Goal: Task Accomplishment & Management: Manage account settings

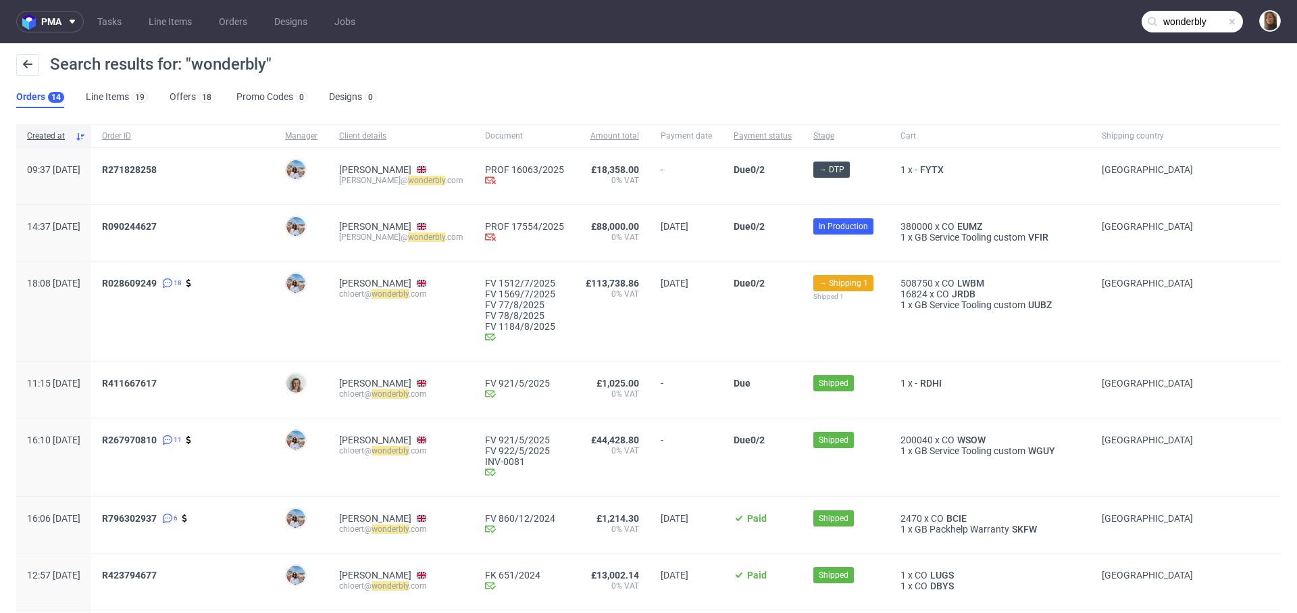
scroll to position [11, 0]
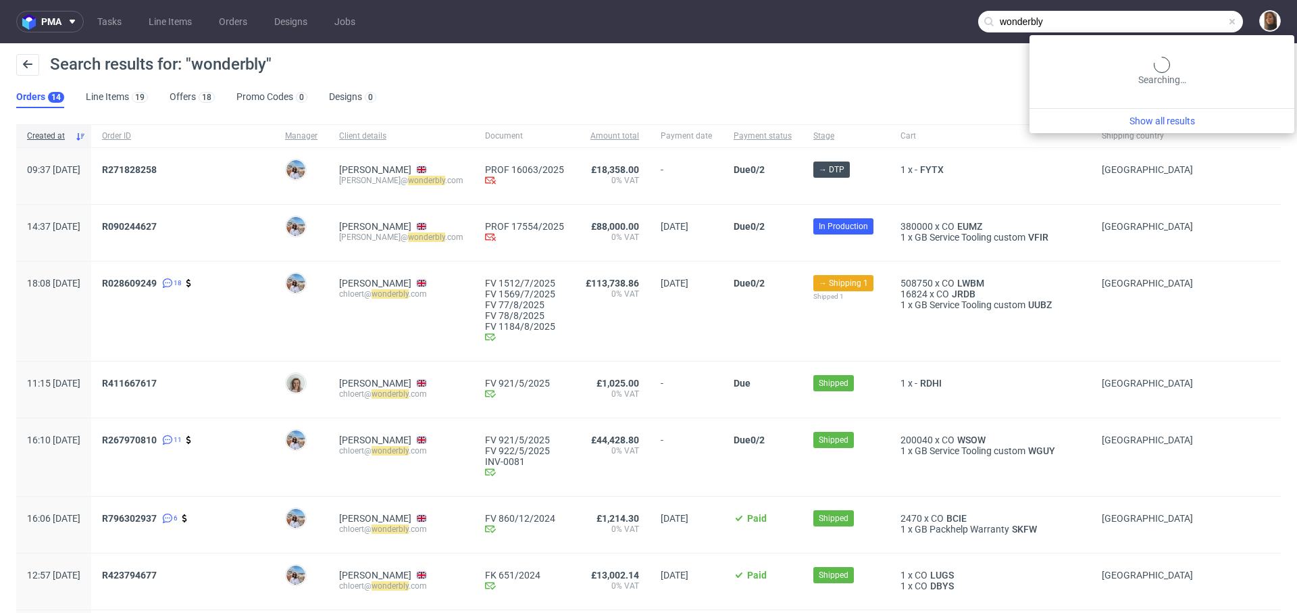
click at [1205, 26] on input "wonderbly" at bounding box center [1110, 22] width 265 height 22
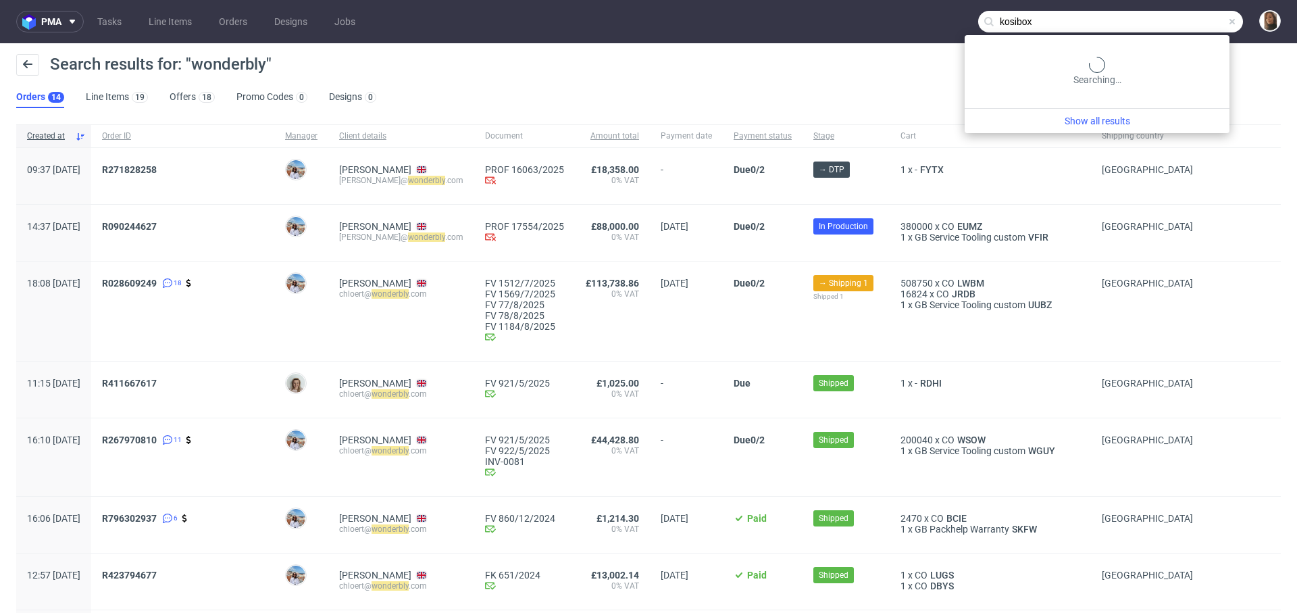
type input "kosibox"
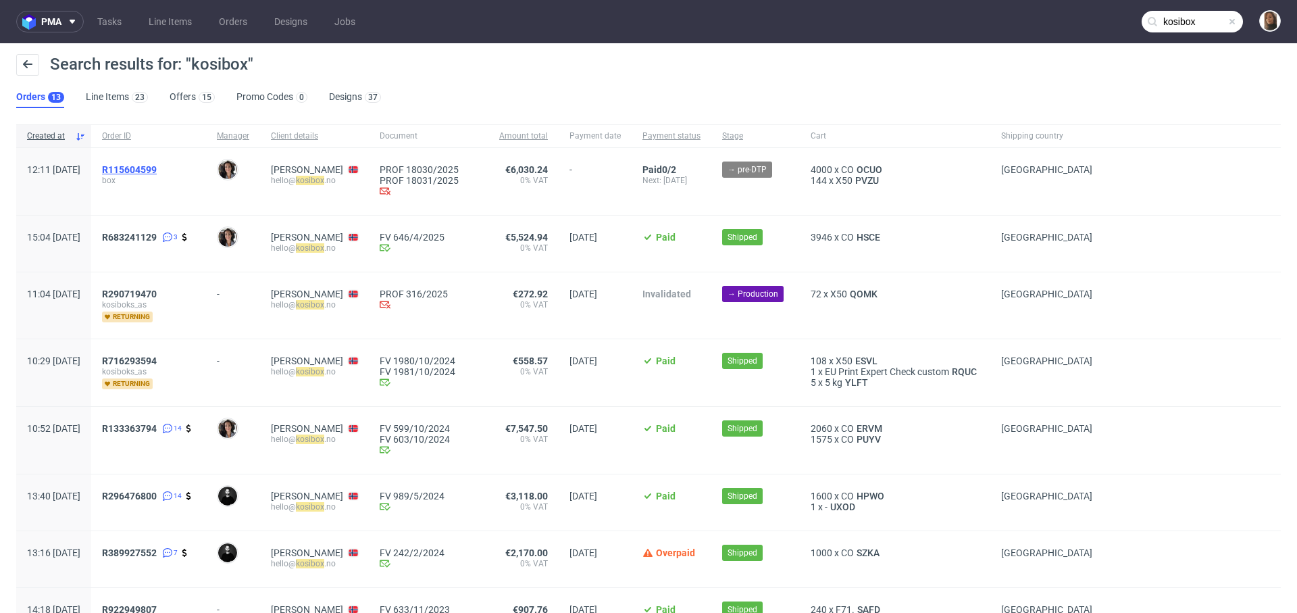
click at [157, 164] on span "R115604599" at bounding box center [129, 169] width 55 height 11
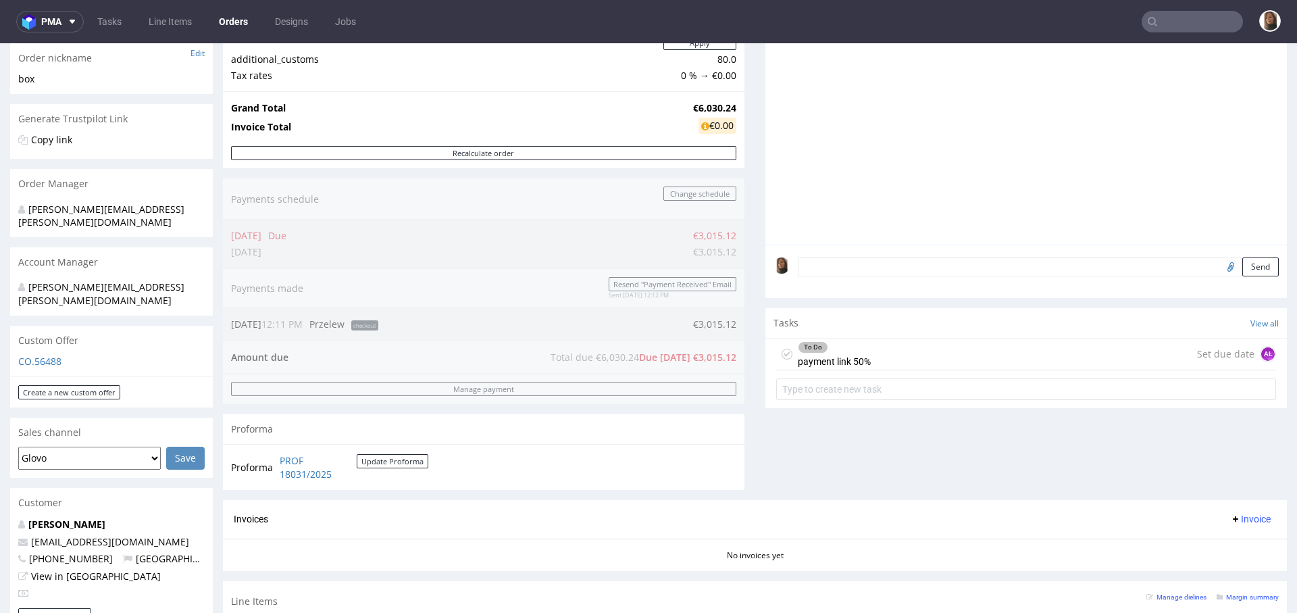
scroll to position [290, 0]
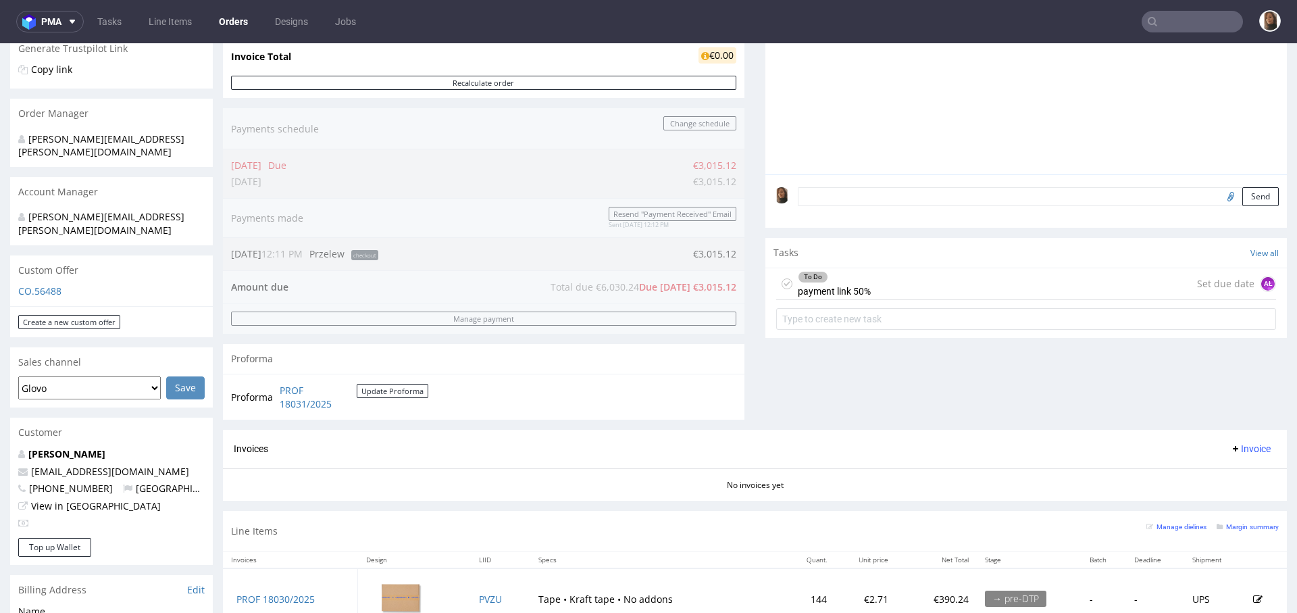
click at [897, 284] on div "To Do payment link 50% Set due date AŁ" at bounding box center [1026, 284] width 500 height 32
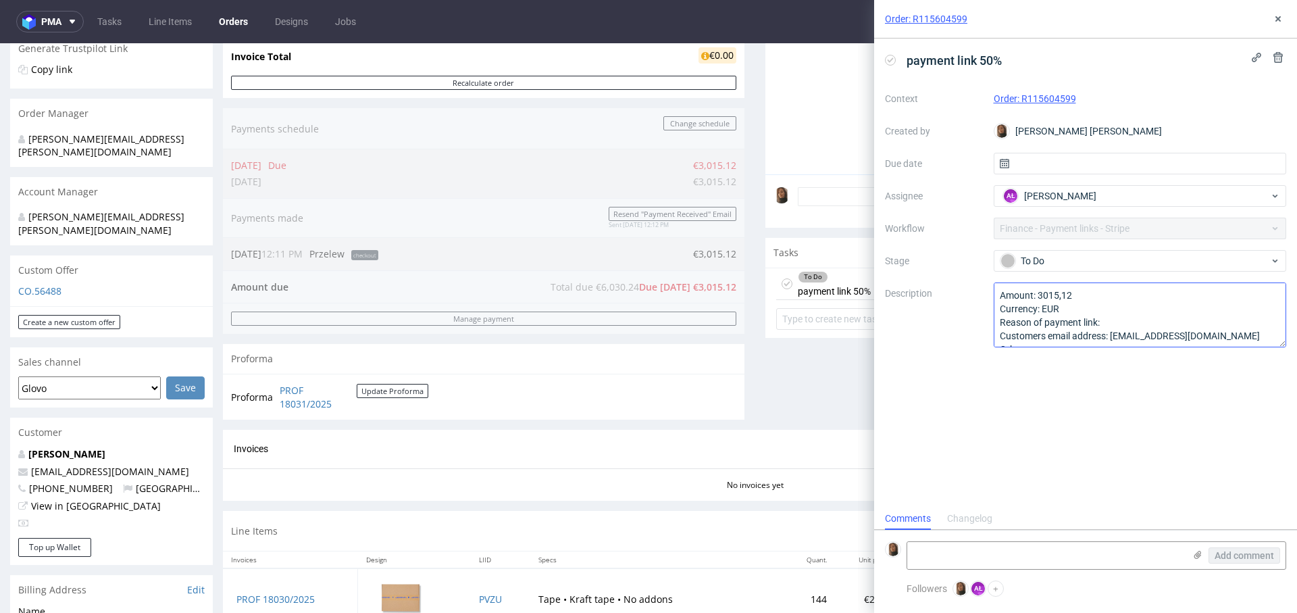
scroll to position [14, 0]
click at [1278, 19] on use at bounding box center [1278, 18] width 5 height 5
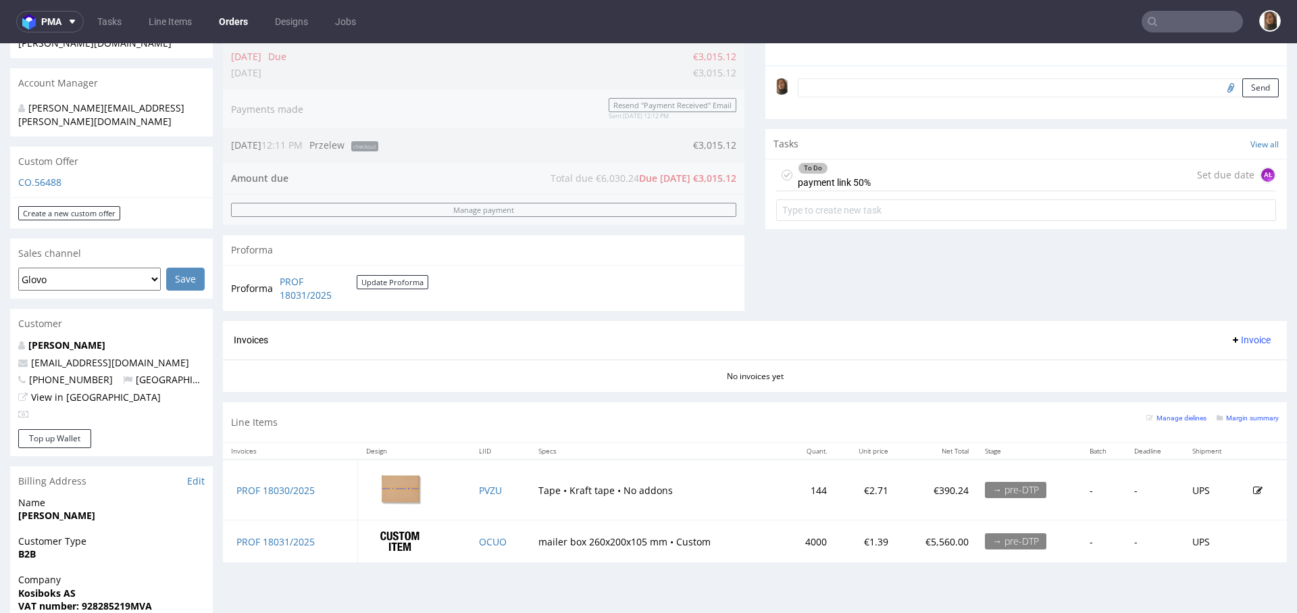
scroll to position [400, 0]
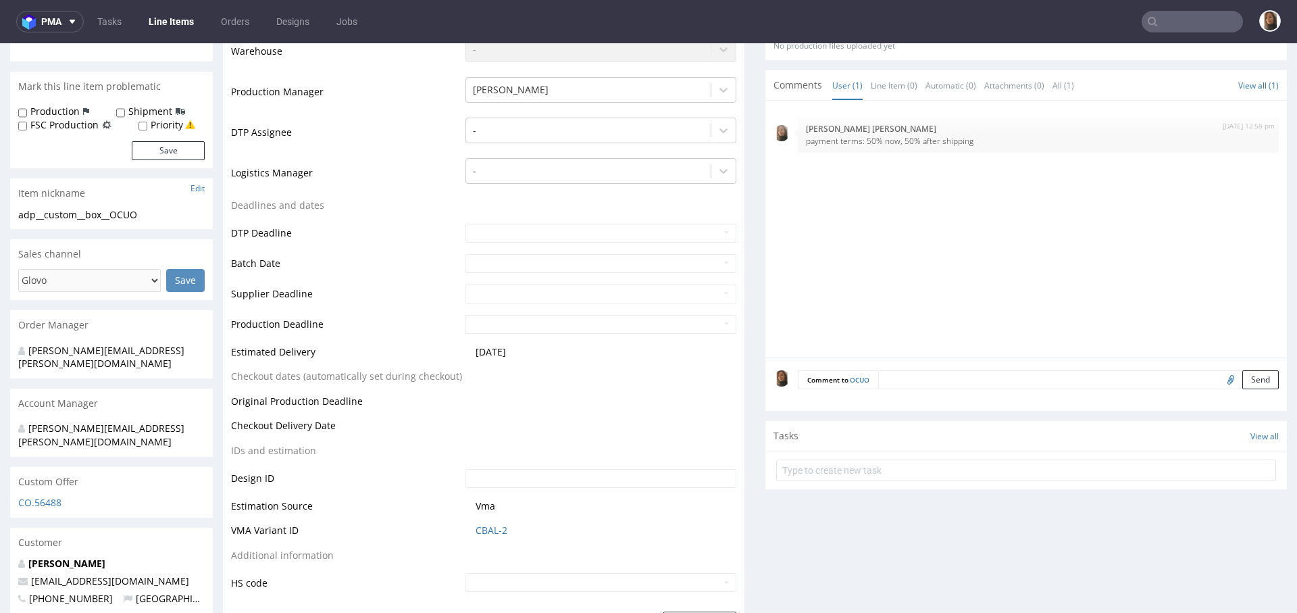
scroll to position [374, 0]
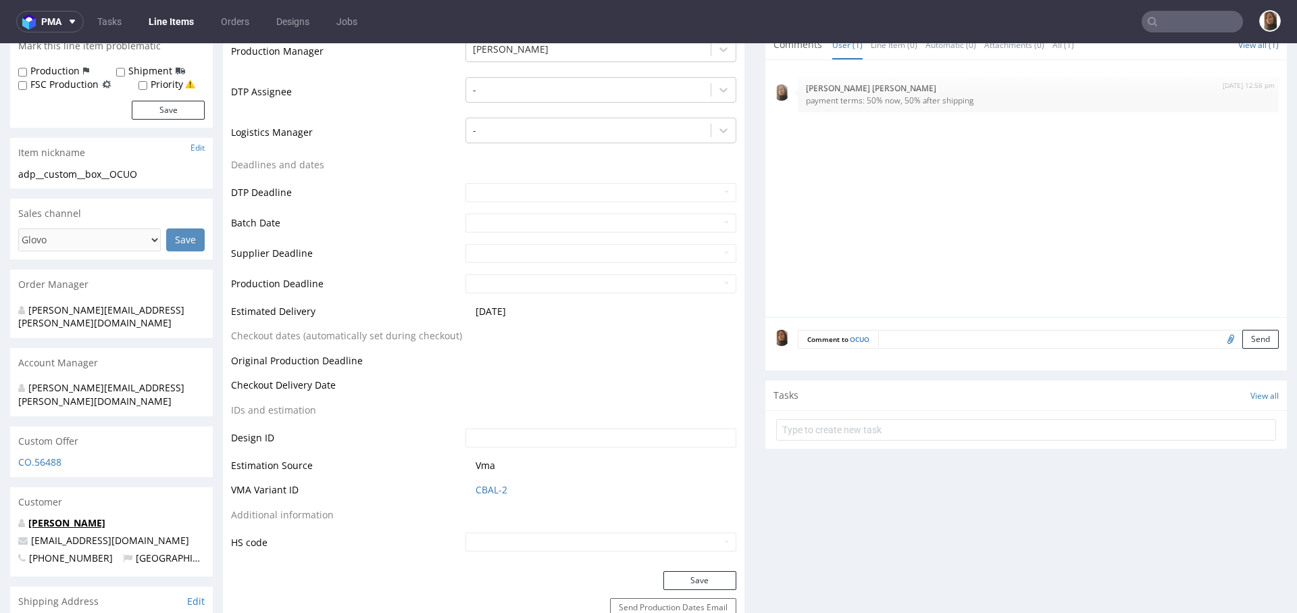
click at [76, 516] on link "Rachel Holter" at bounding box center [66, 522] width 77 height 13
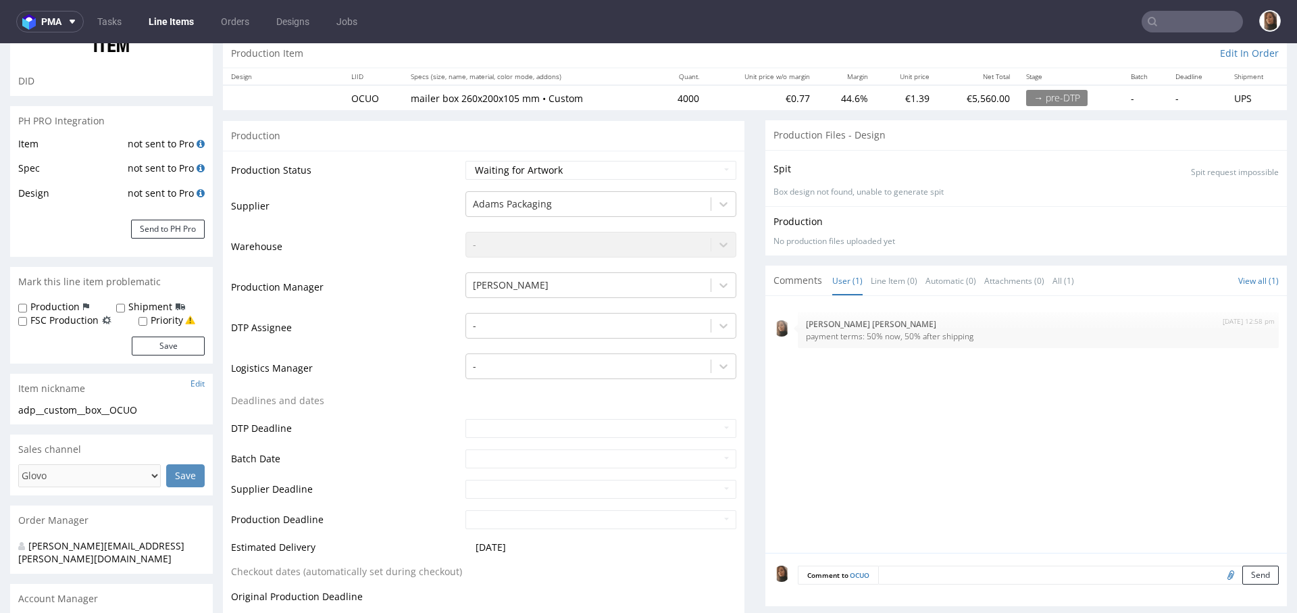
scroll to position [208, 0]
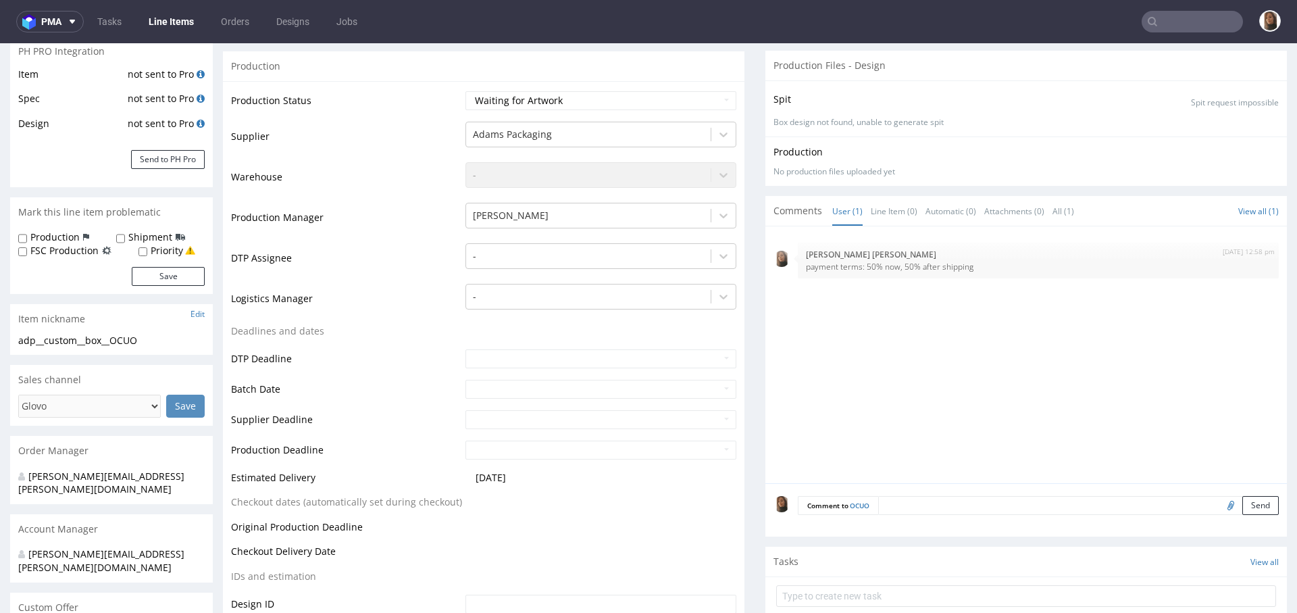
click at [1219, 510] on input "file" at bounding box center [1228, 505] width 19 height 18
type input "C:\fakepath\custom__custom____PUYV__d0__oR133363794.pdf"
click at [1242, 505] on button "Send" at bounding box center [1260, 505] width 36 height 19
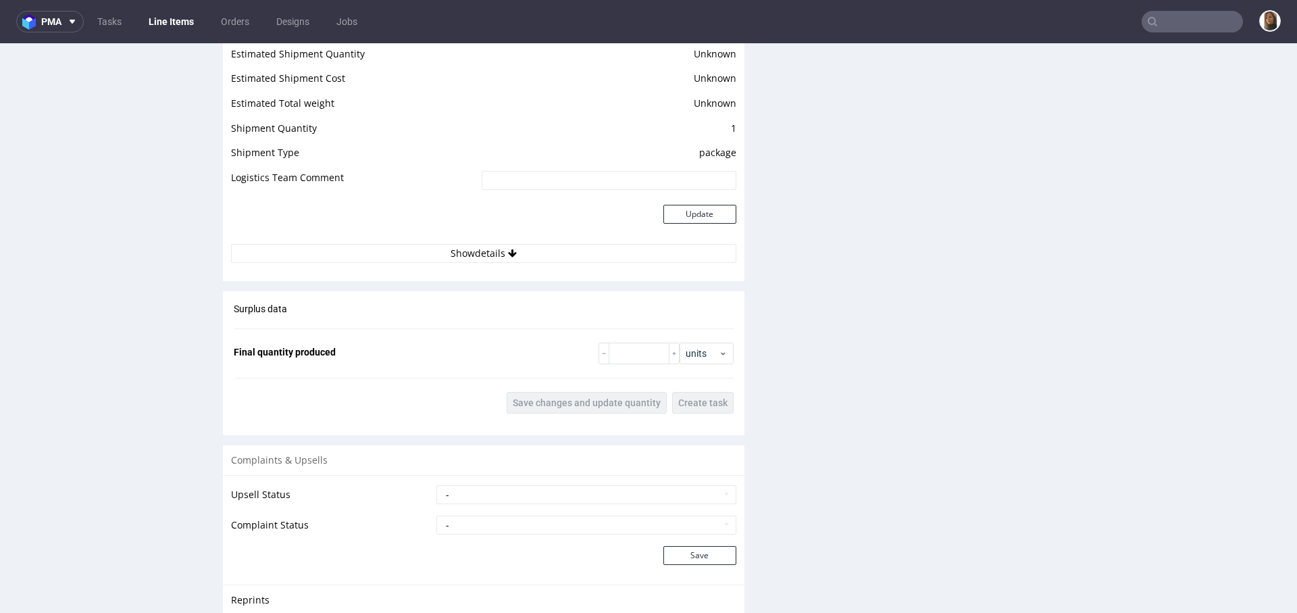
scroll to position [2022, 0]
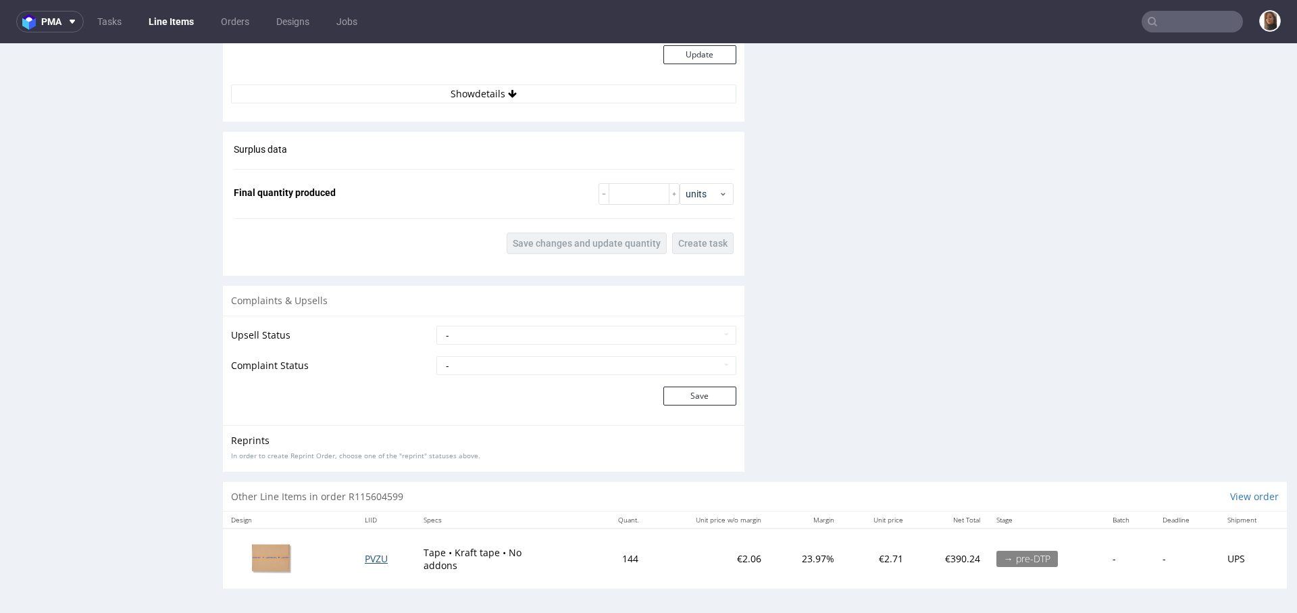
click at [365, 555] on span "PVZU" at bounding box center [376, 558] width 23 height 13
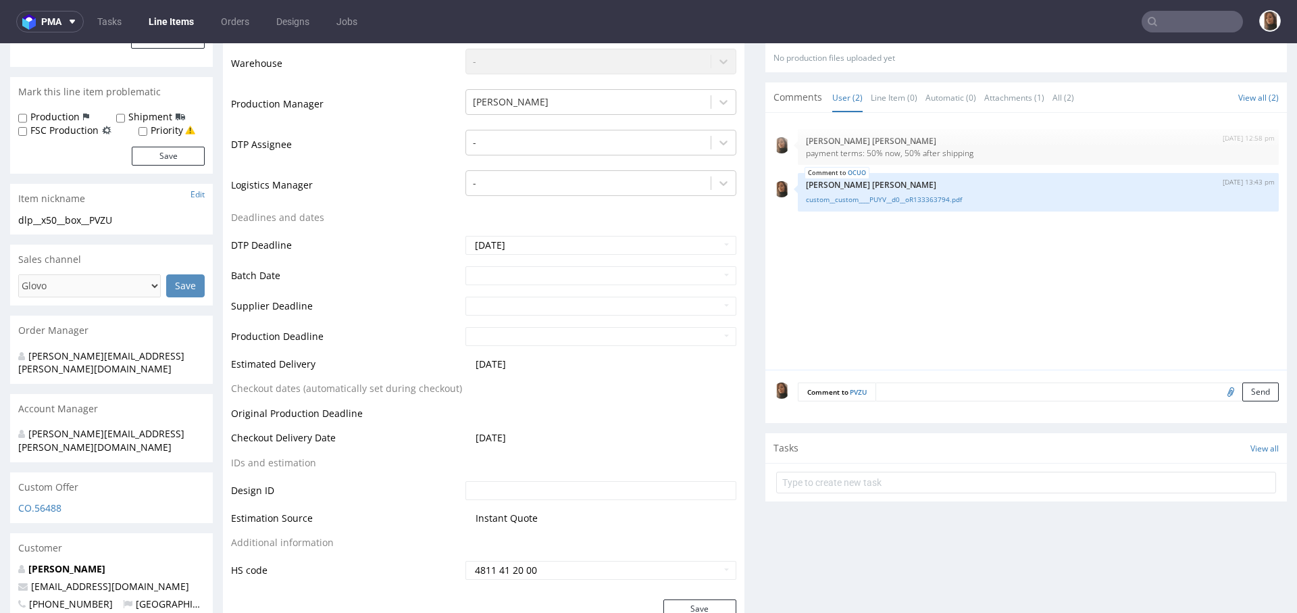
scroll to position [395, 0]
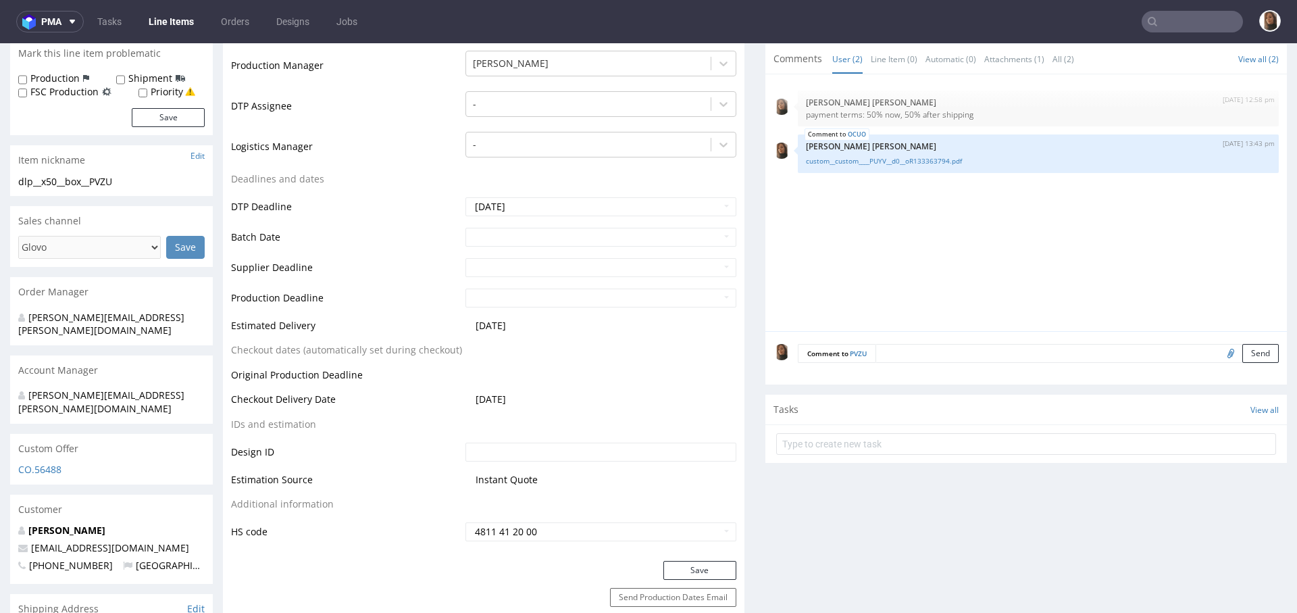
click at [1219, 347] on input "file" at bounding box center [1228, 353] width 19 height 18
type input "C:\fakepath\ttm__x50__kosiboks_as__ESVL__d1918560__oR716293594__10__outside.pdf"
click at [1242, 350] on button "Send" at bounding box center [1260, 353] width 36 height 19
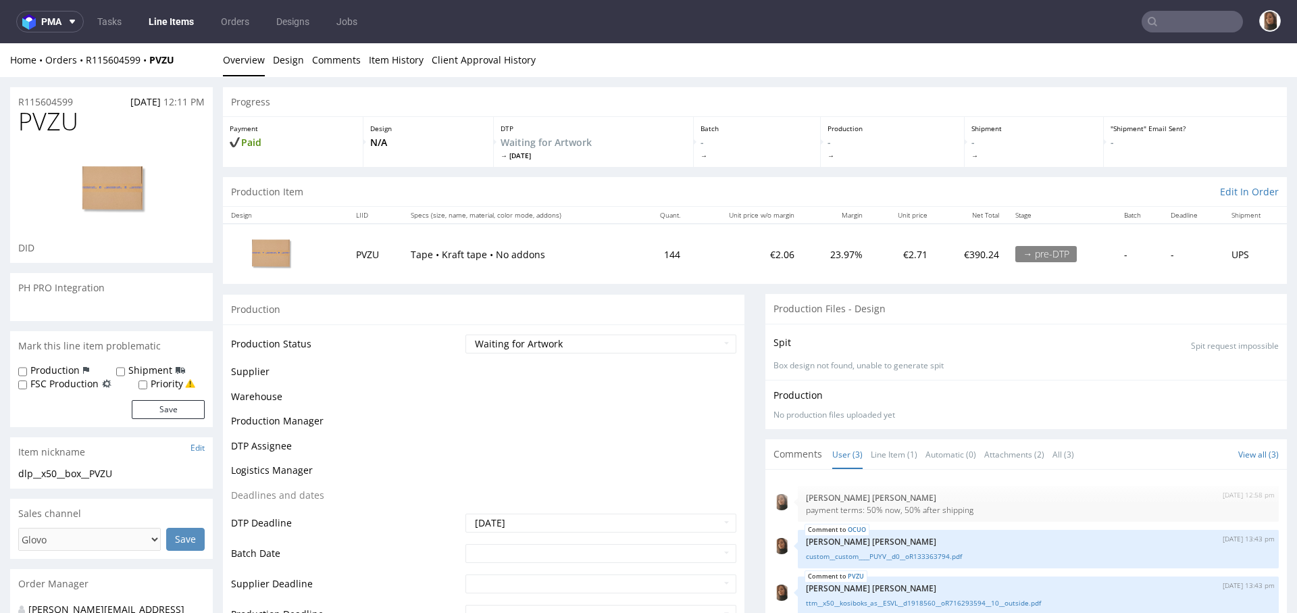
scroll to position [0, 0]
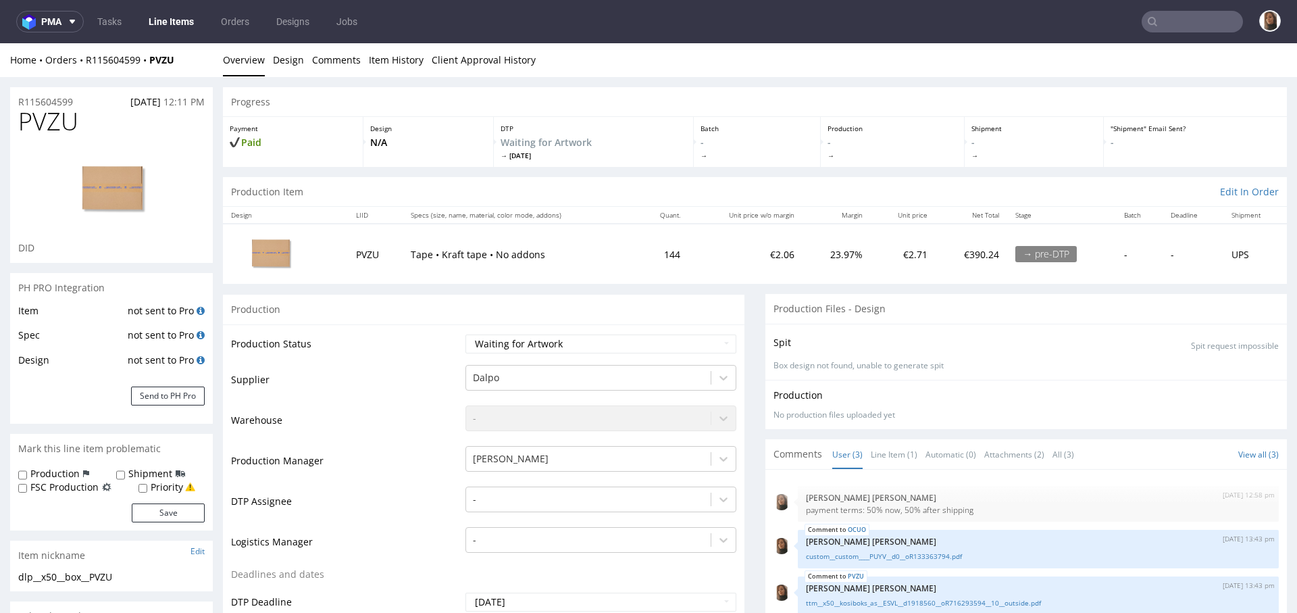
click at [1209, 27] on input "text" at bounding box center [1192, 22] width 101 height 22
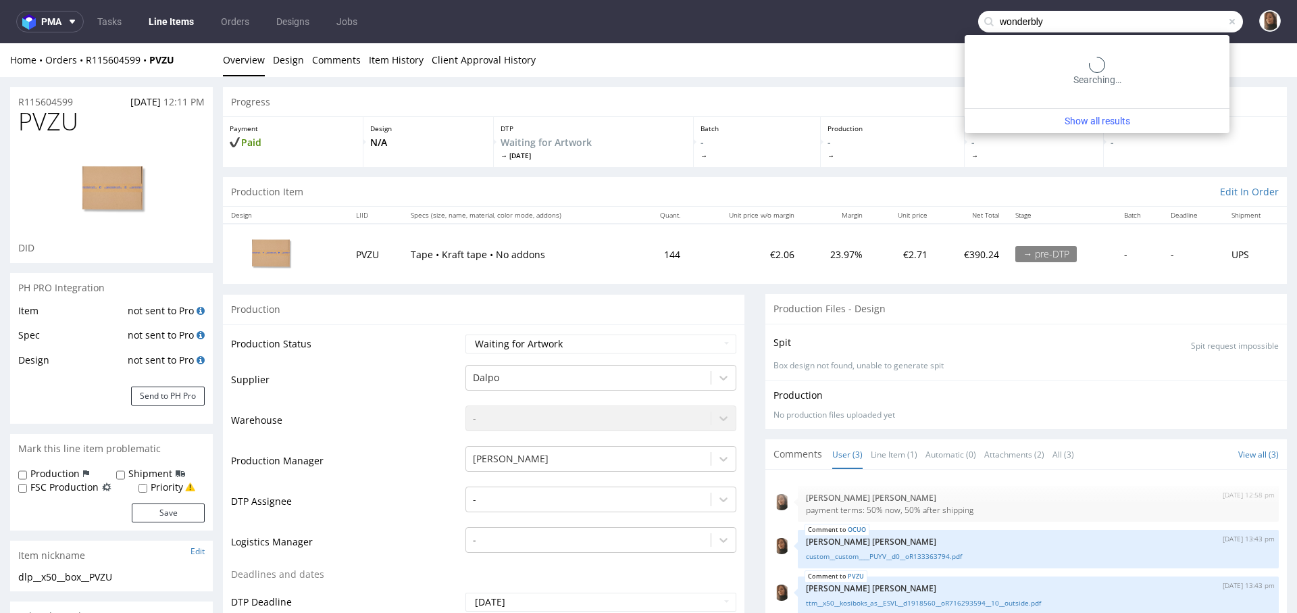
type input "wonderbly"
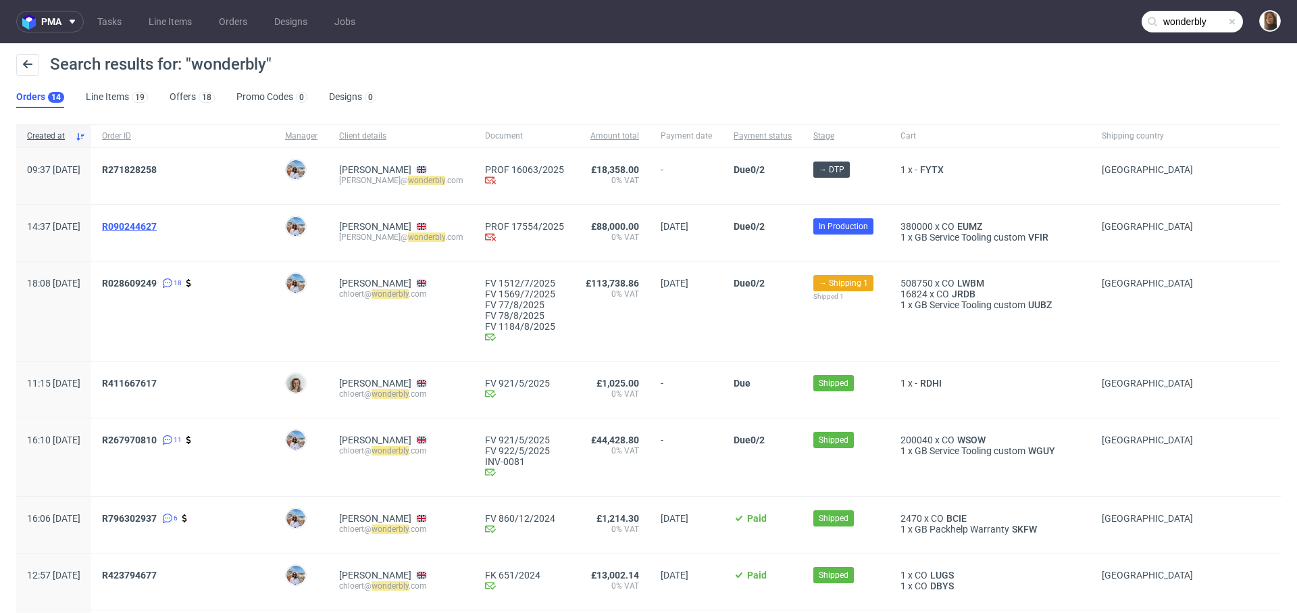
click at [157, 225] on span "R090244627" at bounding box center [129, 226] width 55 height 11
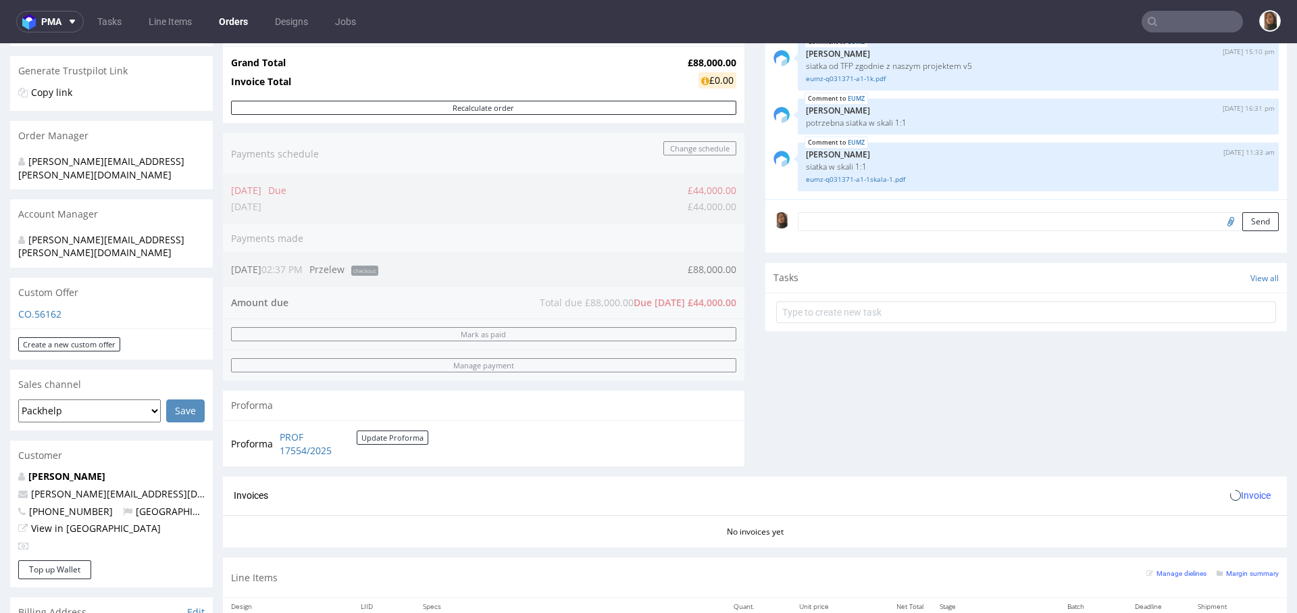
scroll to position [581, 0]
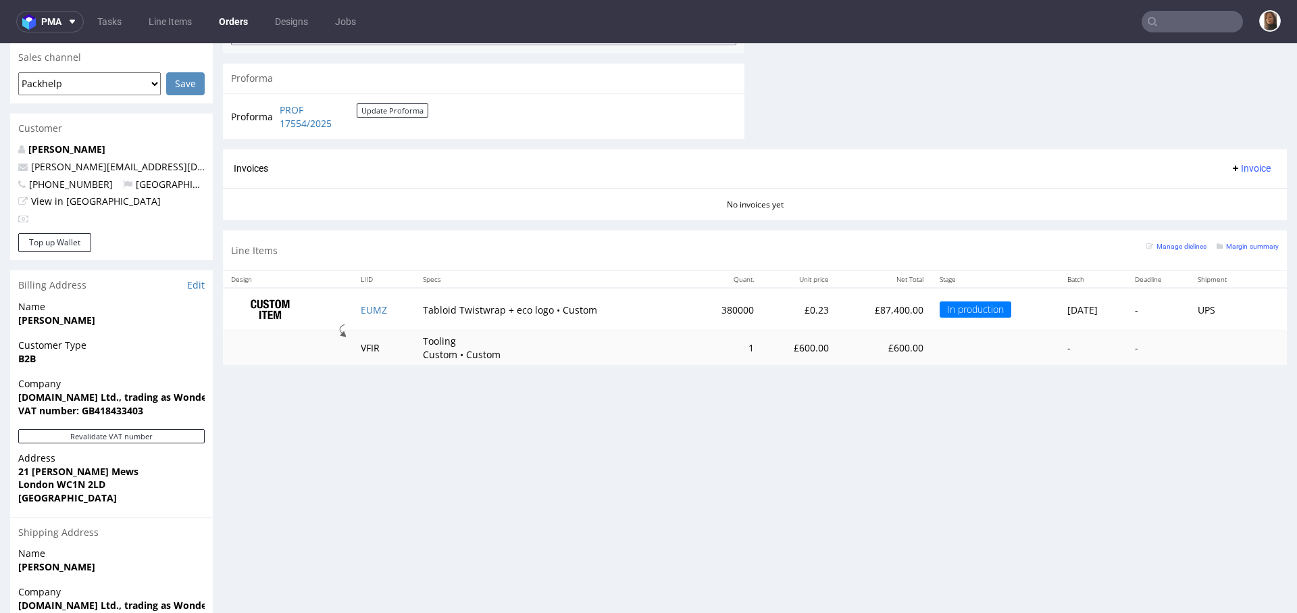
type input "wonderbly"
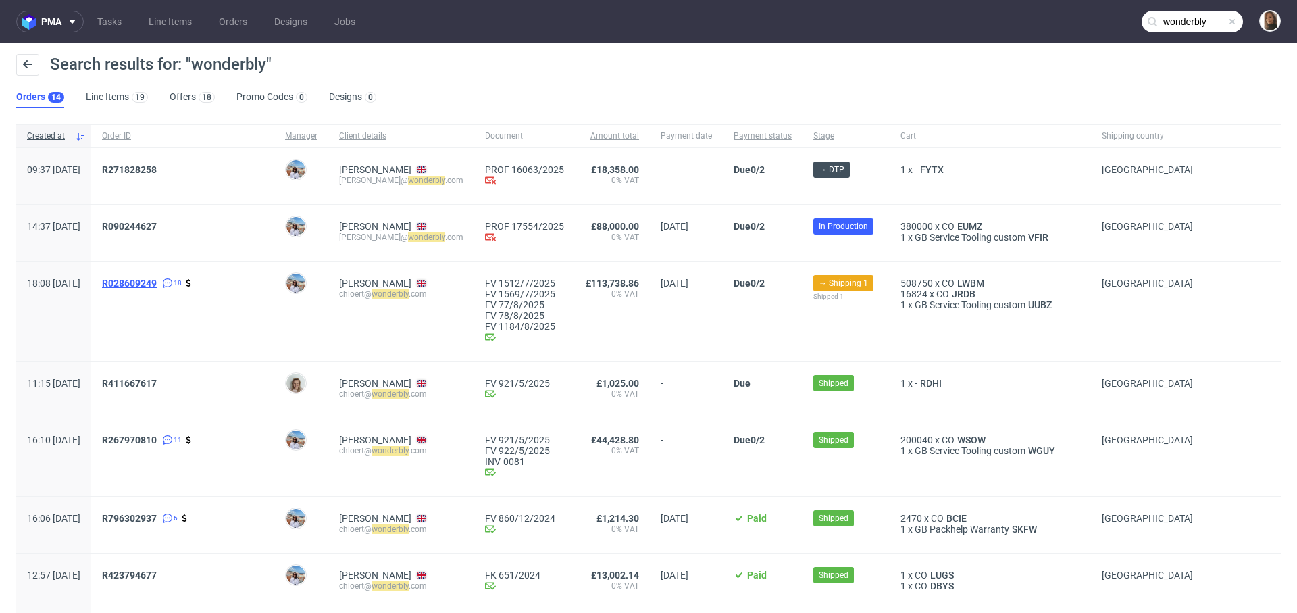
click at [157, 283] on span "R028609249" at bounding box center [129, 283] width 55 height 11
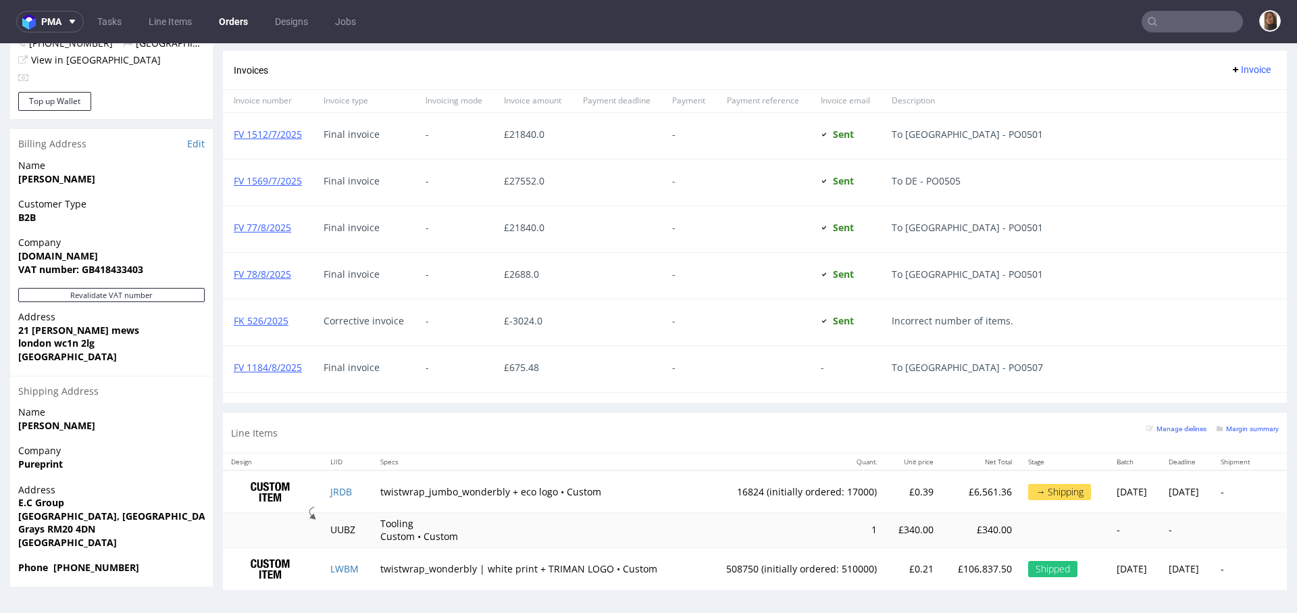
scroll to position [3, 0]
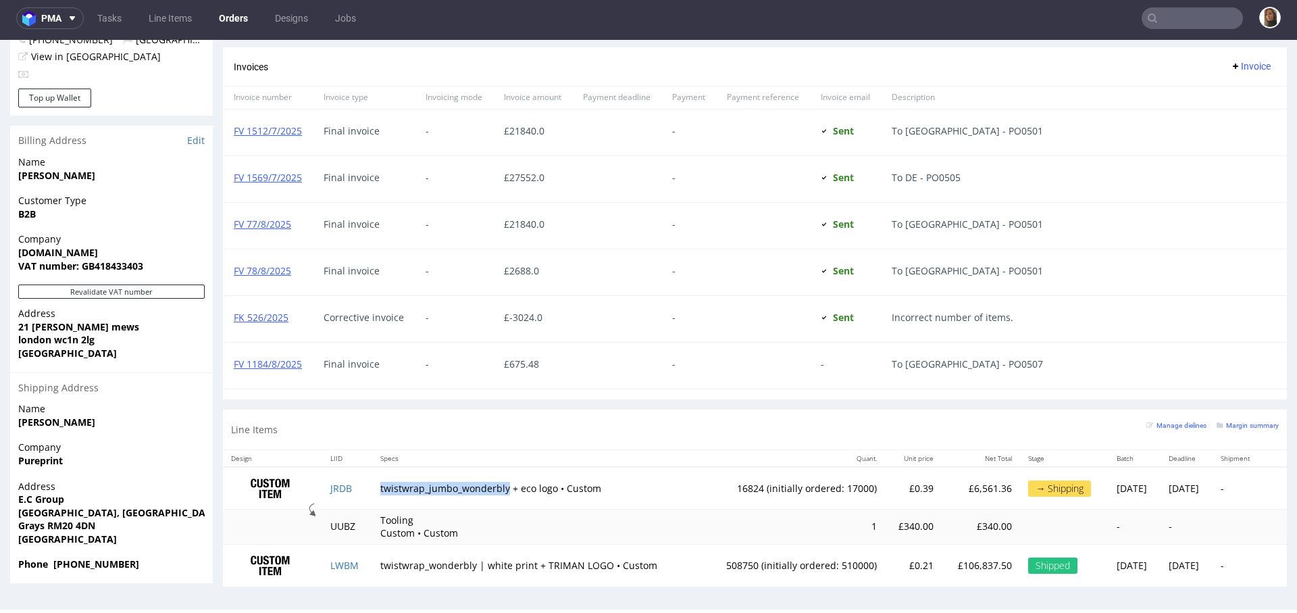
drag, startPoint x: 369, startPoint y: 482, endPoint x: 496, endPoint y: 484, distance: 127.0
click at [496, 484] on td "twistwrap_jumbo_wonderbly + eco logo • Custom" at bounding box center [535, 488] width 327 height 43
copy td "twistwrap_jumbo_wonderbly"
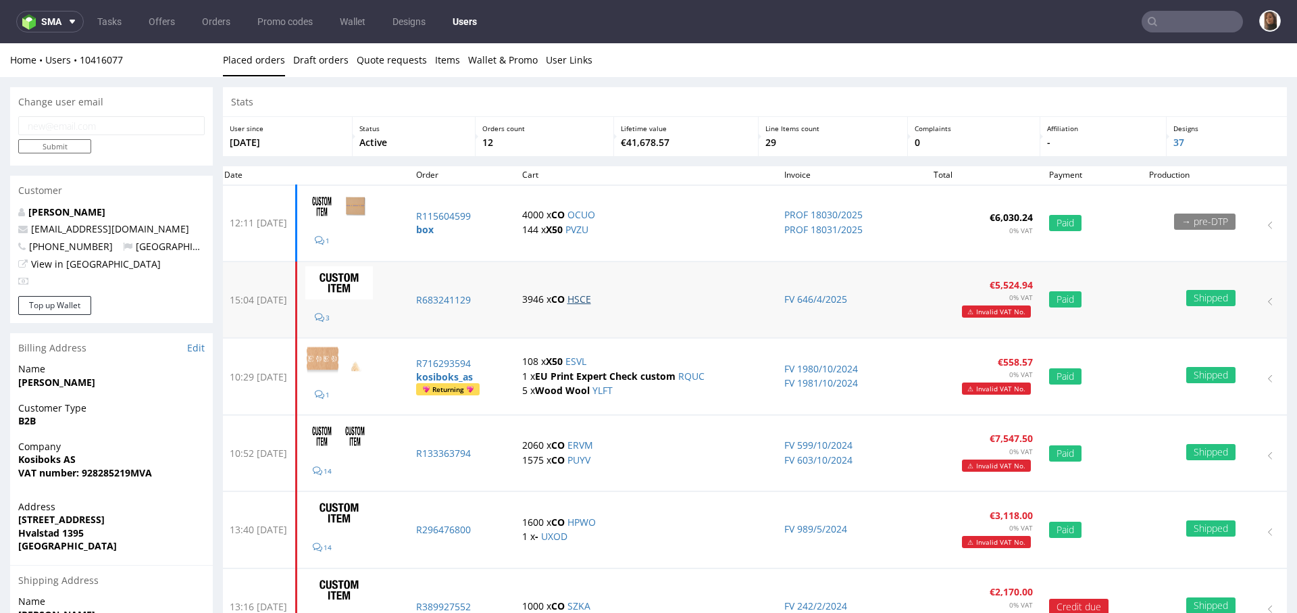
click at [591, 299] on link "HSCE" at bounding box center [580, 299] width 24 height 13
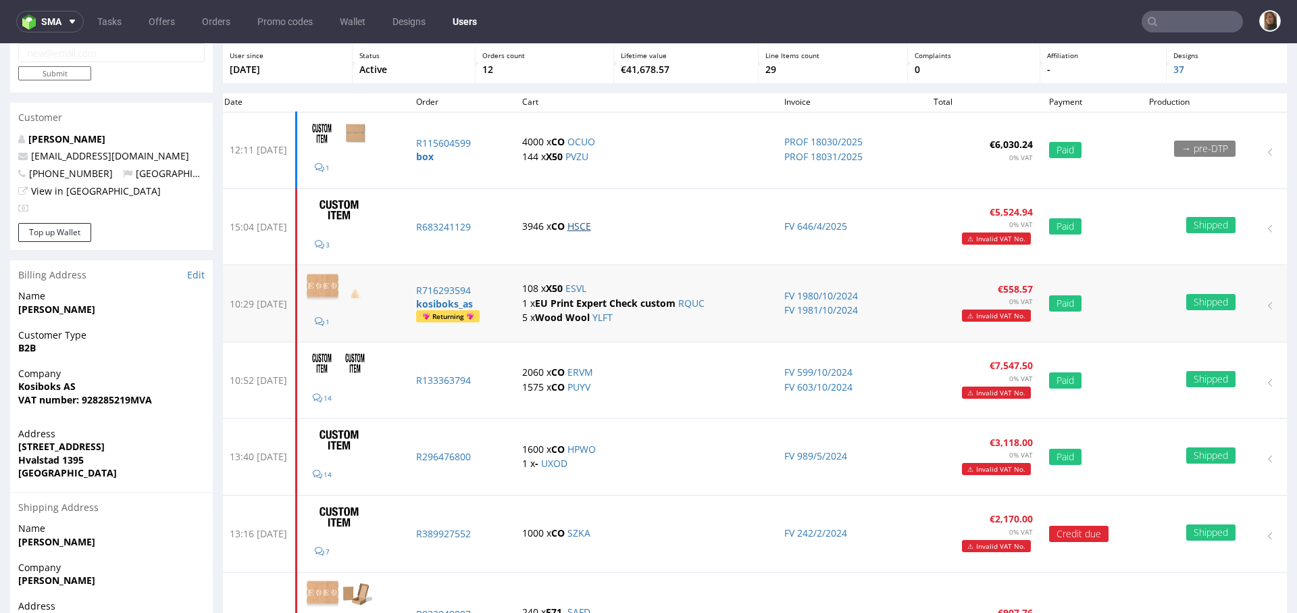
scroll to position [112, 0]
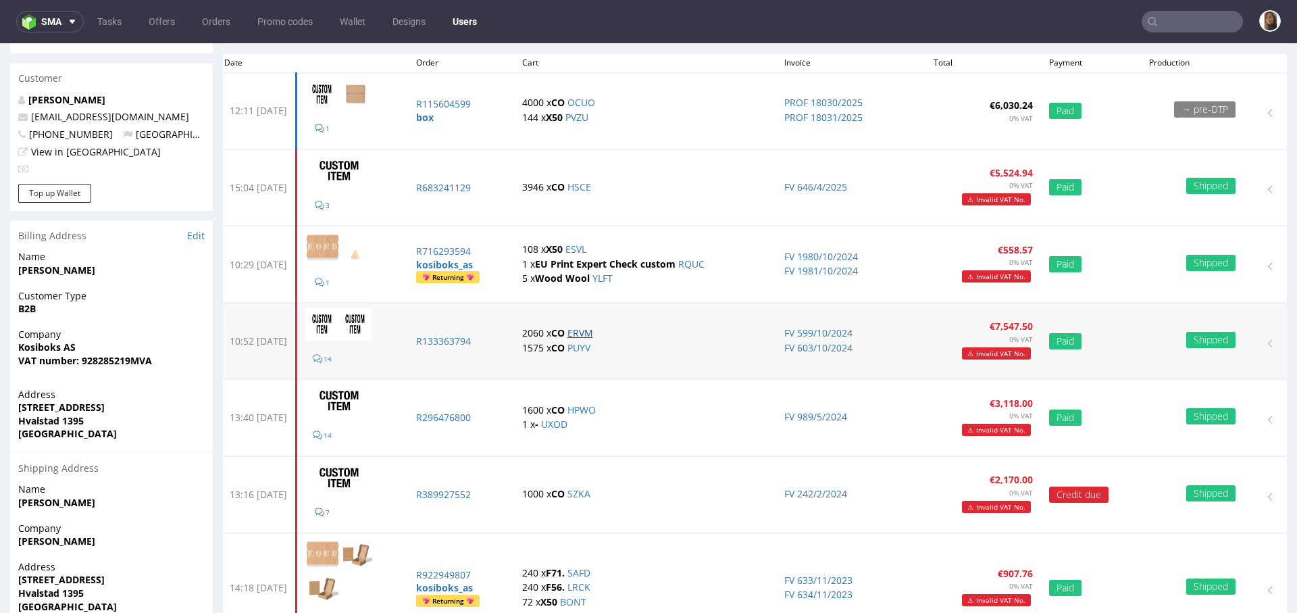
click at [593, 332] on link "ERVM" at bounding box center [581, 332] width 26 height 13
click at [590, 346] on link "PUYV" at bounding box center [579, 347] width 23 height 13
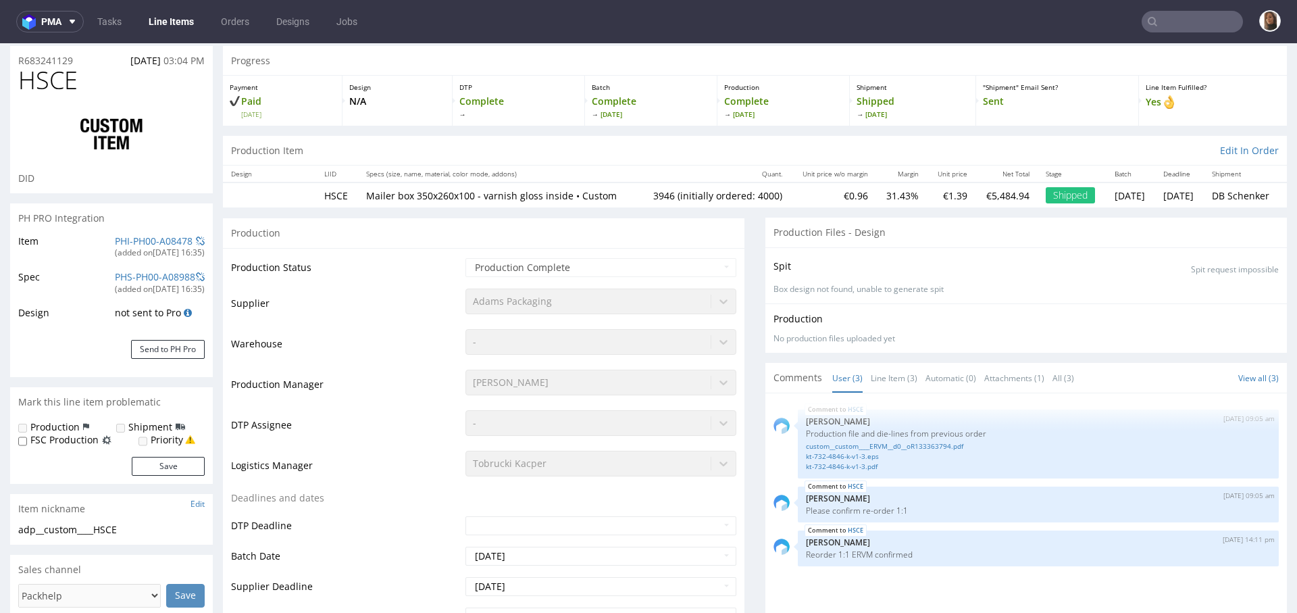
scroll to position [44, 0]
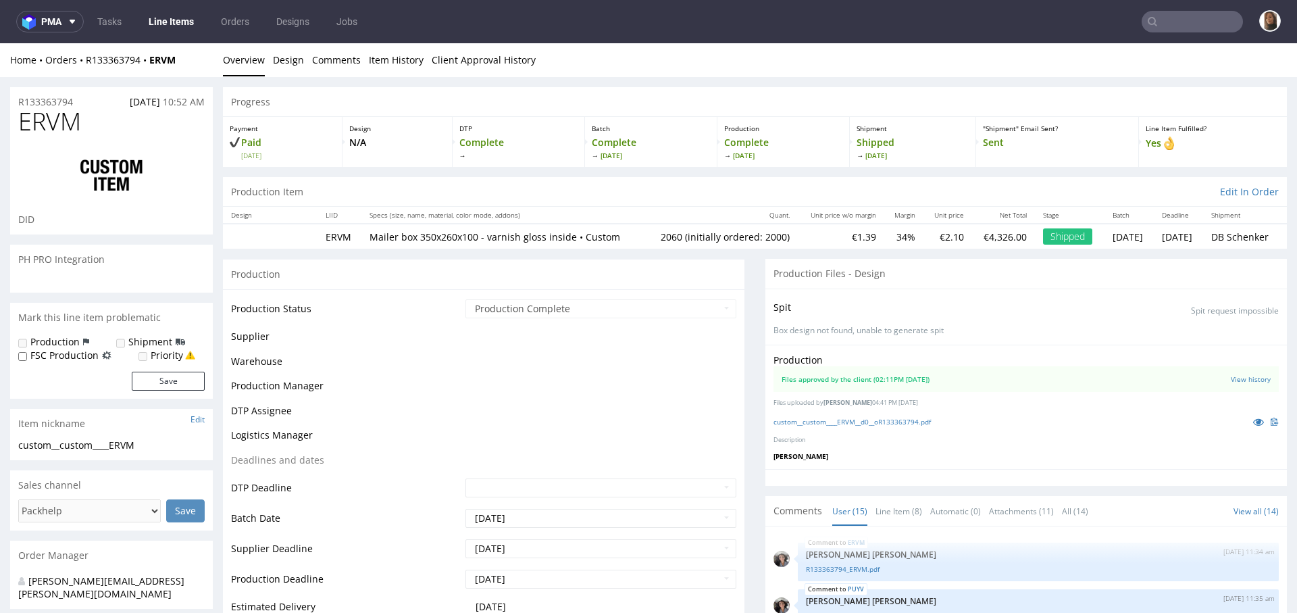
scroll to position [709, 0]
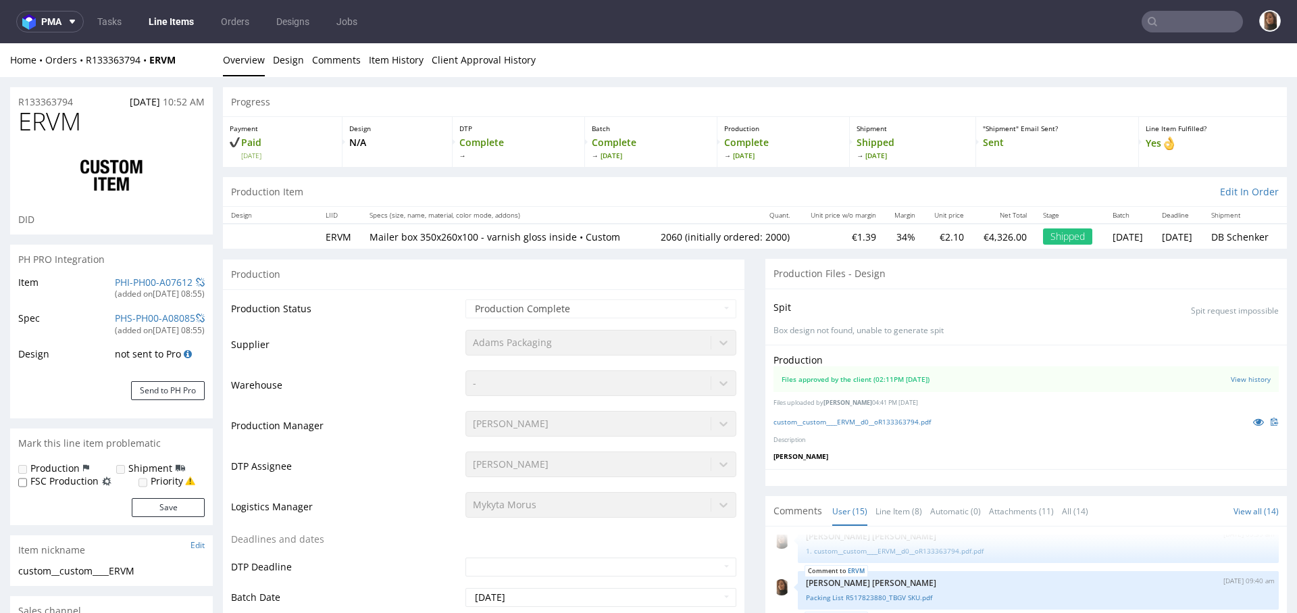
select select "in_progress"
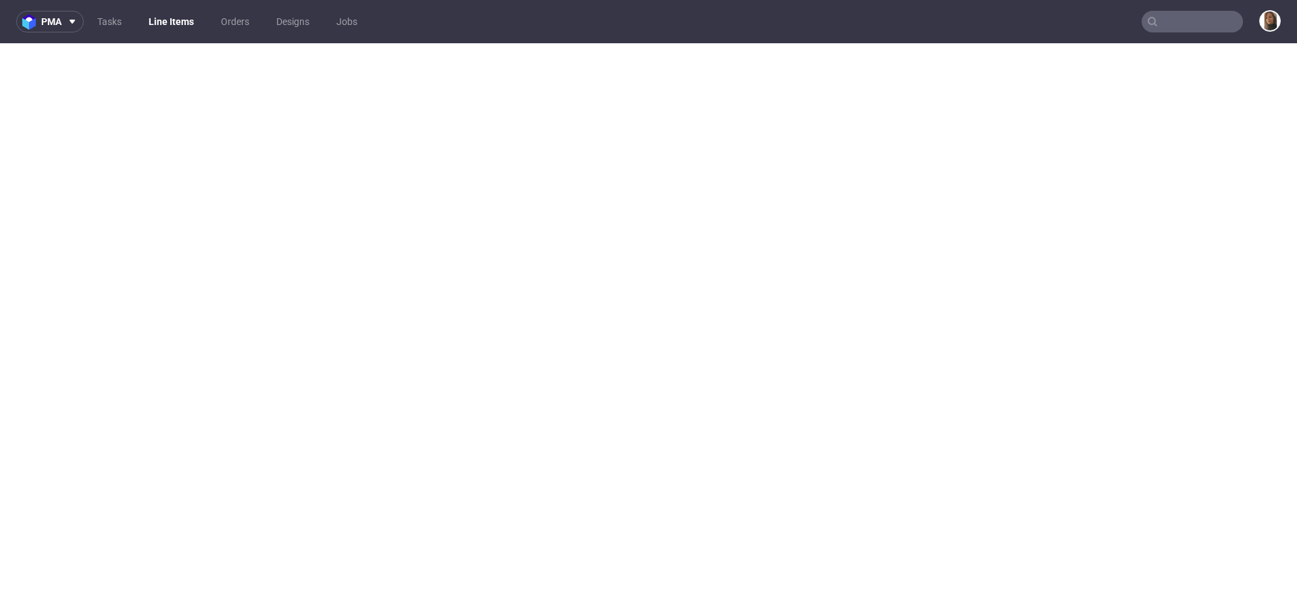
select select "in_progress"
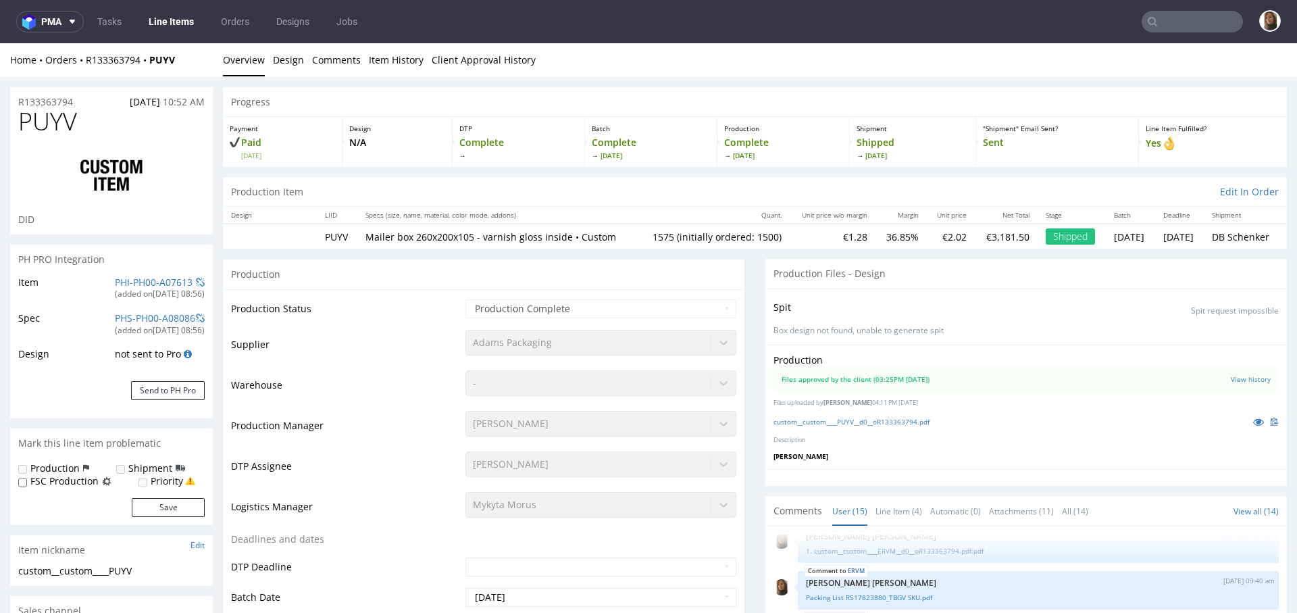
scroll to position [82, 0]
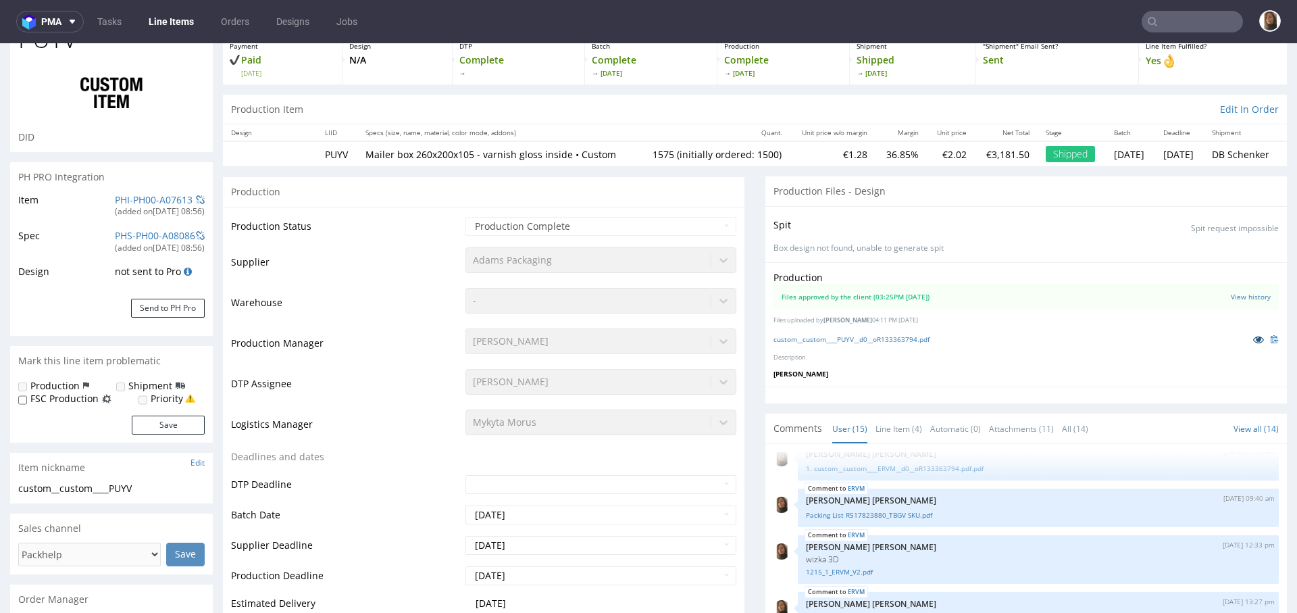
click at [1253, 344] on icon at bounding box center [1258, 338] width 11 height 9
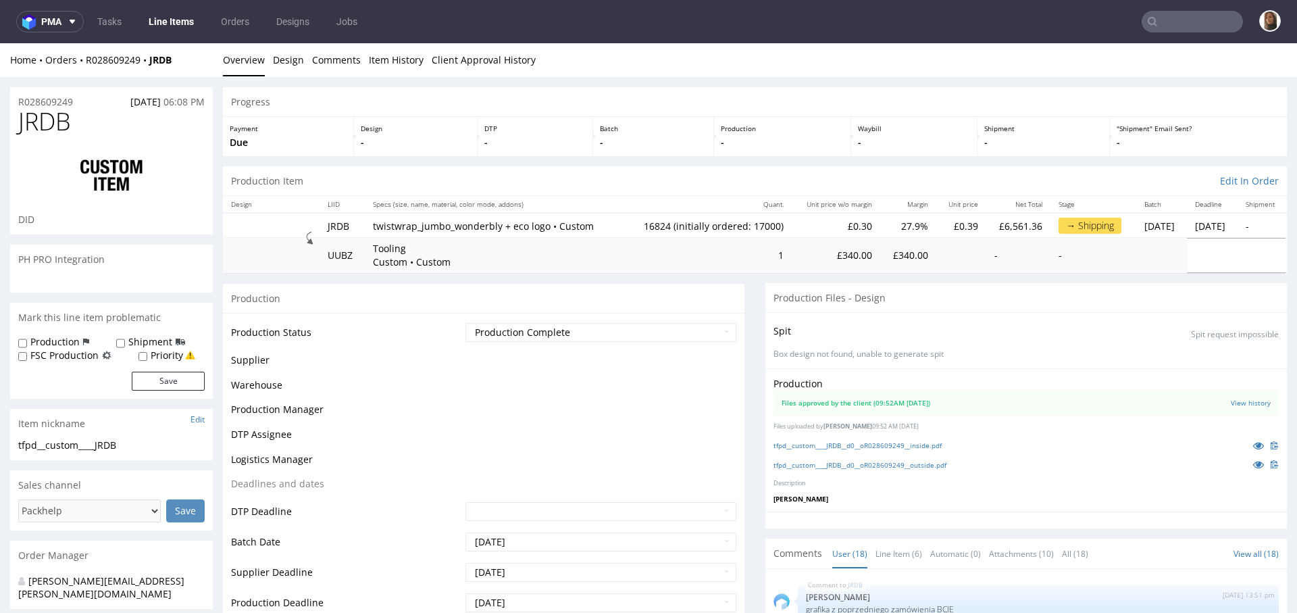
scroll to position [977, 0]
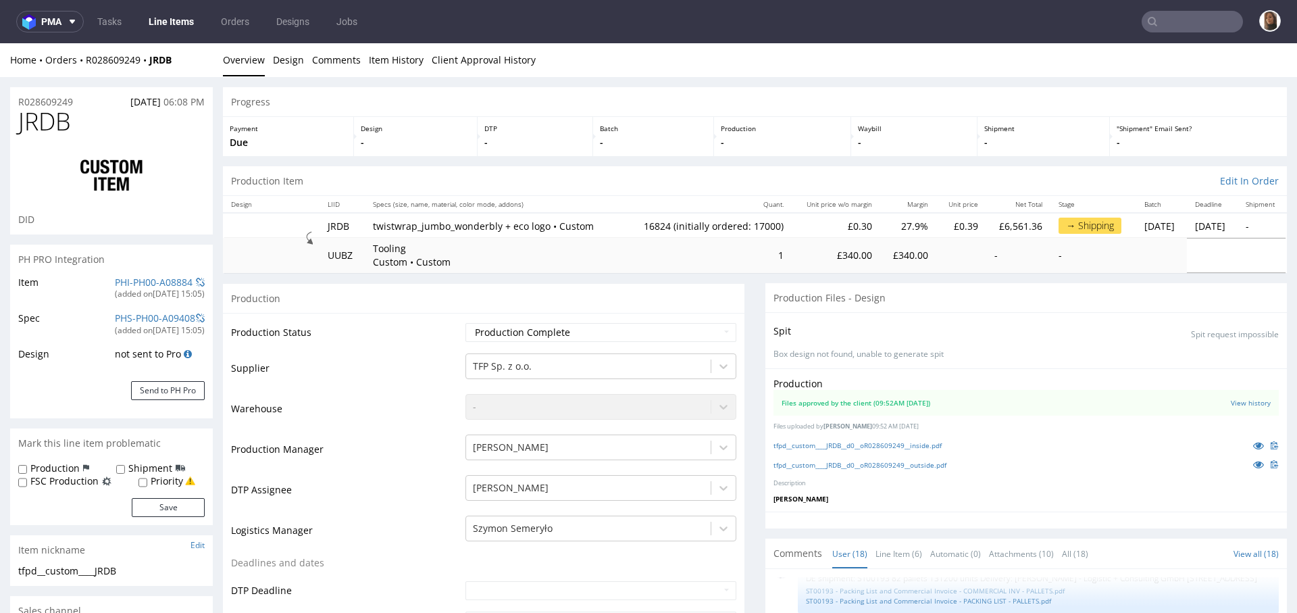
type input "16824"
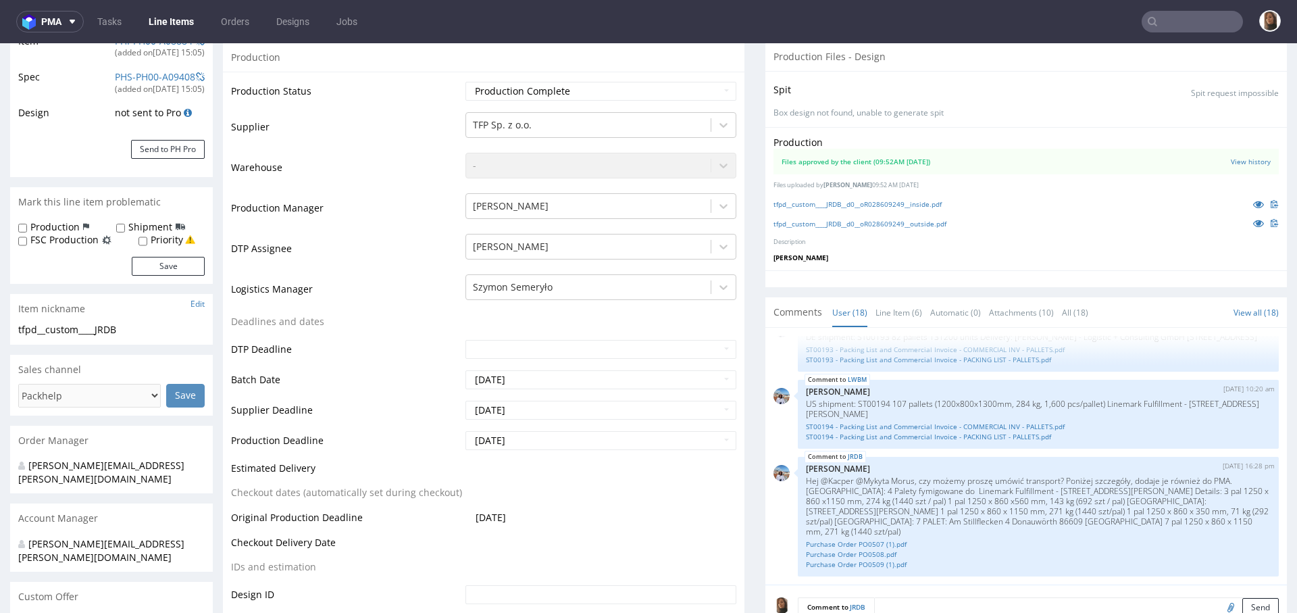
scroll to position [480, 0]
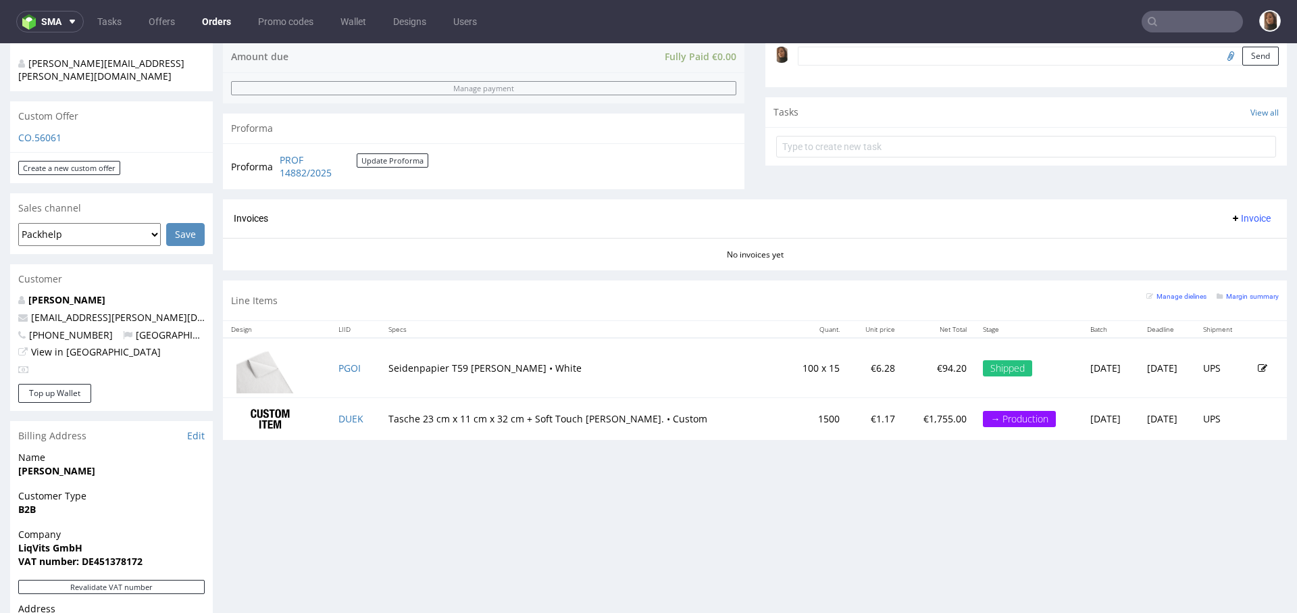
scroll to position [549, 0]
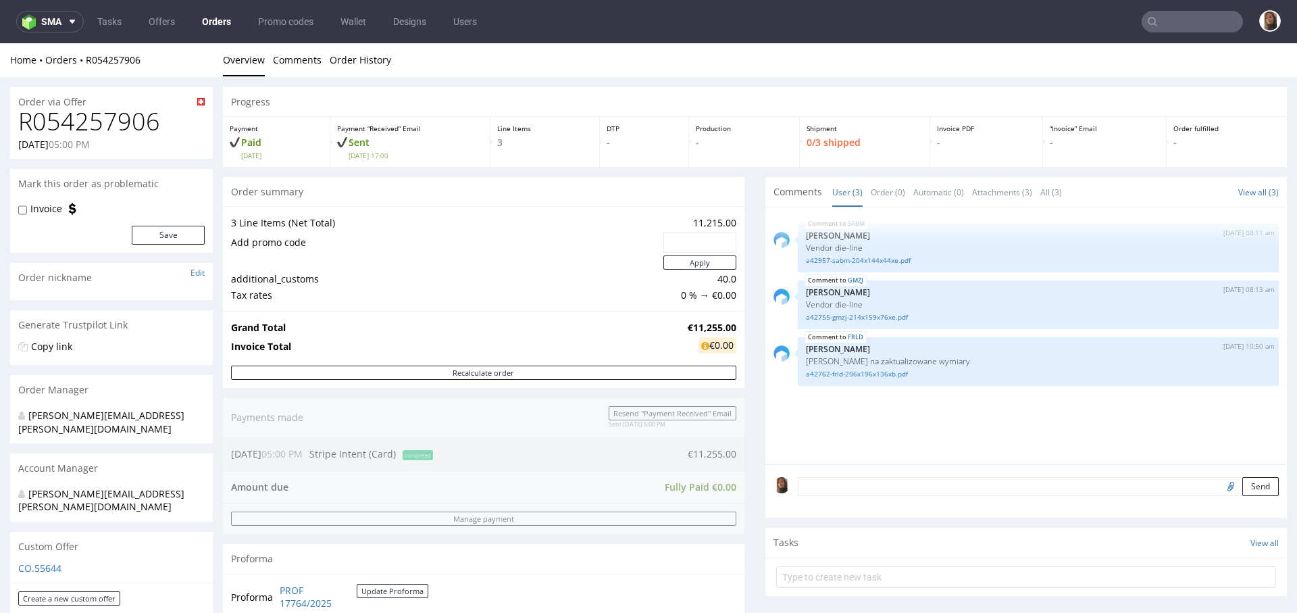
scroll to position [330, 0]
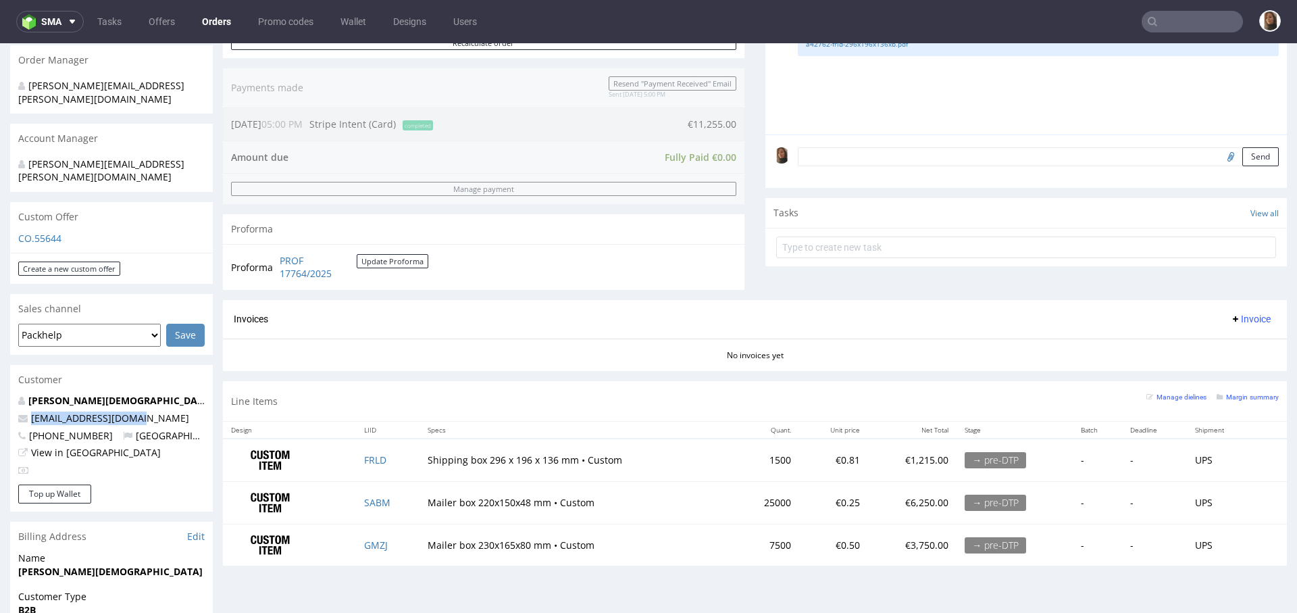
drag, startPoint x: 137, startPoint y: 396, endPoint x: 30, endPoint y: 396, distance: 107.4
click at [30, 411] on p "[EMAIL_ADDRESS][DOMAIN_NAME]" at bounding box center [111, 418] width 186 height 14
copy link "[EMAIL_ADDRESS][DOMAIN_NAME]"
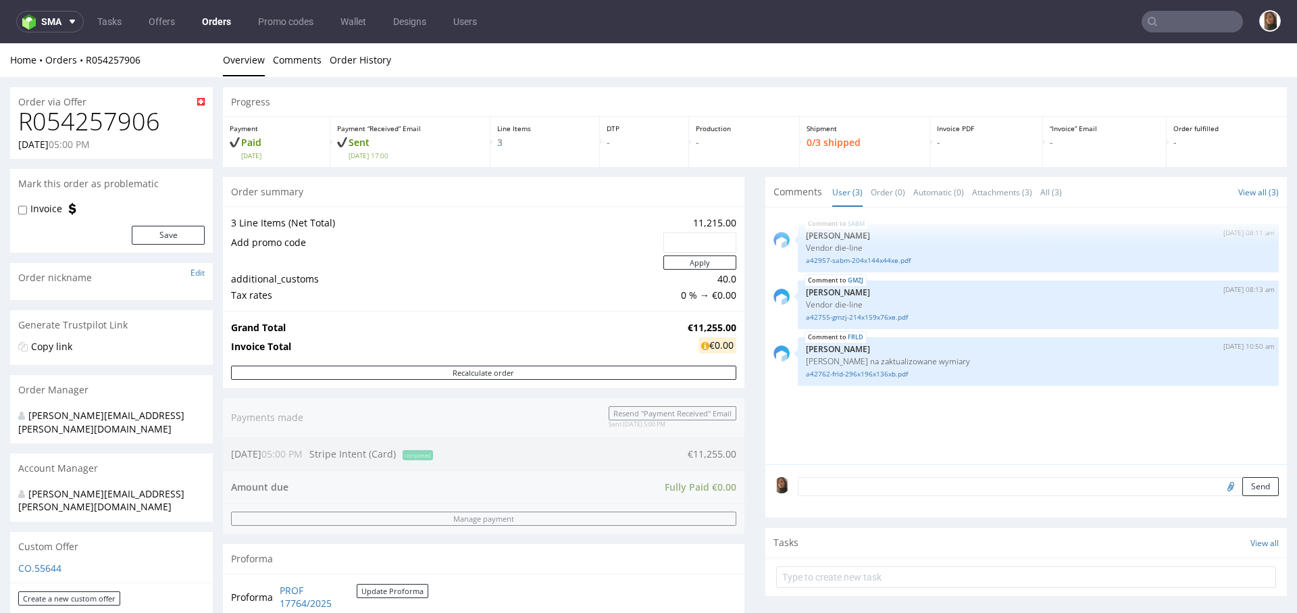
scroll to position [374, 0]
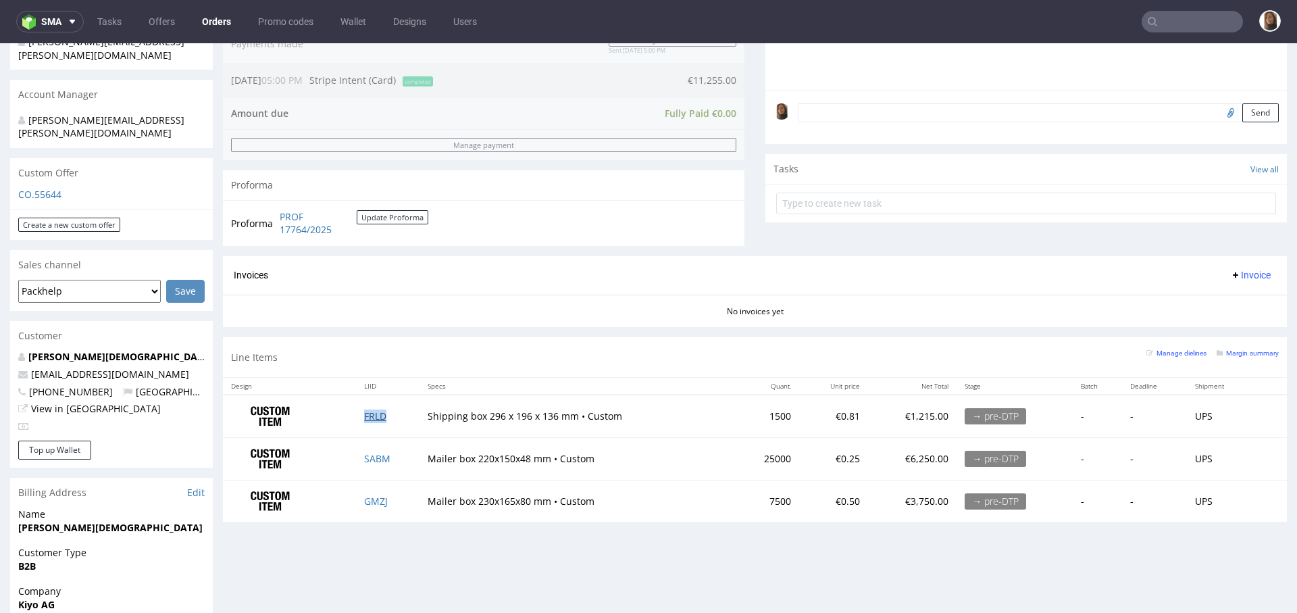
click at [372, 414] on link "FRLD" at bounding box center [375, 415] width 22 height 13
click at [375, 457] on link "SABM" at bounding box center [377, 458] width 26 height 13
click at [376, 499] on link "GMZJ" at bounding box center [376, 501] width 24 height 13
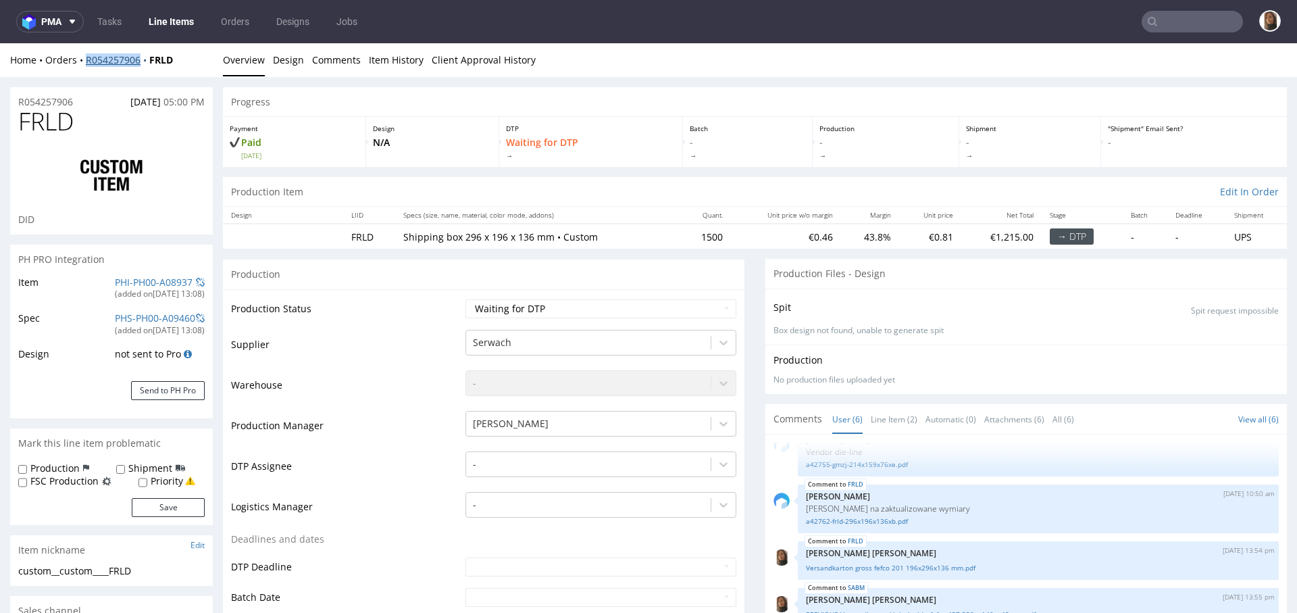
scroll to position [7, 0]
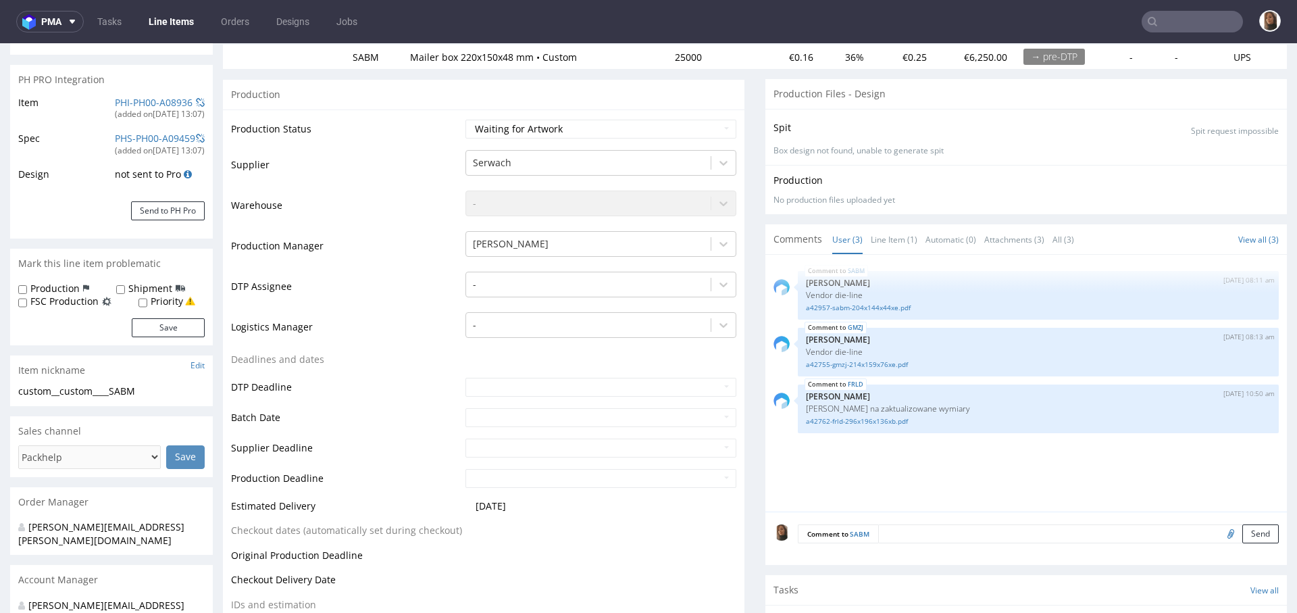
scroll to position [420, 0]
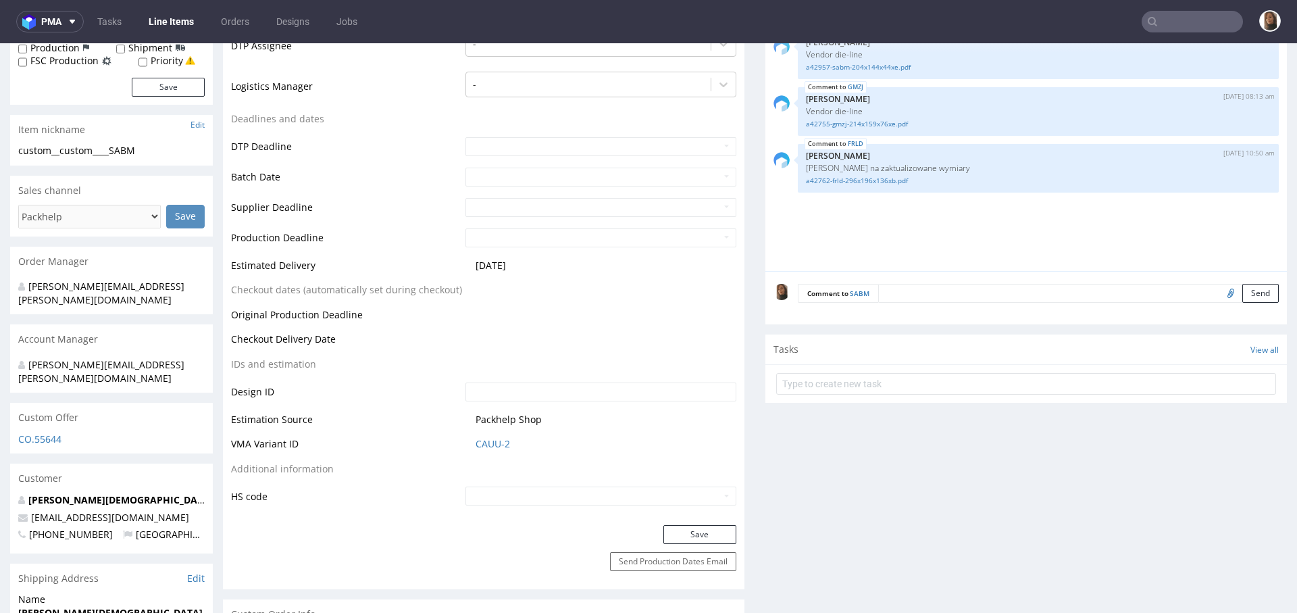
click at [1219, 294] on input "file" at bounding box center [1228, 293] width 19 height 18
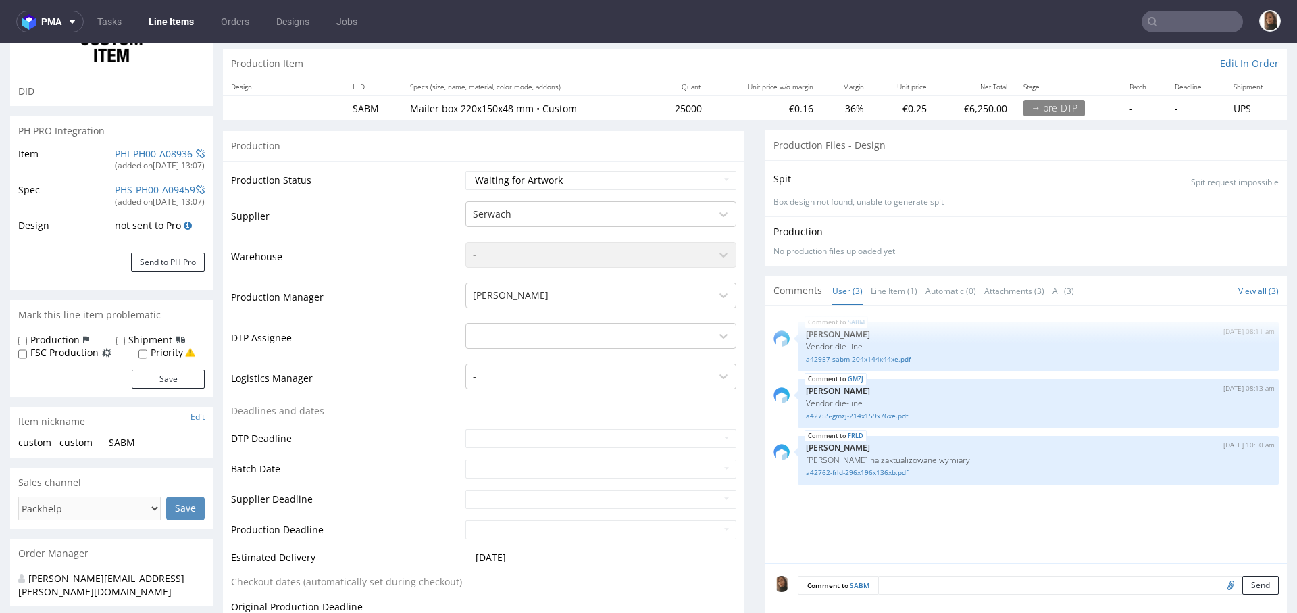
scroll to position [441, 0]
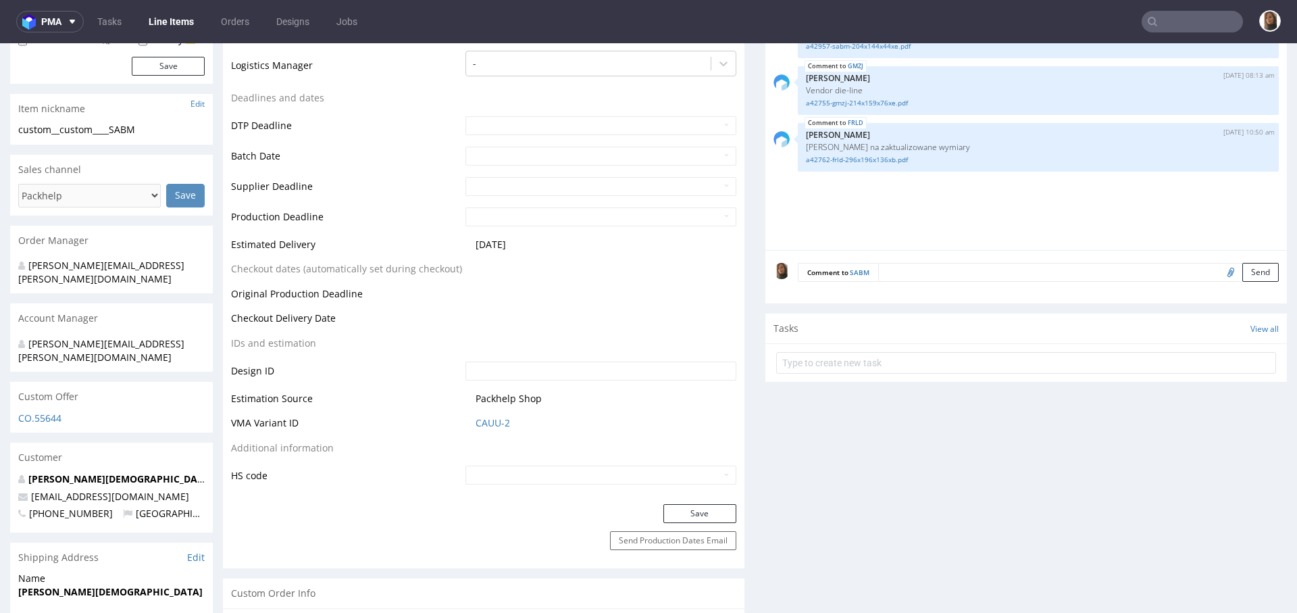
click at [1219, 272] on input "file" at bounding box center [1228, 272] width 19 height 18
type input "C:\fakepath\PREVIOUS_Versandkarton klein_inside_fefco-427-220-x-140-x-48-mm.pdf"
click at [1242, 272] on button "Send" at bounding box center [1260, 272] width 36 height 19
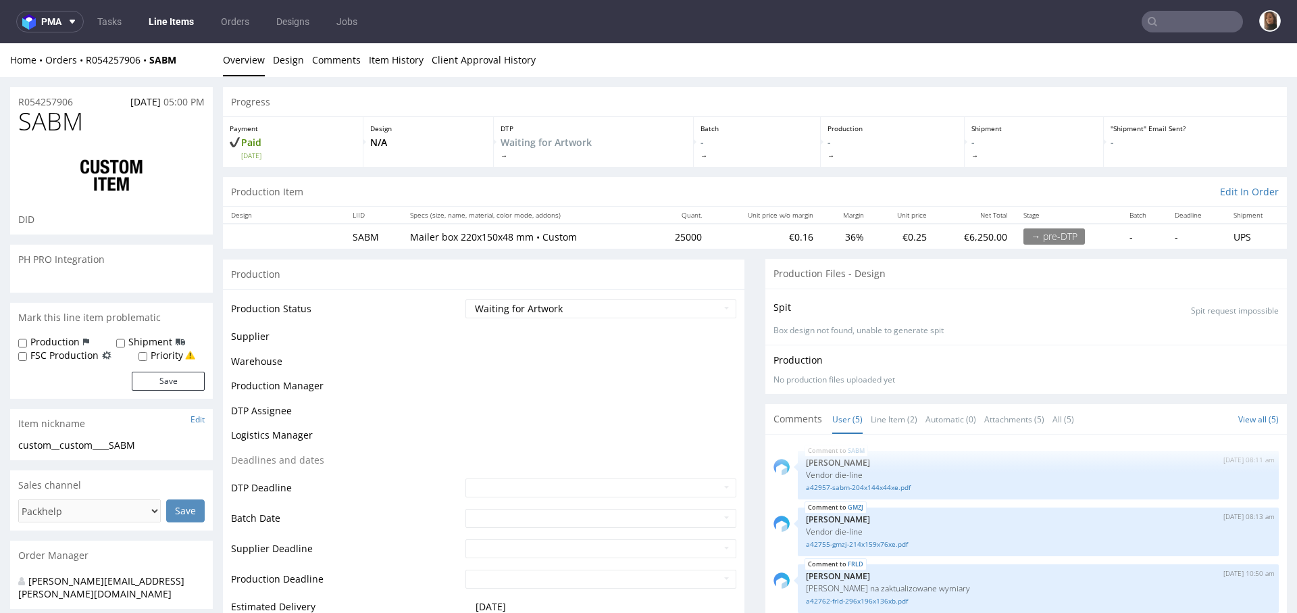
scroll to position [33, 0]
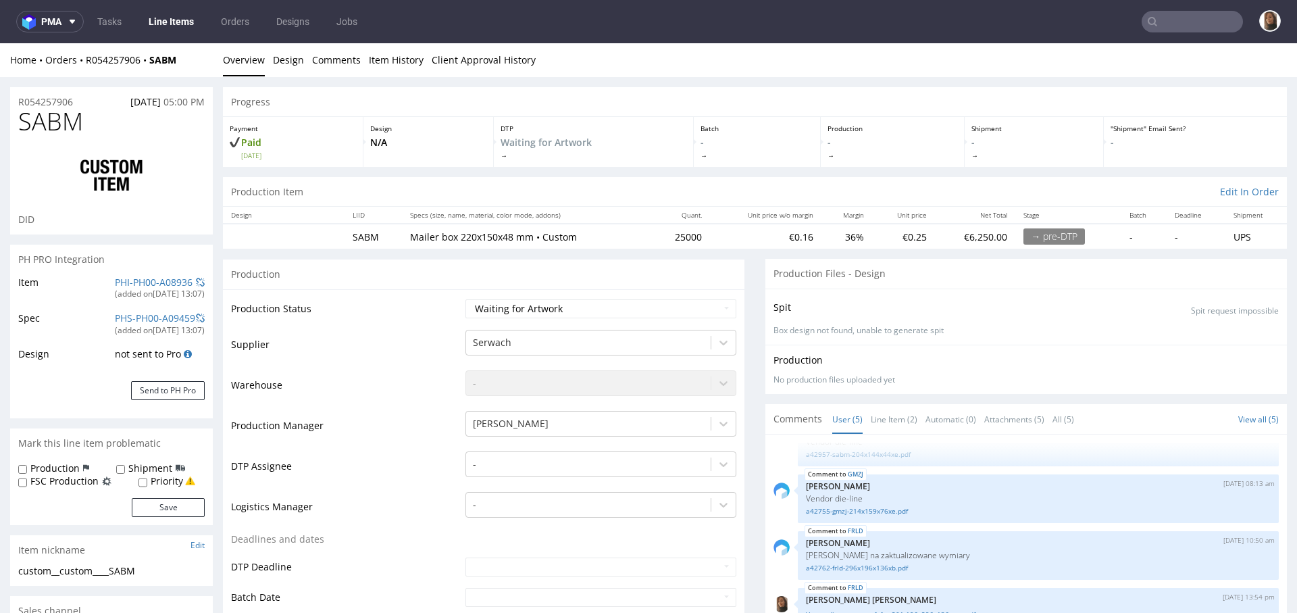
click at [542, 298] on td "Waiting for Artwork Waiting for Diecut Waiting for Mockup Waiting for DTP Waiti…" at bounding box center [599, 313] width 274 height 30
click at [545, 307] on select "Waiting for Artwork Waiting for Diecut Waiting for Mockup Waiting for DTP Waiti…" at bounding box center [601, 308] width 271 height 19
select select "dtp_waiting_for_check"
click at [466, 299] on select "Waiting for Artwork Waiting for Diecut Waiting for Mockup Waiting for DTP Waiti…" at bounding box center [601, 308] width 271 height 19
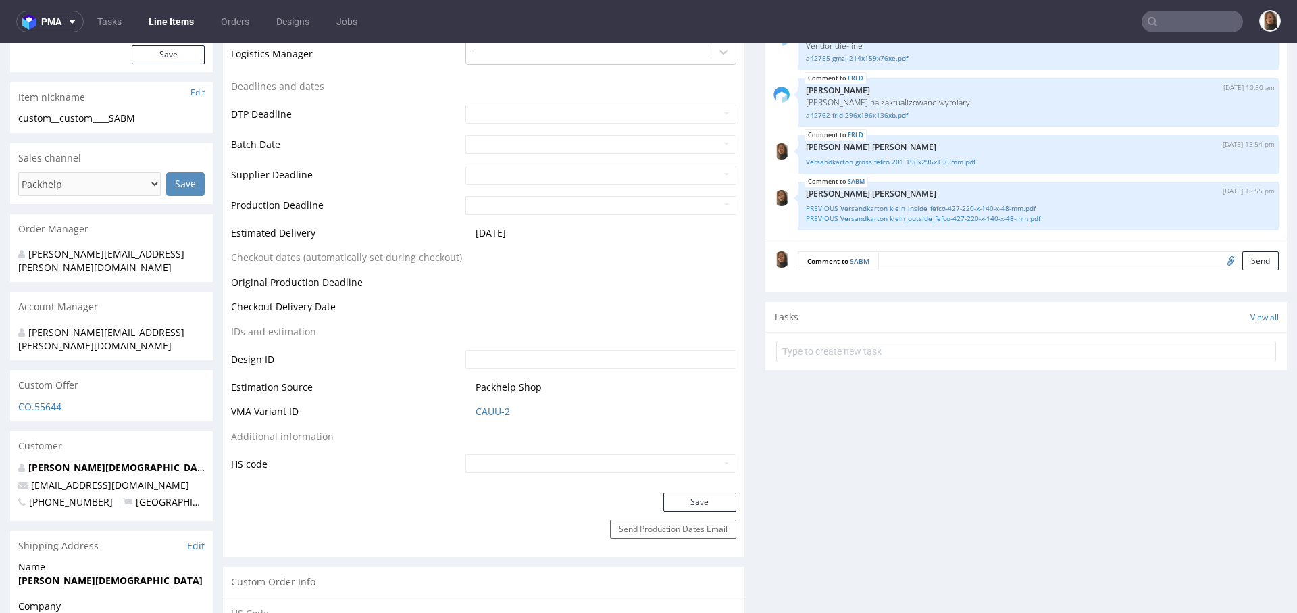
scroll to position [550, 0]
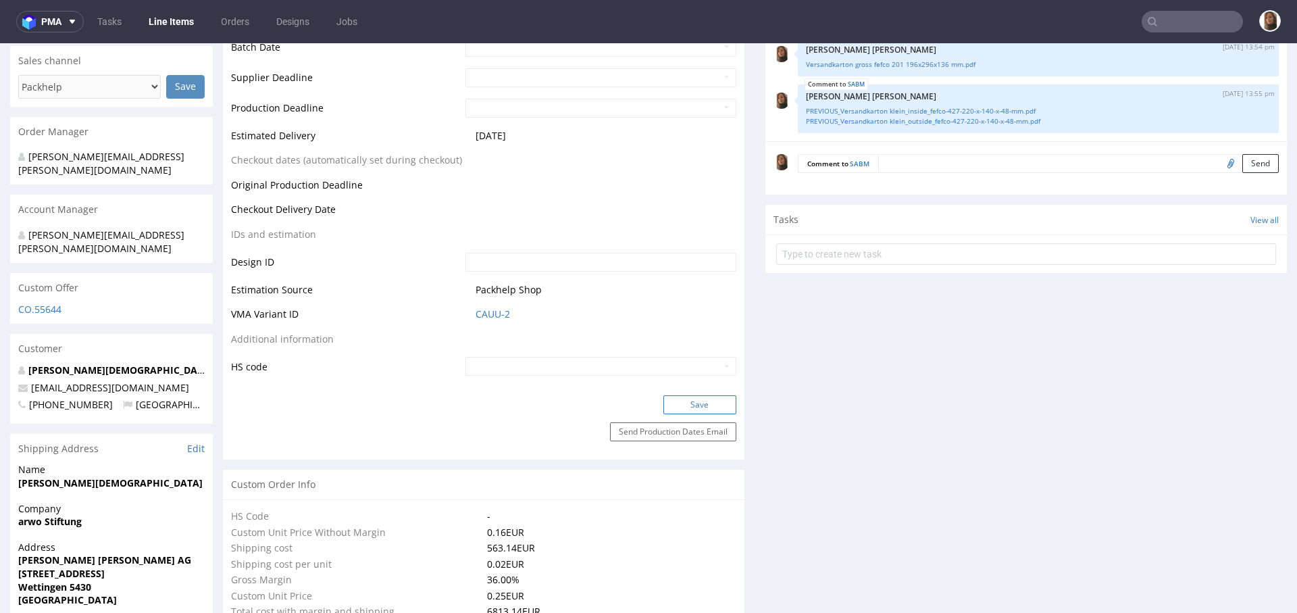
click at [697, 403] on button "Save" at bounding box center [699, 404] width 73 height 19
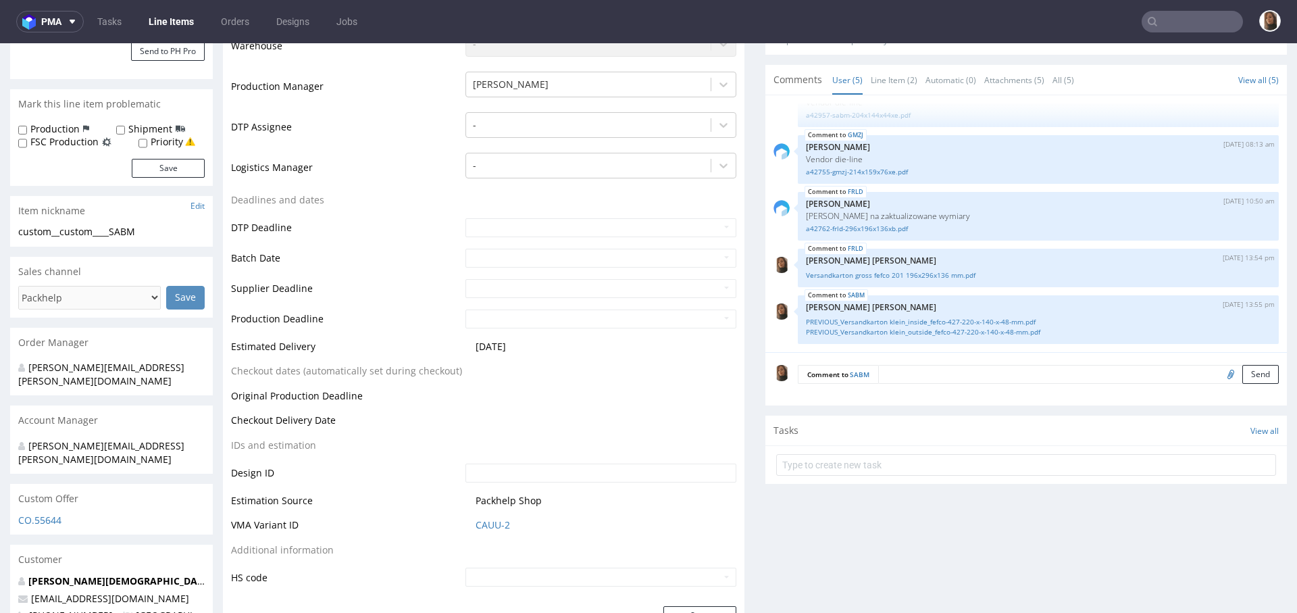
scroll to position [0, 0]
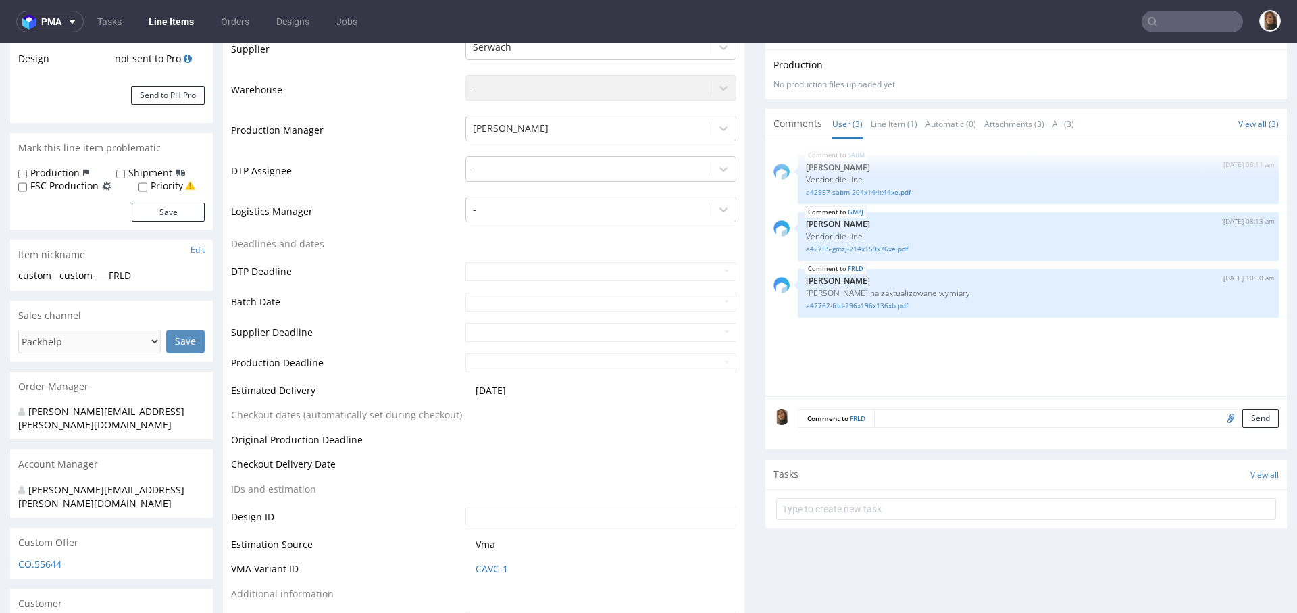
scroll to position [330, 0]
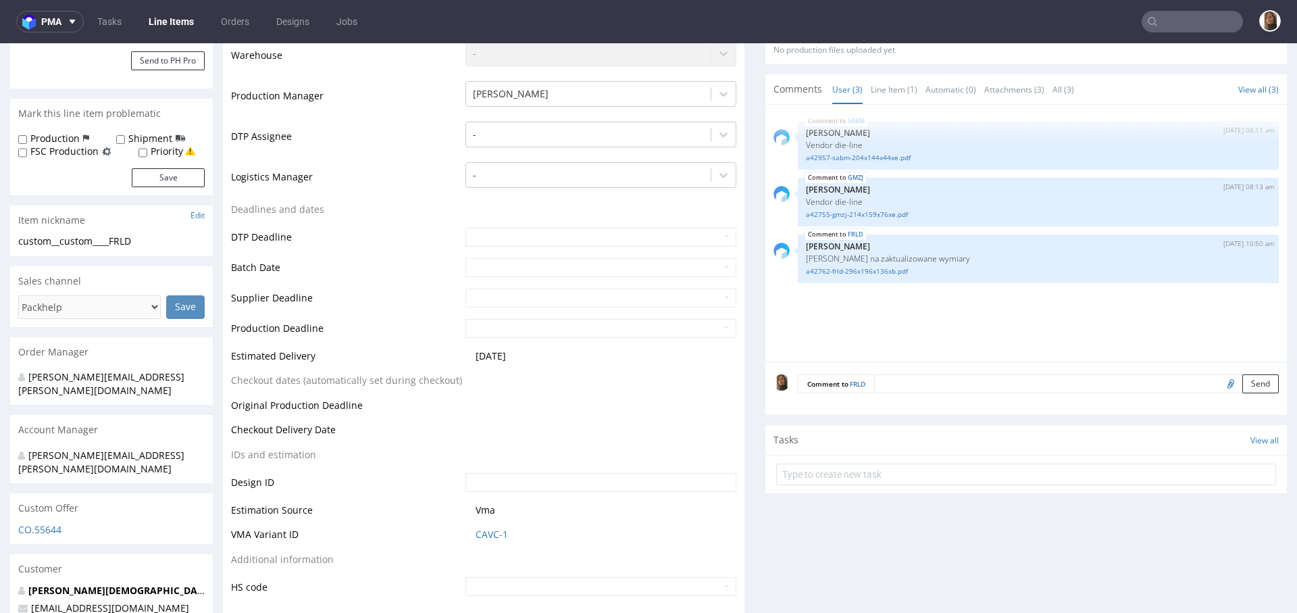
click at [1219, 380] on input "file" at bounding box center [1228, 383] width 19 height 18
type input "C:\fakepath\Versandkarton gross fefco 201 196x296x136 mm.pdf"
click at [1242, 379] on button "Send" at bounding box center [1260, 383] width 36 height 19
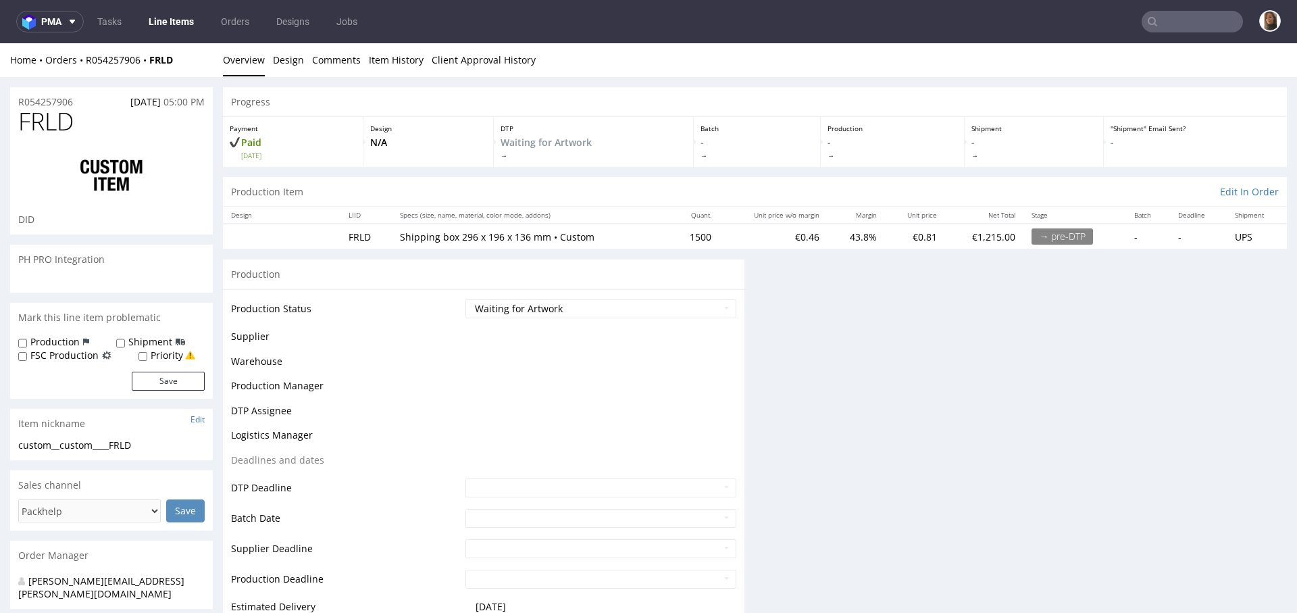
scroll to position [0, 0]
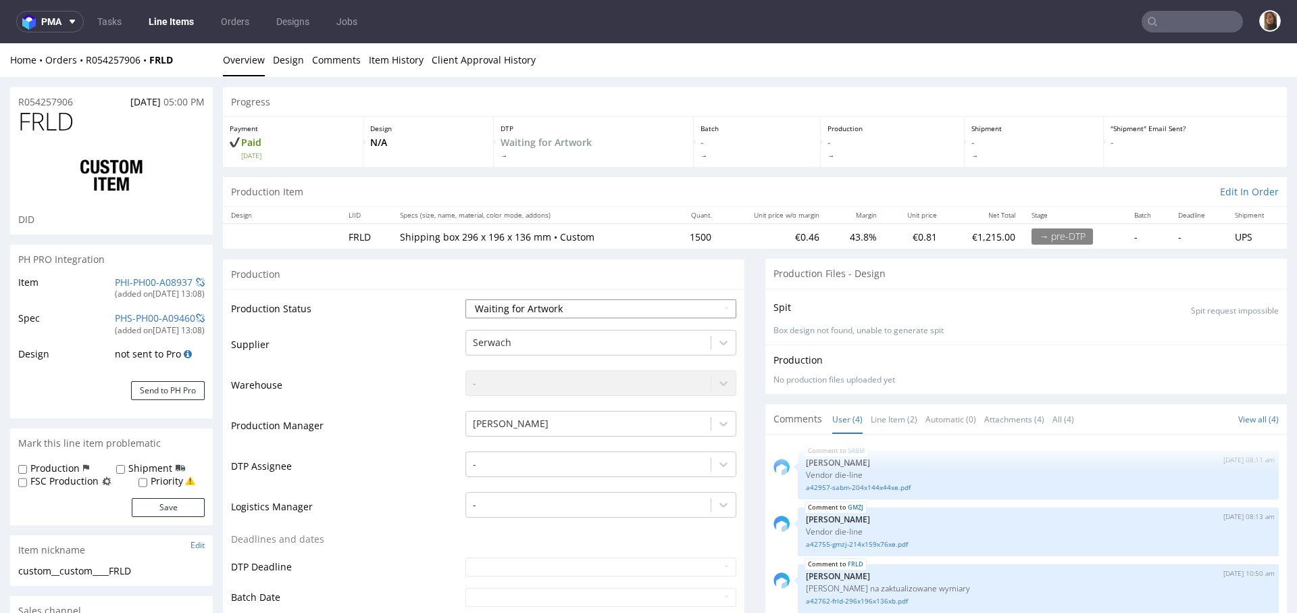
click at [548, 307] on select "Waiting for Artwork Waiting for Diecut Waiting for Mockup Waiting for DTP Waiti…" at bounding box center [601, 308] width 271 height 19
select select "dtp_waiting_for_check"
click at [466, 299] on select "Waiting for Artwork Waiting for Diecut Waiting for Mockup Waiting for DTP Waiti…" at bounding box center [601, 308] width 271 height 19
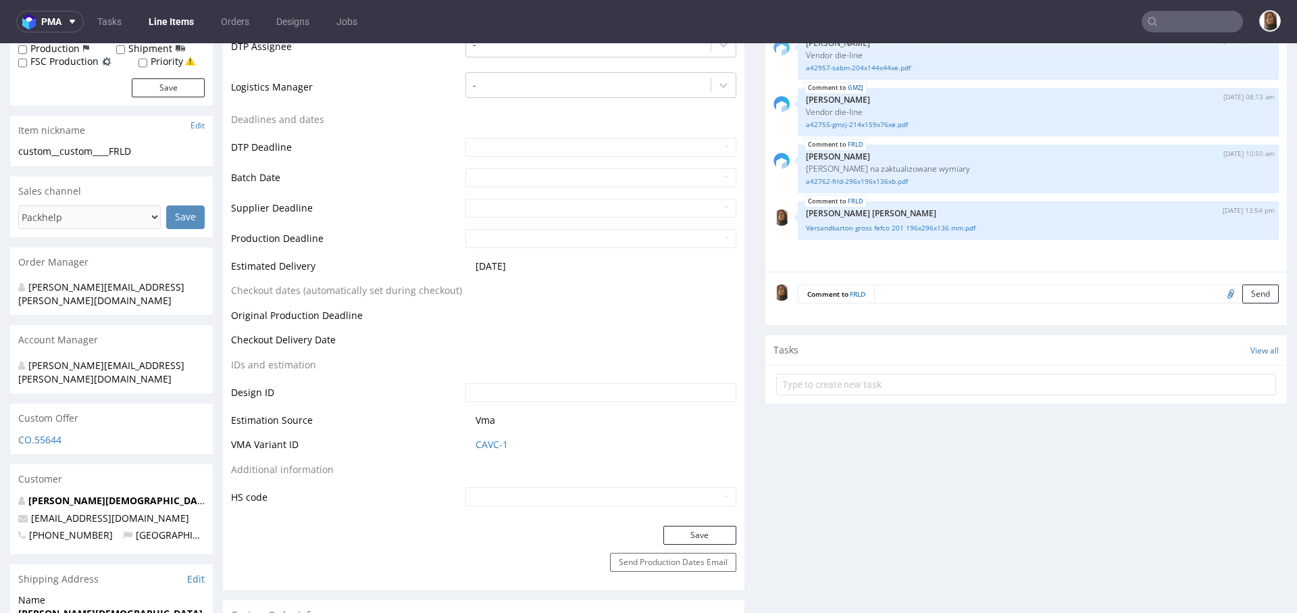
scroll to position [524, 0]
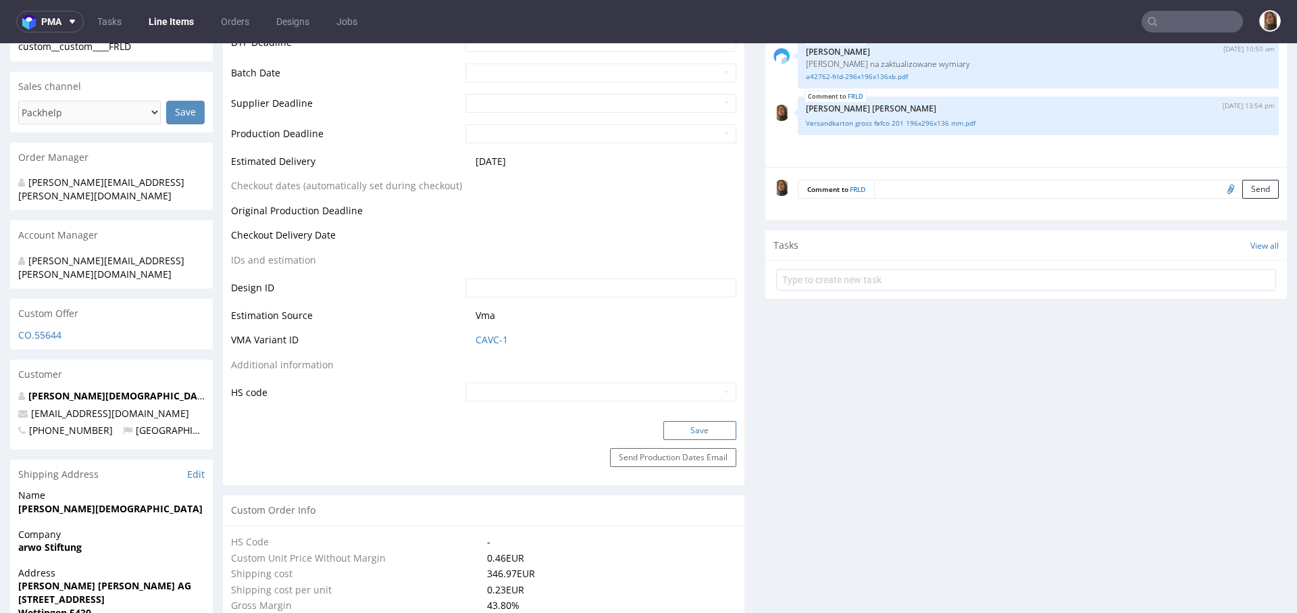
click at [683, 421] on button "Save" at bounding box center [699, 430] width 73 height 19
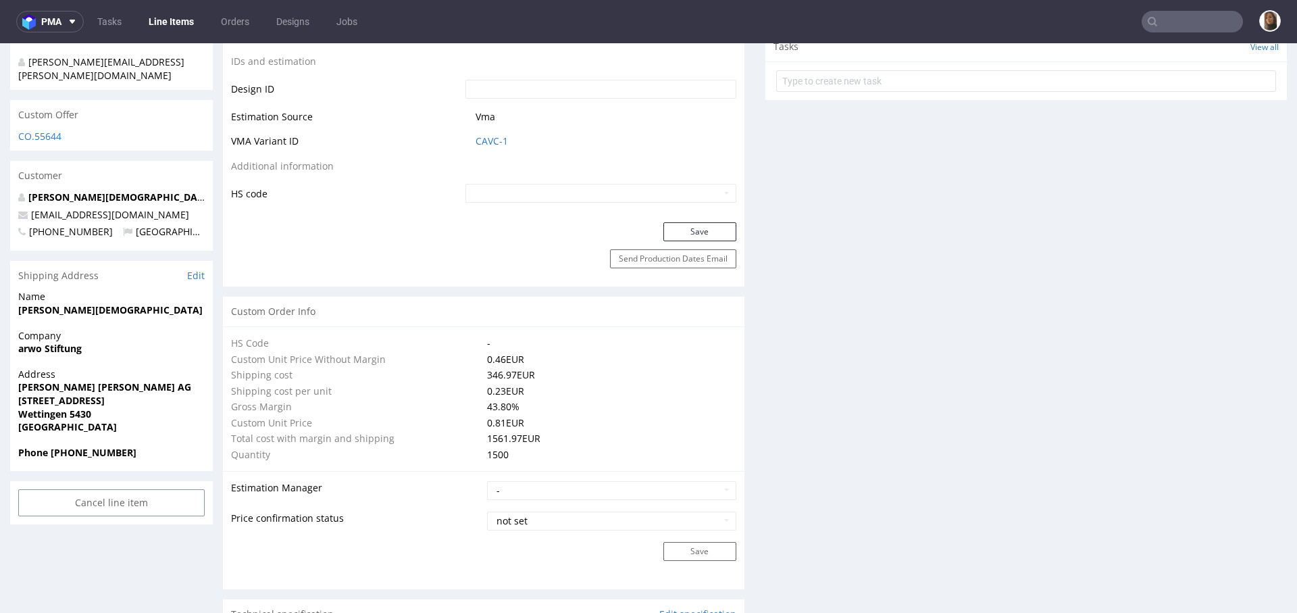
scroll to position [0, 0]
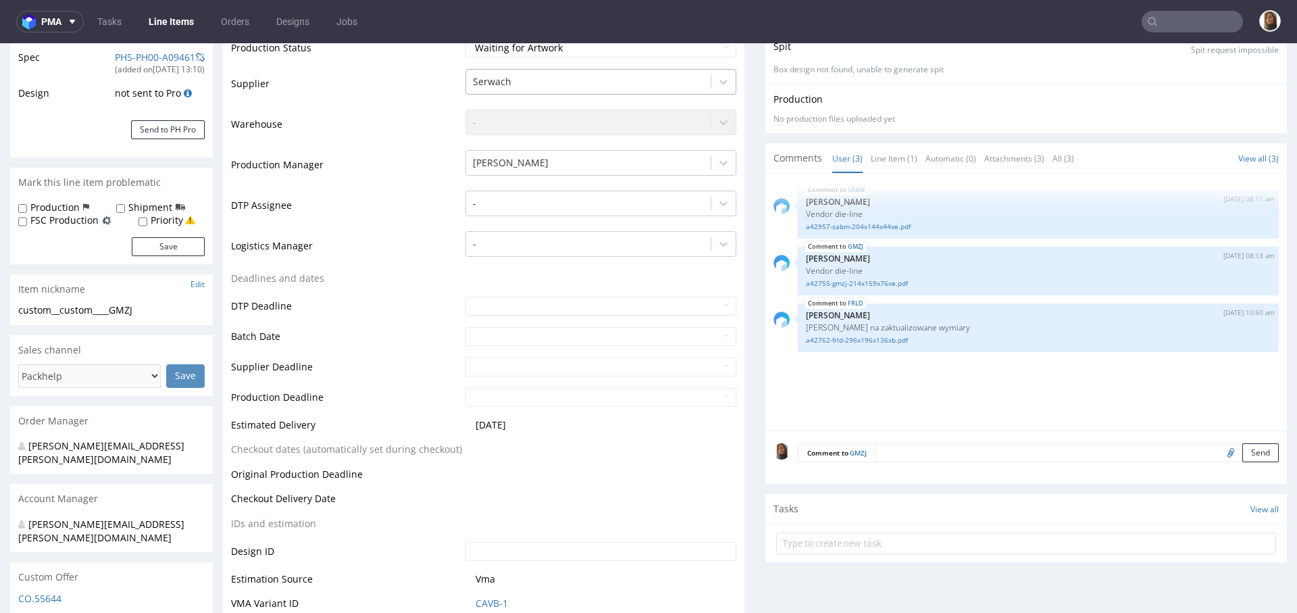
scroll to position [355, 0]
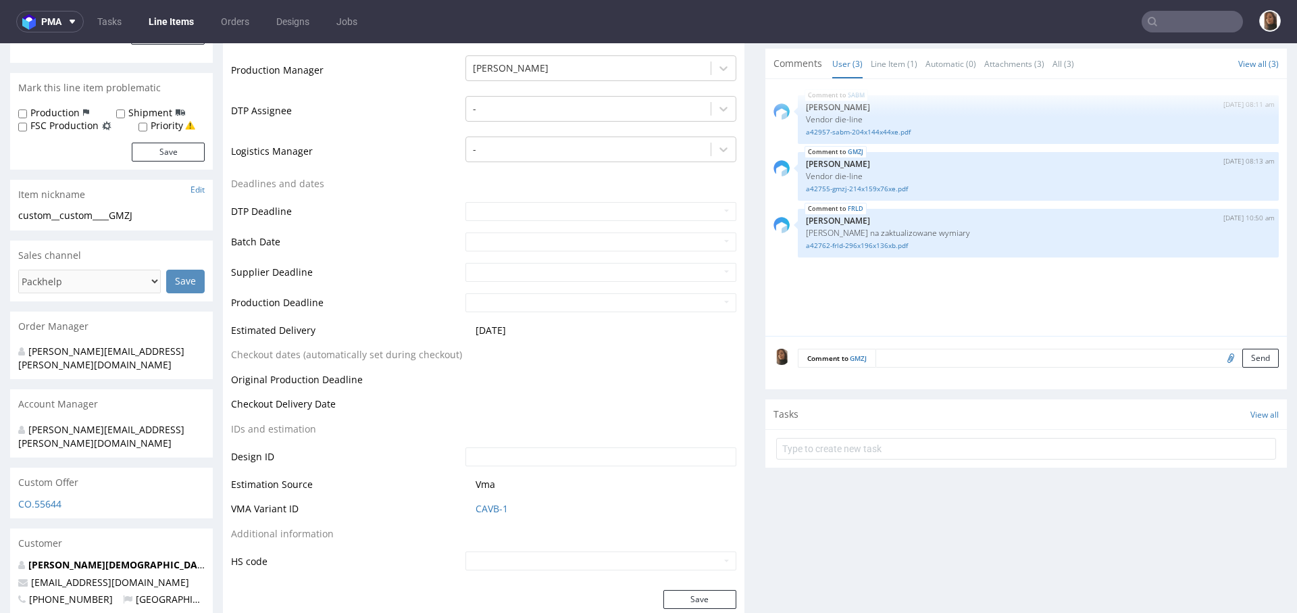
click at [1219, 357] on input "file" at bounding box center [1228, 358] width 19 height 18
type input "C:\fakepath\Versandkarton mittel_fefco-427-230-x-165-x-80-mm.pdf"
click at [1242, 354] on button "Send" at bounding box center [1260, 358] width 36 height 19
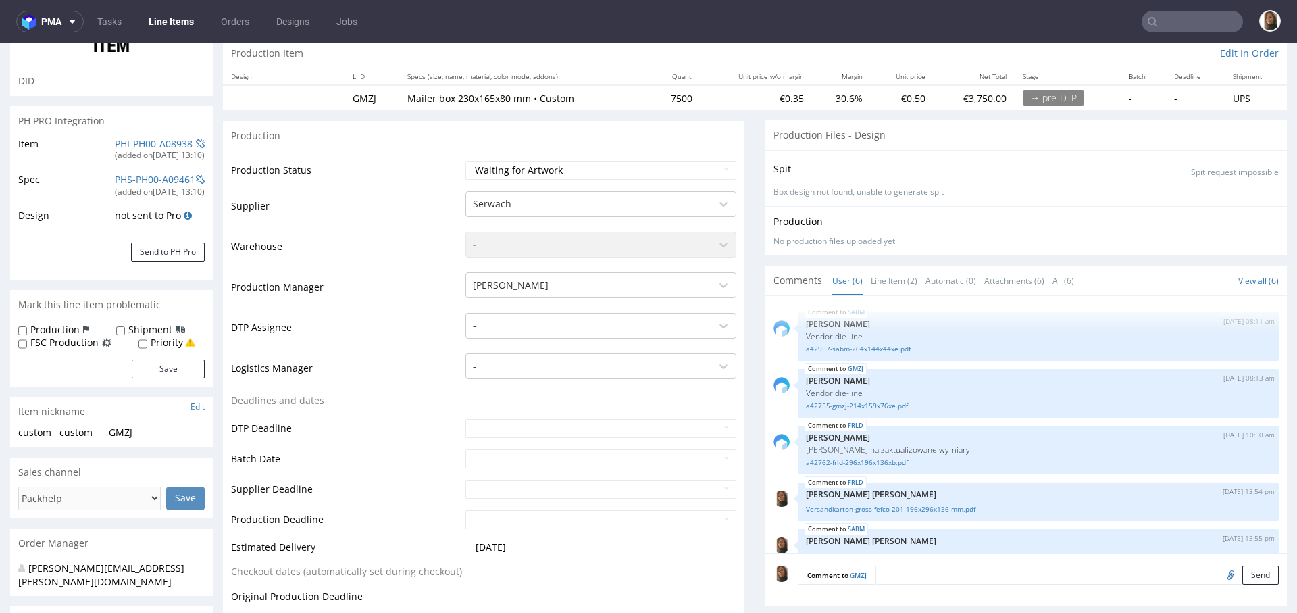
scroll to position [78, 0]
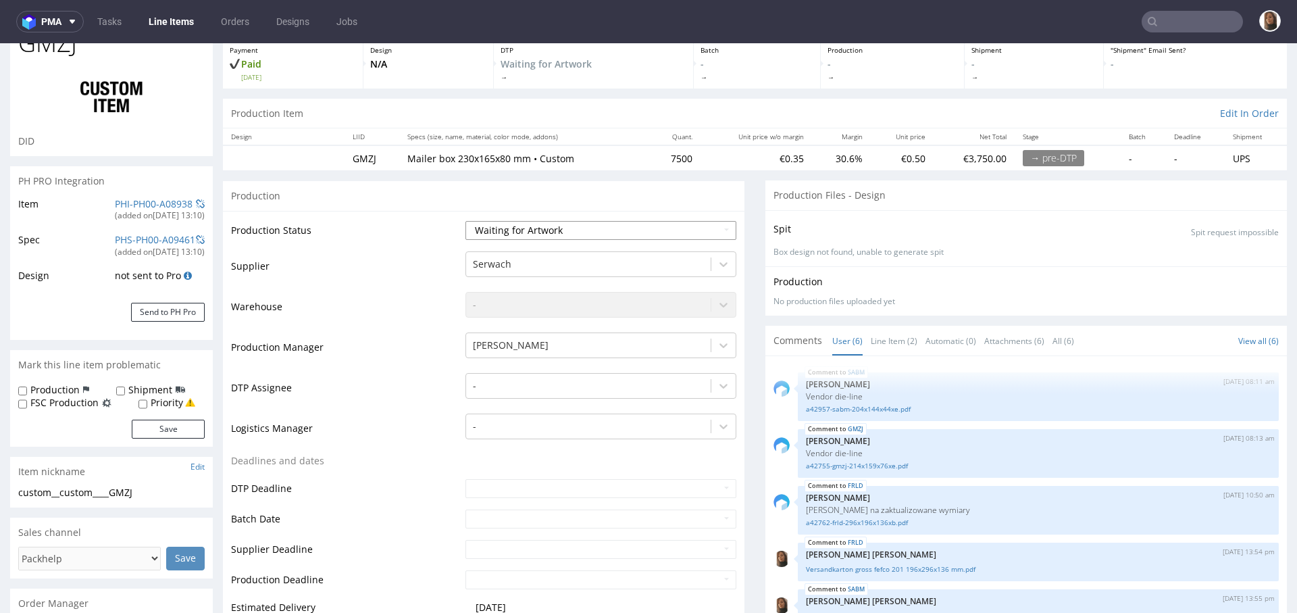
click at [505, 232] on select "Waiting for Artwork Waiting for Diecut Waiting for Mockup Waiting for DTP Waiti…" at bounding box center [601, 230] width 271 height 19
select select "dtp_waiting_for_check"
click at [466, 221] on select "Waiting for Artwork Waiting for Diecut Waiting for Mockup Waiting for DTP Waiti…" at bounding box center [601, 230] width 271 height 19
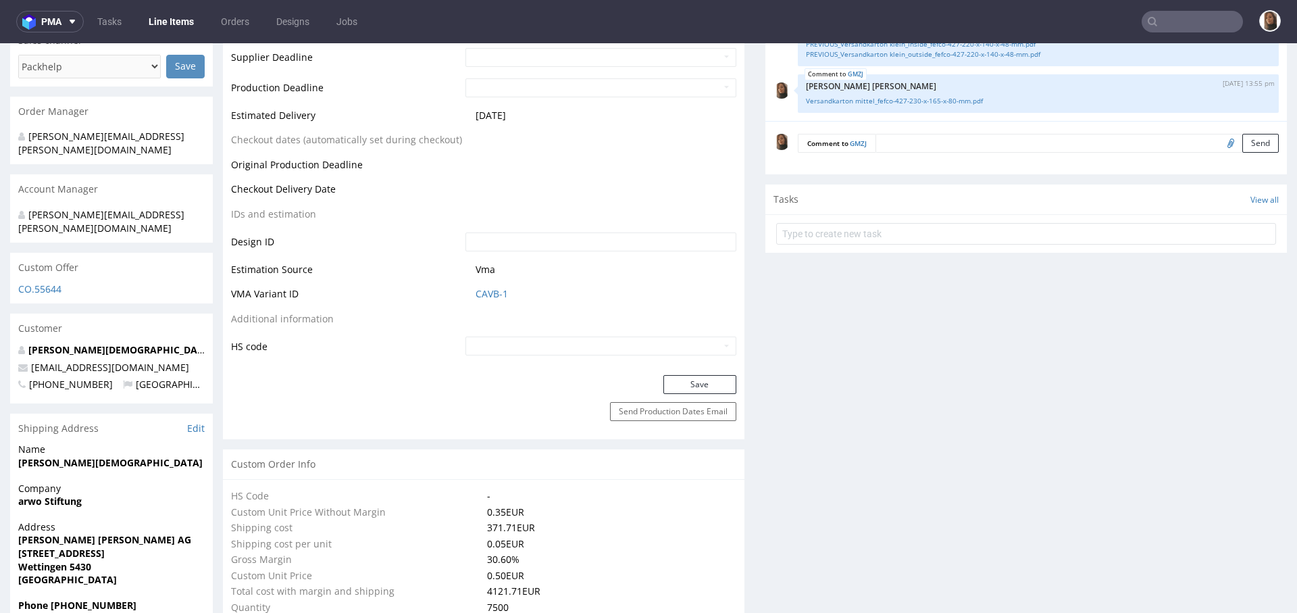
scroll to position [670, 0]
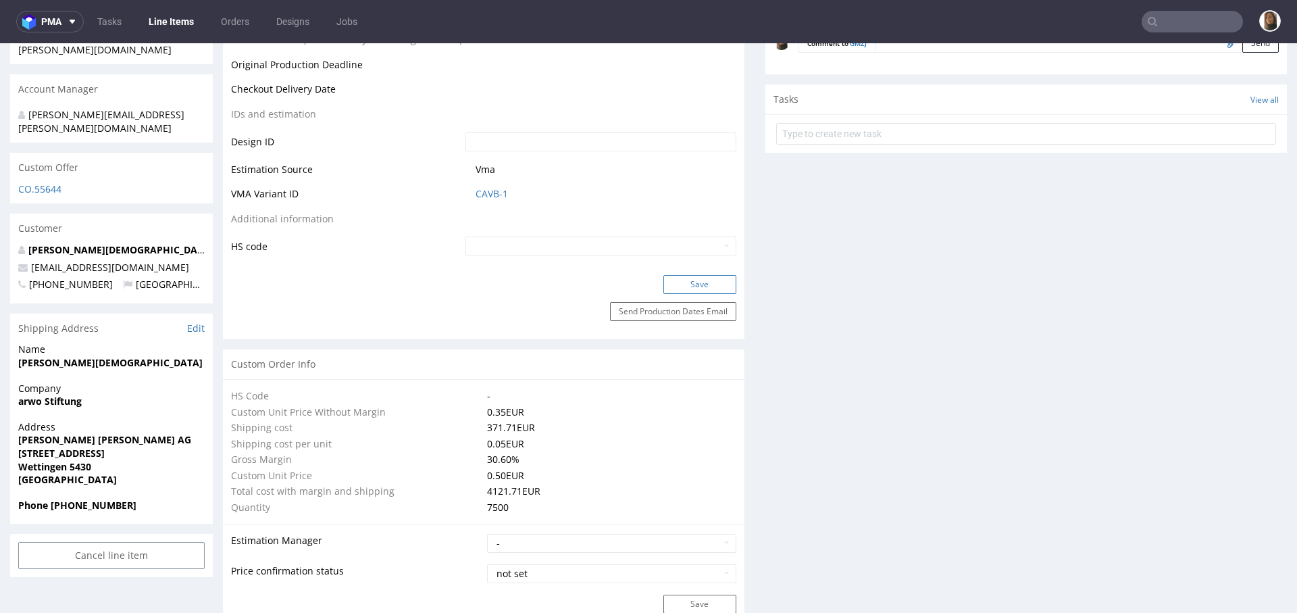
click at [693, 288] on button "Save" at bounding box center [699, 284] width 73 height 19
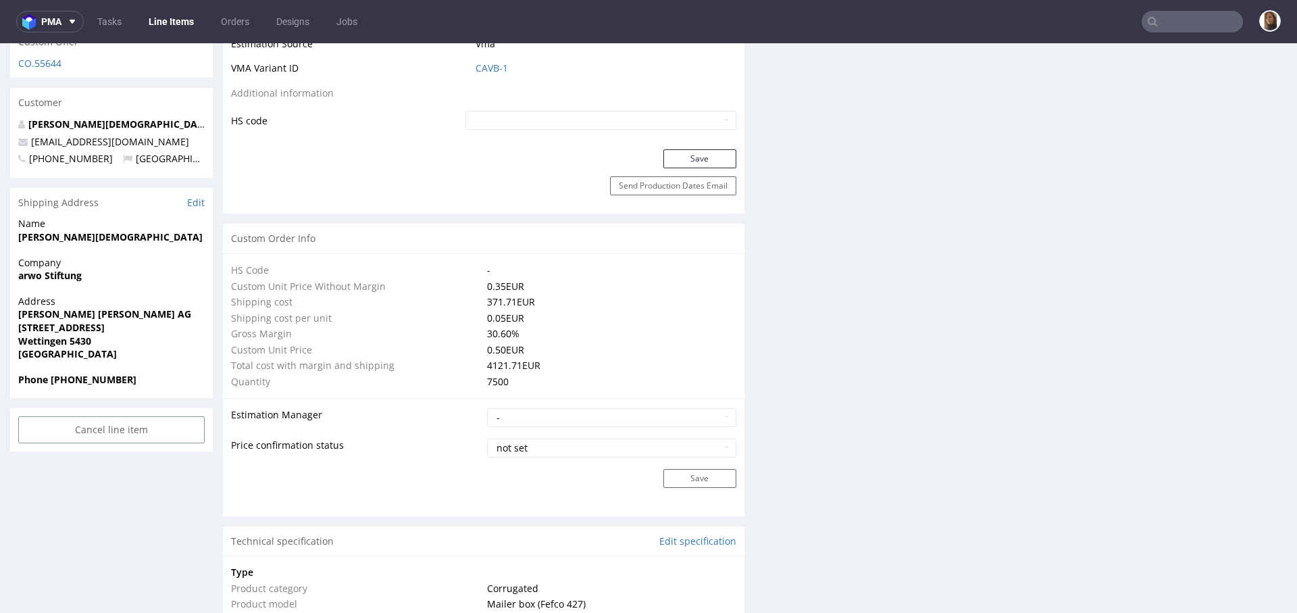
scroll to position [80, 0]
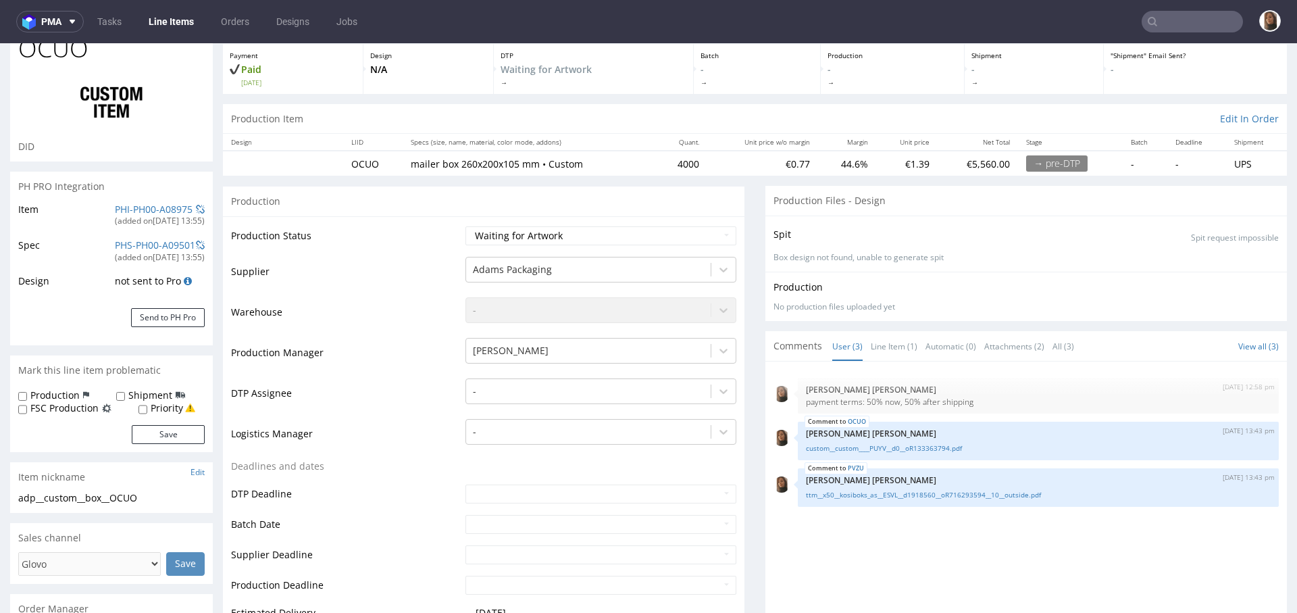
scroll to position [57, 0]
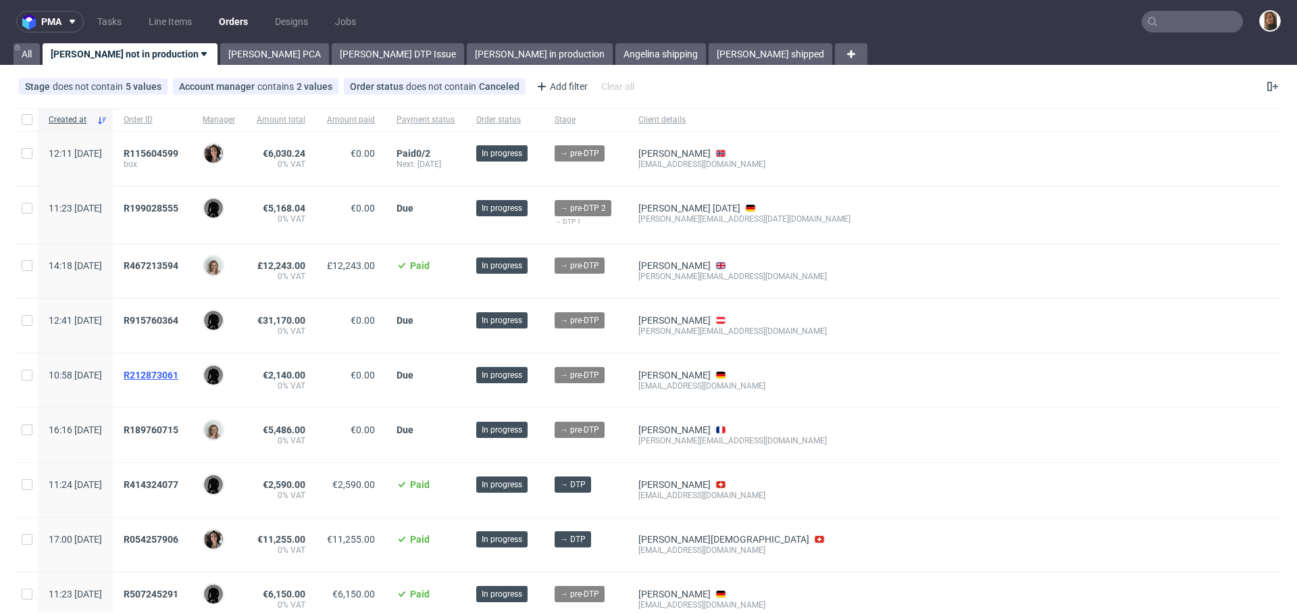
click at [178, 374] on span "R212873061" at bounding box center [151, 375] width 55 height 11
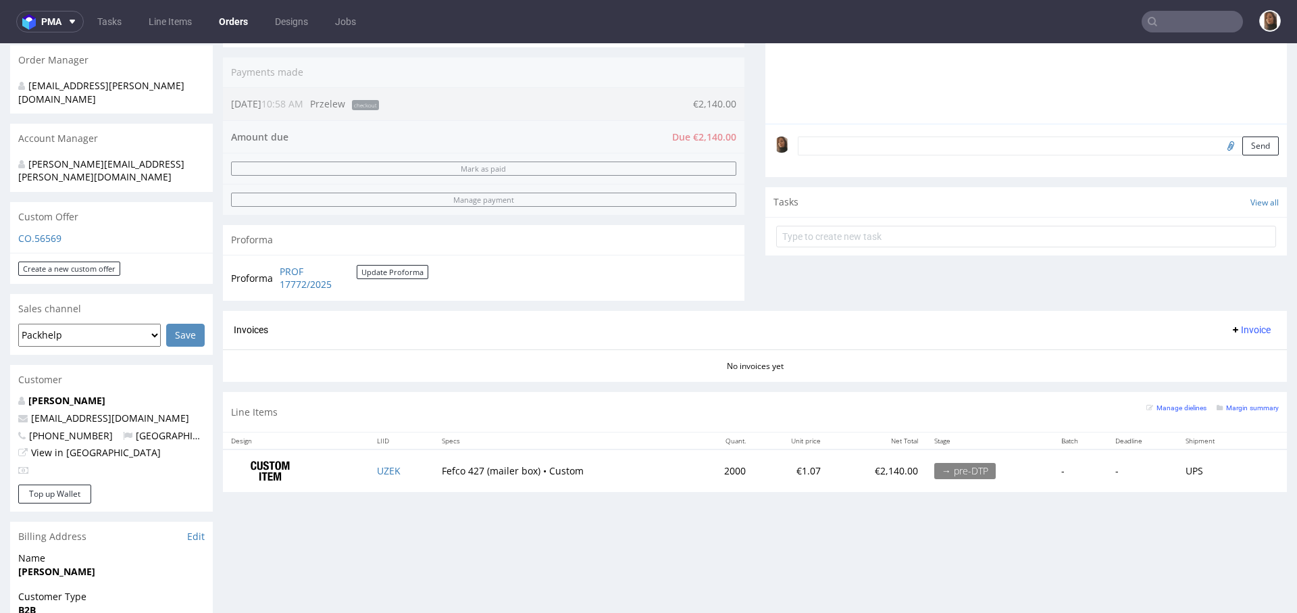
scroll to position [618, 0]
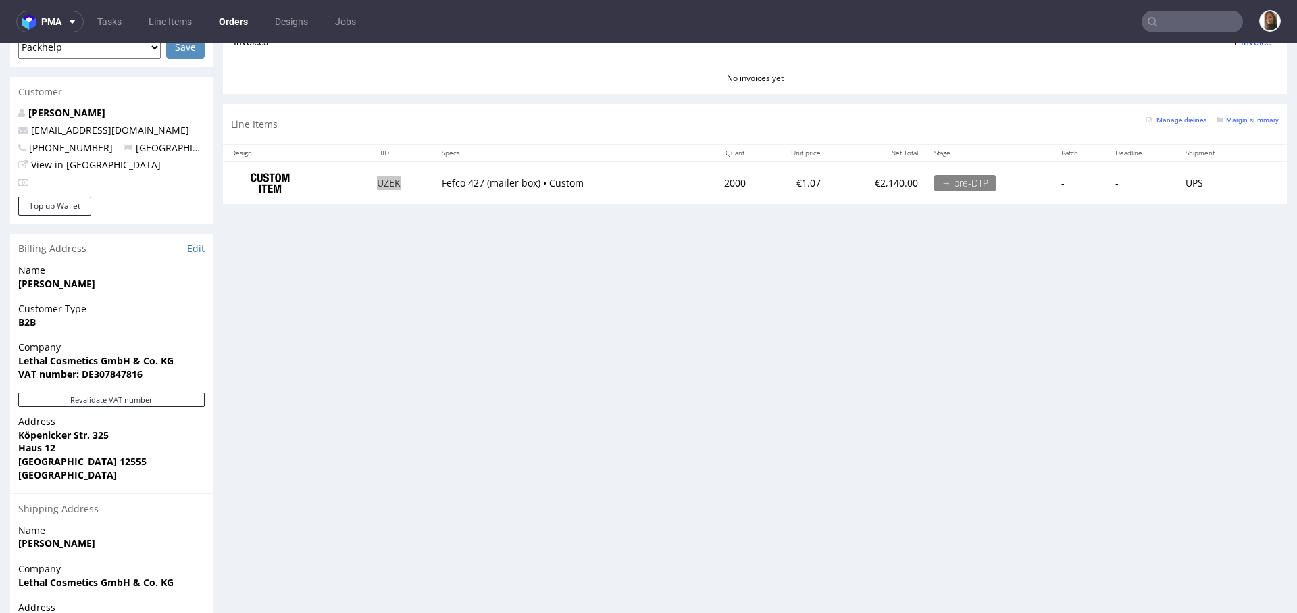
click at [1197, 24] on input "text" at bounding box center [1192, 22] width 101 height 22
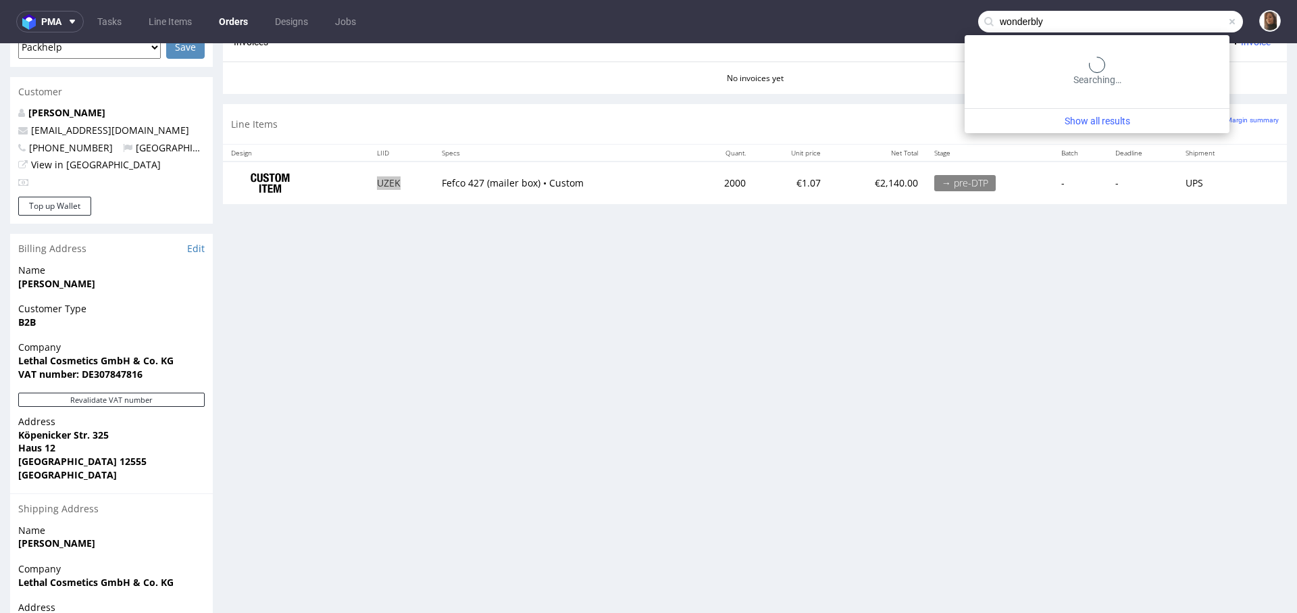
type input "wonderbly"
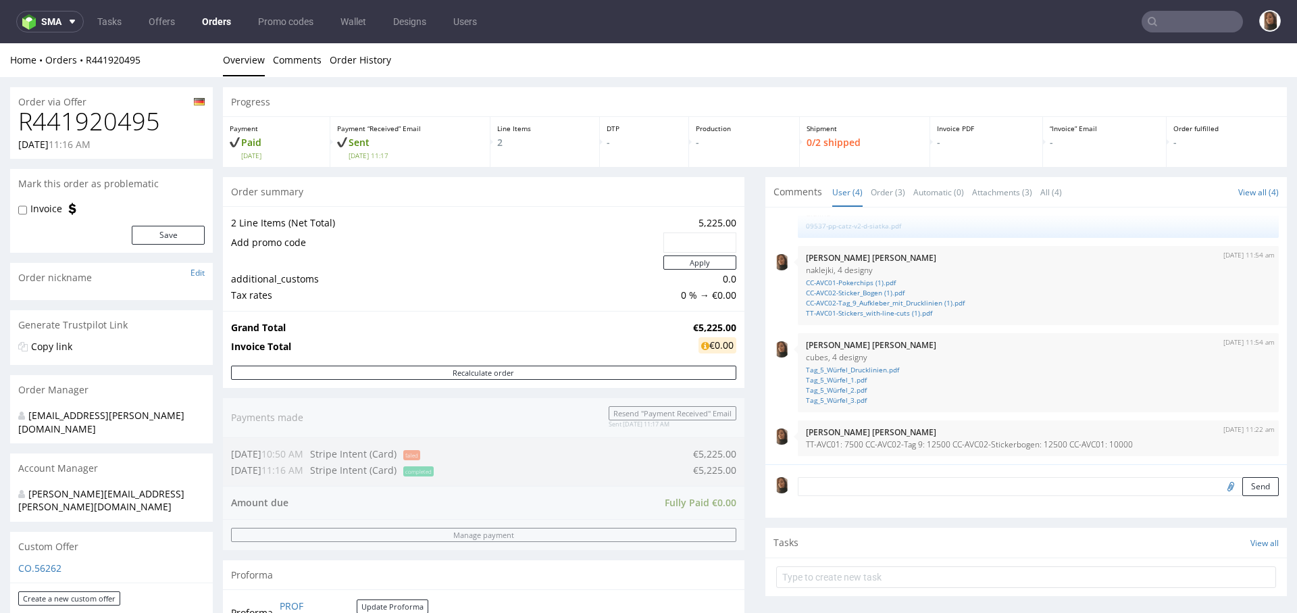
scroll to position [9, 0]
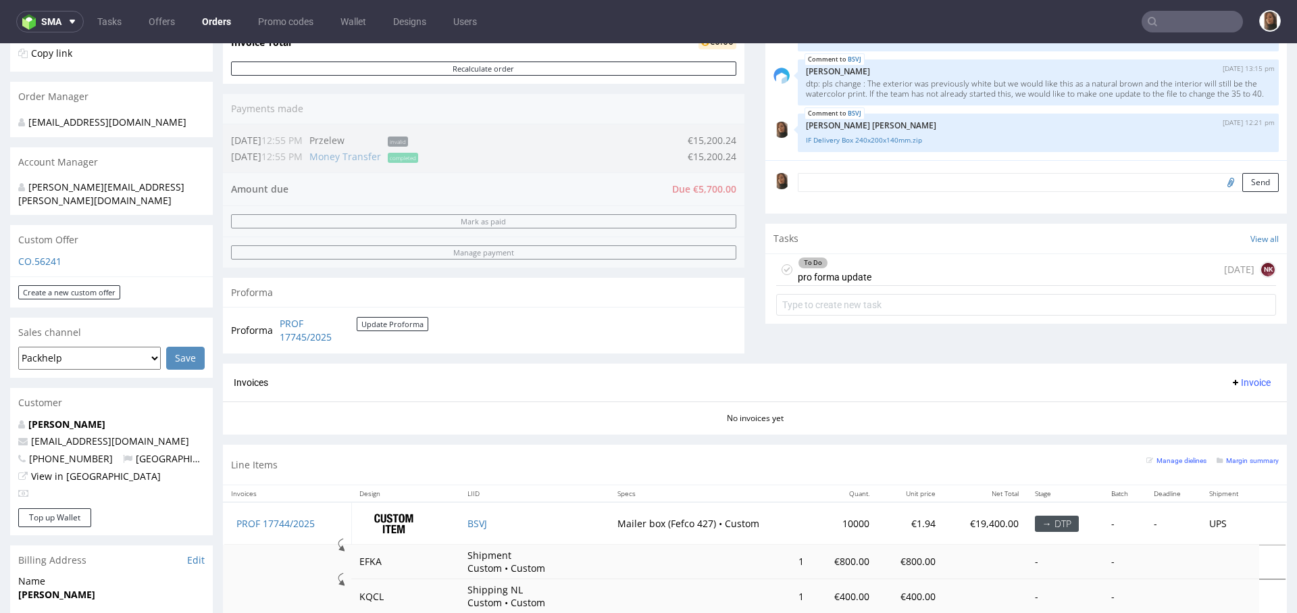
scroll to position [307, 0]
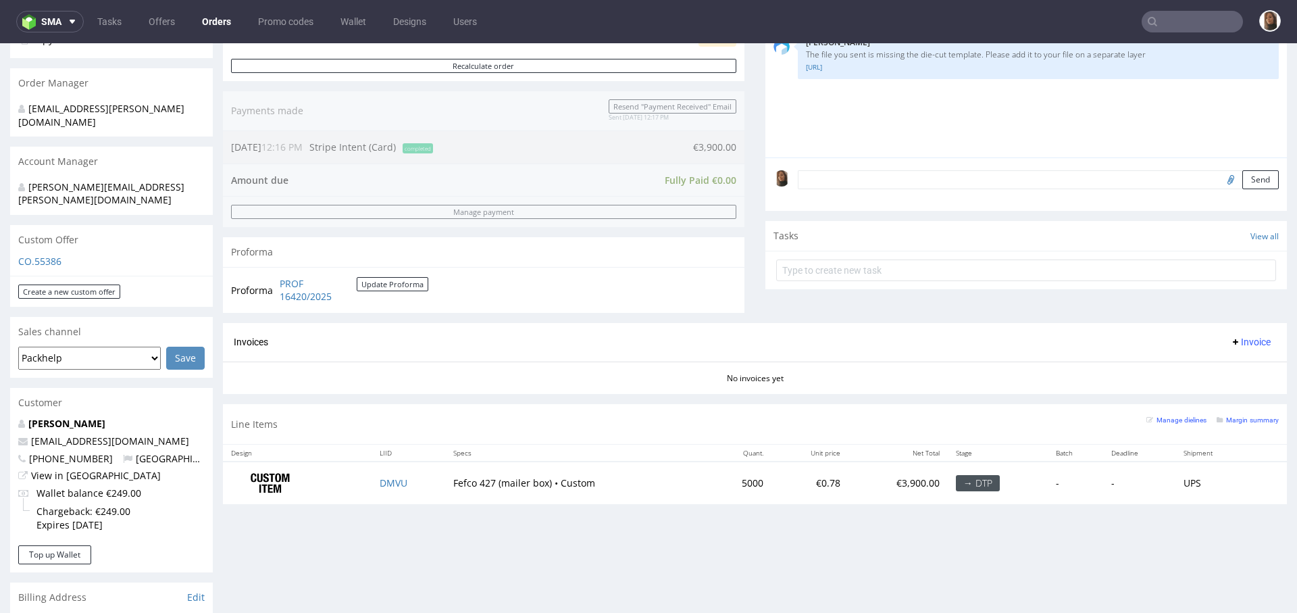
scroll to position [342, 0]
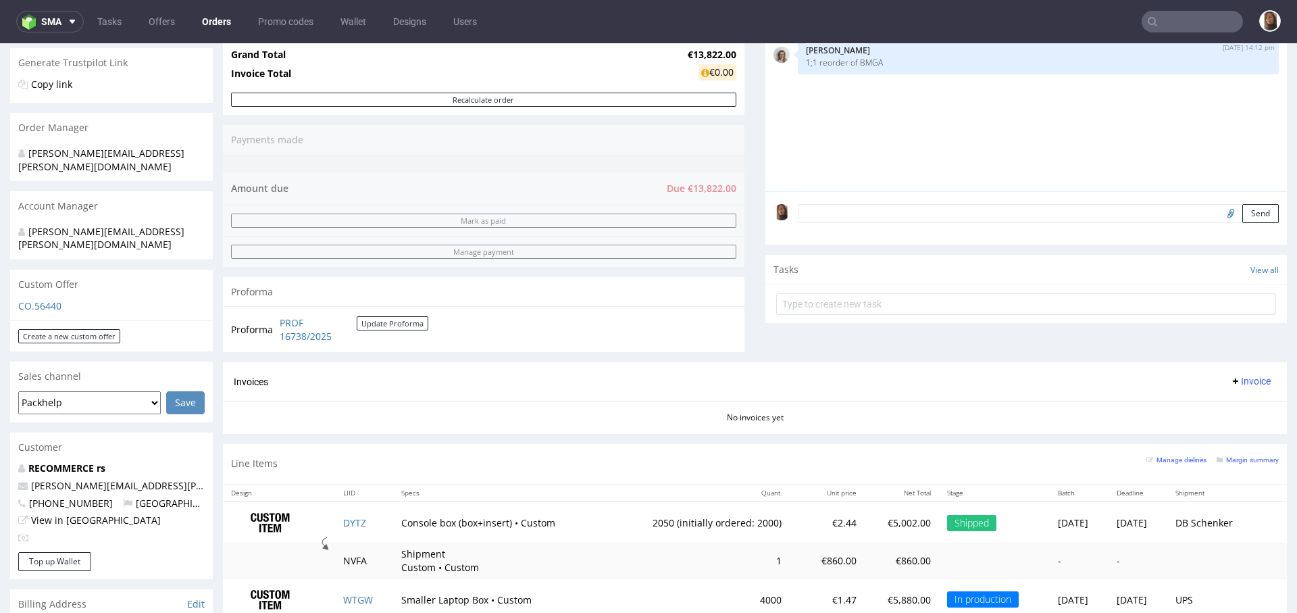
scroll to position [400, 0]
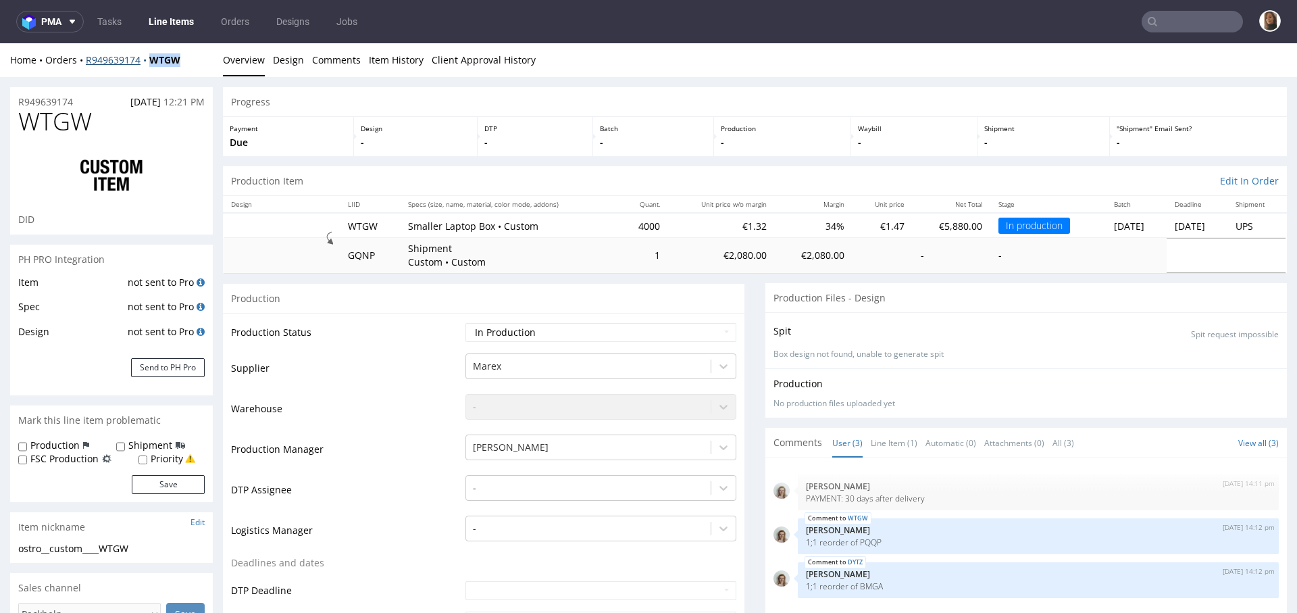
click at [128, 53] on div "Home Orders R949639174 WTGW" at bounding box center [111, 60] width 203 height 14
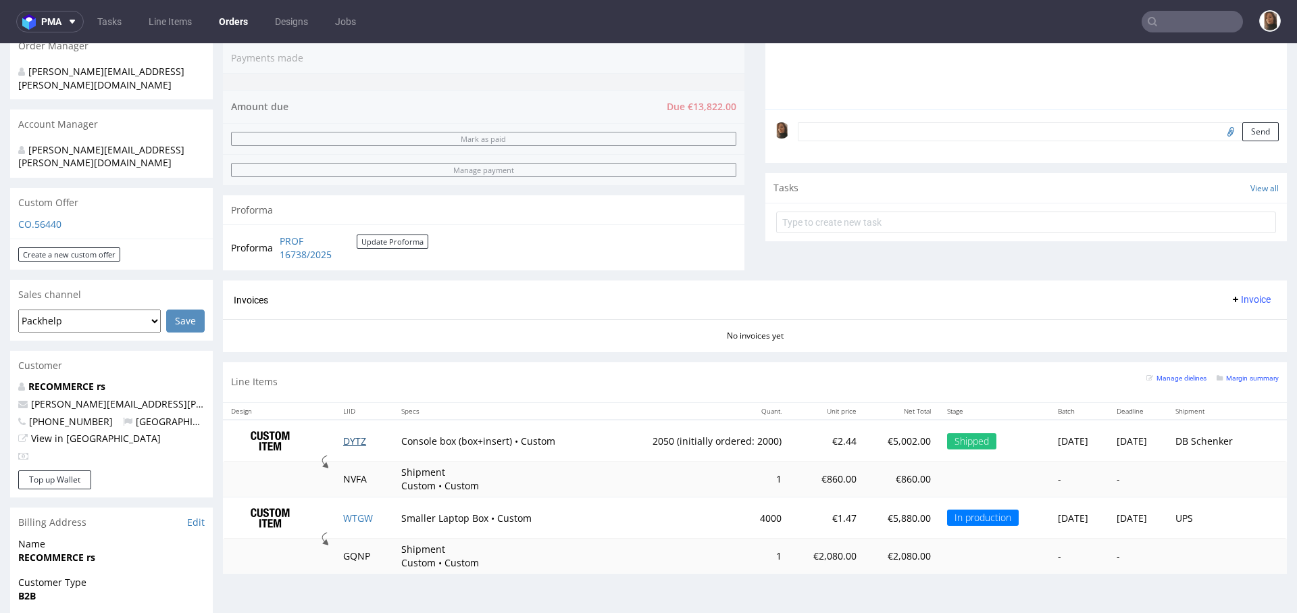
scroll to position [336, 0]
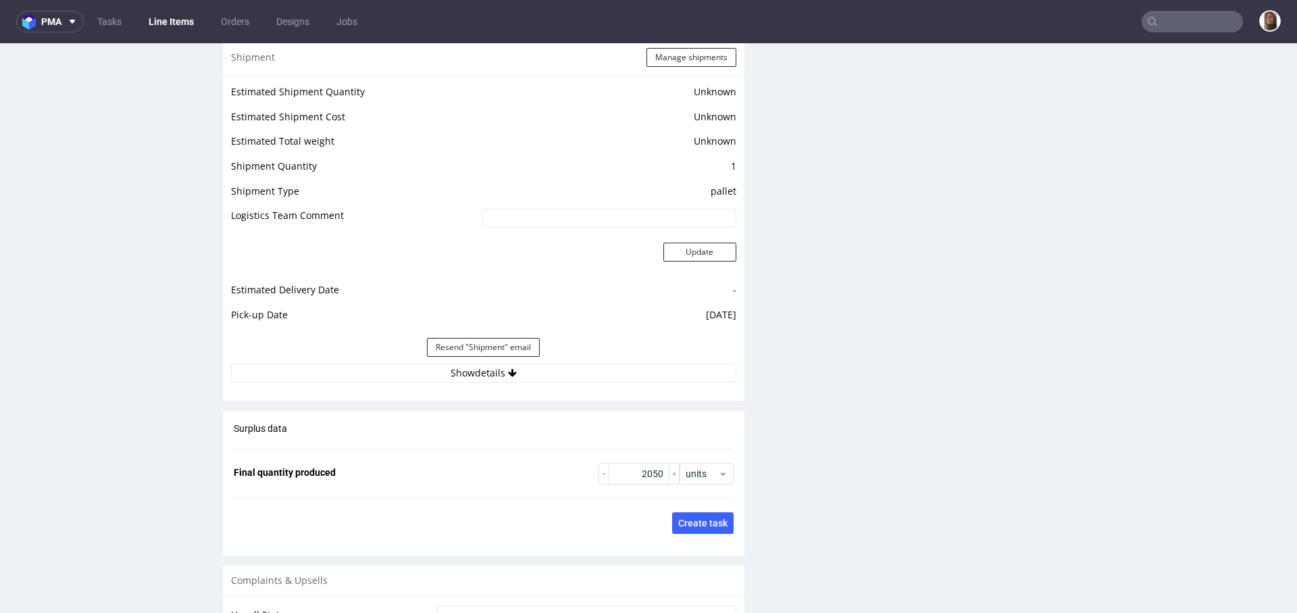
scroll to position [1981, 0]
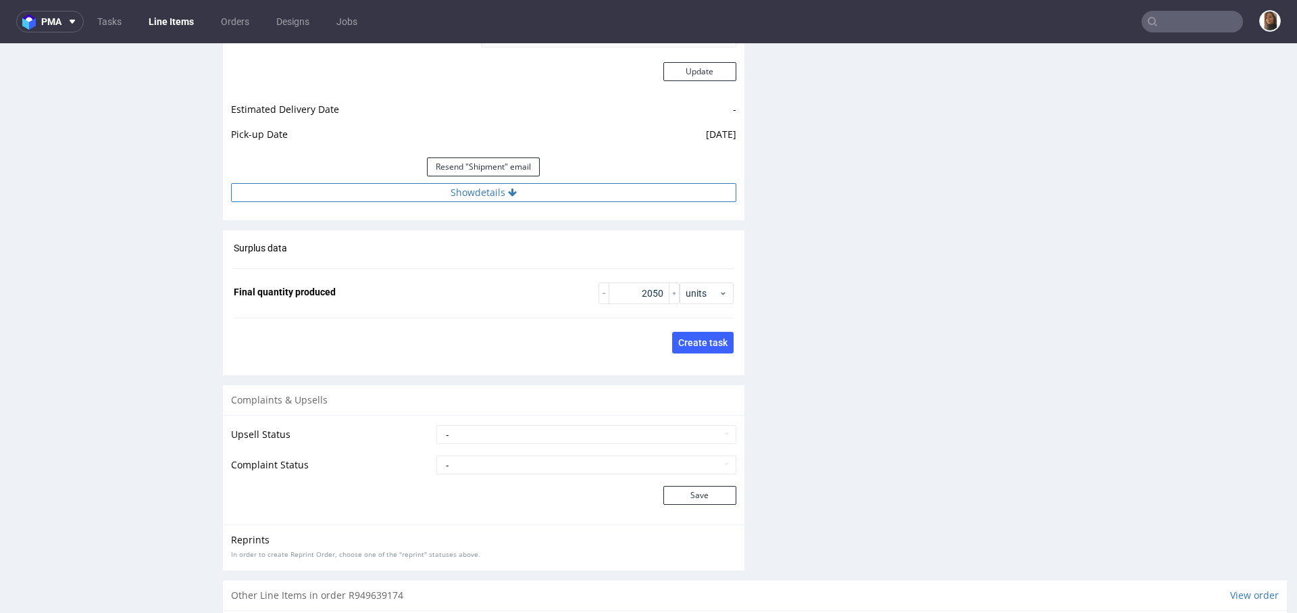
click at [455, 195] on button "Show details" at bounding box center [483, 192] width 505 height 19
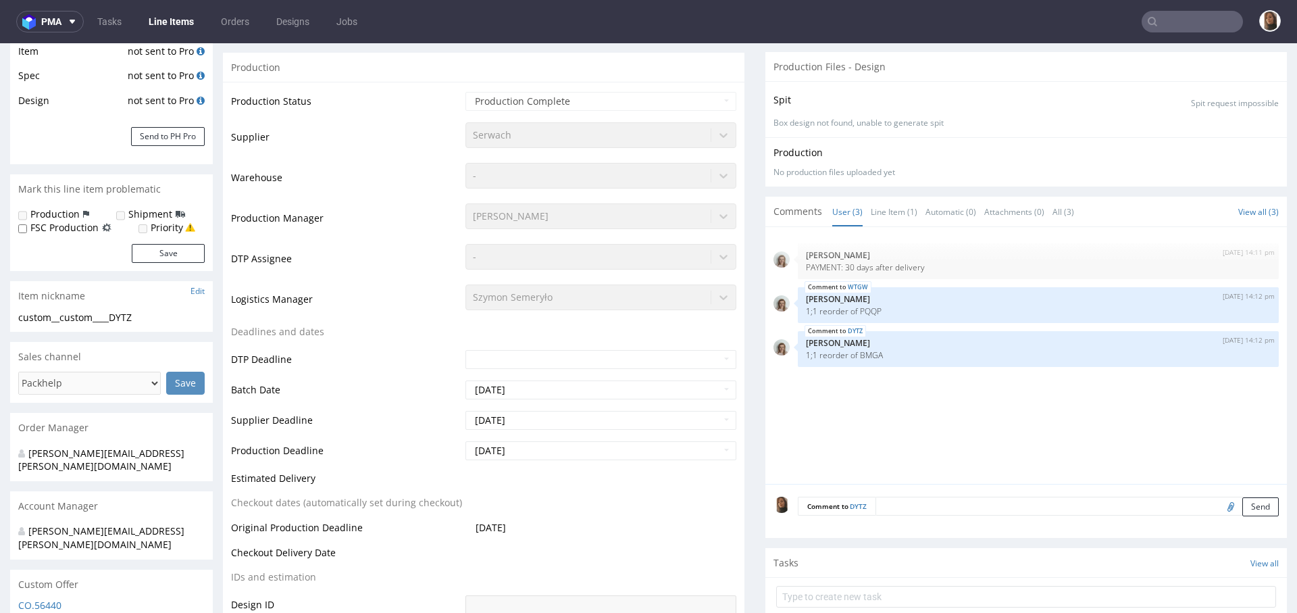
scroll to position [0, 0]
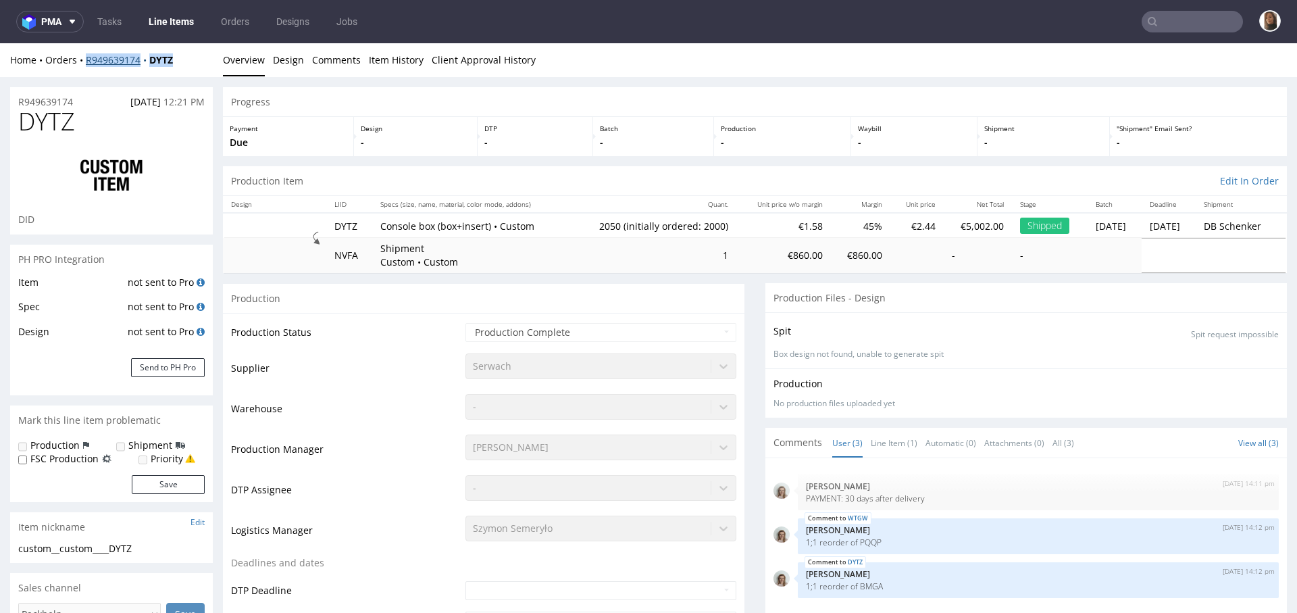
drag, startPoint x: 199, startPoint y: 61, endPoint x: 86, endPoint y: 63, distance: 112.8
click at [86, 63] on div "Home Orders R949639174 DYTZ" at bounding box center [111, 60] width 203 height 14
copy div "R949639174 DYTZ"
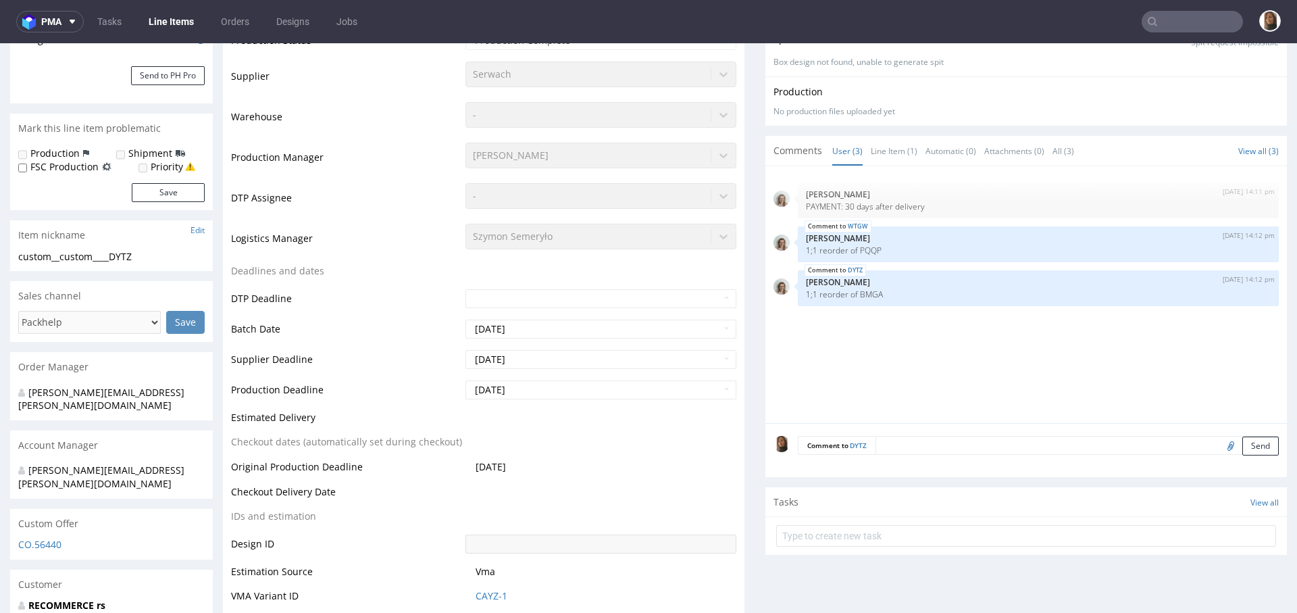
scroll to position [238, 0]
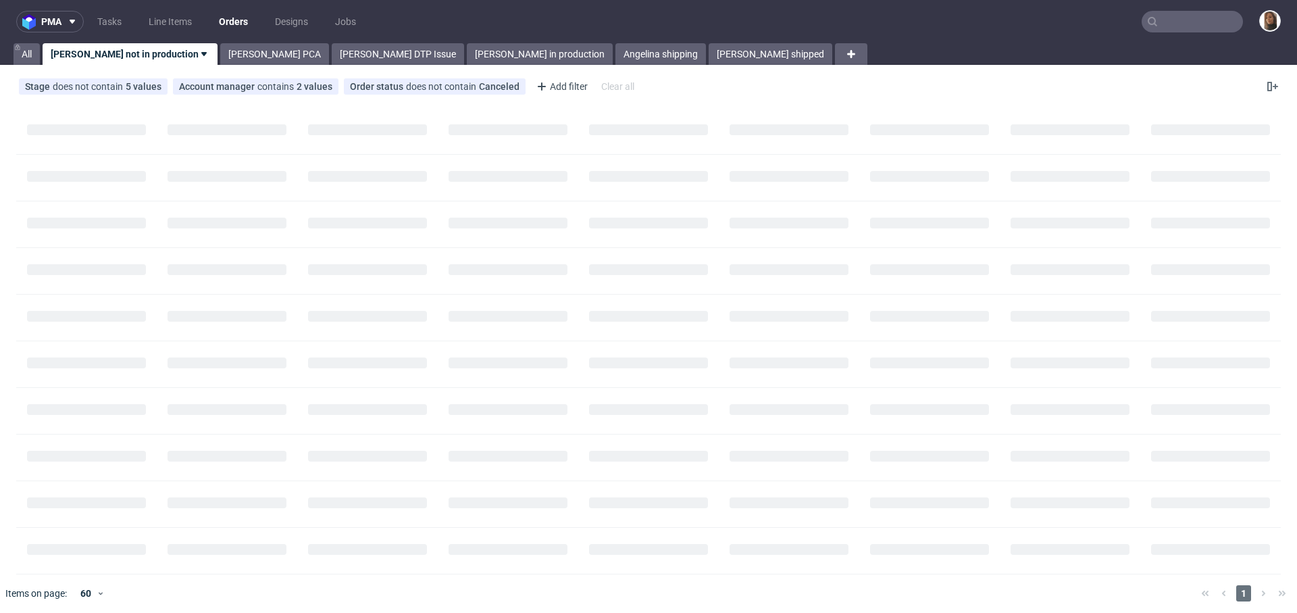
click at [1161, 24] on input "text" at bounding box center [1192, 22] width 101 height 22
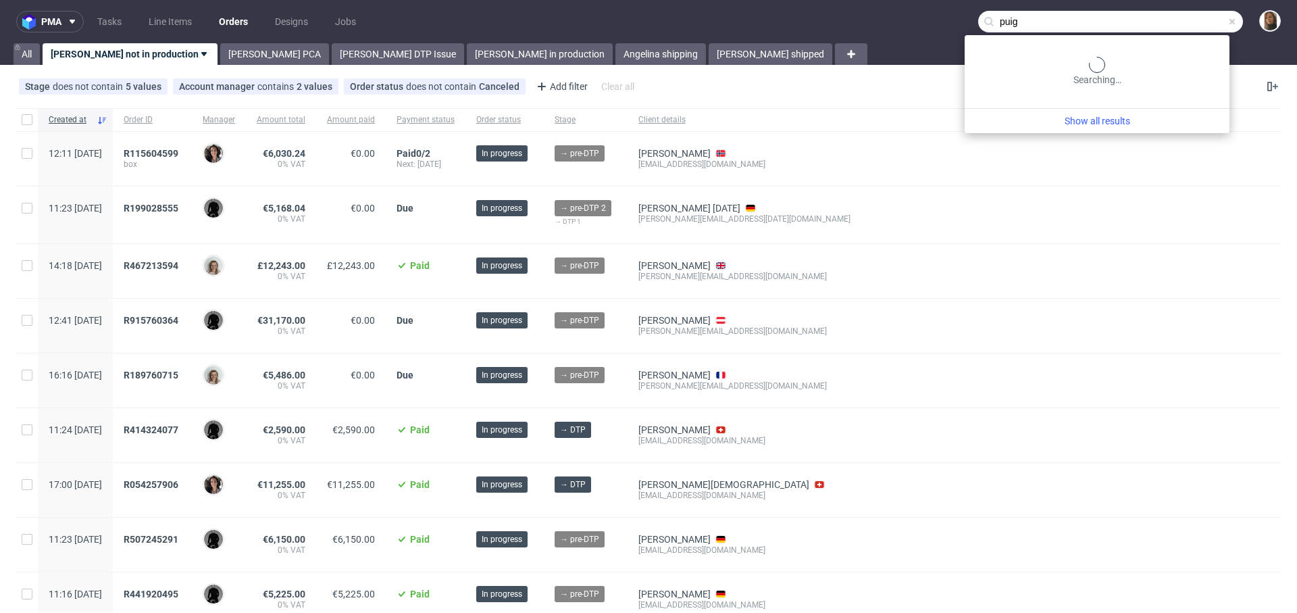
type input "puig"
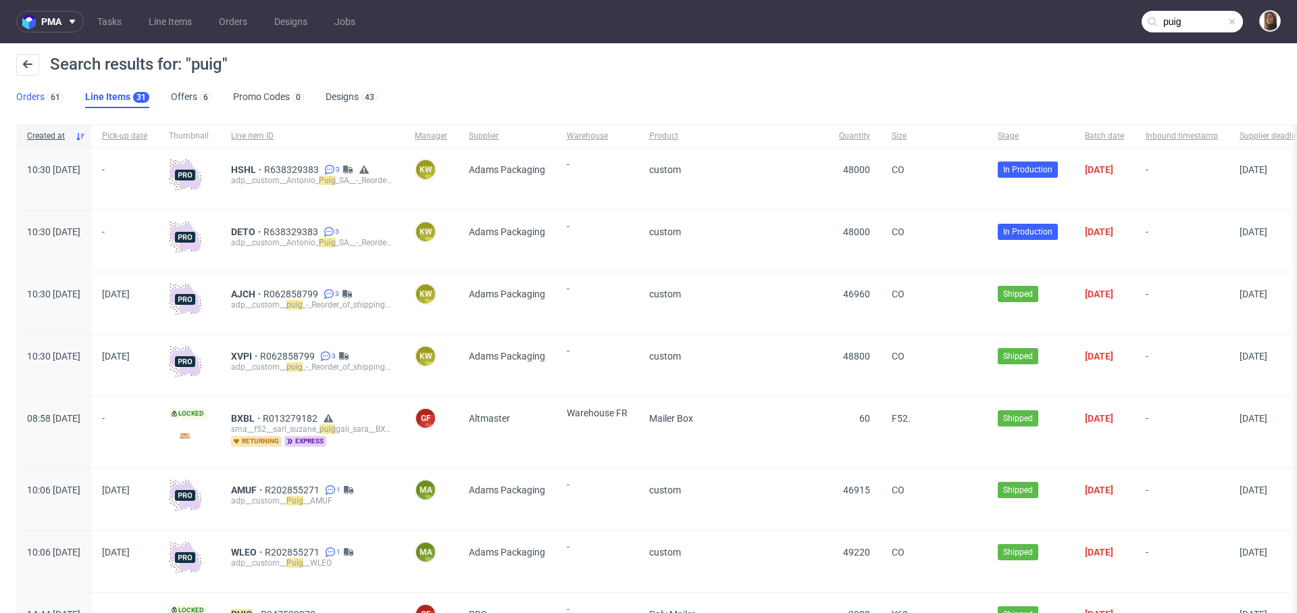
click at [30, 91] on link "Orders 61" at bounding box center [39, 97] width 47 height 22
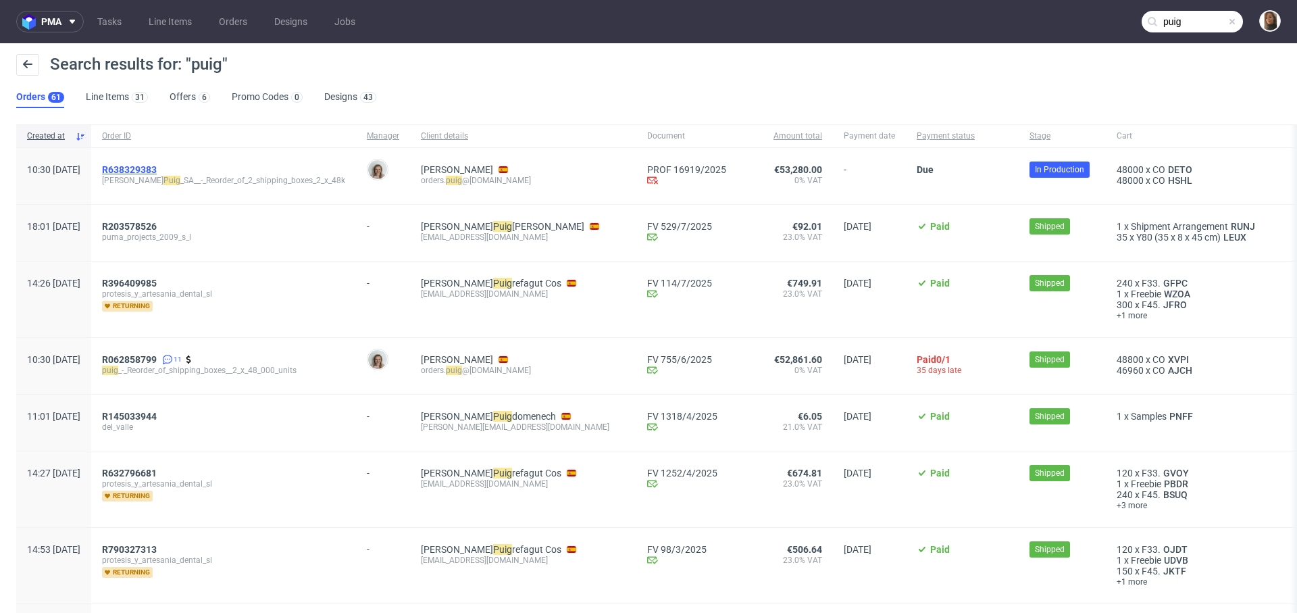
click at [157, 171] on span "R638329383" at bounding box center [129, 169] width 55 height 11
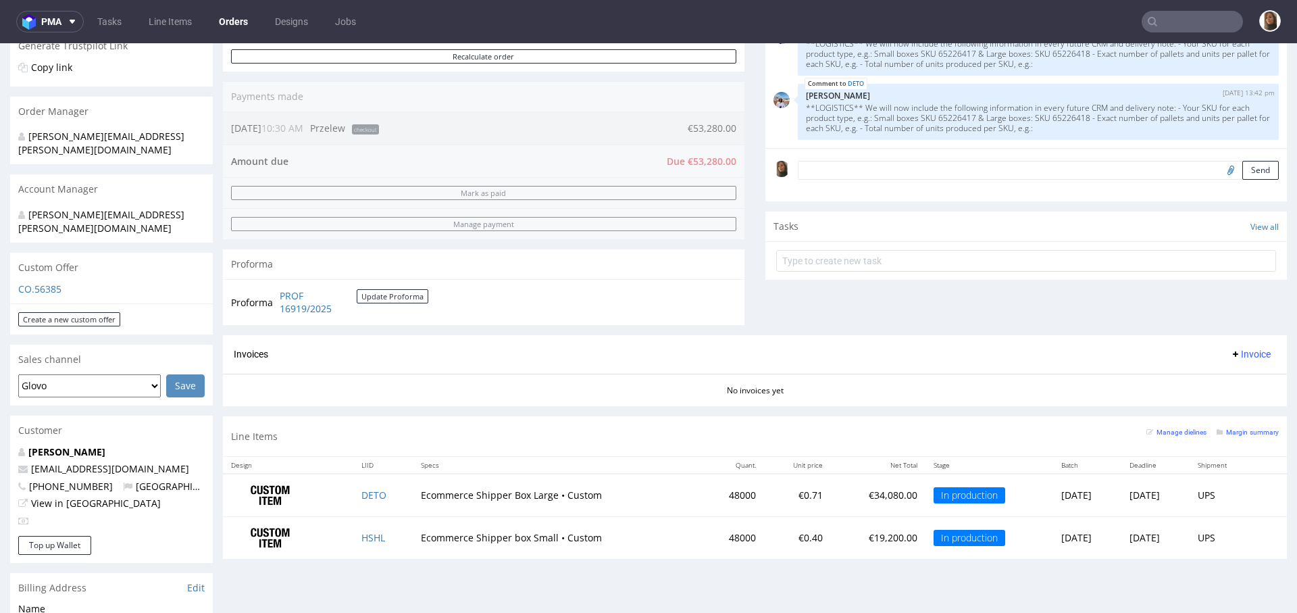
scroll to position [312, 0]
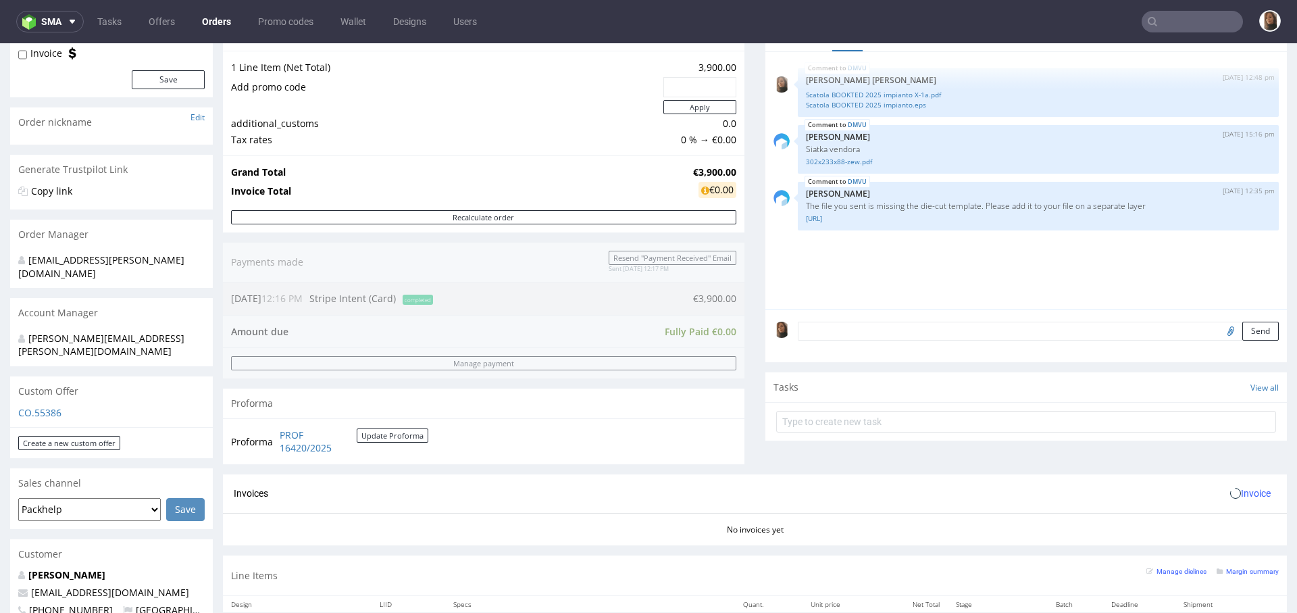
scroll to position [503, 0]
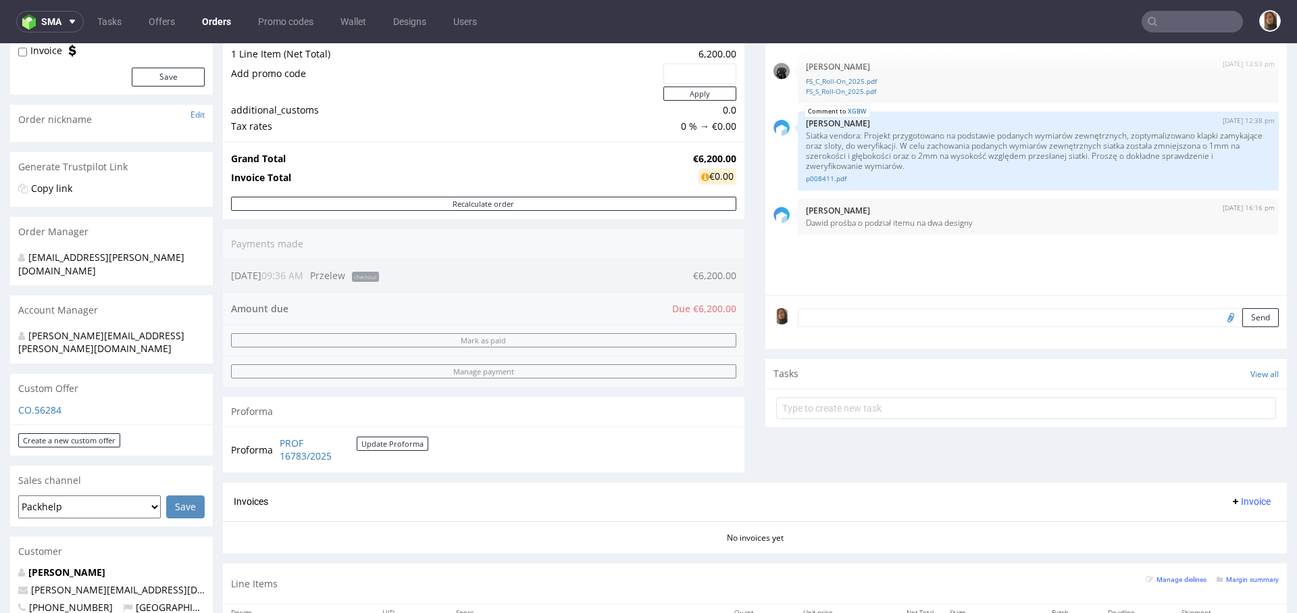
scroll to position [157, 0]
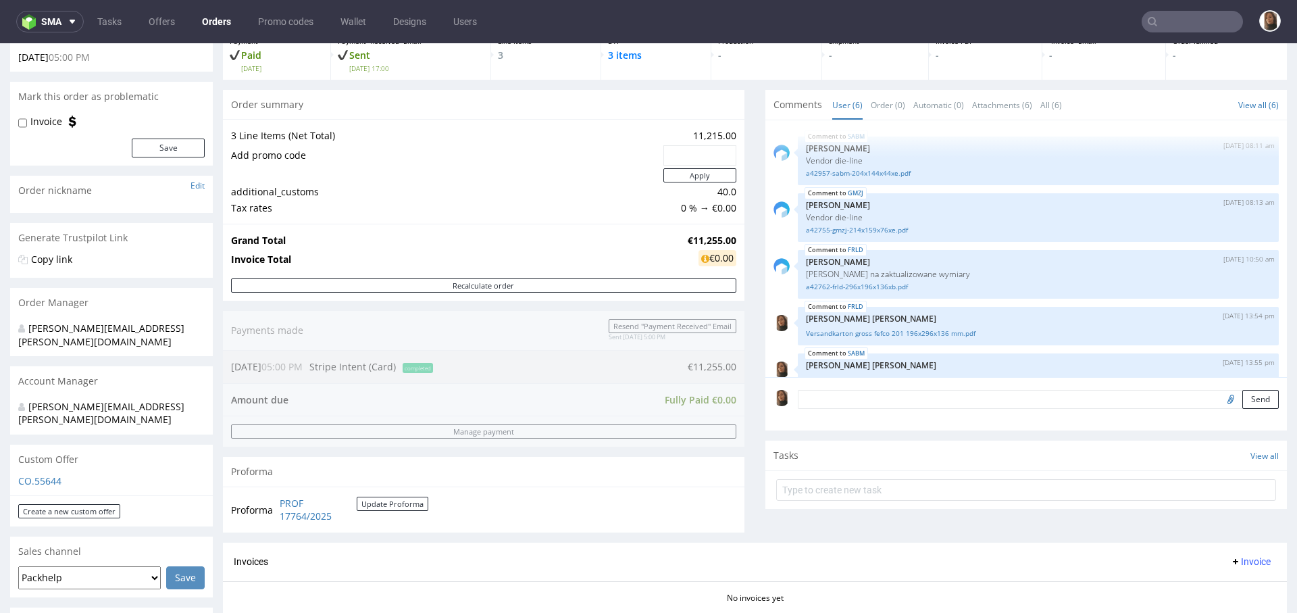
scroll to position [80, 0]
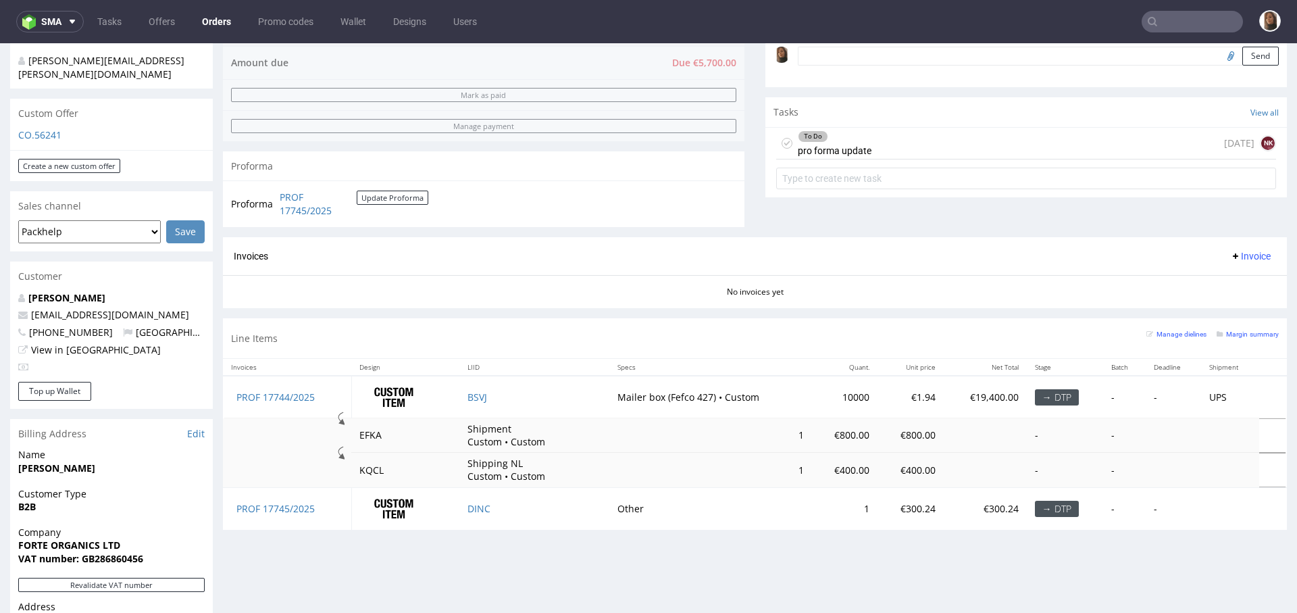
scroll to position [441, 0]
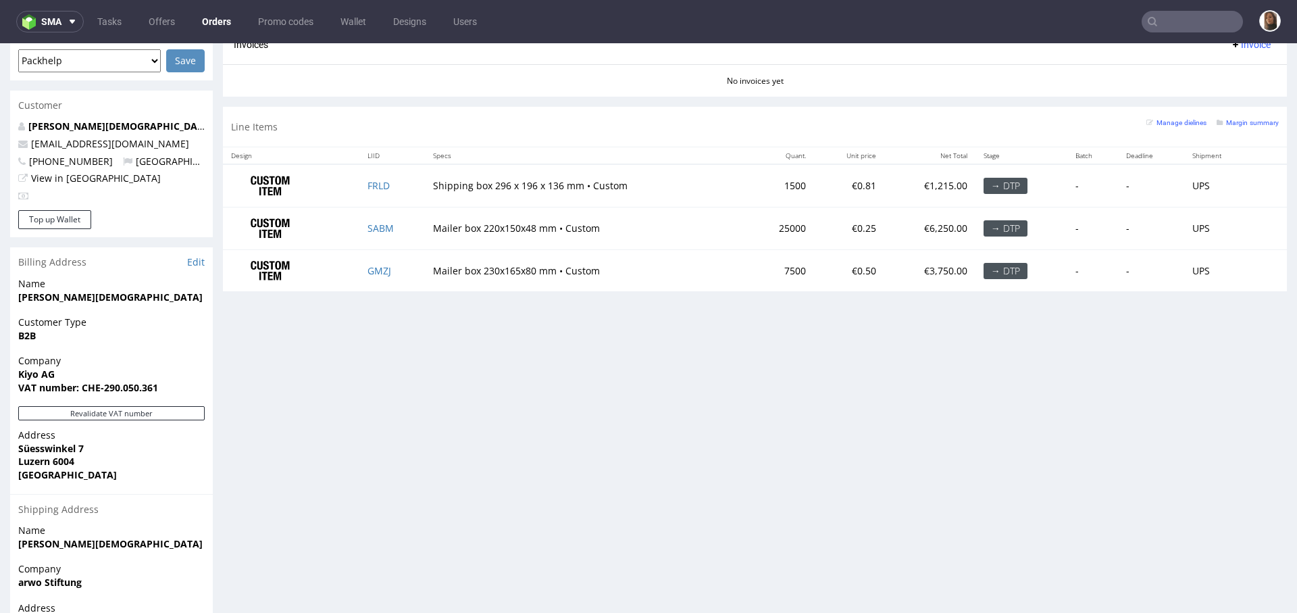
scroll to position [686, 0]
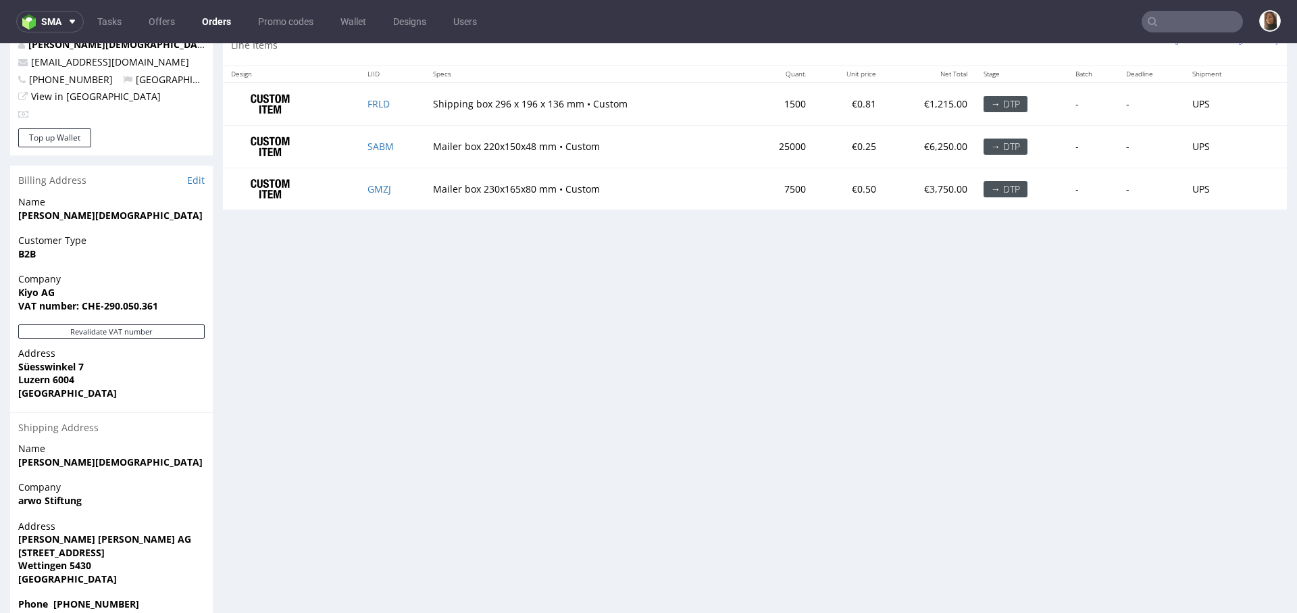
click at [220, 18] on link "Orders" at bounding box center [216, 22] width 45 height 22
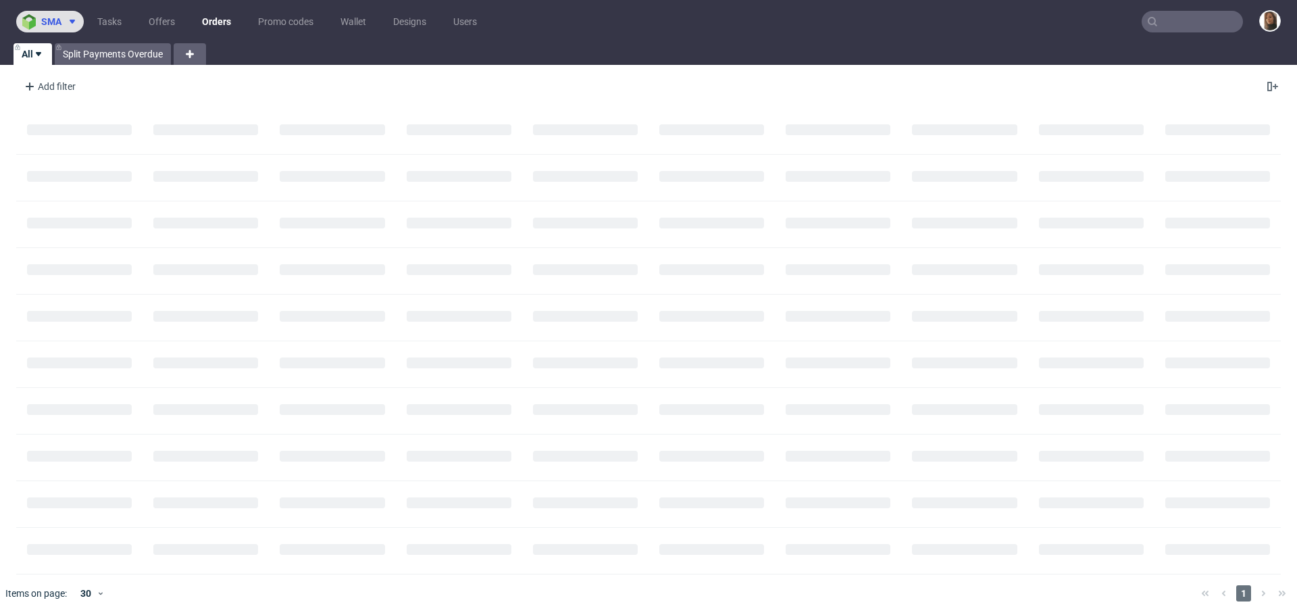
click at [55, 15] on button "sma" at bounding box center [50, 22] width 68 height 22
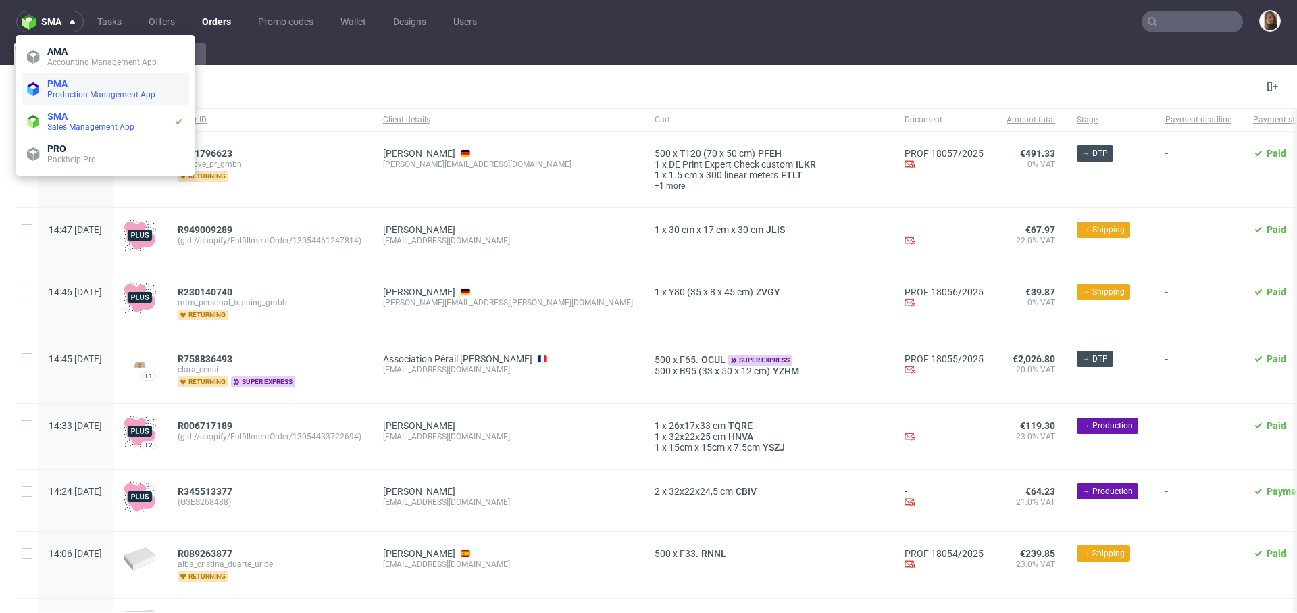
click at [70, 79] on span "PMA" at bounding box center [115, 83] width 136 height 11
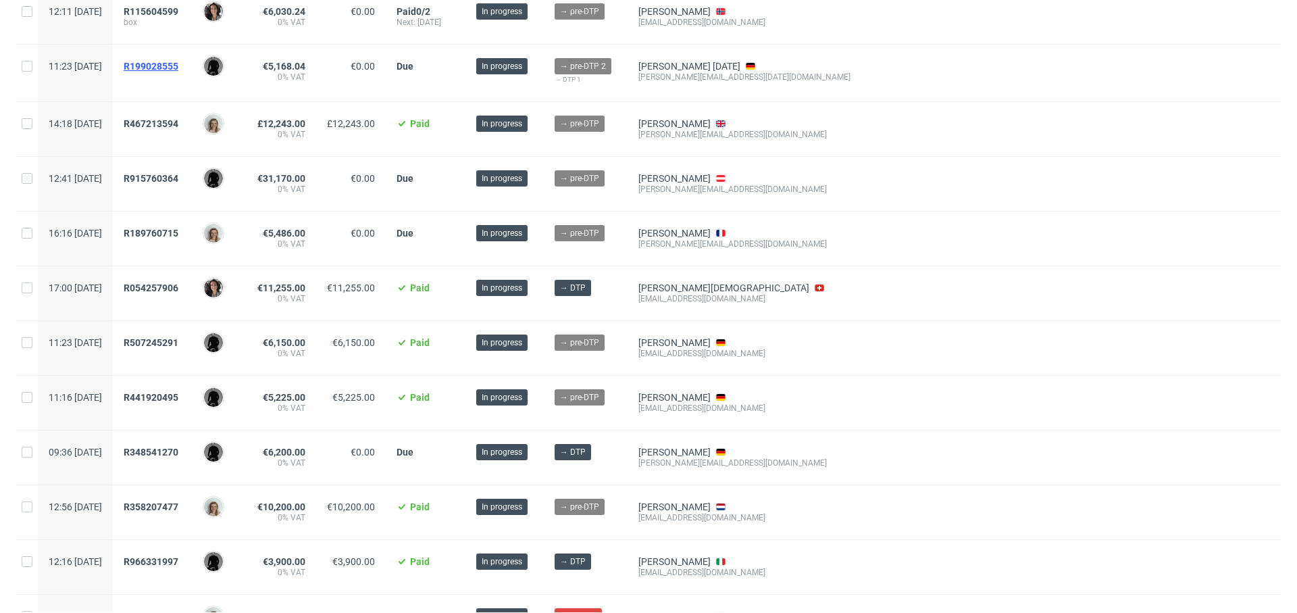
scroll to position [144, 0]
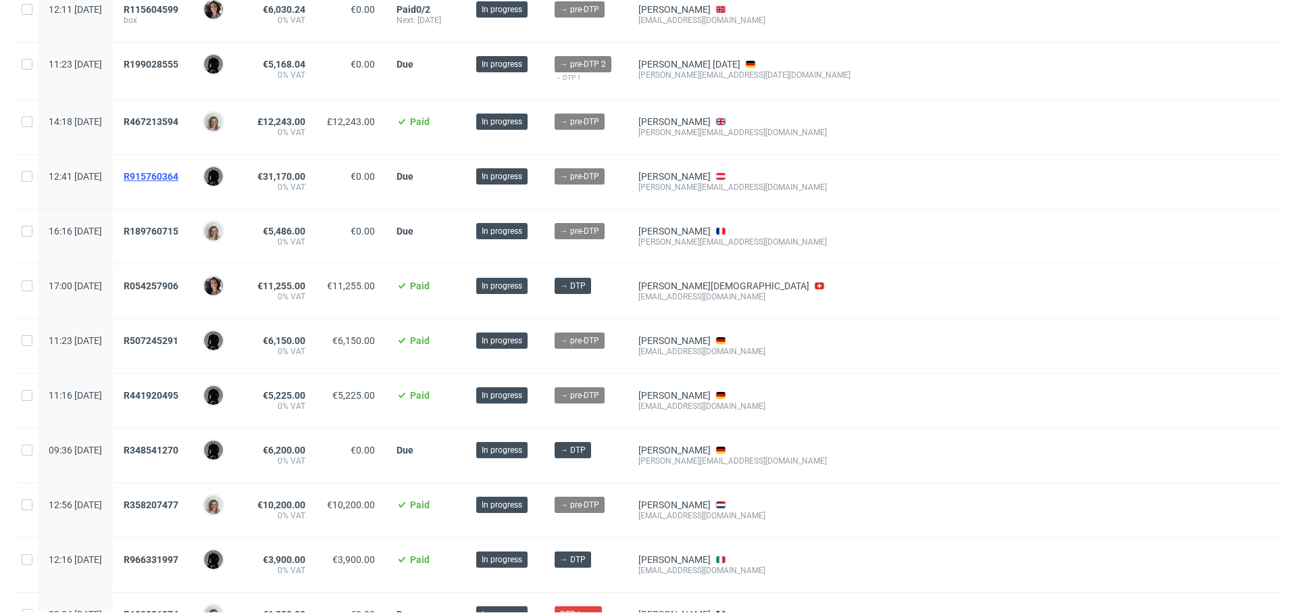
click at [178, 177] on span "R915760364" at bounding box center [151, 176] width 55 height 11
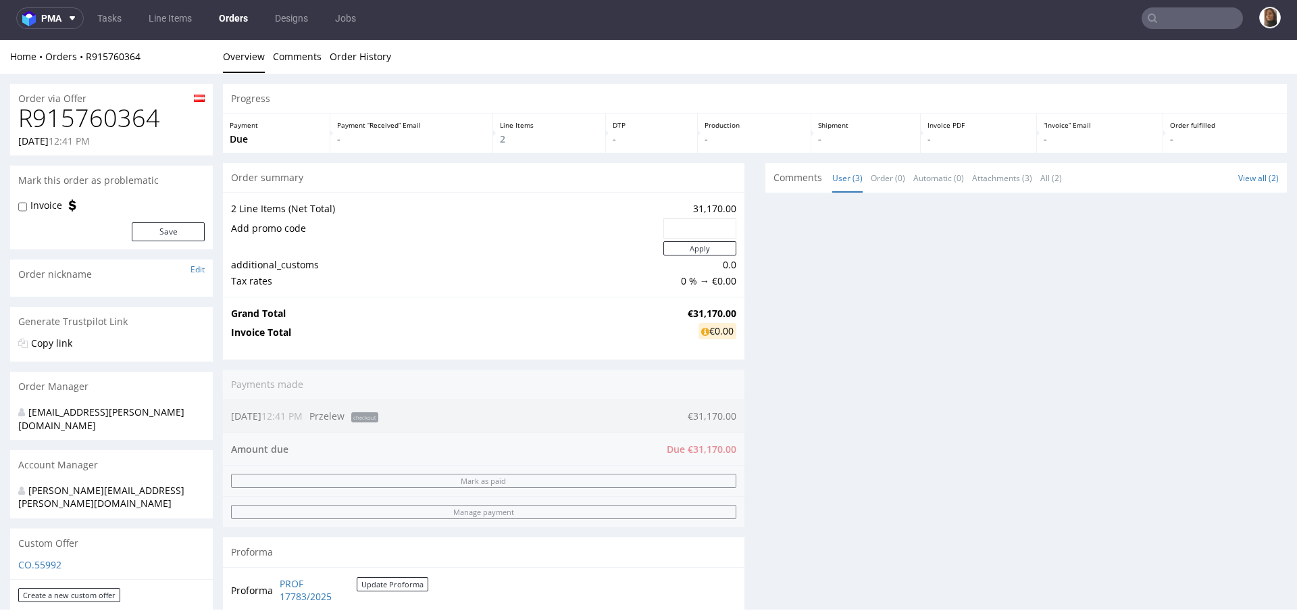
scroll to position [3, 0]
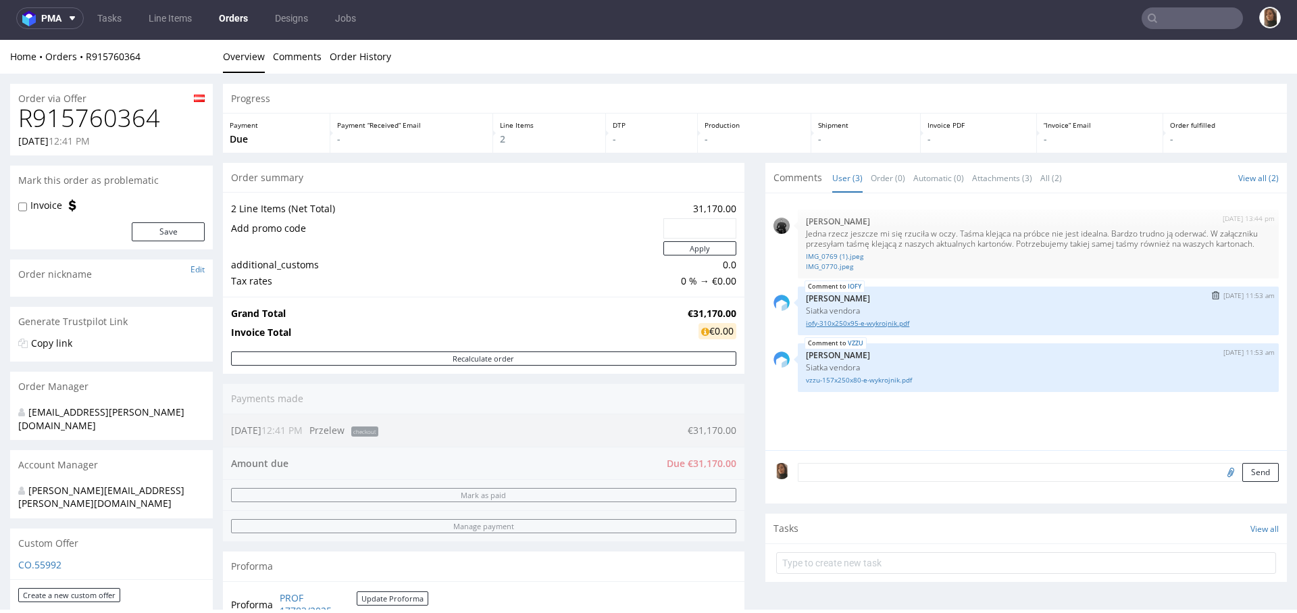
click at [873, 328] on link "iofy-310x250x95-e-wykrojnik.pdf" at bounding box center [1038, 323] width 465 height 10
click at [873, 385] on link "vzzu-157x250x80-e-wykrojnik.pdf" at bounding box center [1038, 380] width 465 height 10
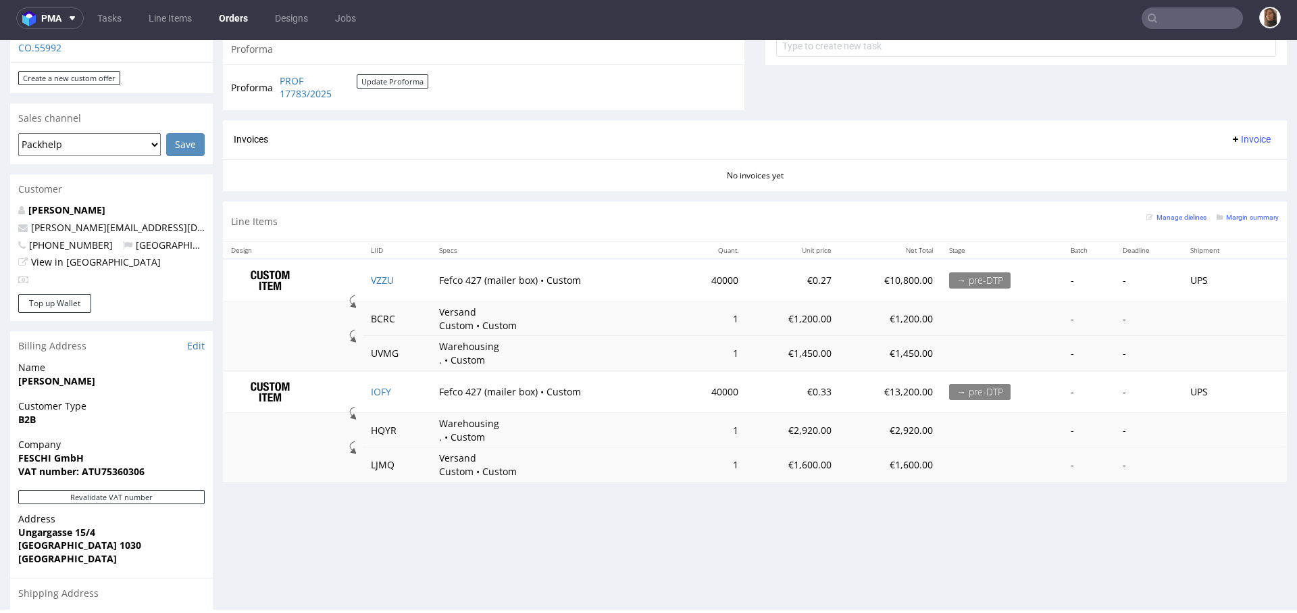
scroll to position [503, 0]
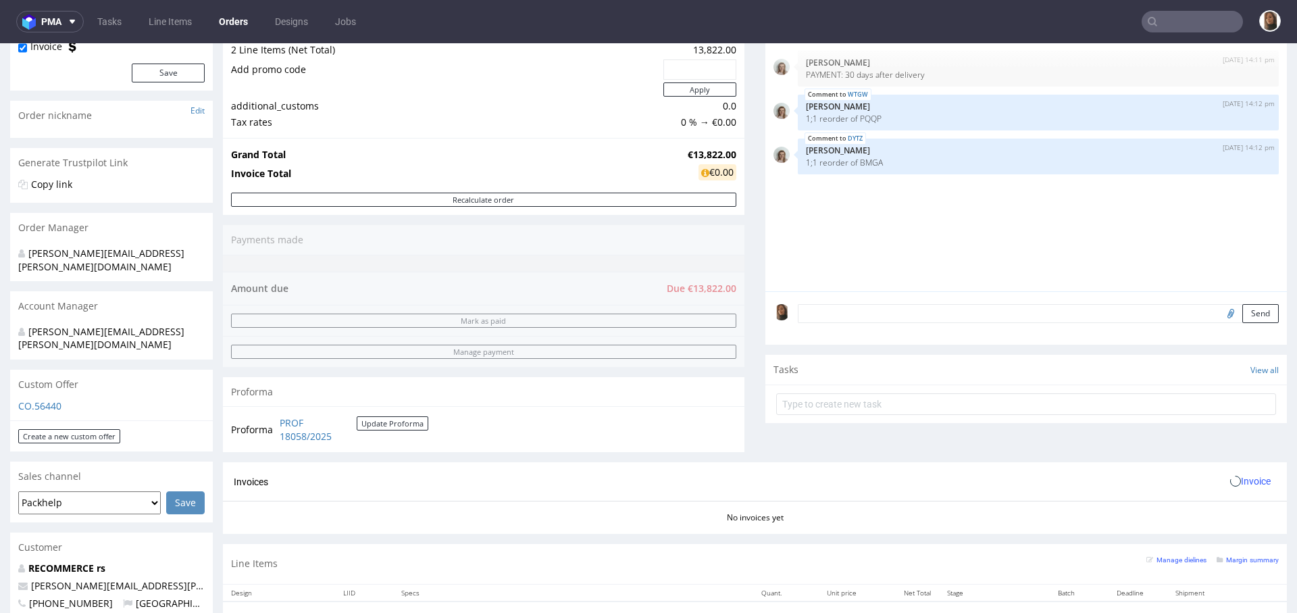
scroll to position [457, 0]
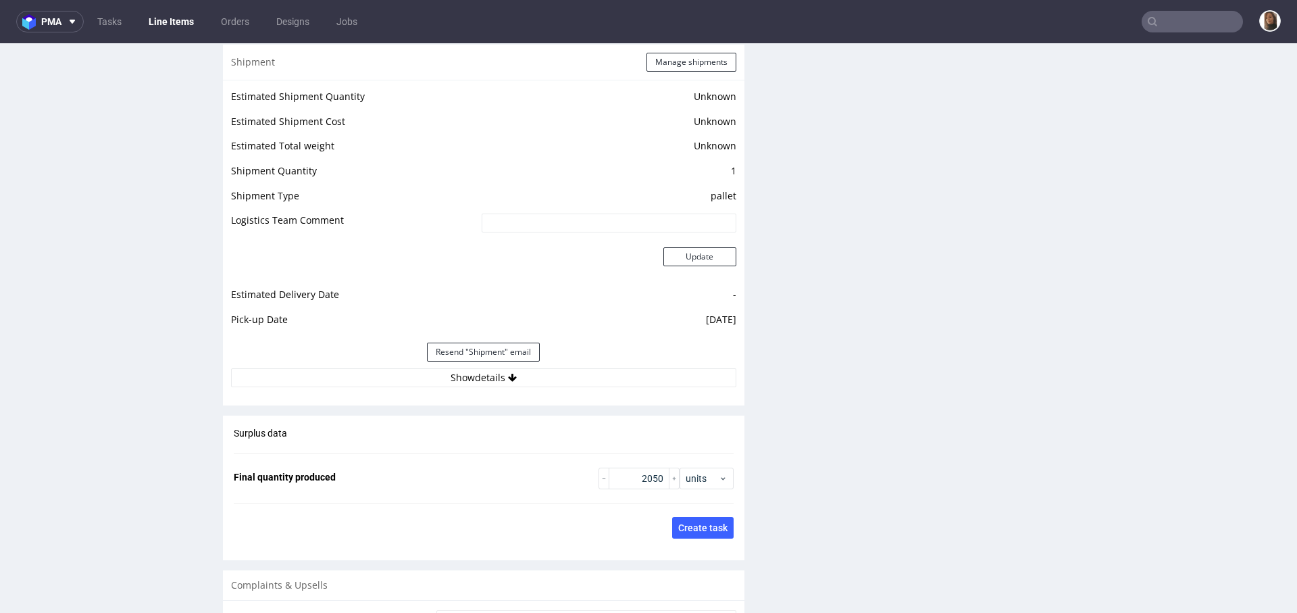
scroll to position [1896, 0]
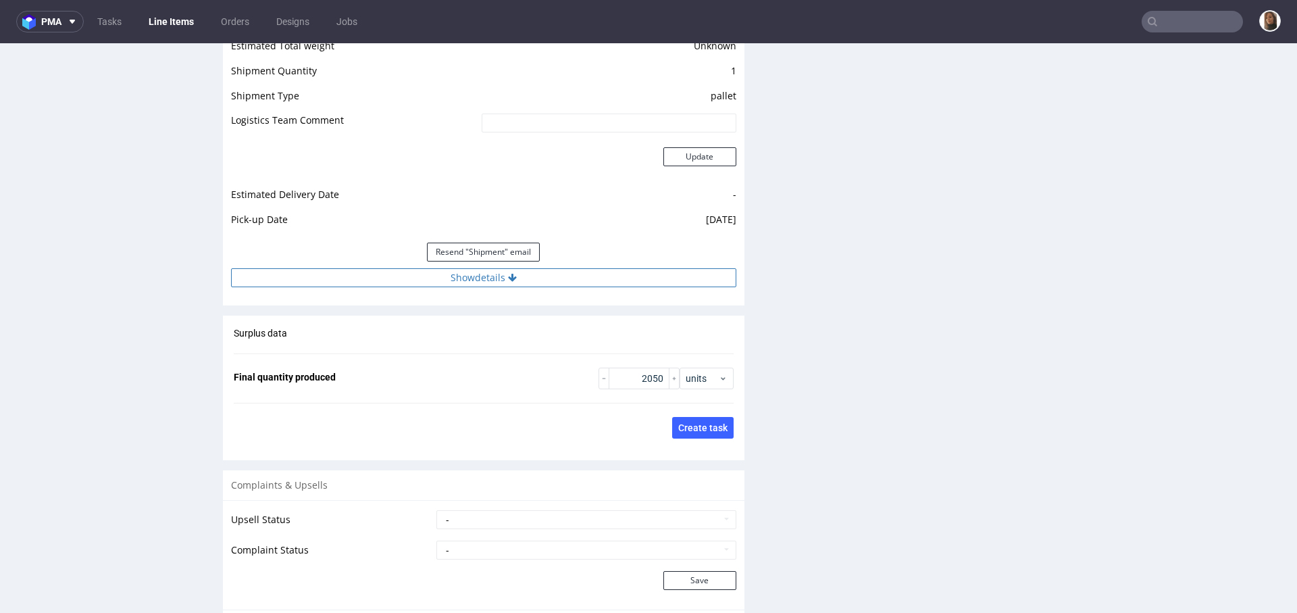
click at [462, 277] on button "Show details" at bounding box center [483, 277] width 505 height 19
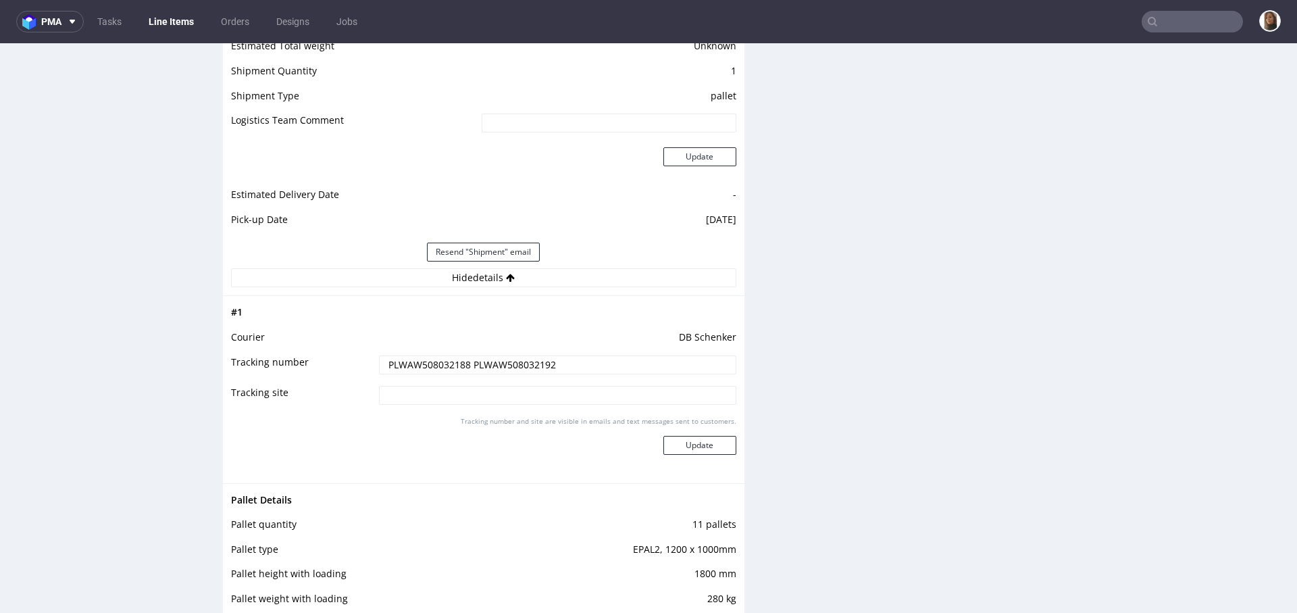
drag, startPoint x: 465, startPoint y: 363, endPoint x: 324, endPoint y: 363, distance: 141.2
click at [324, 363] on tr "Tracking number PLWAW508032188 PLWAW508032192" at bounding box center [483, 369] width 505 height 30
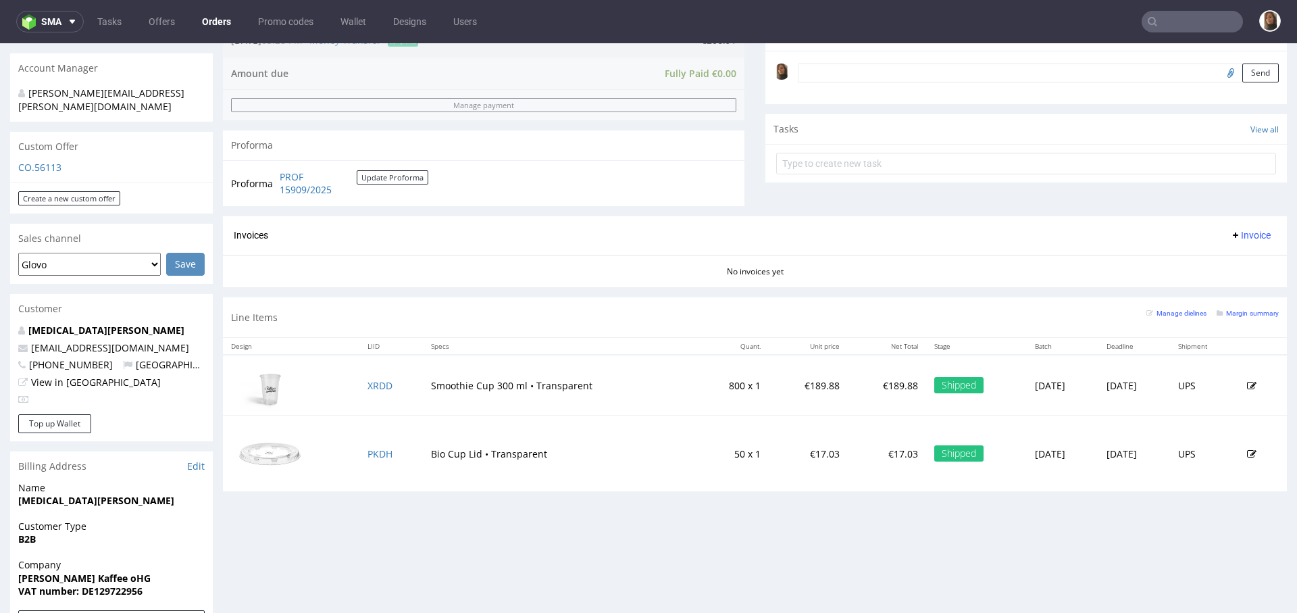
scroll to position [412, 0]
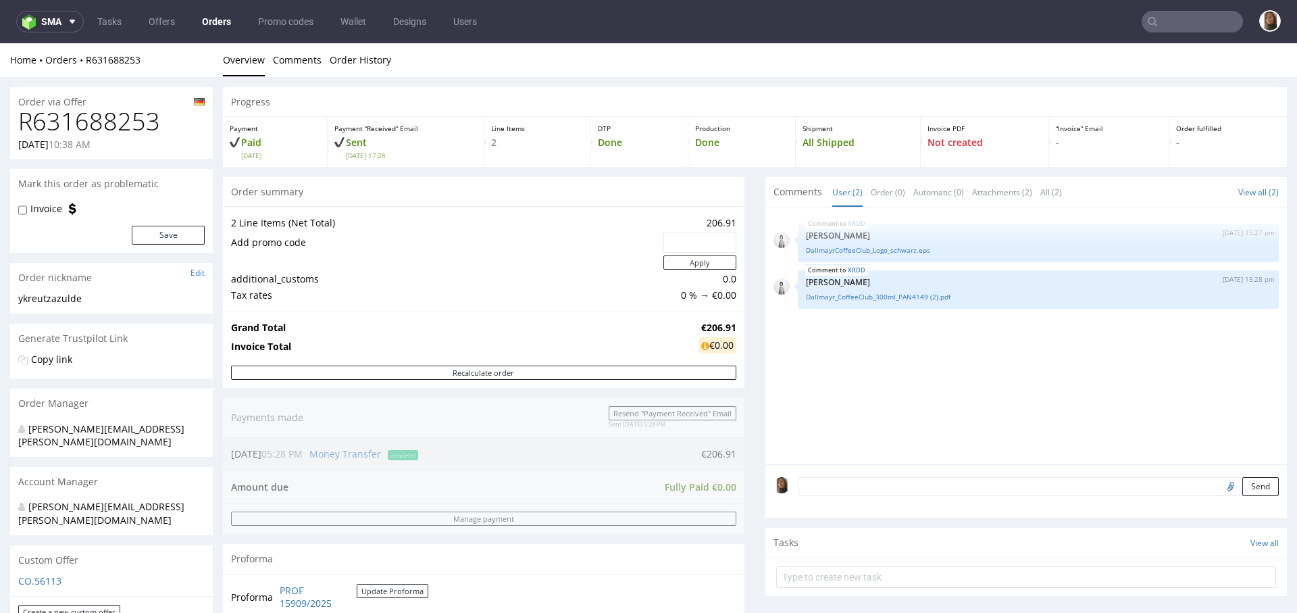
click at [98, 129] on h1 "R631688253" at bounding box center [111, 121] width 186 height 27
copy h1 "R631688253"
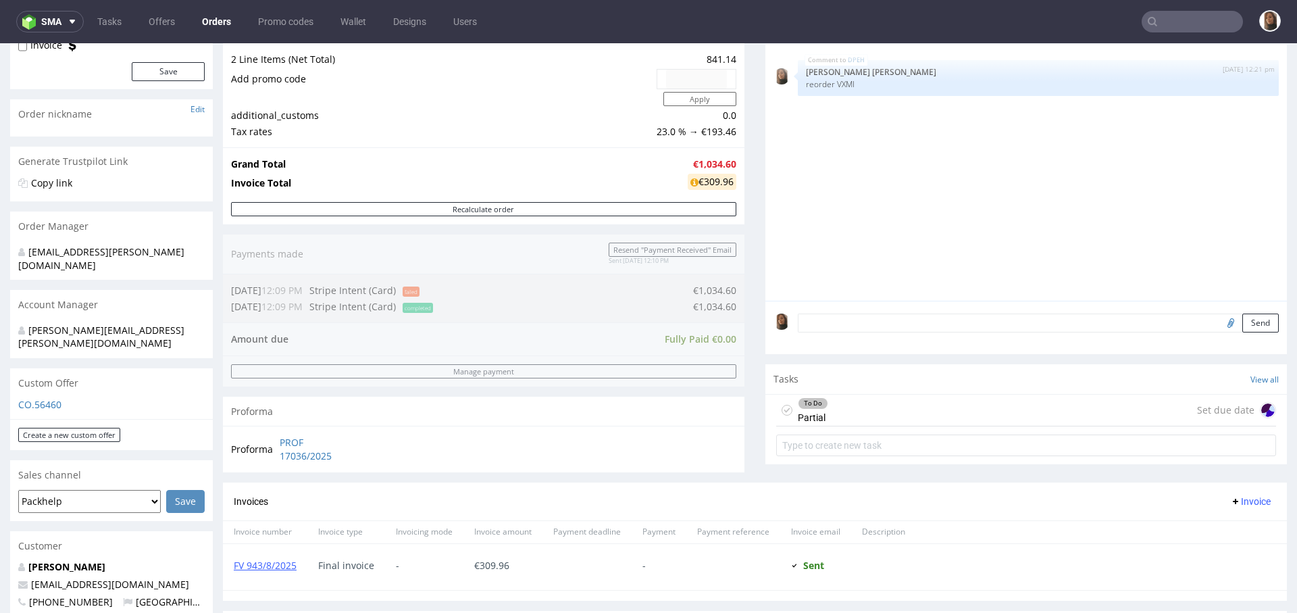
scroll to position [188, 0]
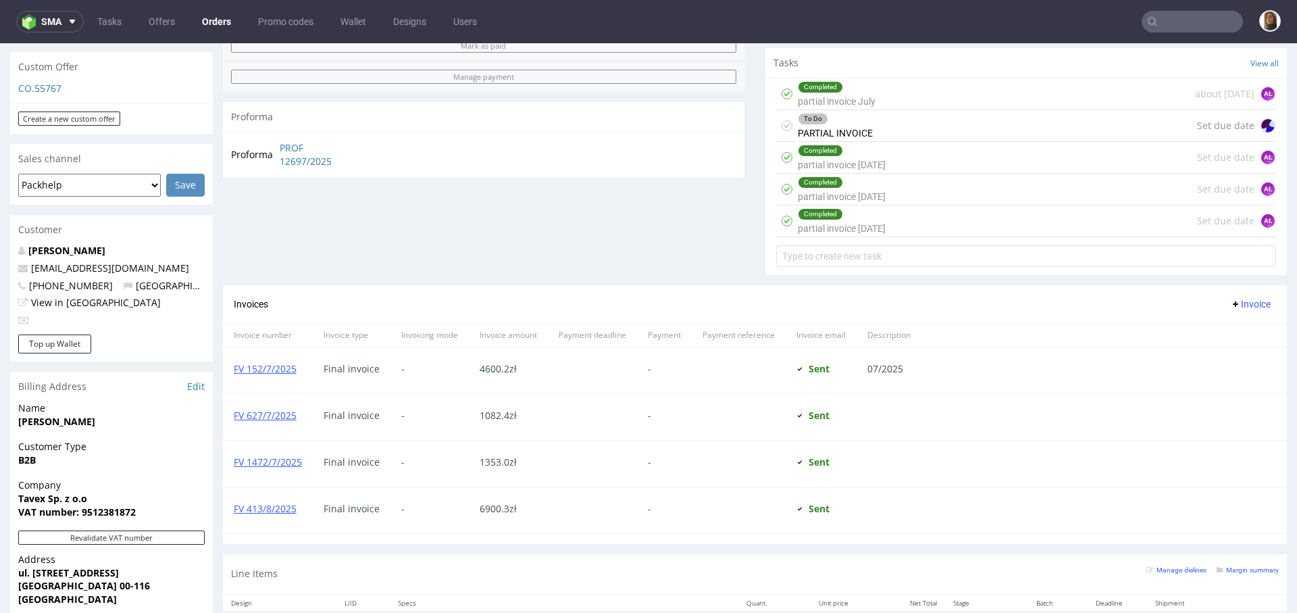
scroll to position [643, 0]
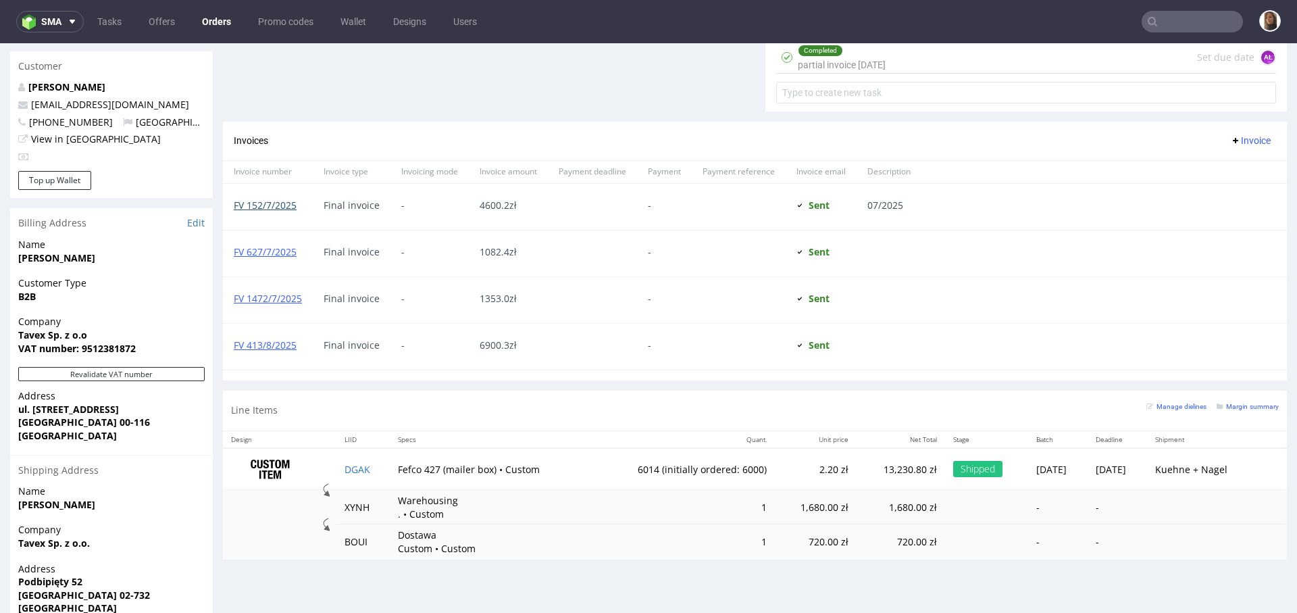
click at [289, 204] on link "FV 152/7/2025" at bounding box center [265, 205] width 63 height 13
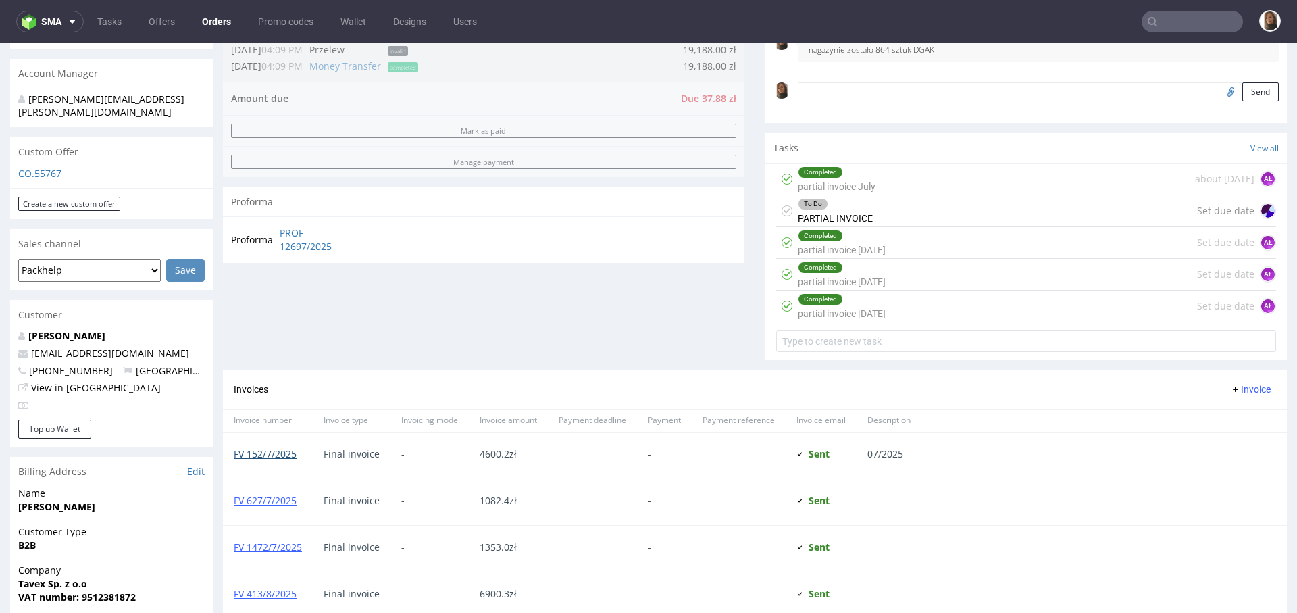
scroll to position [507, 0]
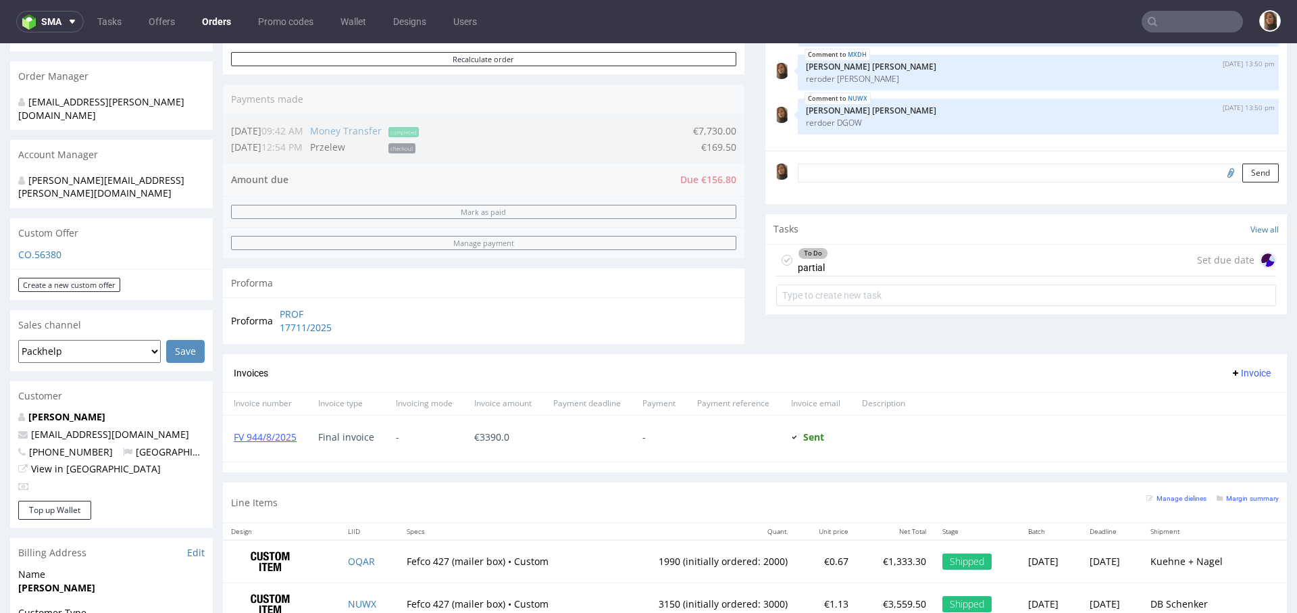
scroll to position [385, 0]
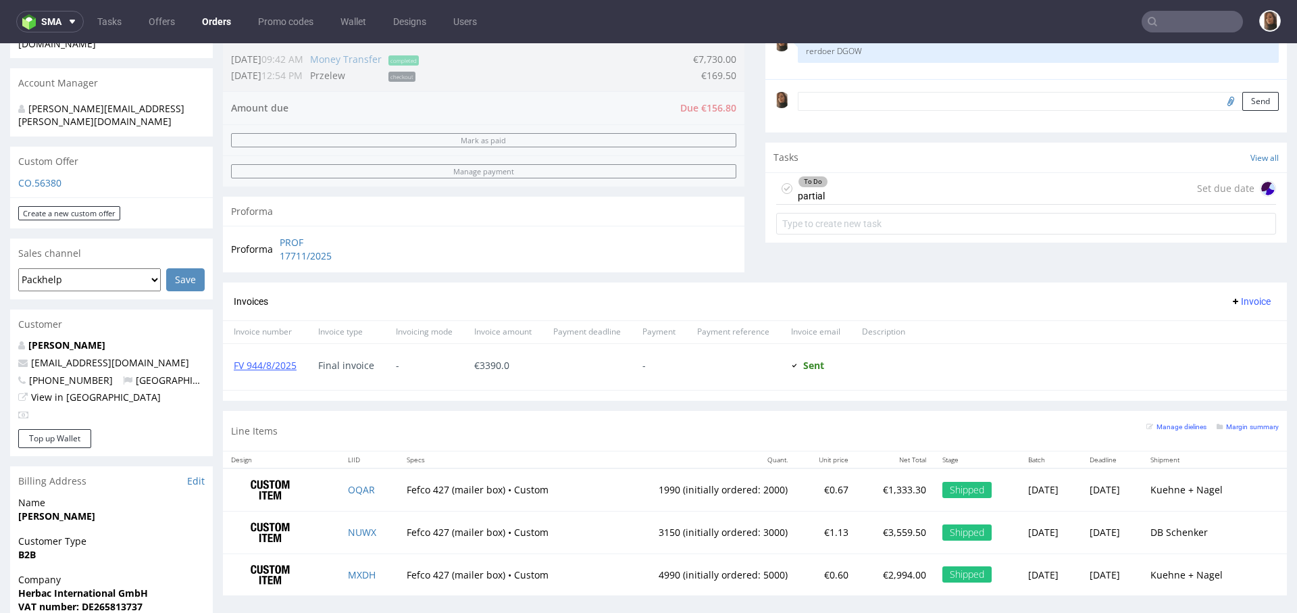
click at [257, 357] on div "FV 944/8/2025" at bounding box center [265, 367] width 84 height 46
click at [269, 364] on link "FV 944/8/2025" at bounding box center [265, 365] width 63 height 13
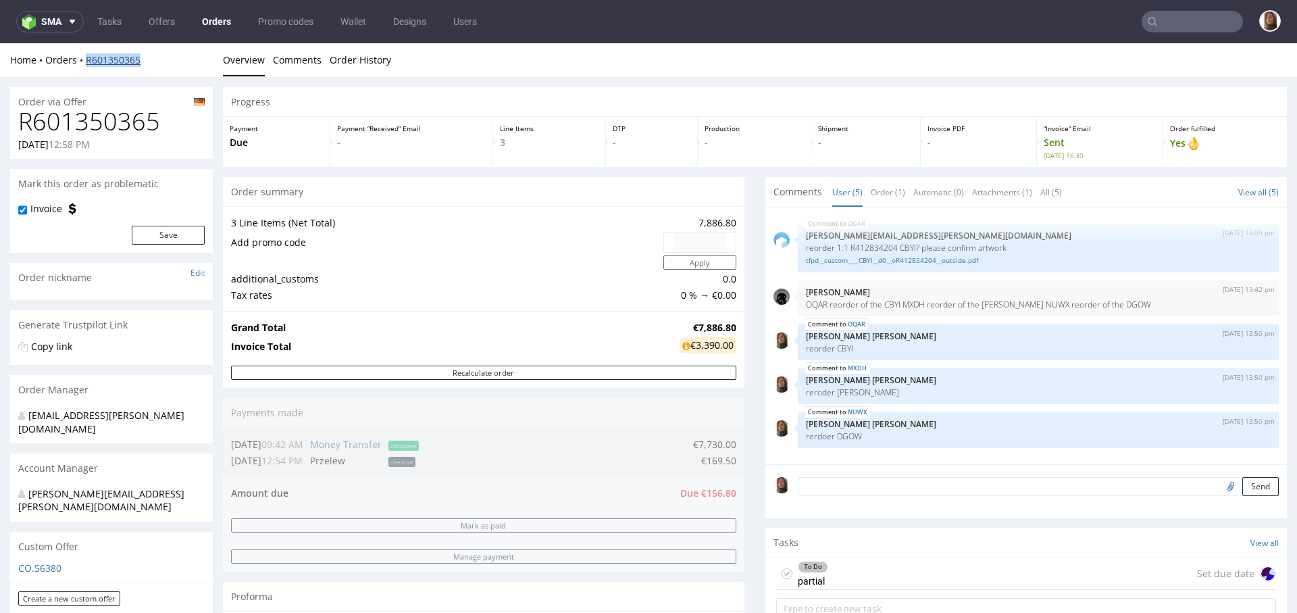
copy link "R601350365"
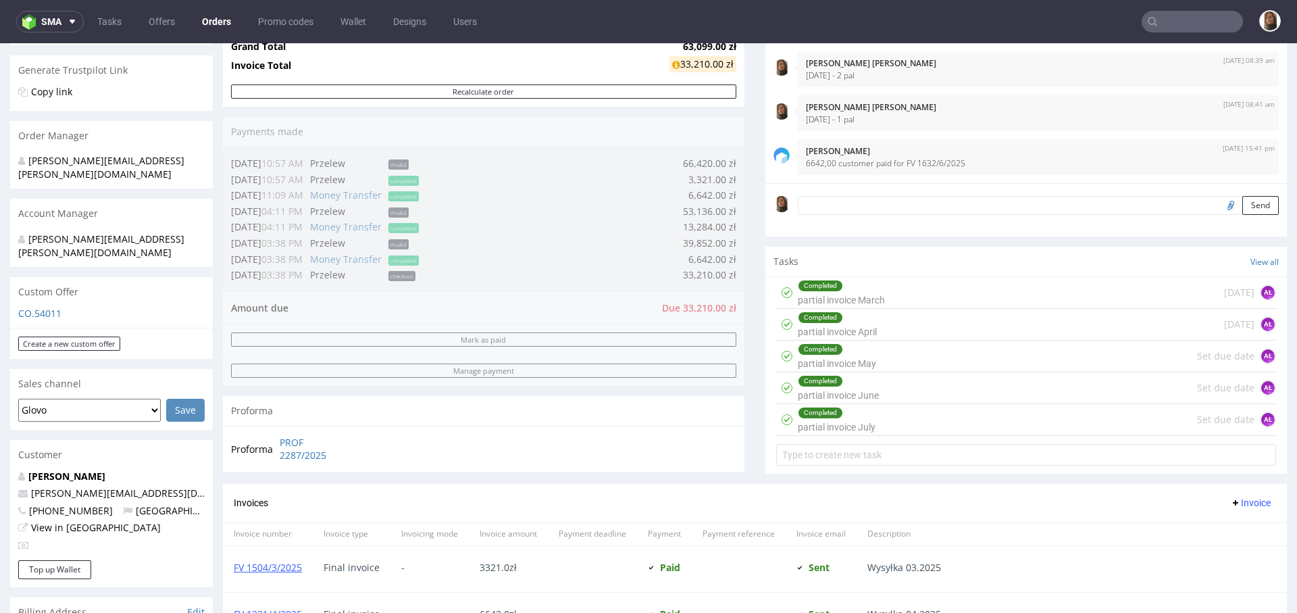
scroll to position [715, 0]
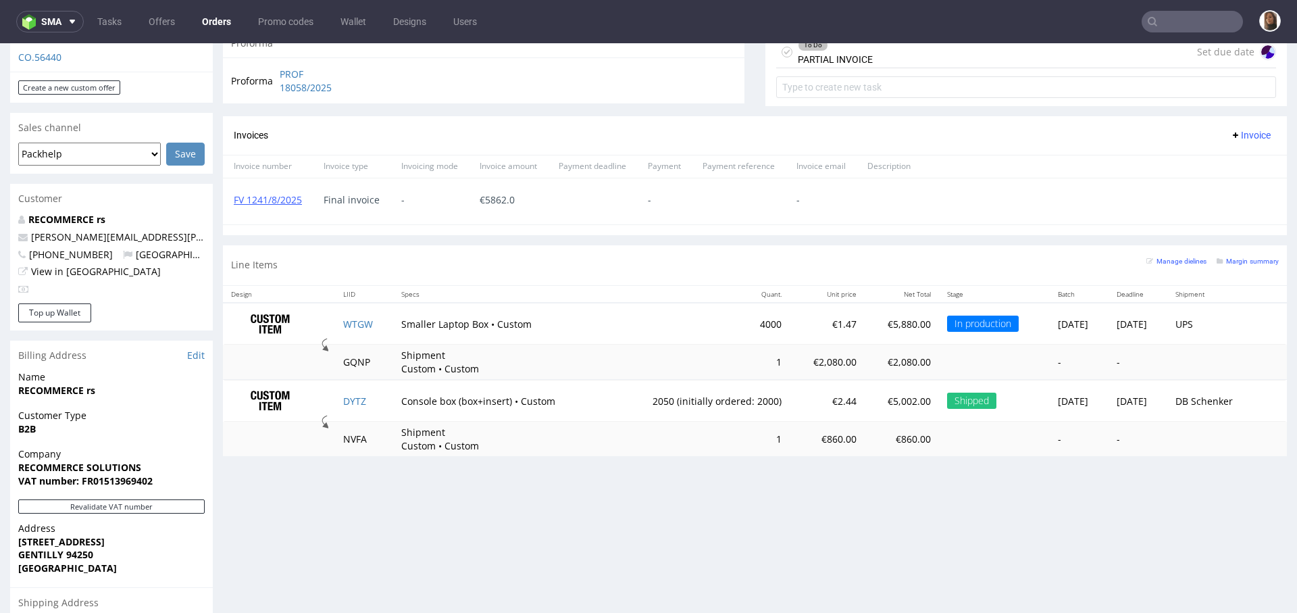
scroll to position [511, 0]
click at [271, 195] on link "FV 1241/8/2025" at bounding box center [268, 199] width 68 height 13
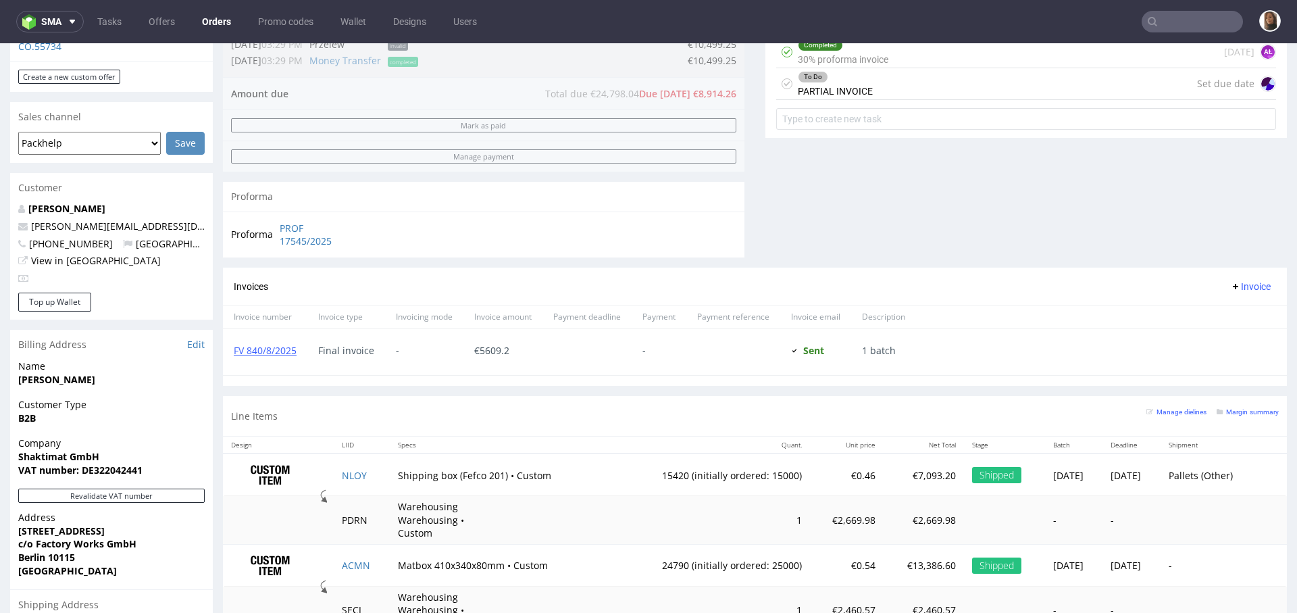
scroll to position [653, 0]
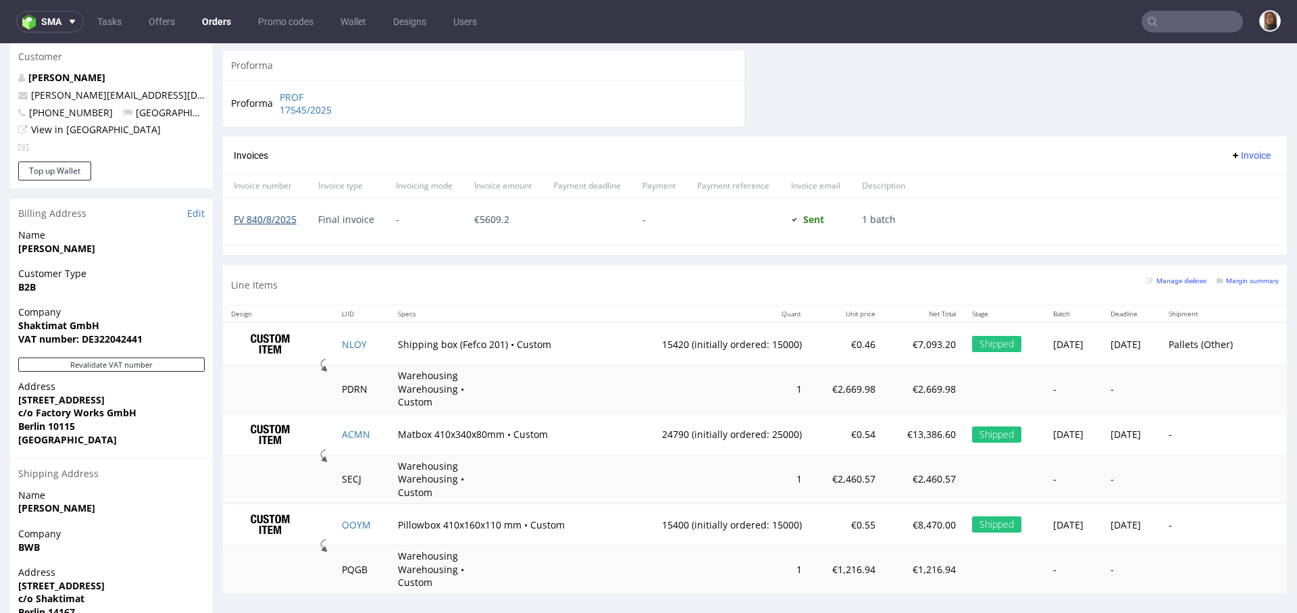
click at [258, 214] on link "FV 840/8/2025" at bounding box center [265, 219] width 63 height 13
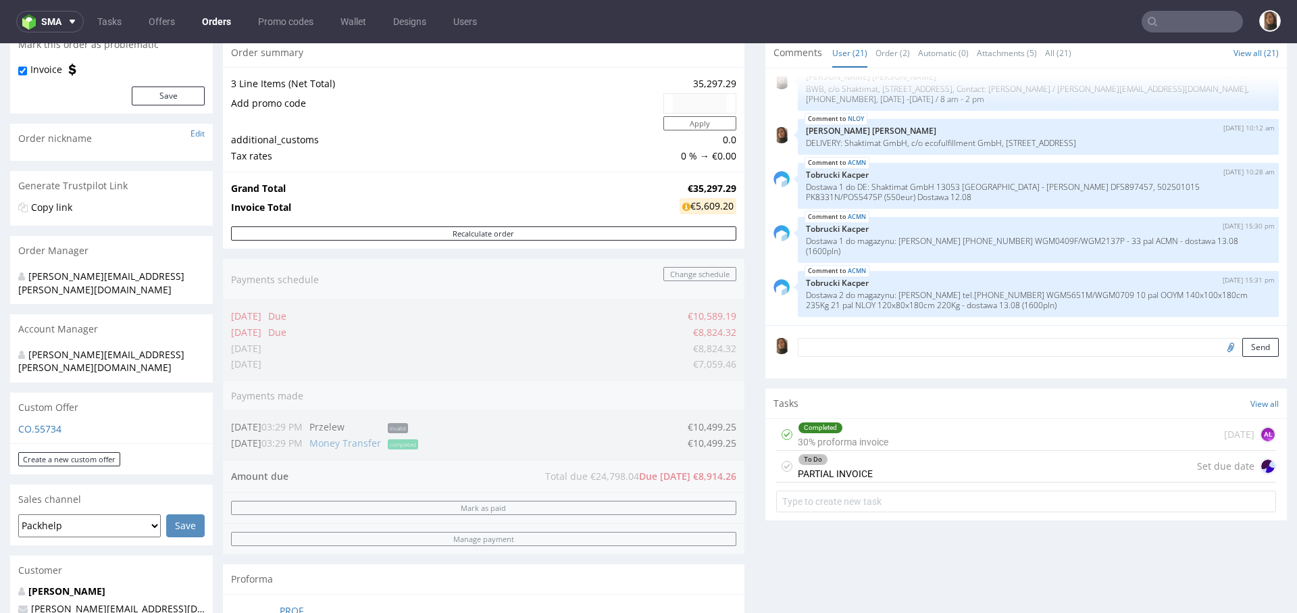
scroll to position [0, 0]
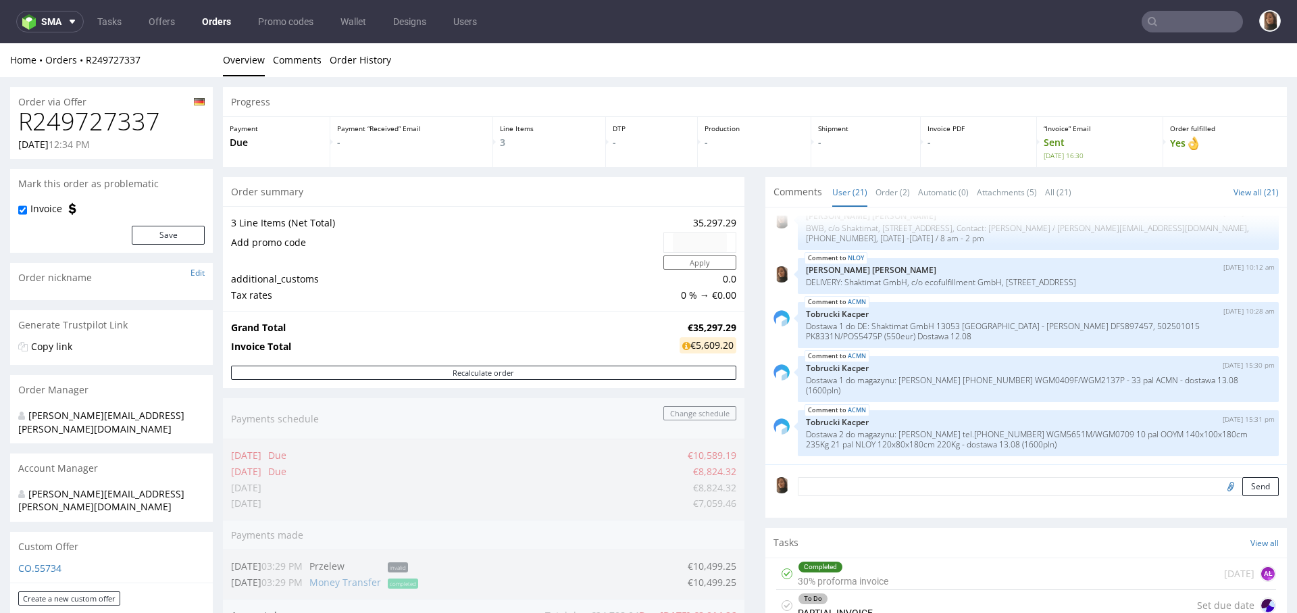
click at [119, 124] on h1 "R249727337" at bounding box center [111, 121] width 186 height 27
copy h1 "R249727337"
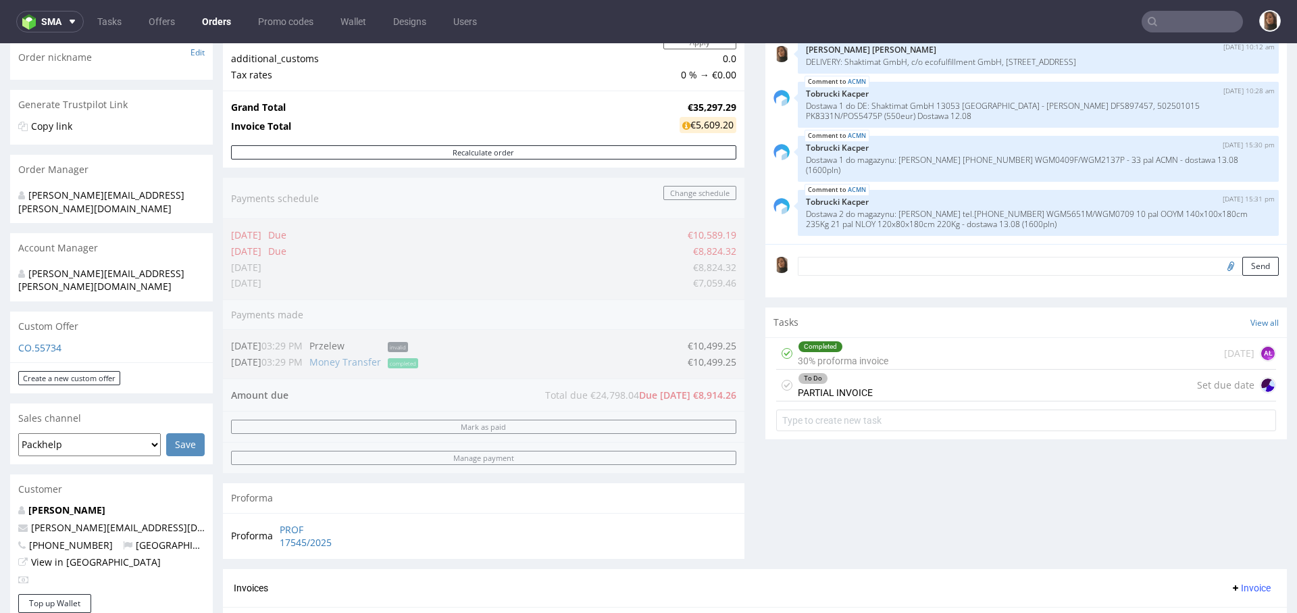
scroll to position [251, 0]
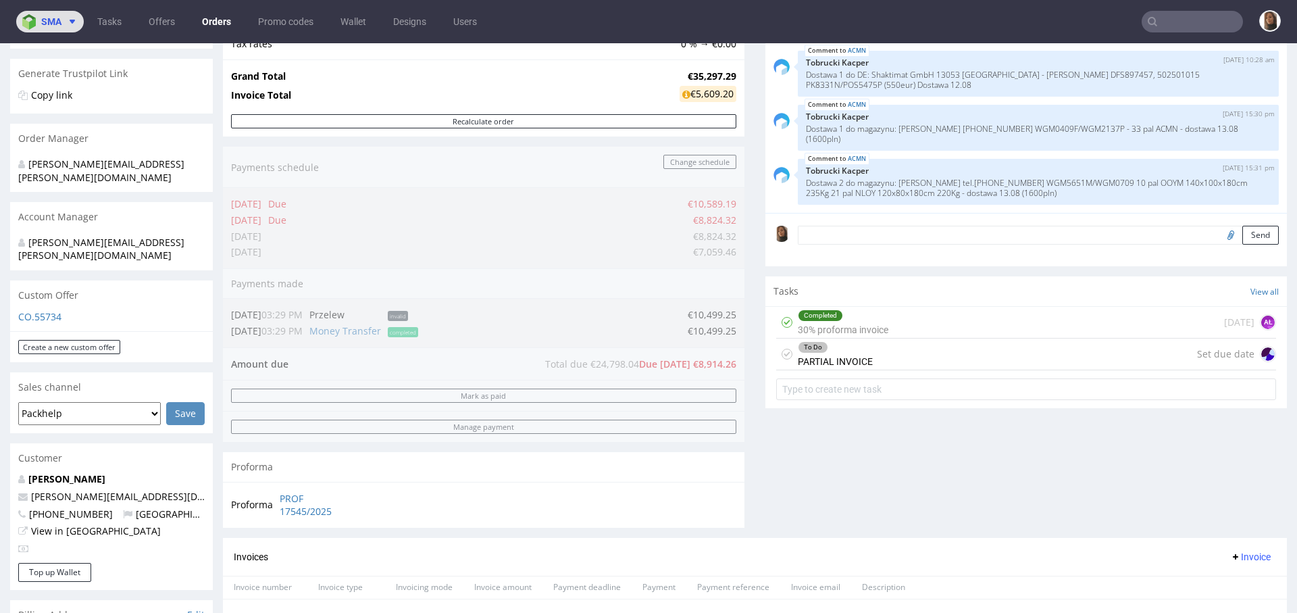
click at [27, 24] on img at bounding box center [31, 22] width 19 height 16
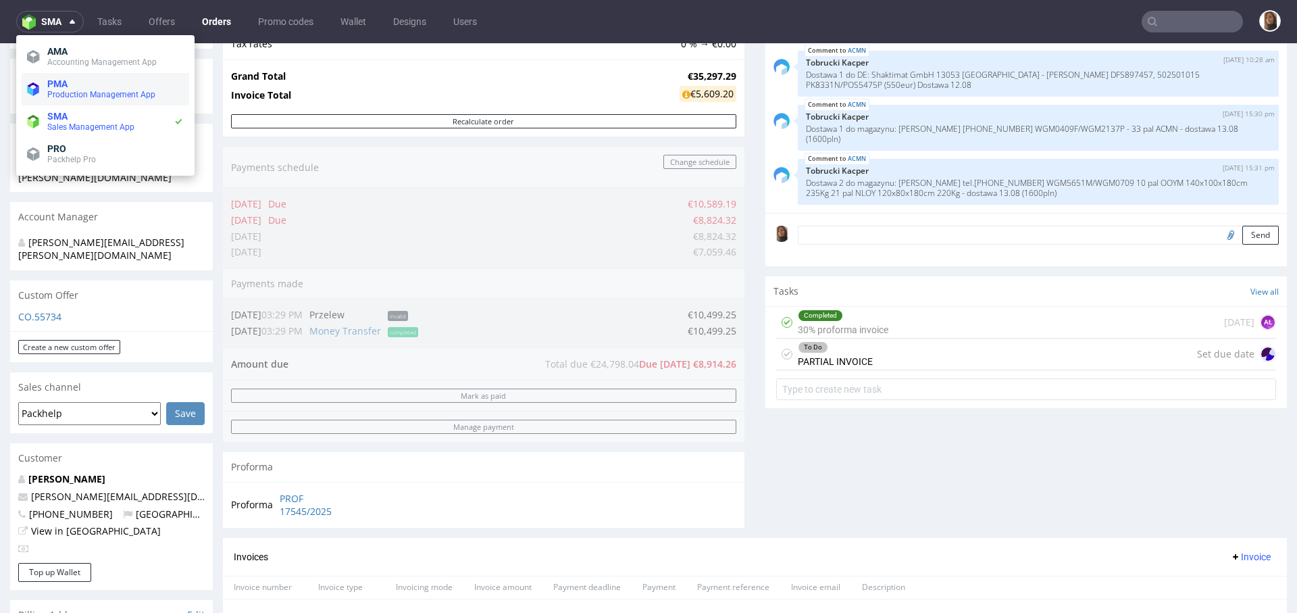
click at [58, 93] on span "Production Management App" at bounding box center [101, 94] width 108 height 9
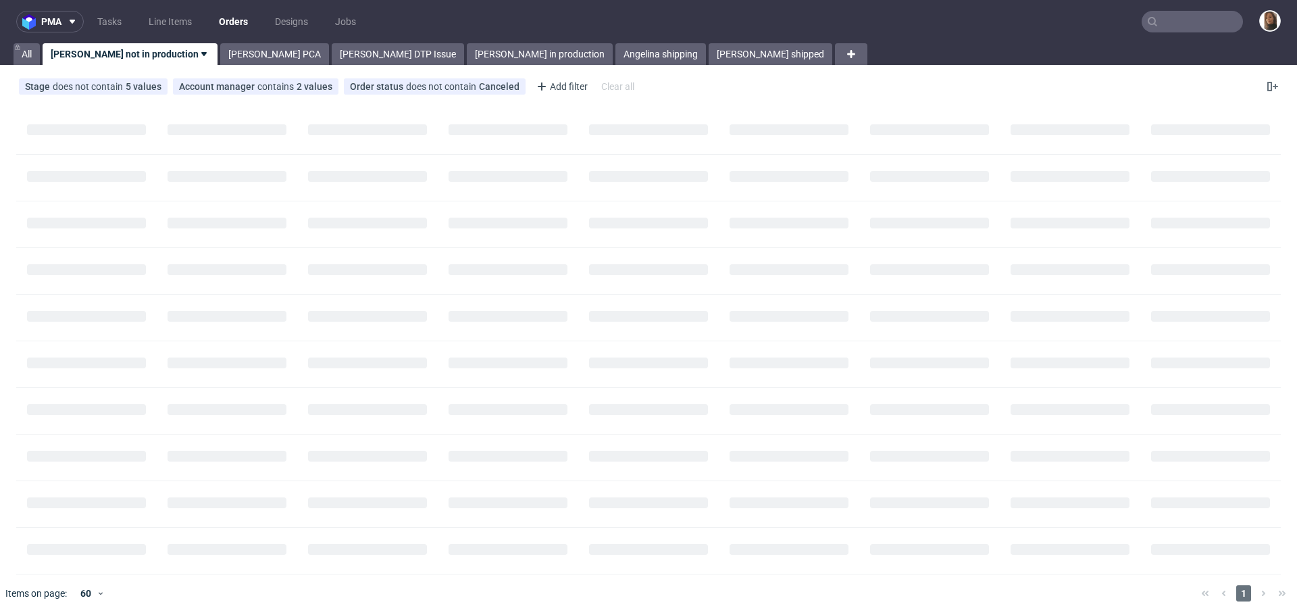
click at [234, 22] on link "Orders" at bounding box center [233, 22] width 45 height 22
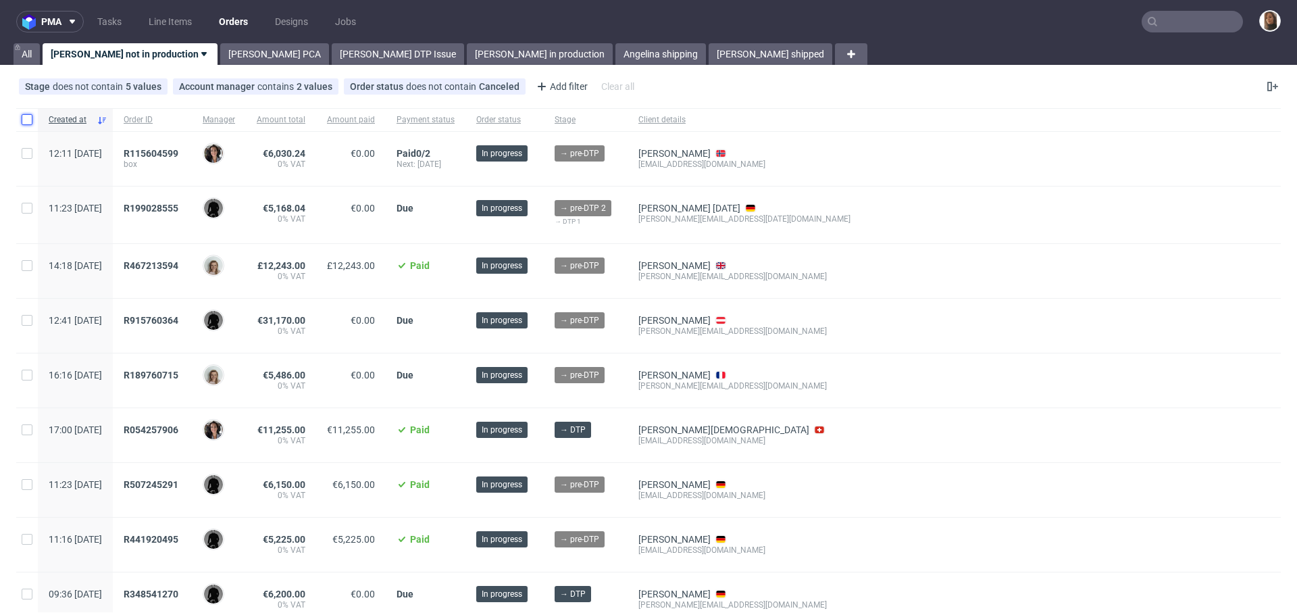
click at [29, 123] on input "checkbox" at bounding box center [27, 119] width 11 height 11
checkbox input "true"
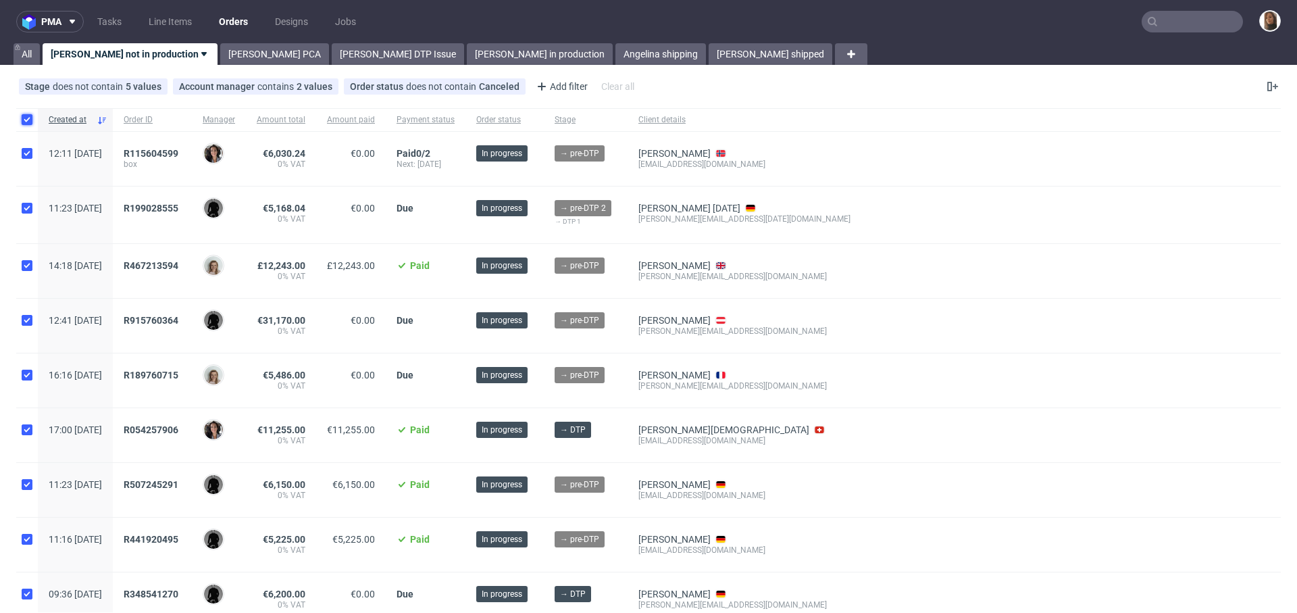
checkbox input "true"
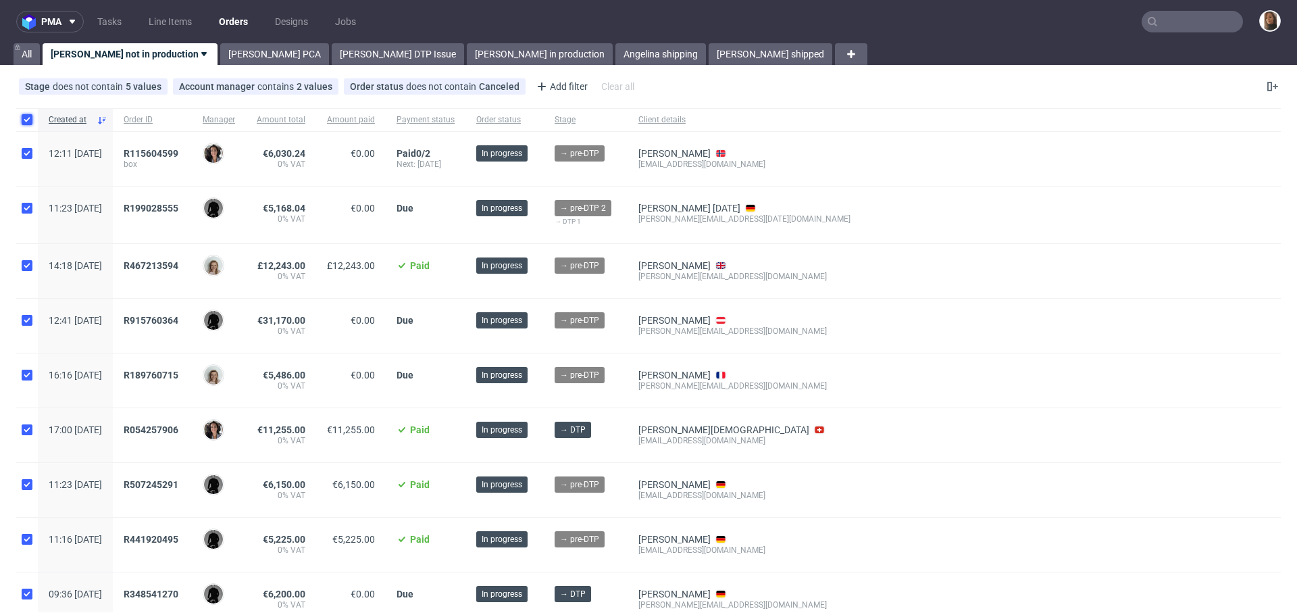
checkbox input "true"
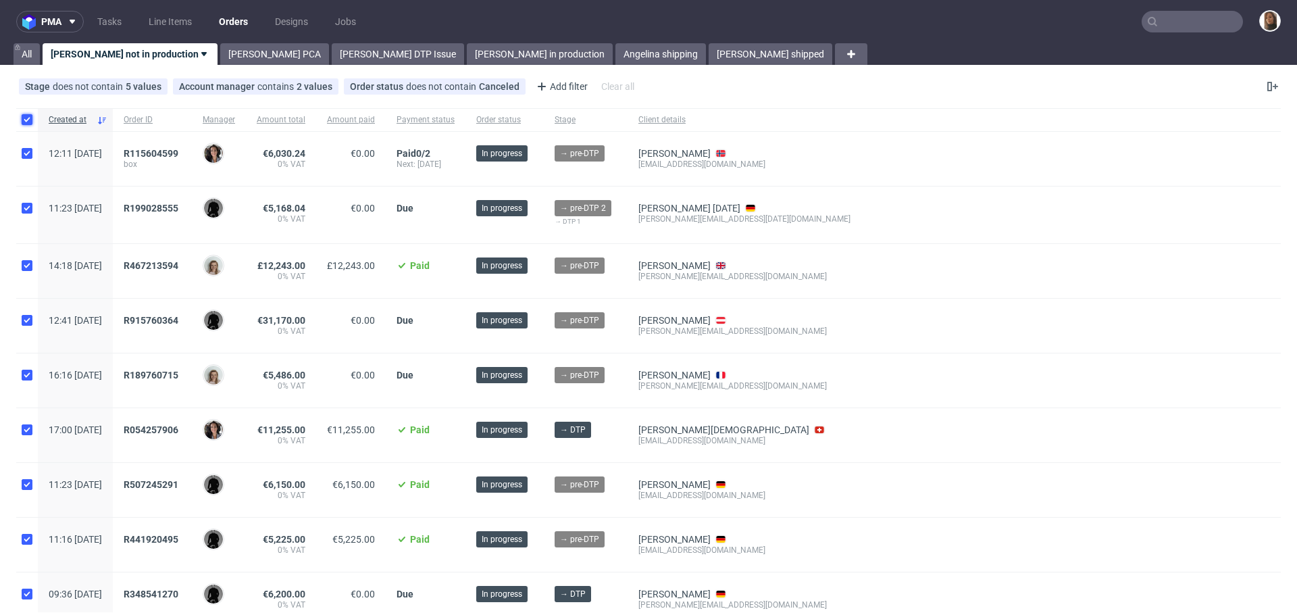
checkbox input "true"
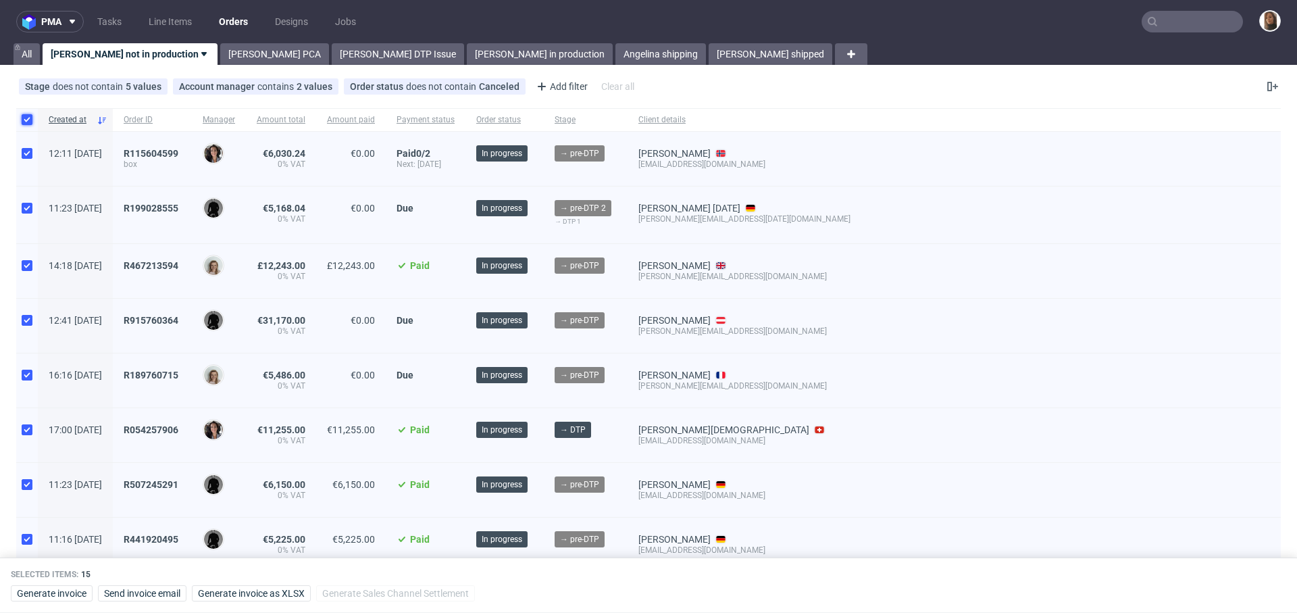
click at [29, 123] on input "checkbox" at bounding box center [27, 119] width 11 height 11
checkbox input "false"
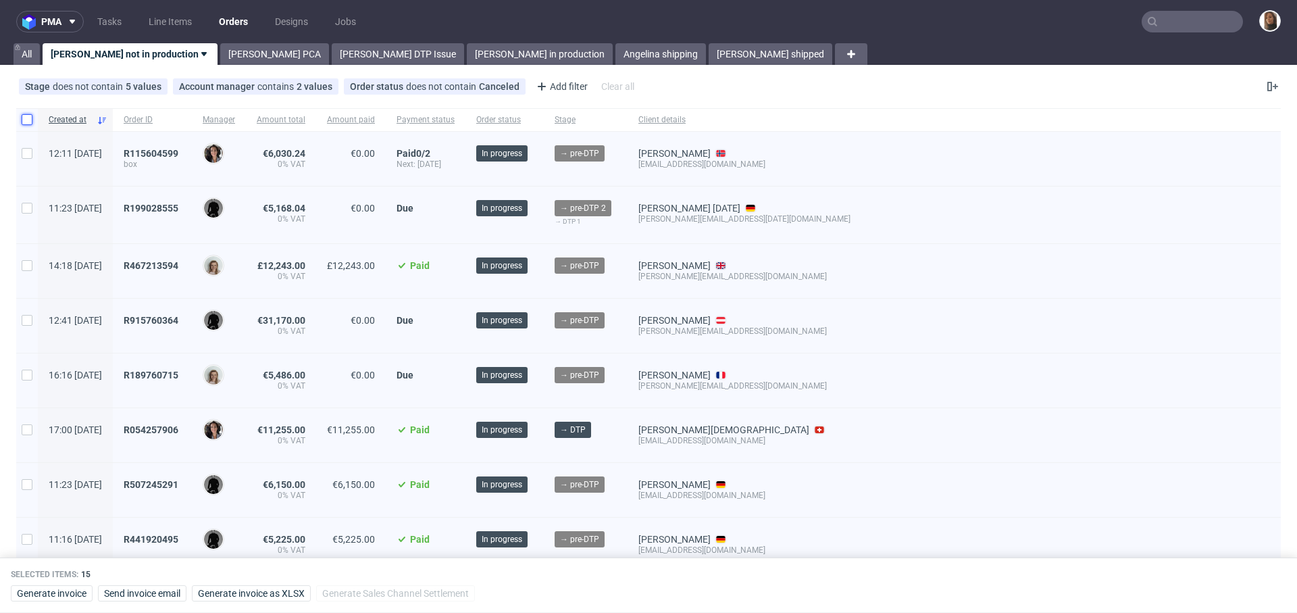
checkbox input "false"
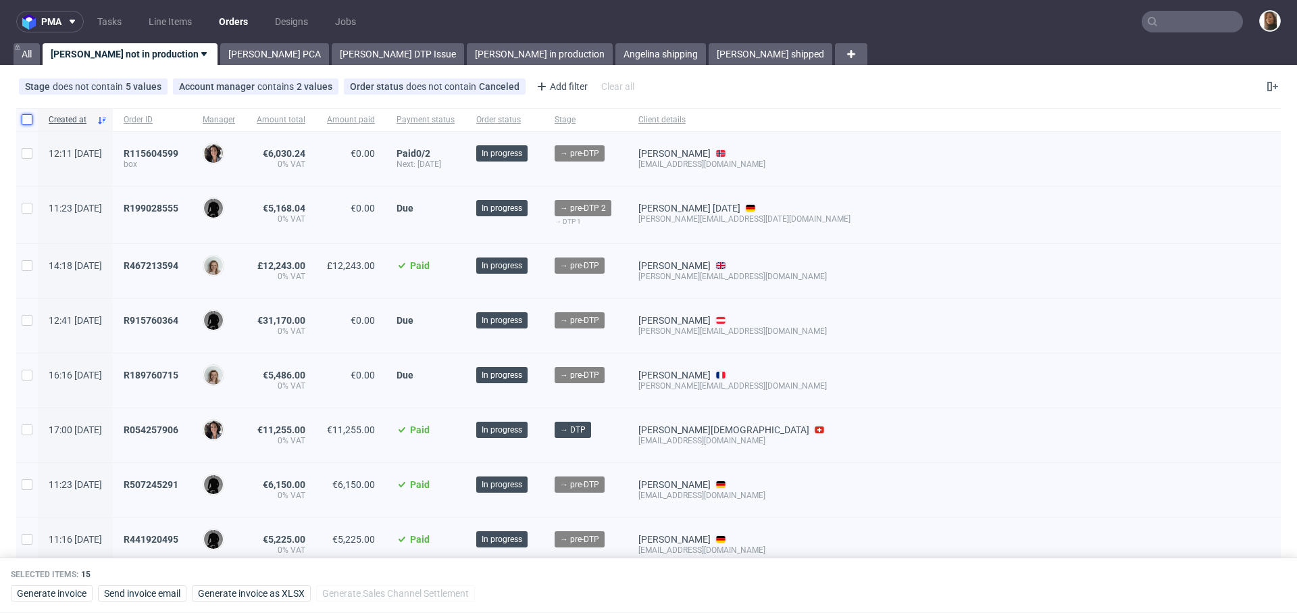
checkbox input "false"
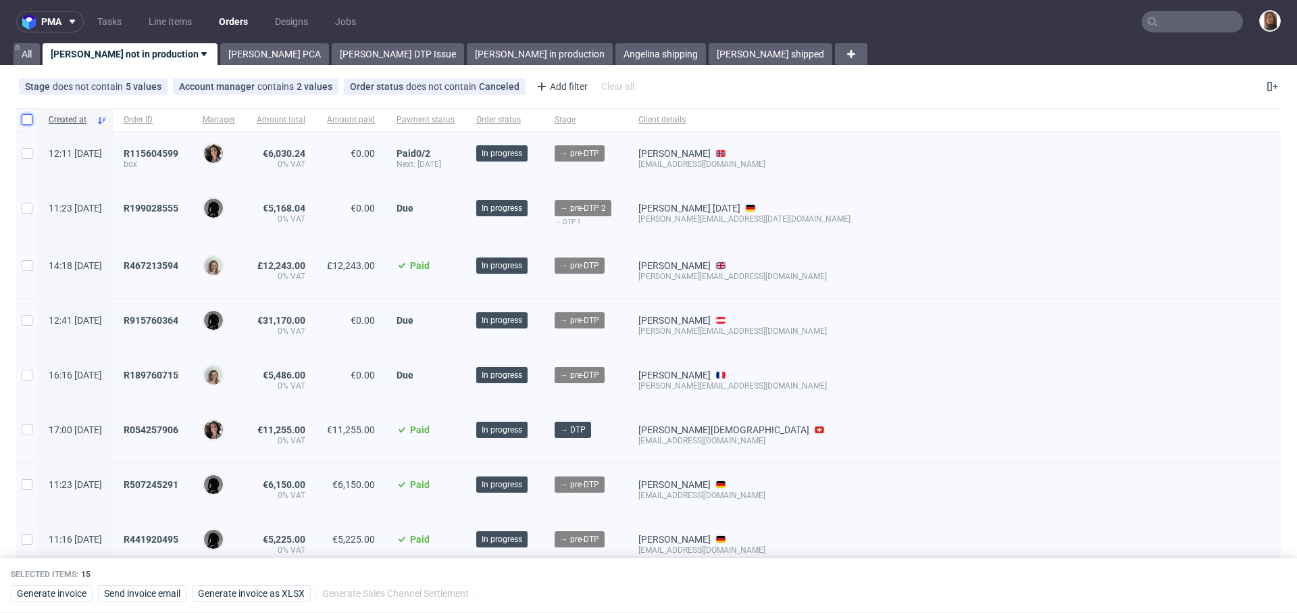
checkbox input "false"
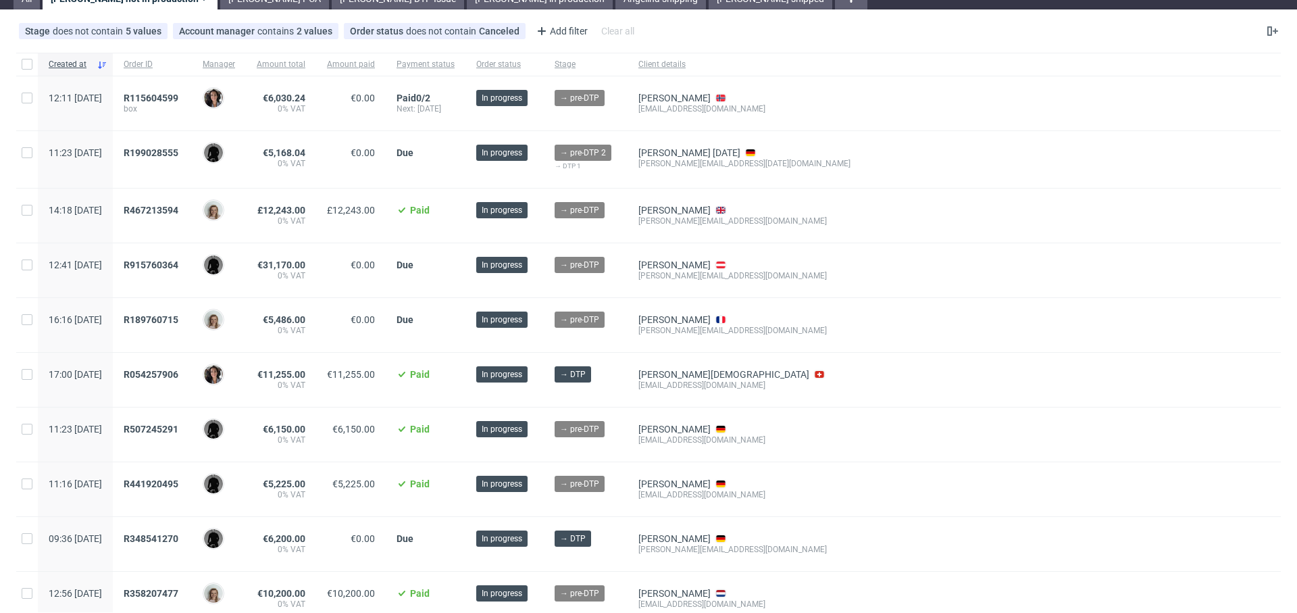
scroll to position [52, 0]
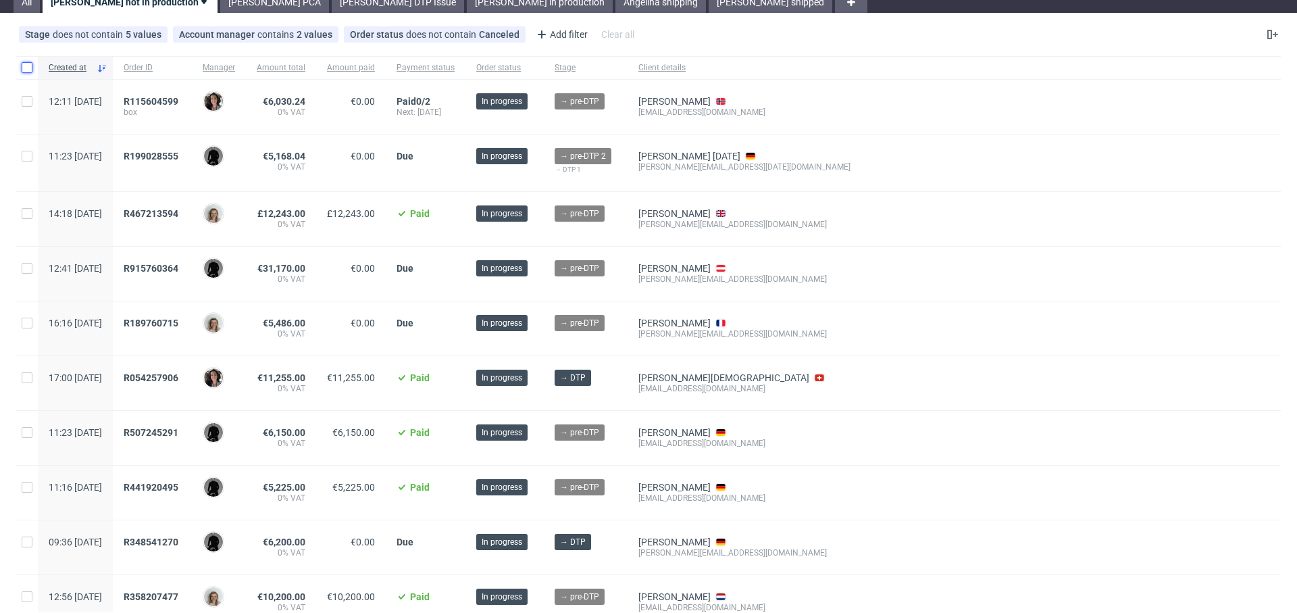
click at [27, 67] on input "checkbox" at bounding box center [27, 67] width 11 height 11
checkbox input "true"
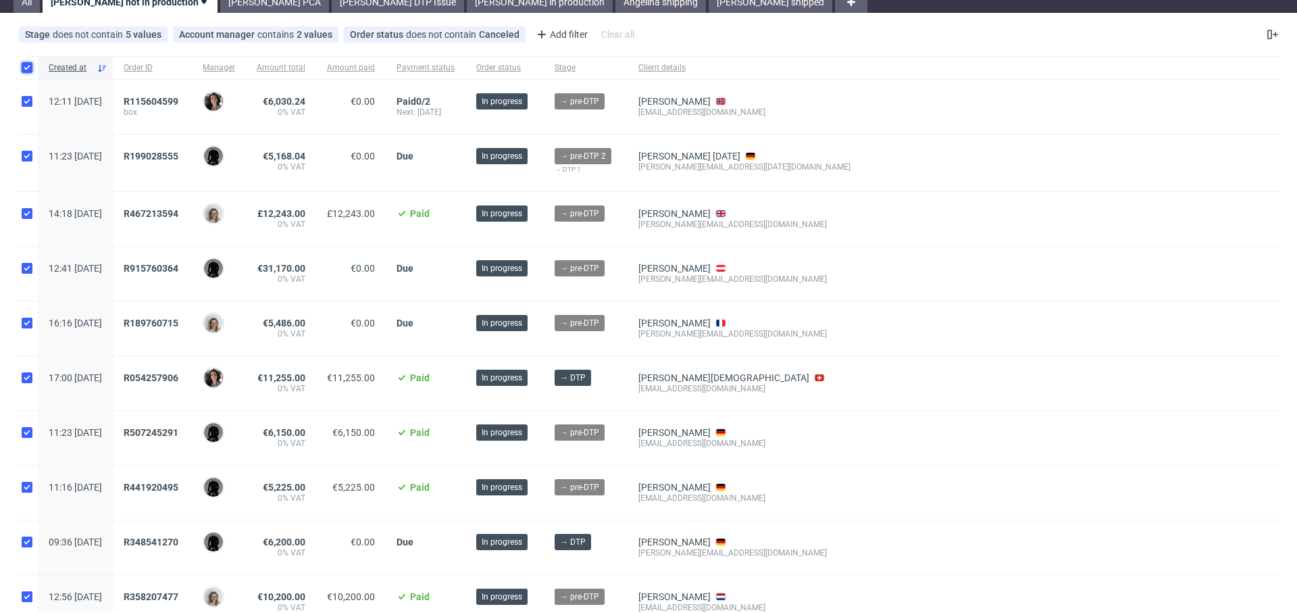
checkbox input "true"
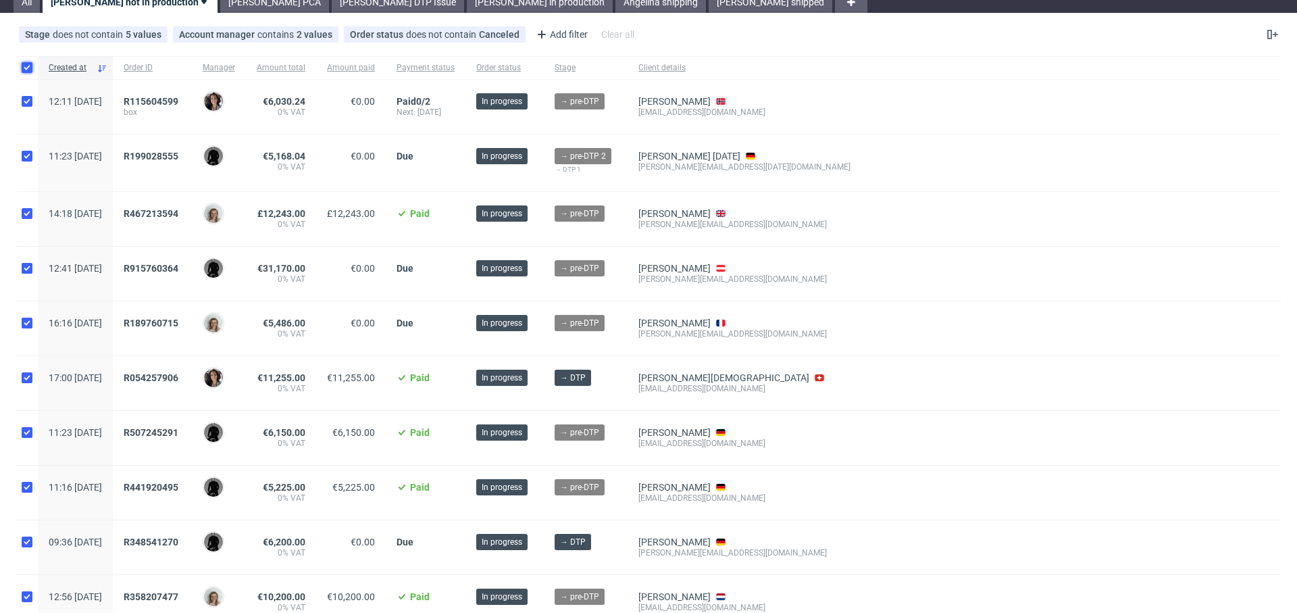
checkbox input "true"
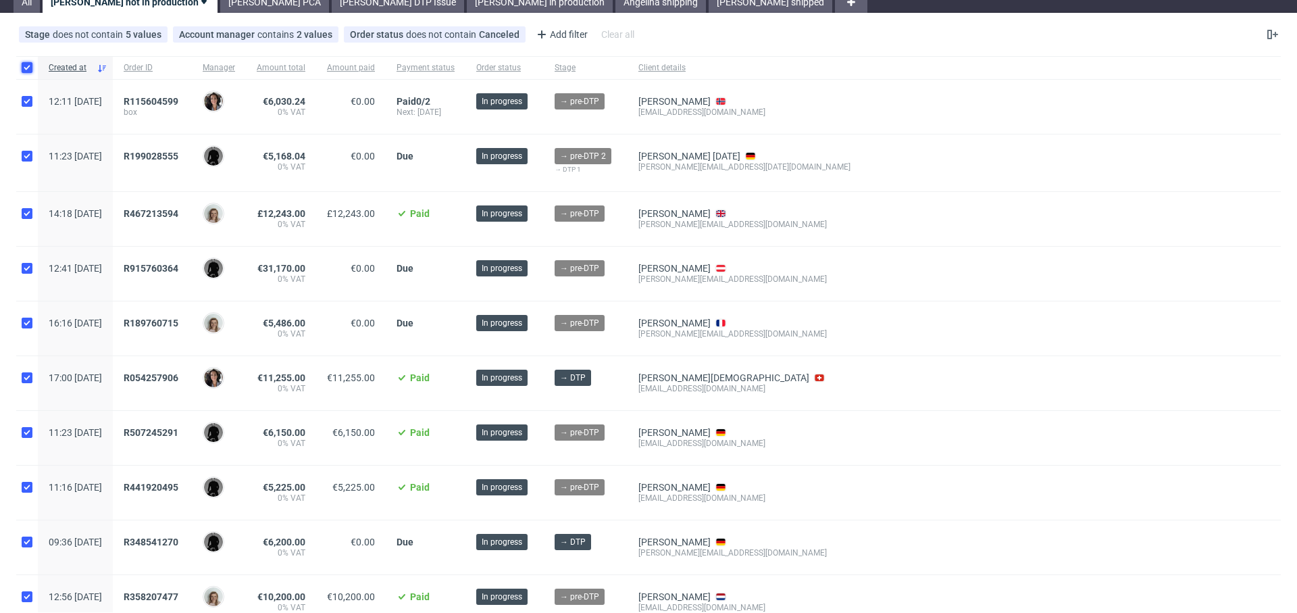
checkbox input "true"
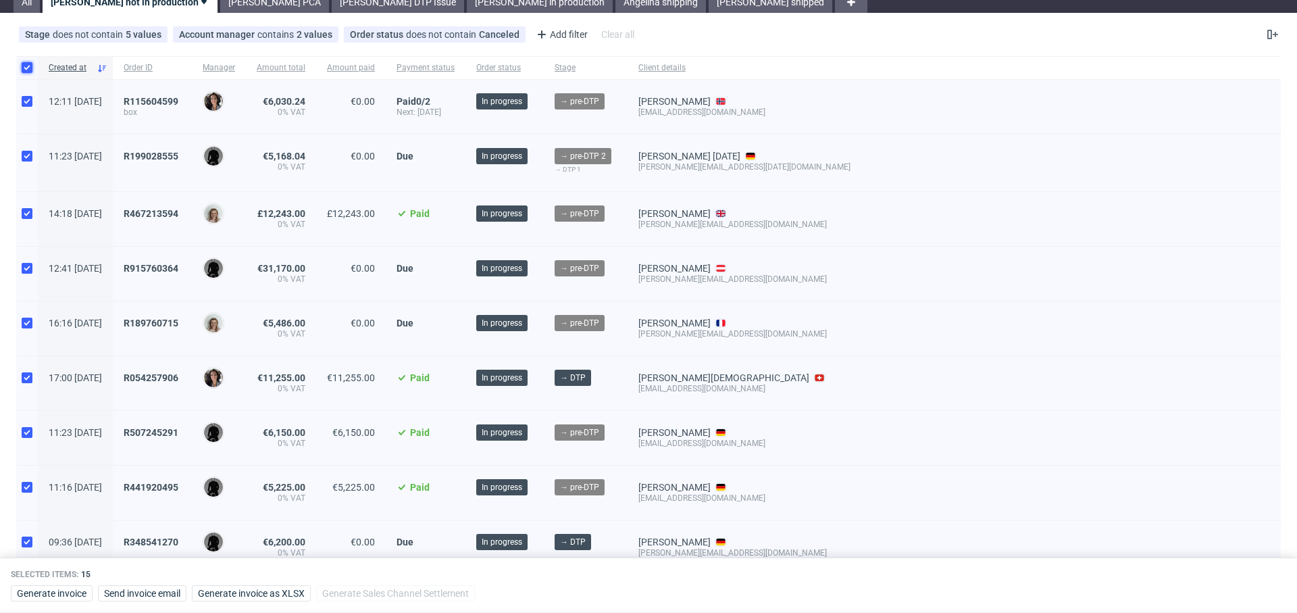
click at [27, 67] on input "checkbox" at bounding box center [27, 67] width 11 height 11
checkbox input "false"
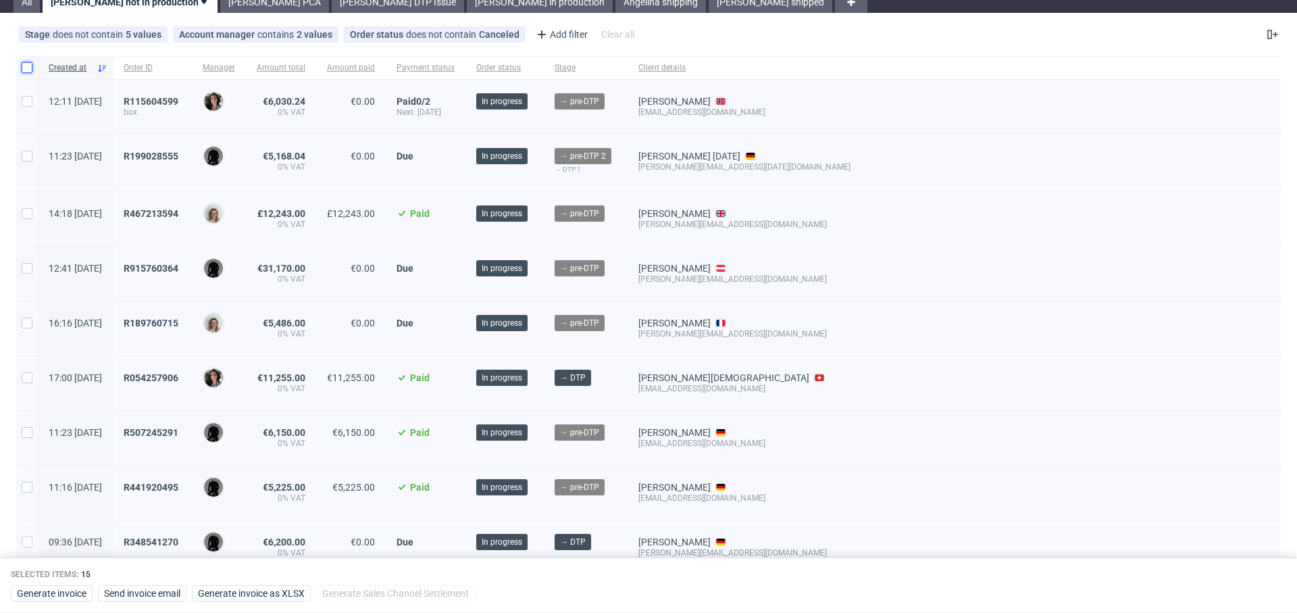
checkbox input "false"
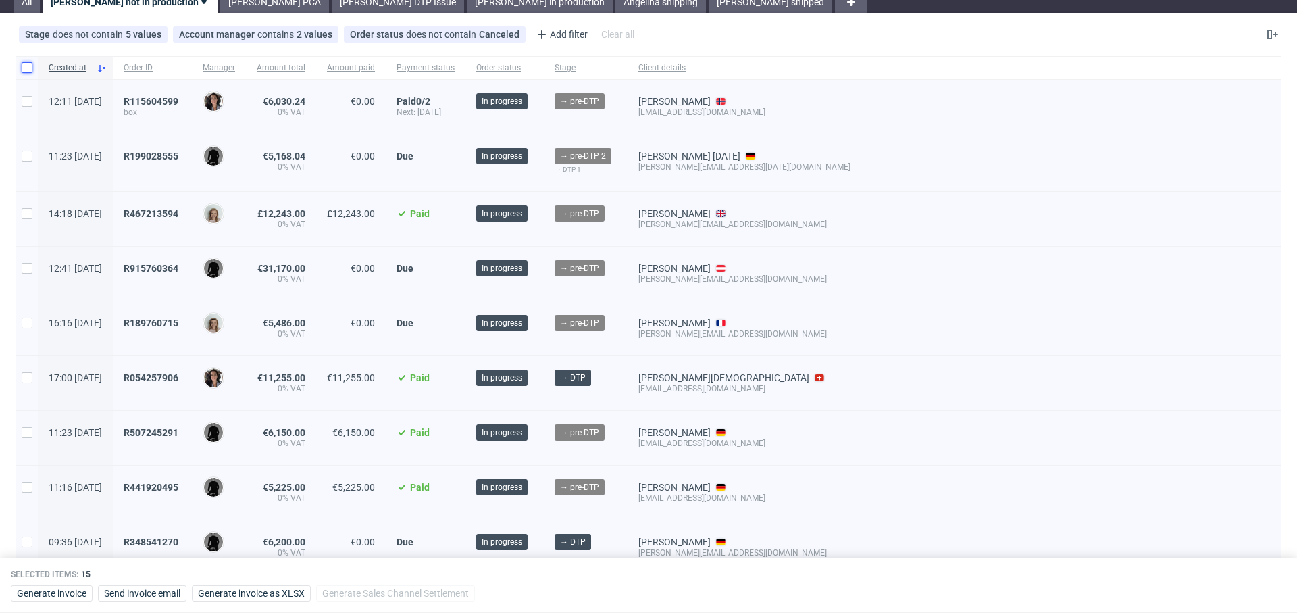
checkbox input "false"
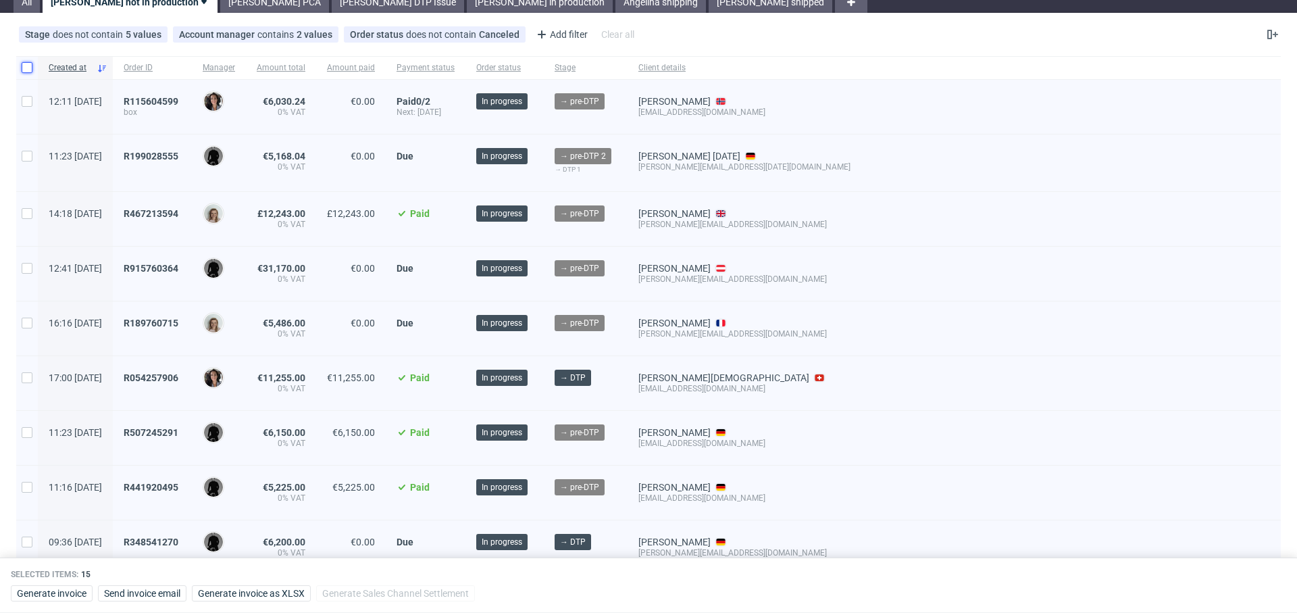
checkbox input "false"
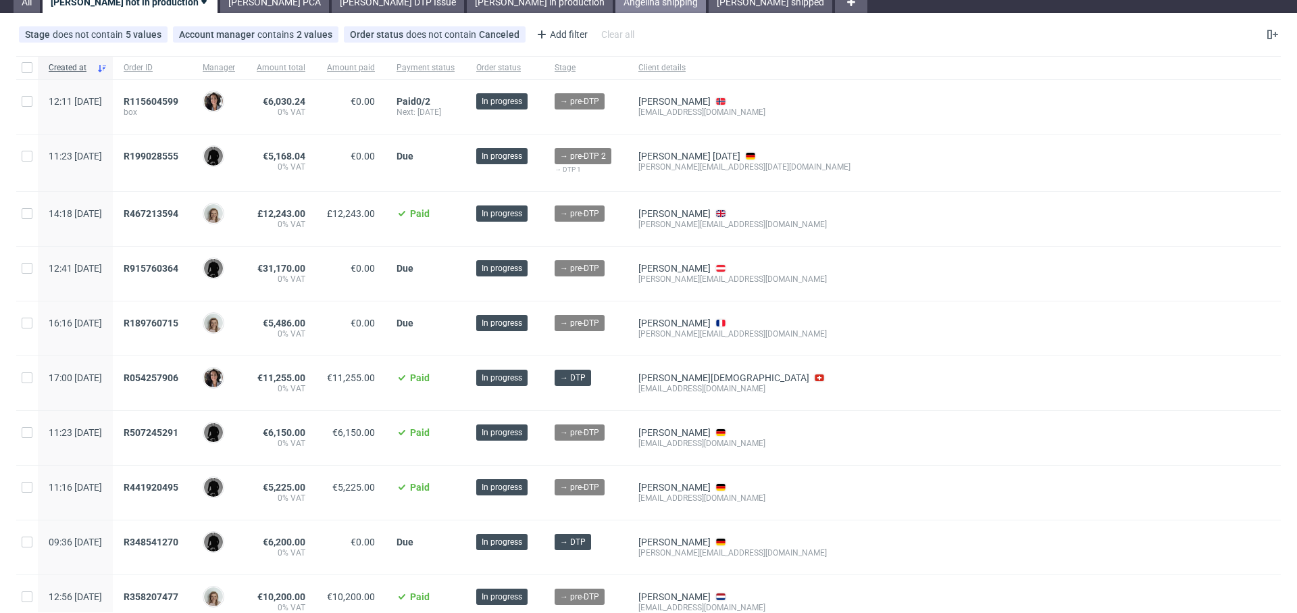
scroll to position [0, 0]
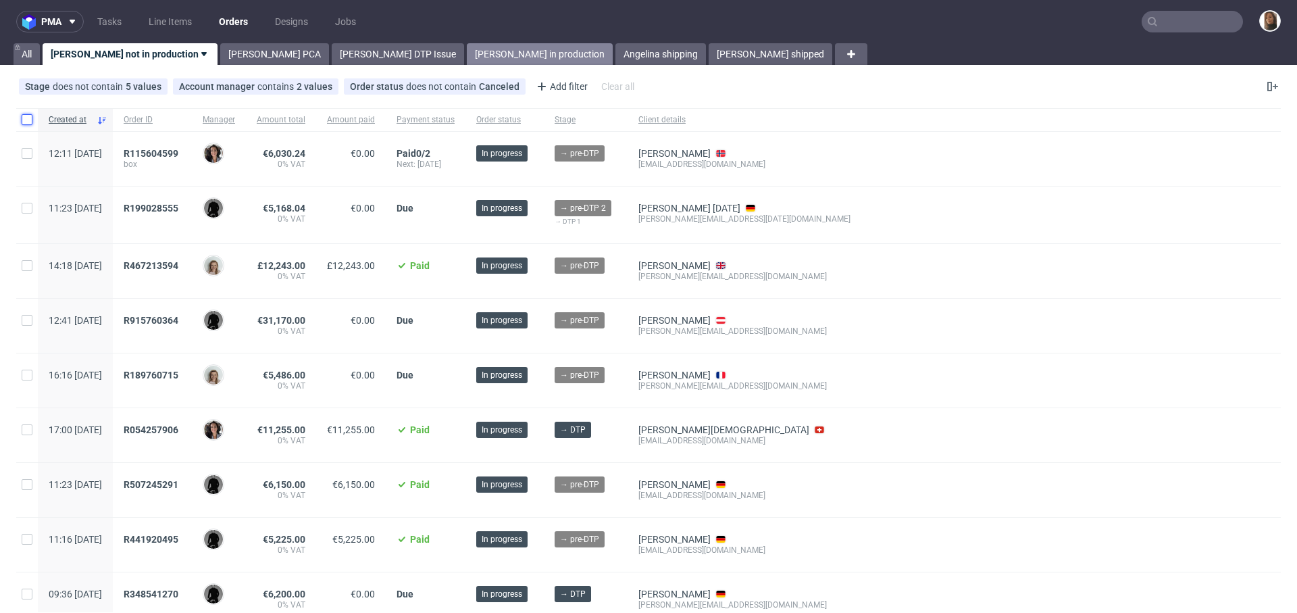
click at [467, 54] on link "Angelina in production" at bounding box center [540, 54] width 146 height 22
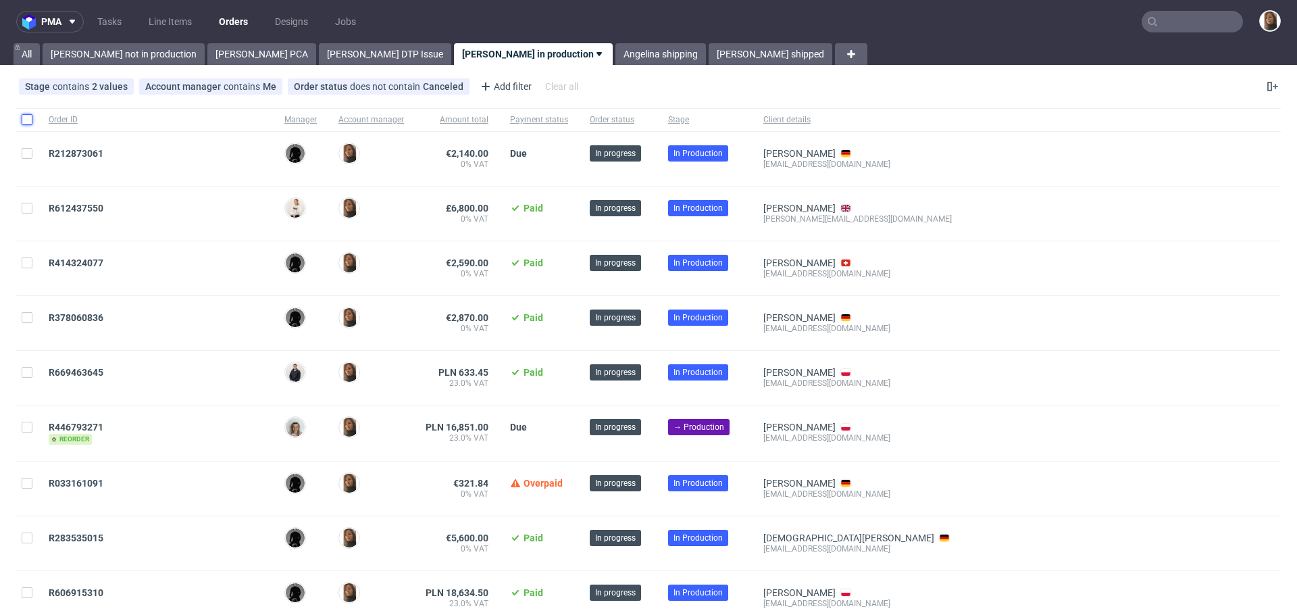
click at [23, 120] on input "checkbox" at bounding box center [27, 119] width 11 height 11
checkbox input "true"
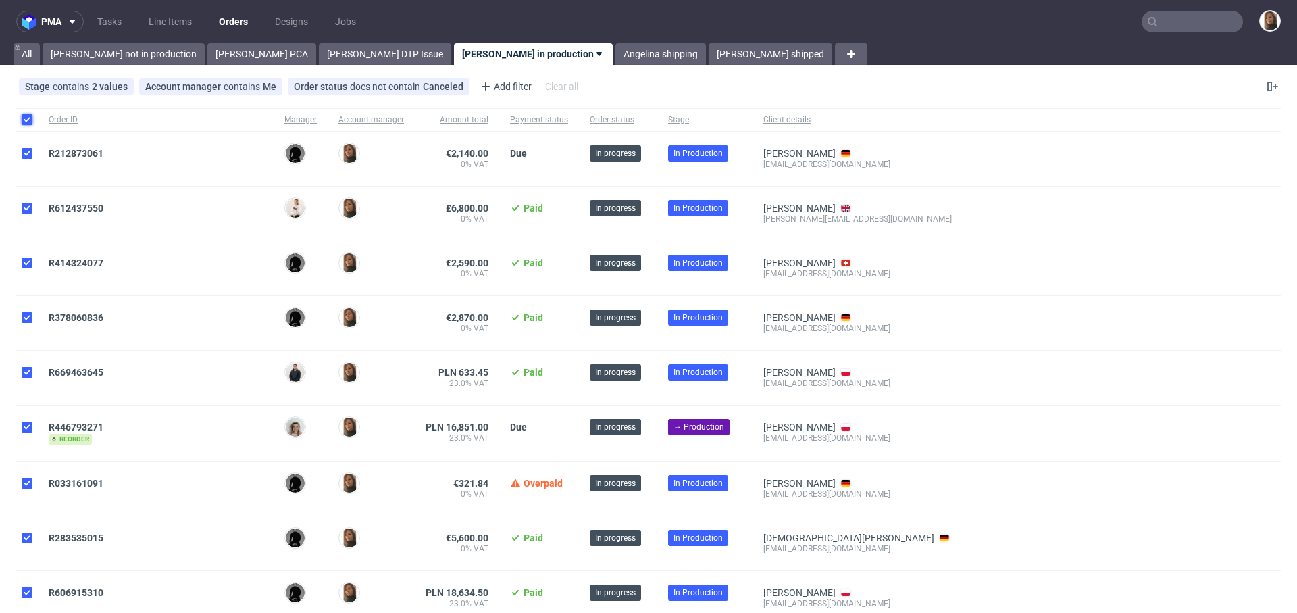
checkbox input "true"
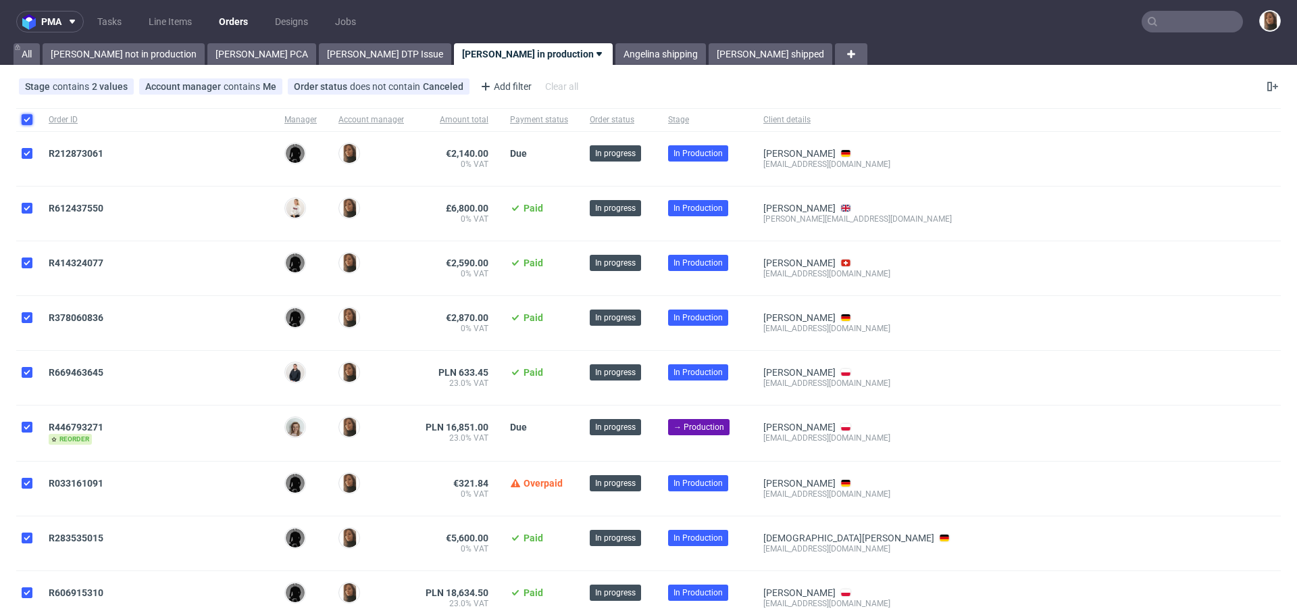
checkbox input "true"
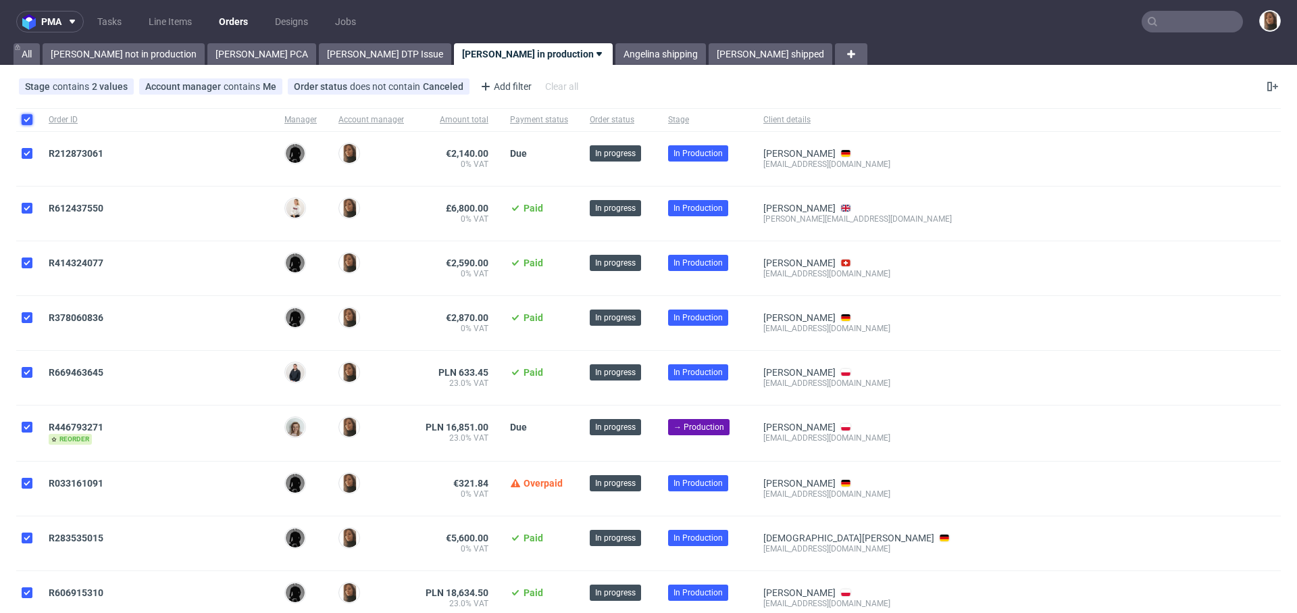
checkbox input "true"
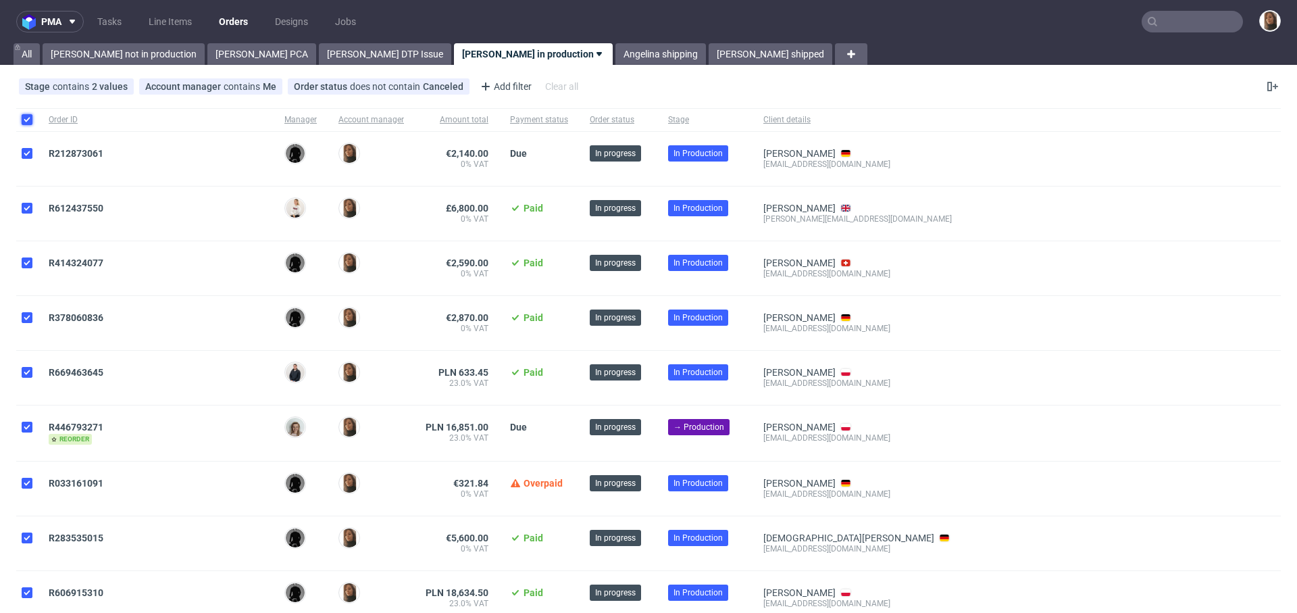
checkbox input "true"
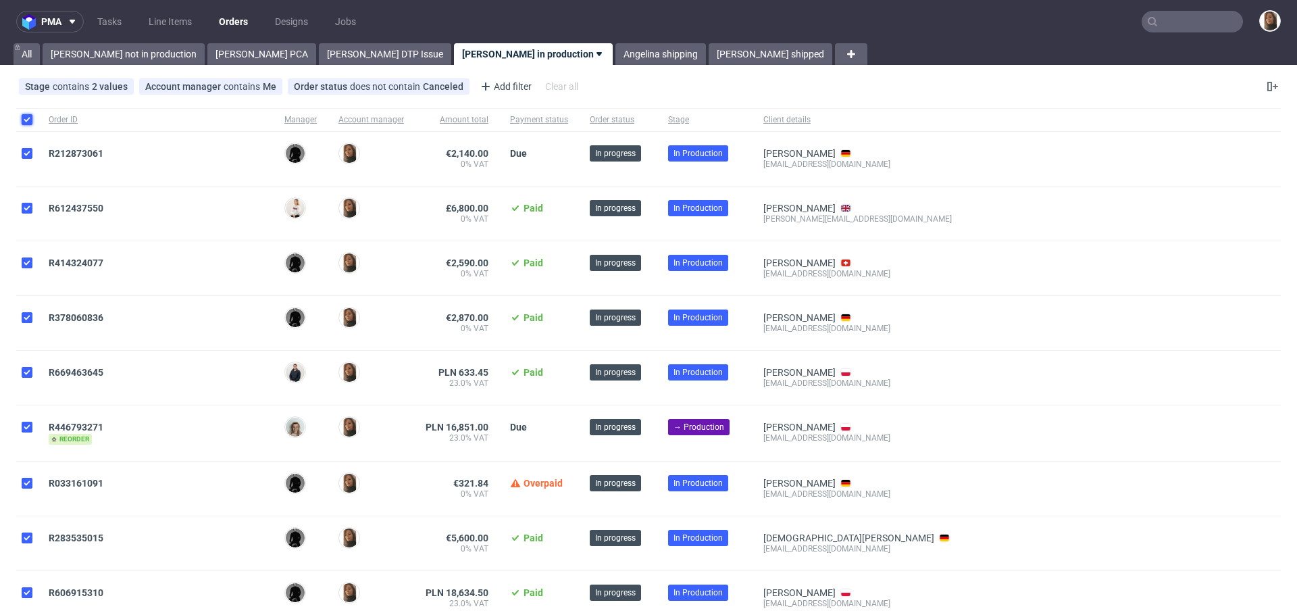
checkbox input "true"
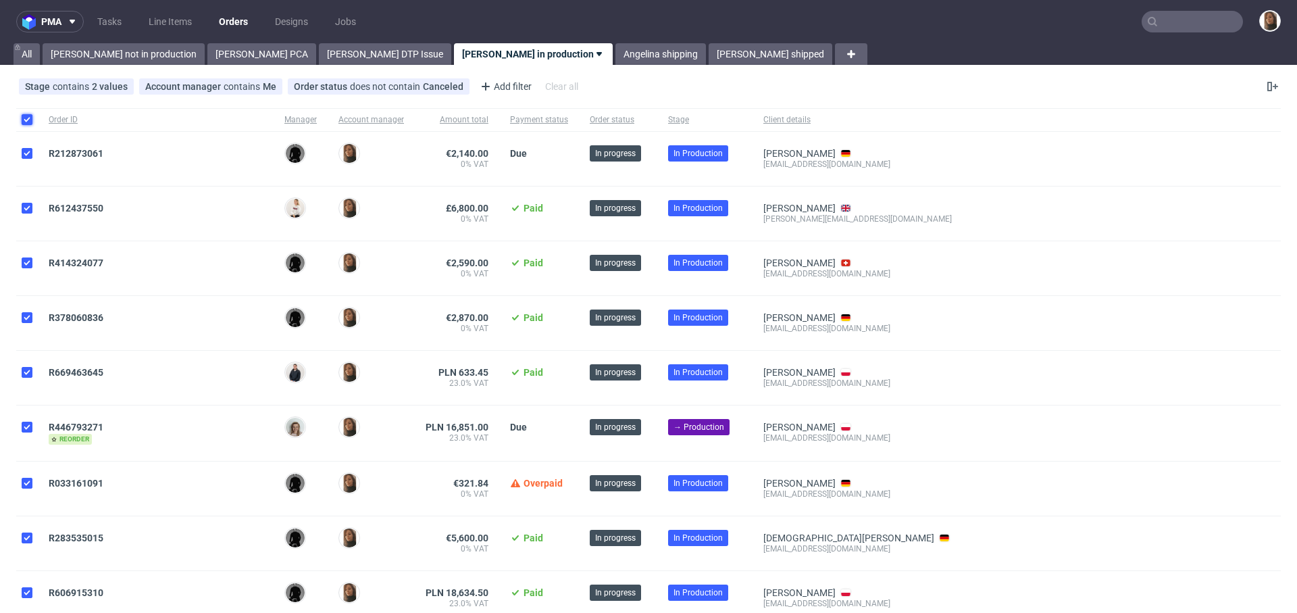
checkbox input "true"
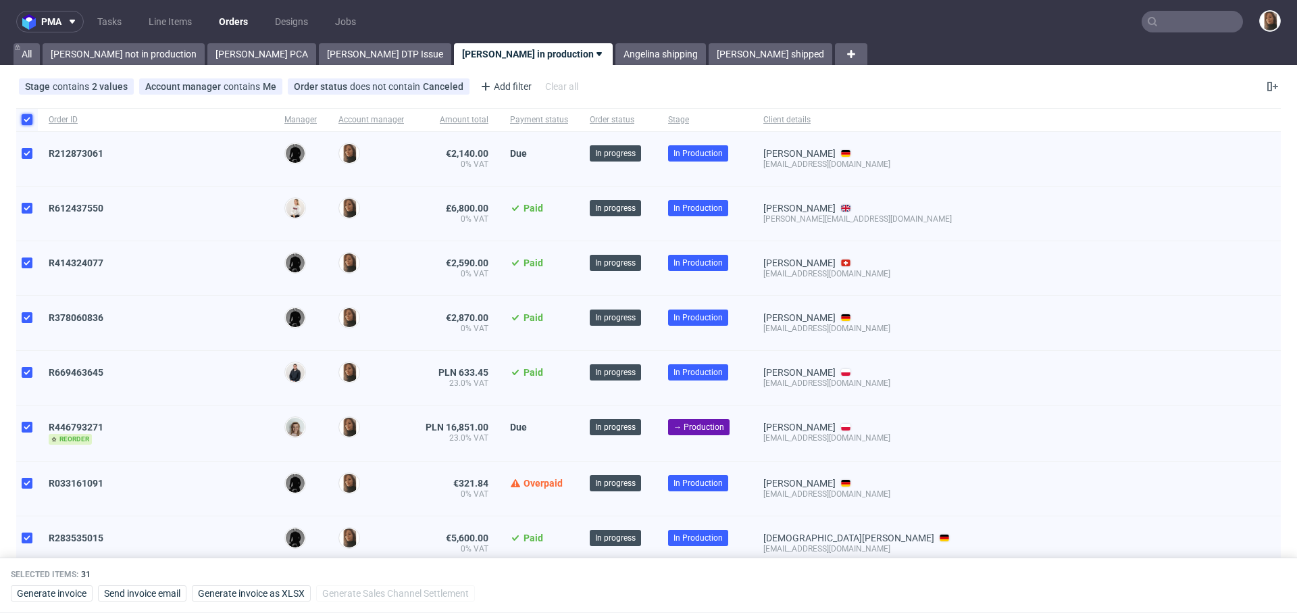
click at [23, 120] on input "checkbox" at bounding box center [27, 119] width 11 height 11
checkbox input "false"
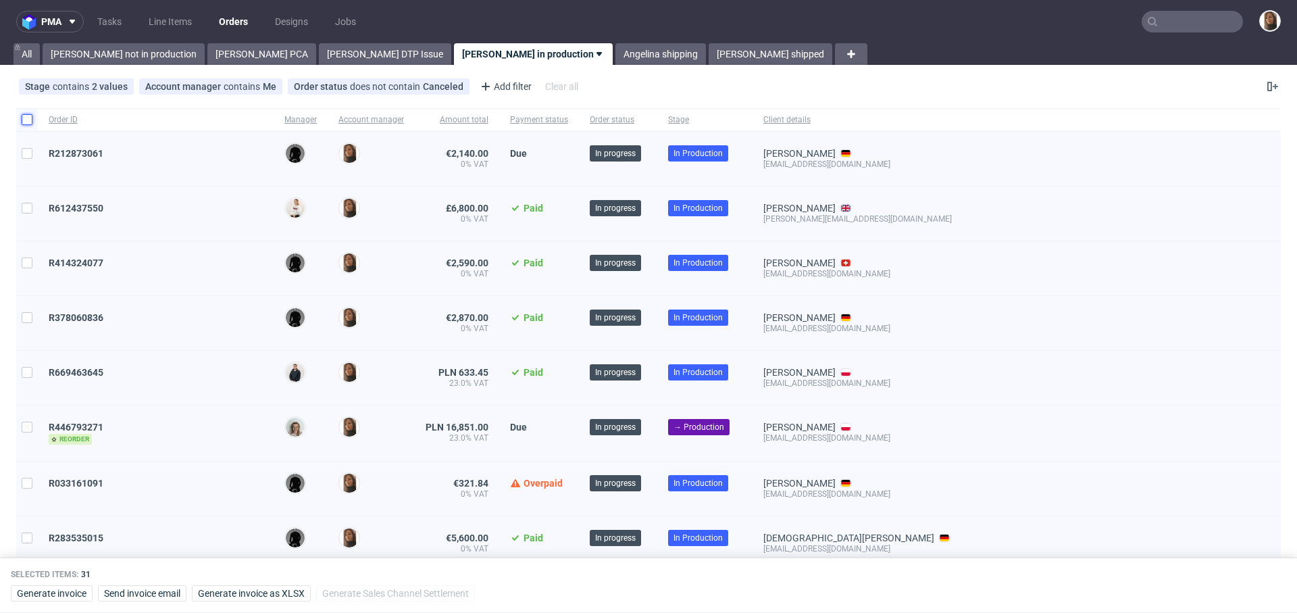
checkbox input "false"
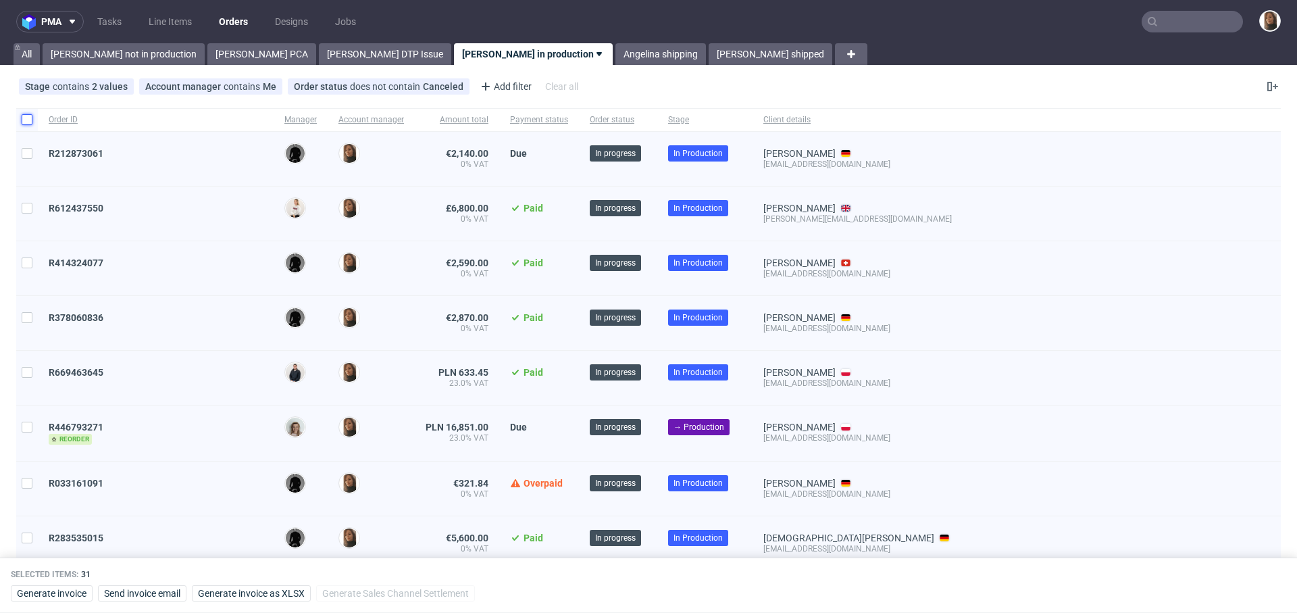
checkbox input "false"
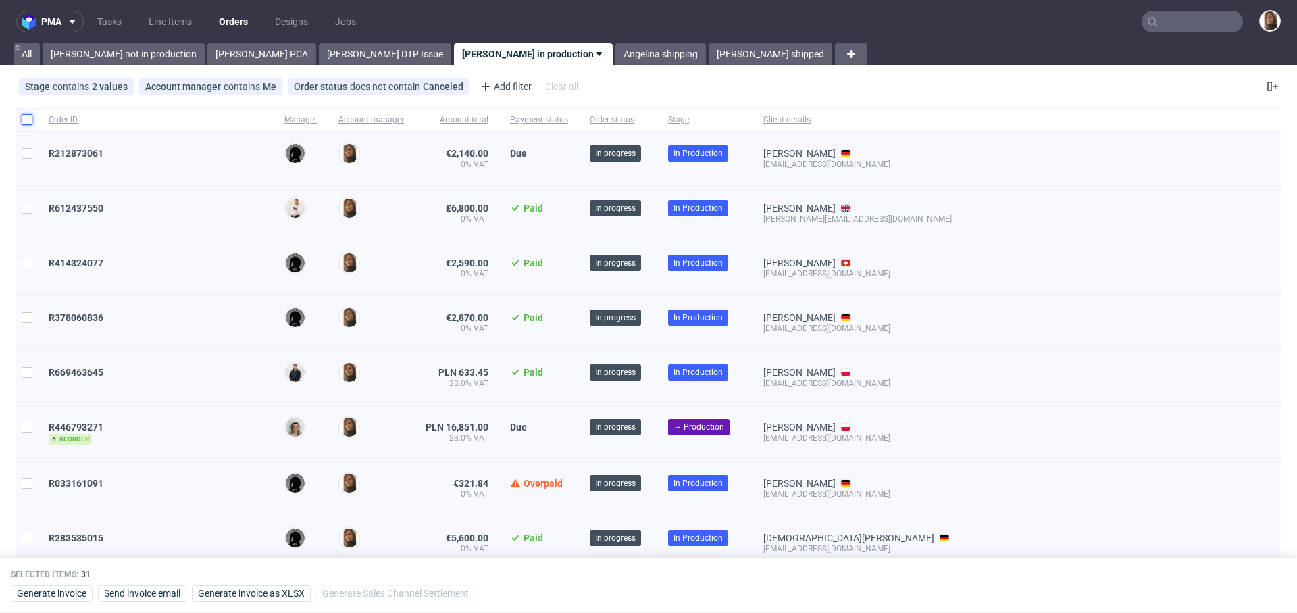
checkbox input "false"
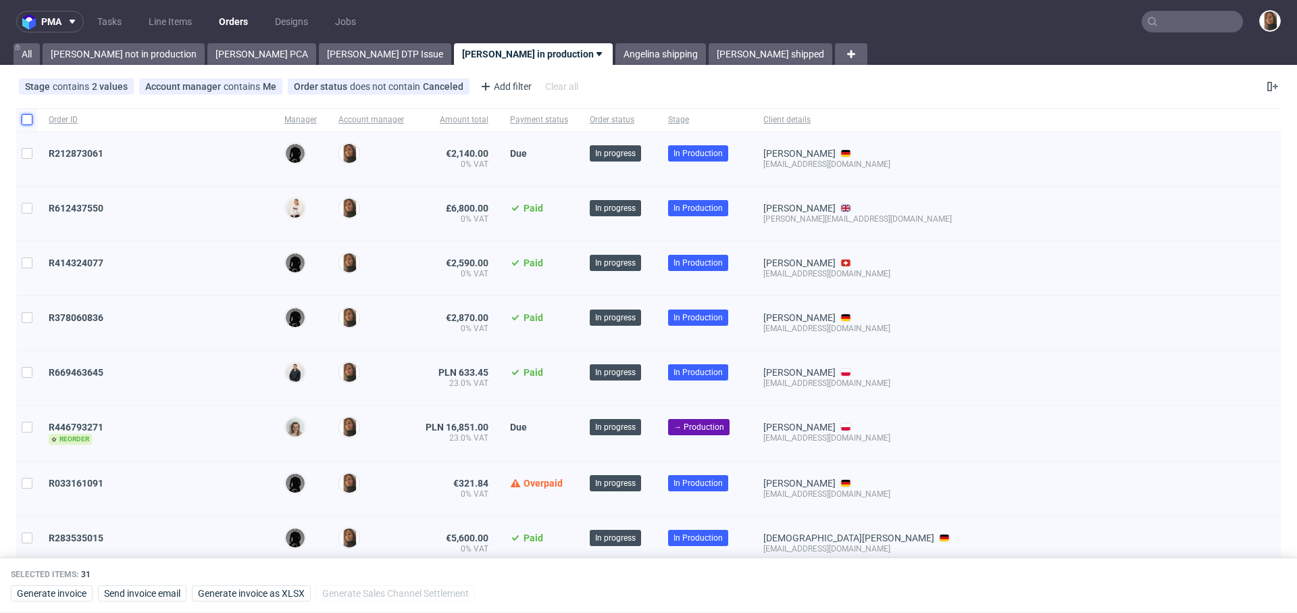
checkbox input "false"
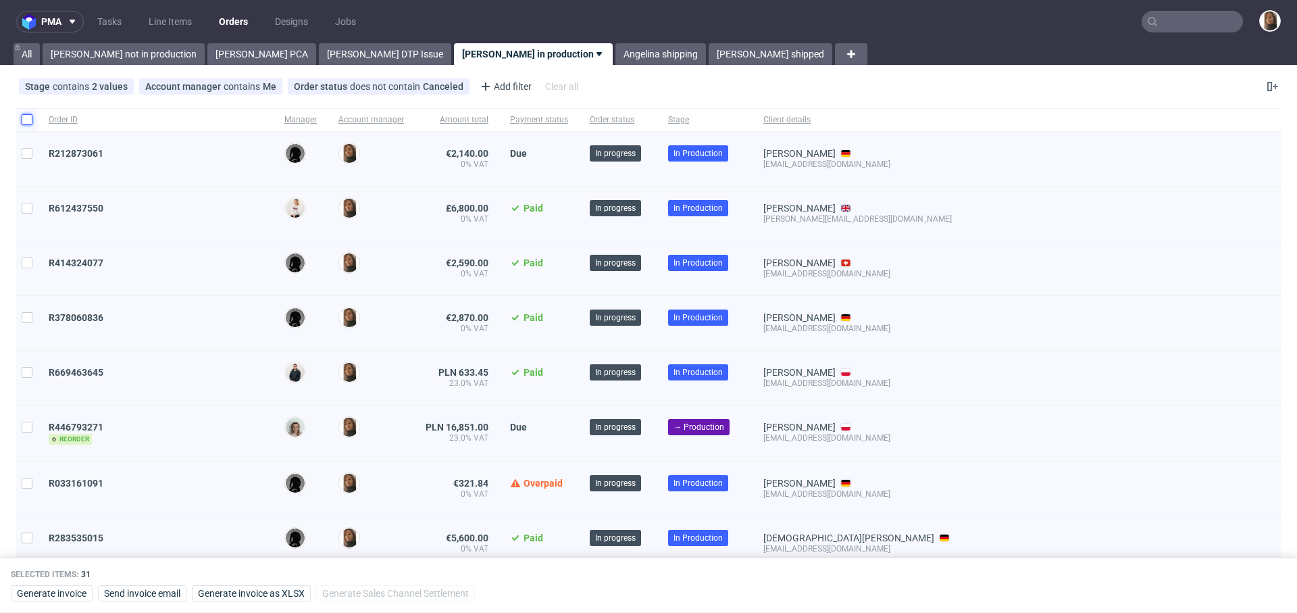
checkbox input "false"
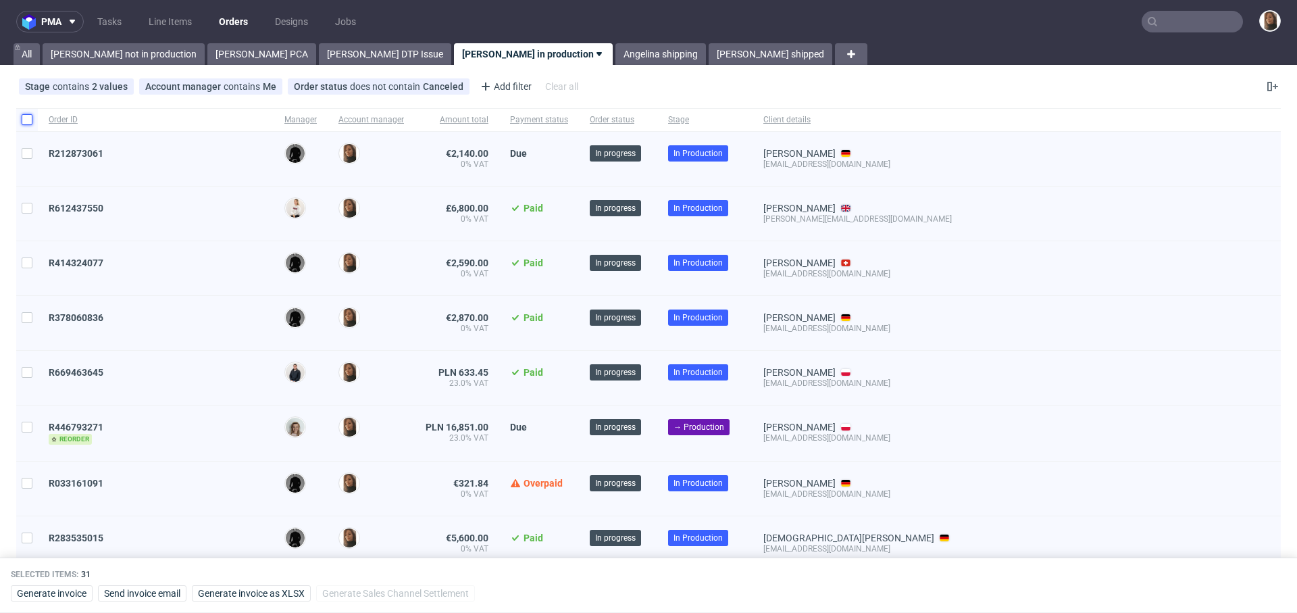
checkbox input "false"
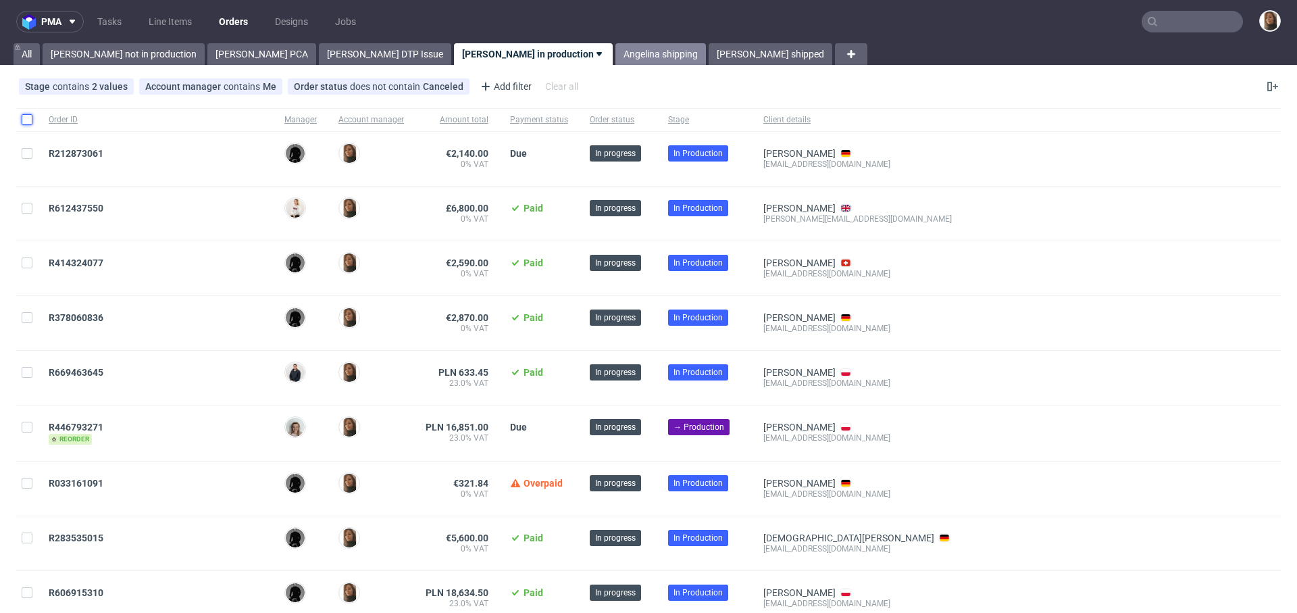
click at [615, 55] on link "Angelina shipping" at bounding box center [660, 54] width 91 height 22
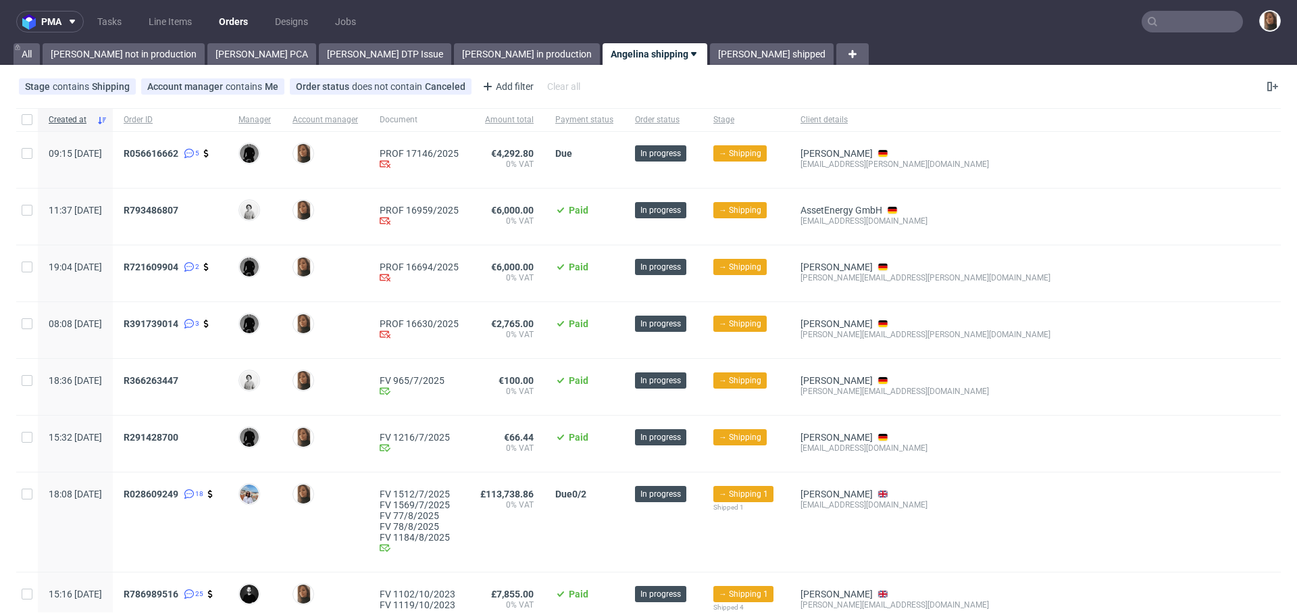
click at [228, 174] on div "R056616662 5" at bounding box center [170, 160] width 115 height 56
copy span "R056616662"
copy span "R793486807"
copy span "R721609904"
copy span "R391739014"
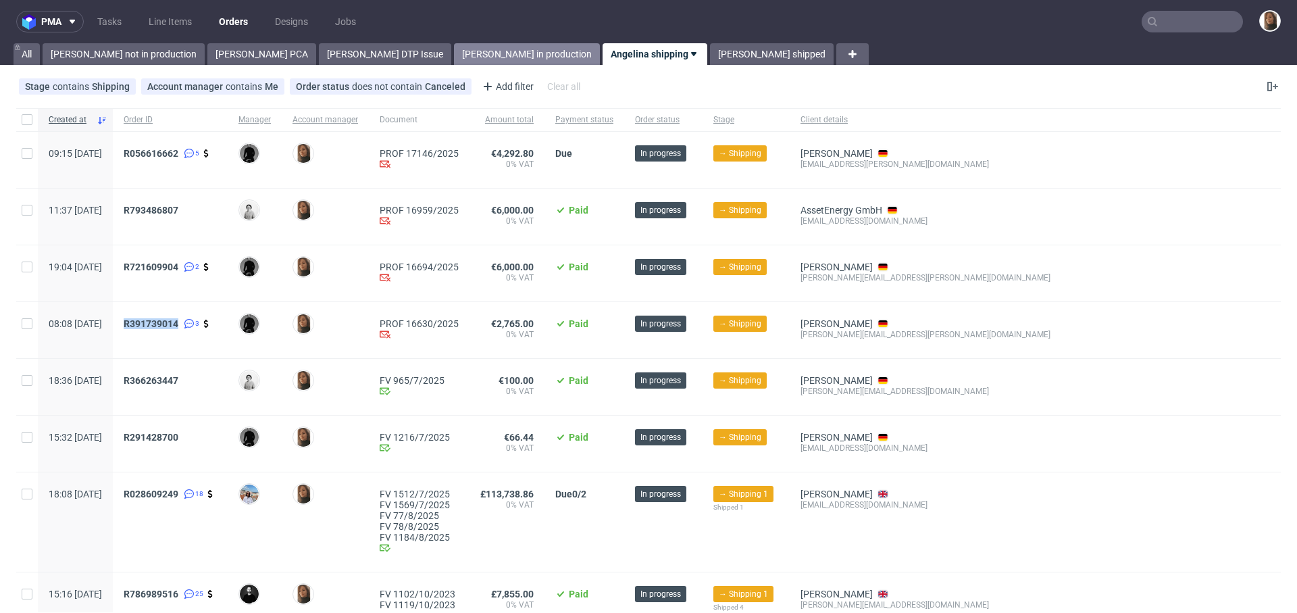
click at [454, 54] on link "Angelina in production" at bounding box center [527, 54] width 146 height 22
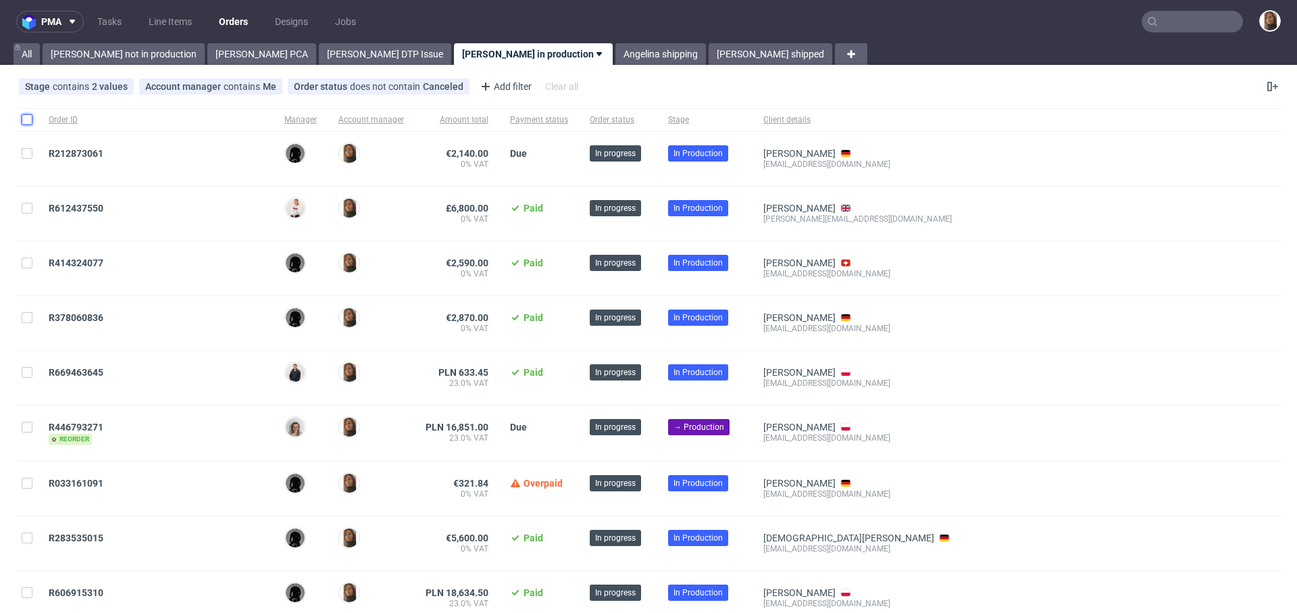
click at [26, 119] on input "checkbox" at bounding box center [27, 119] width 11 height 11
checkbox input "true"
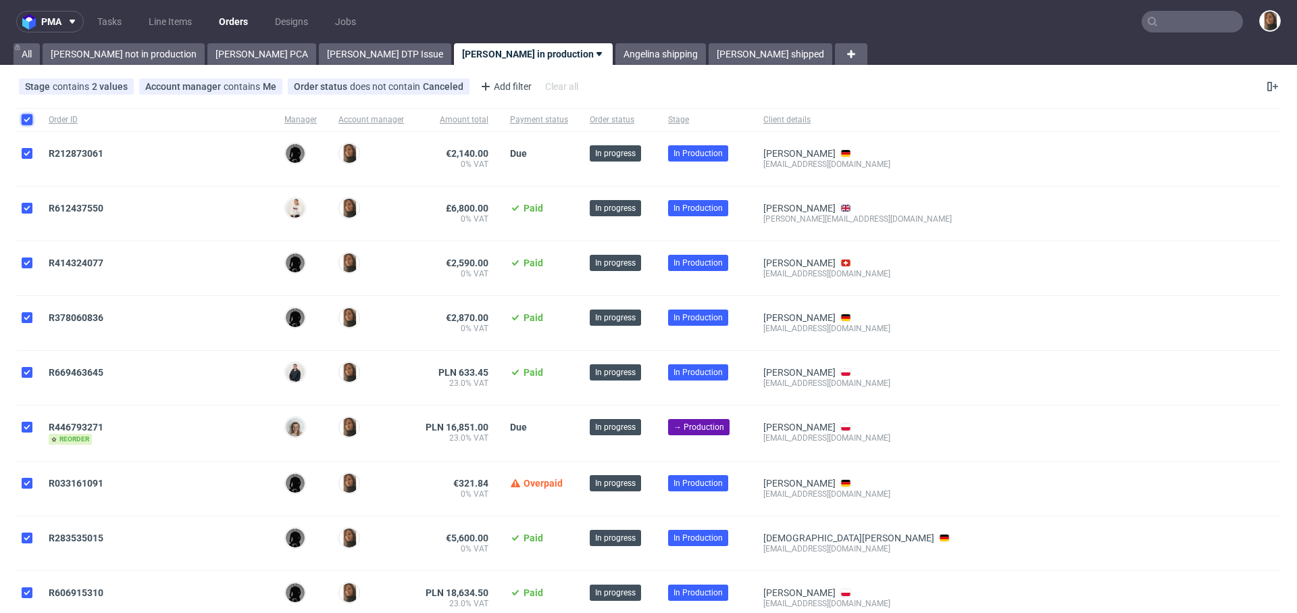
checkbox input "true"
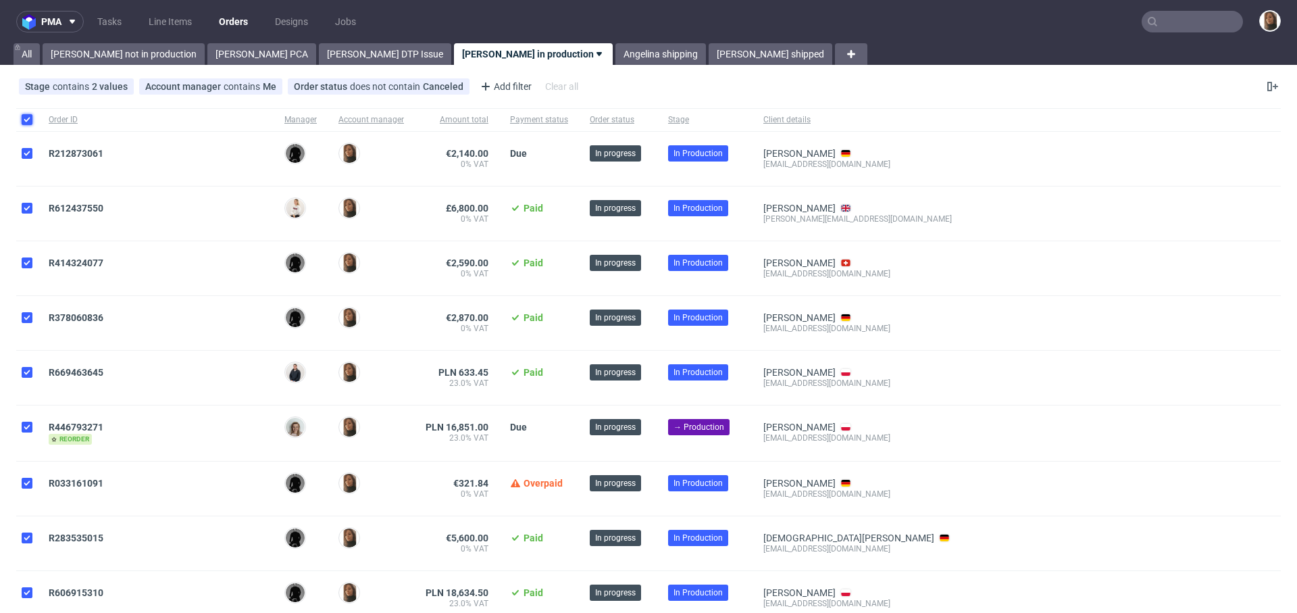
checkbox input "true"
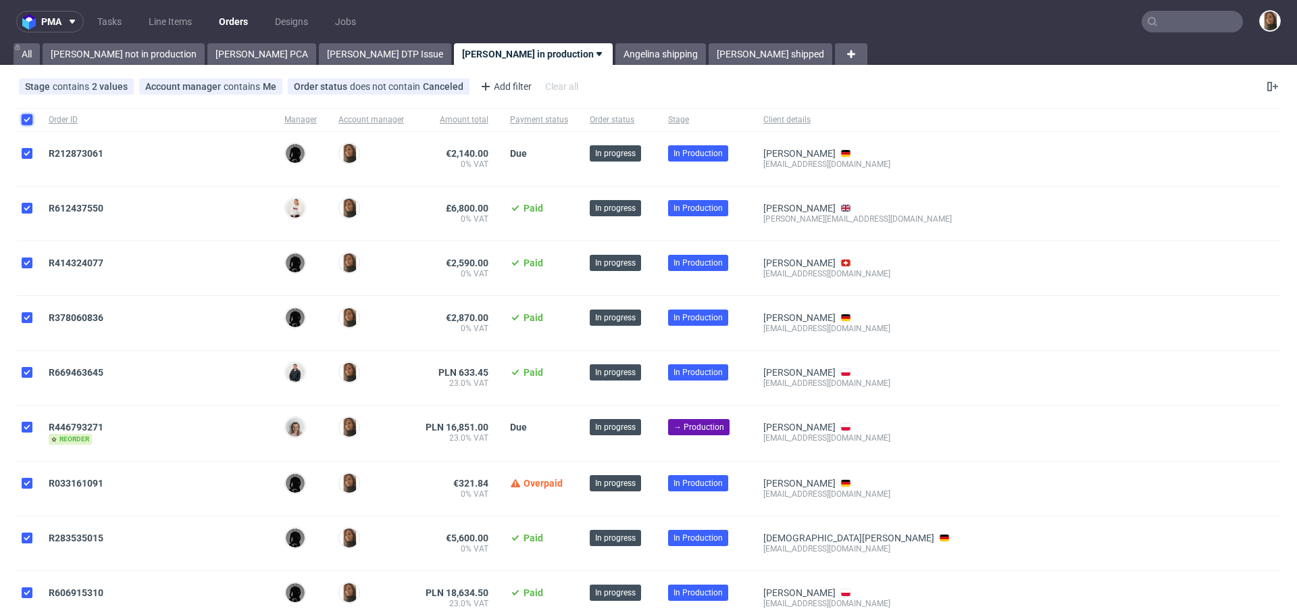
checkbox input "true"
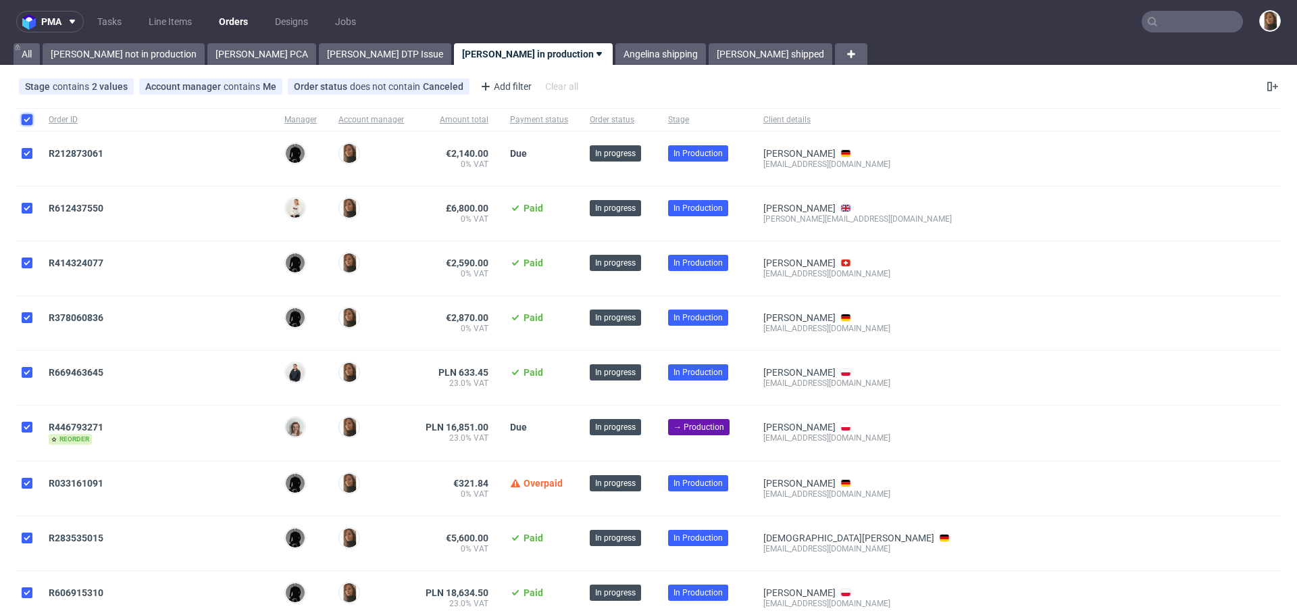
checkbox input "true"
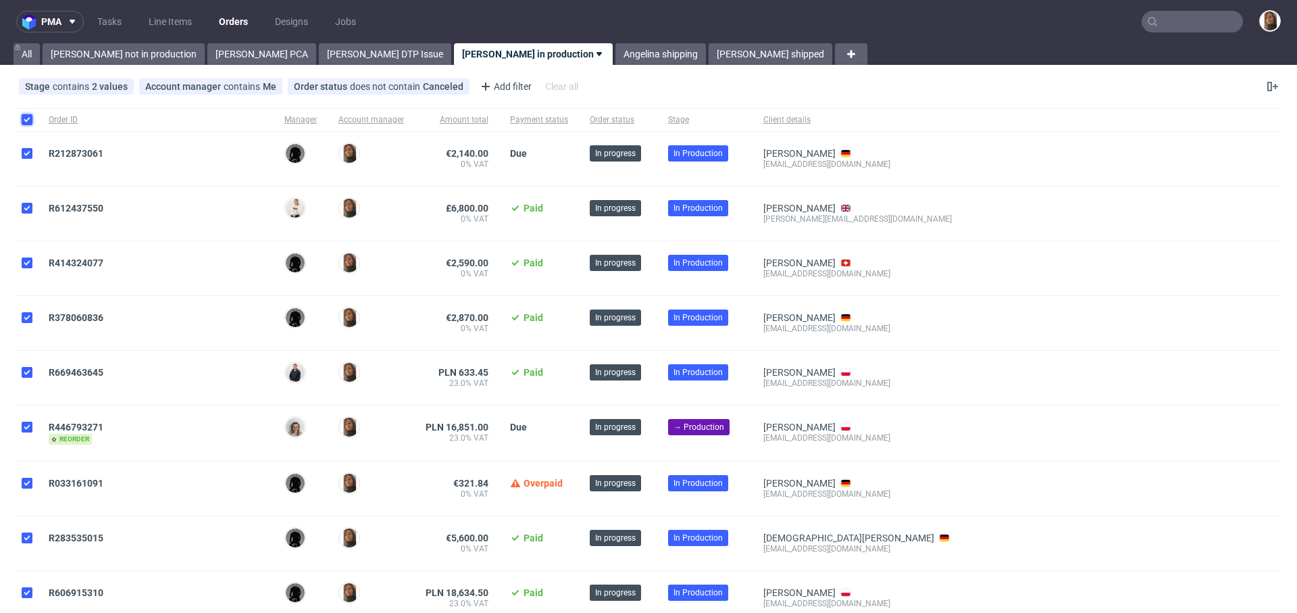
checkbox input "true"
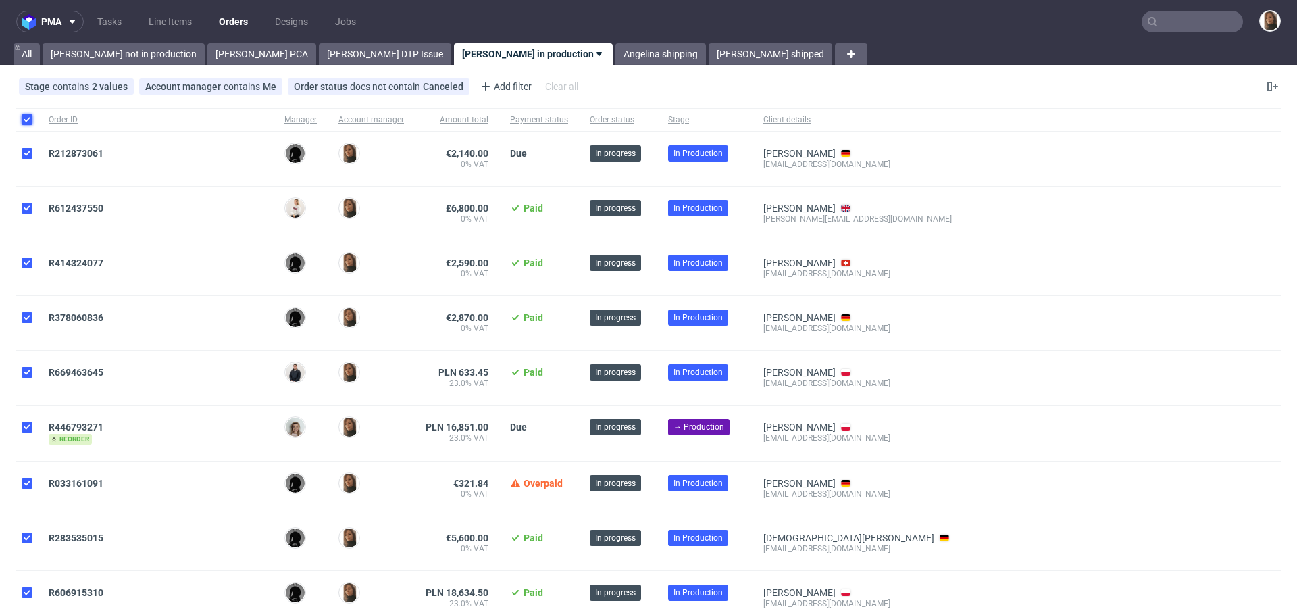
checkbox input "true"
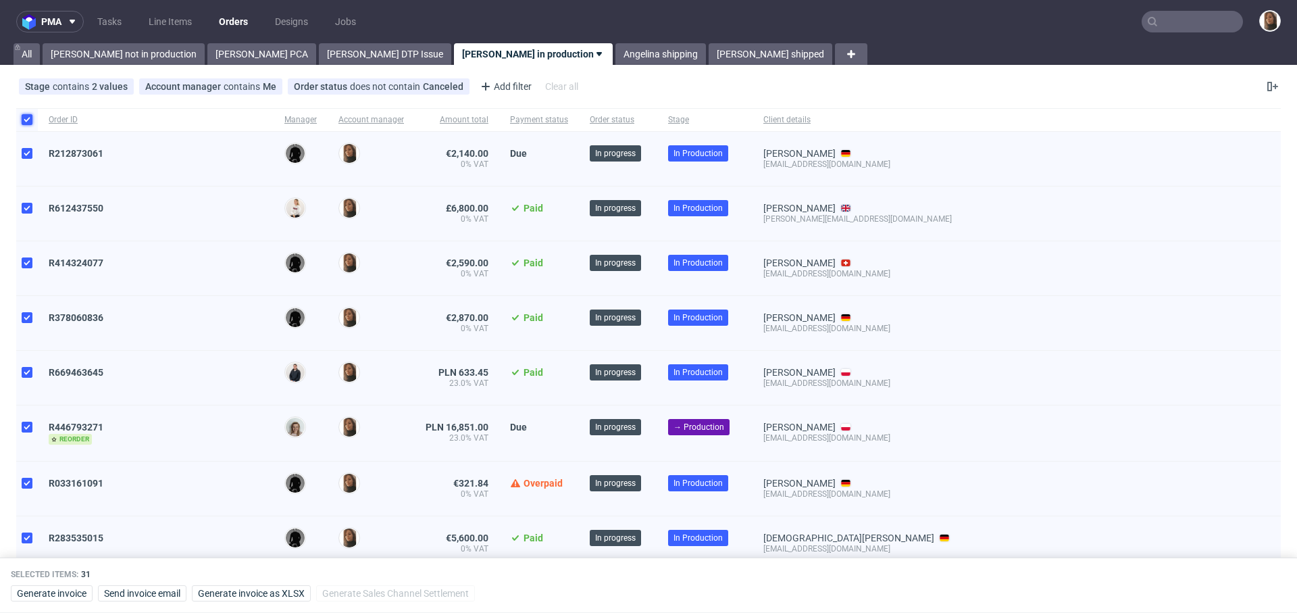
click at [26, 119] on input "checkbox" at bounding box center [27, 119] width 11 height 11
checkbox input "false"
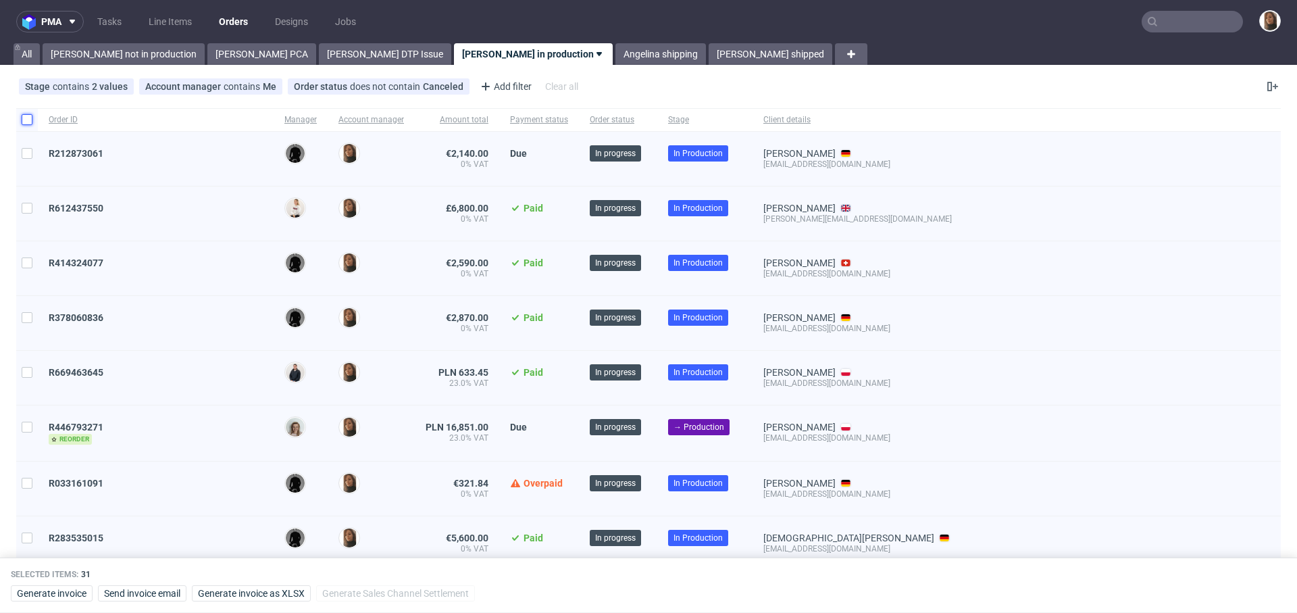
checkbox input "false"
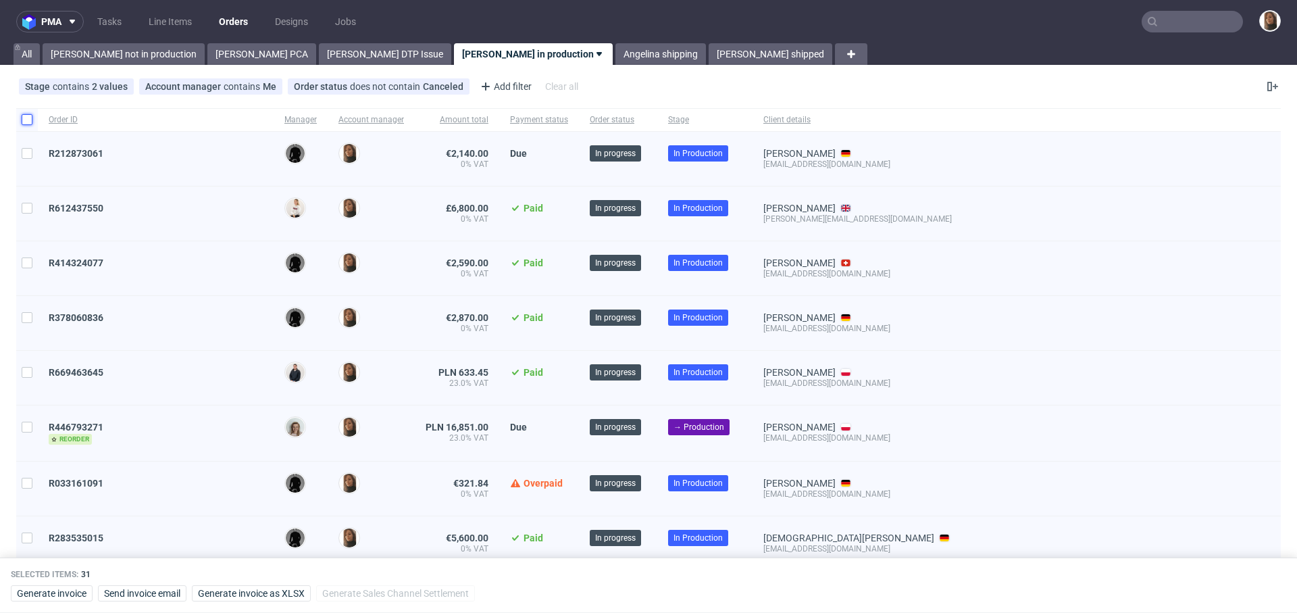
checkbox input "false"
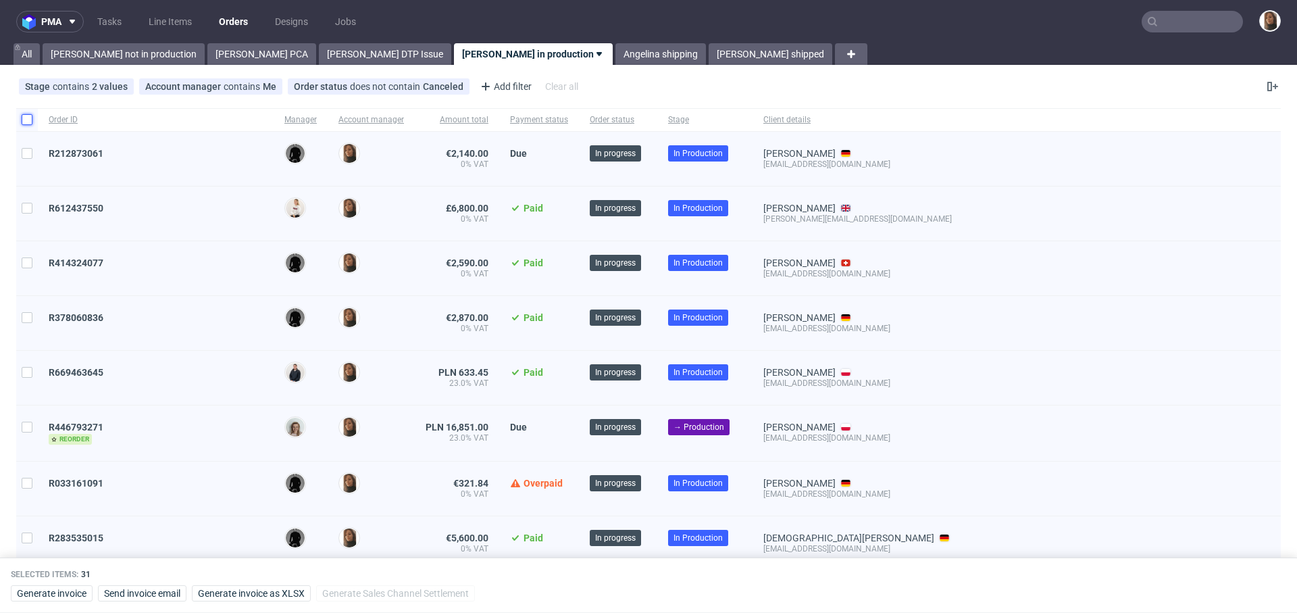
checkbox input "false"
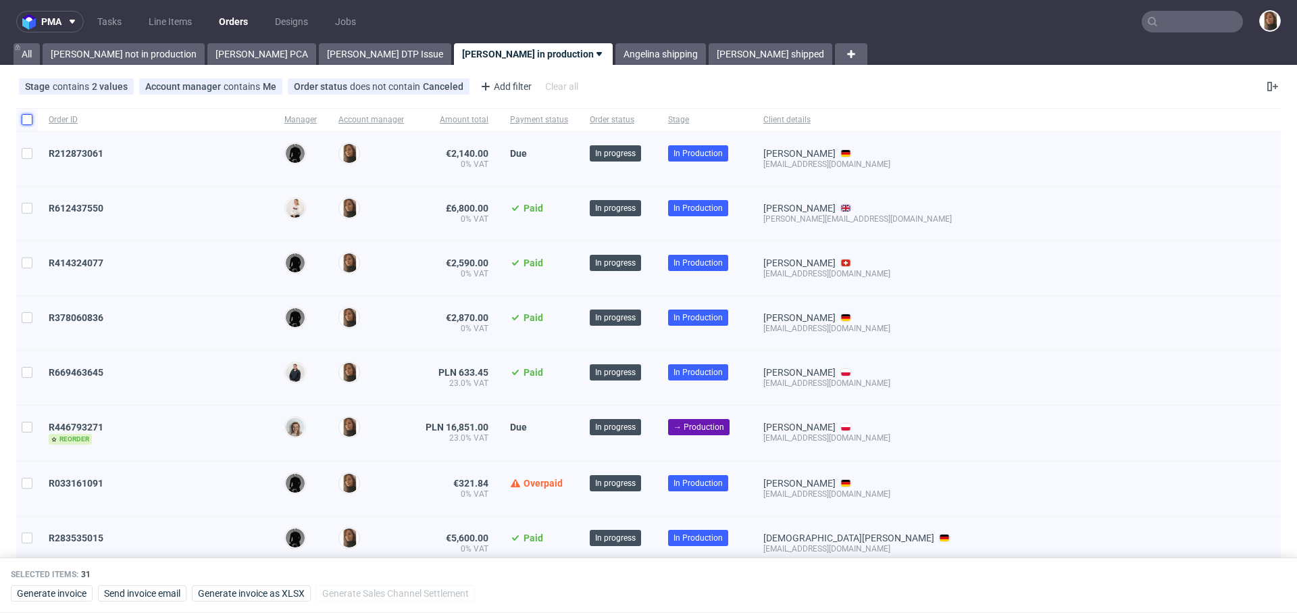
checkbox input "false"
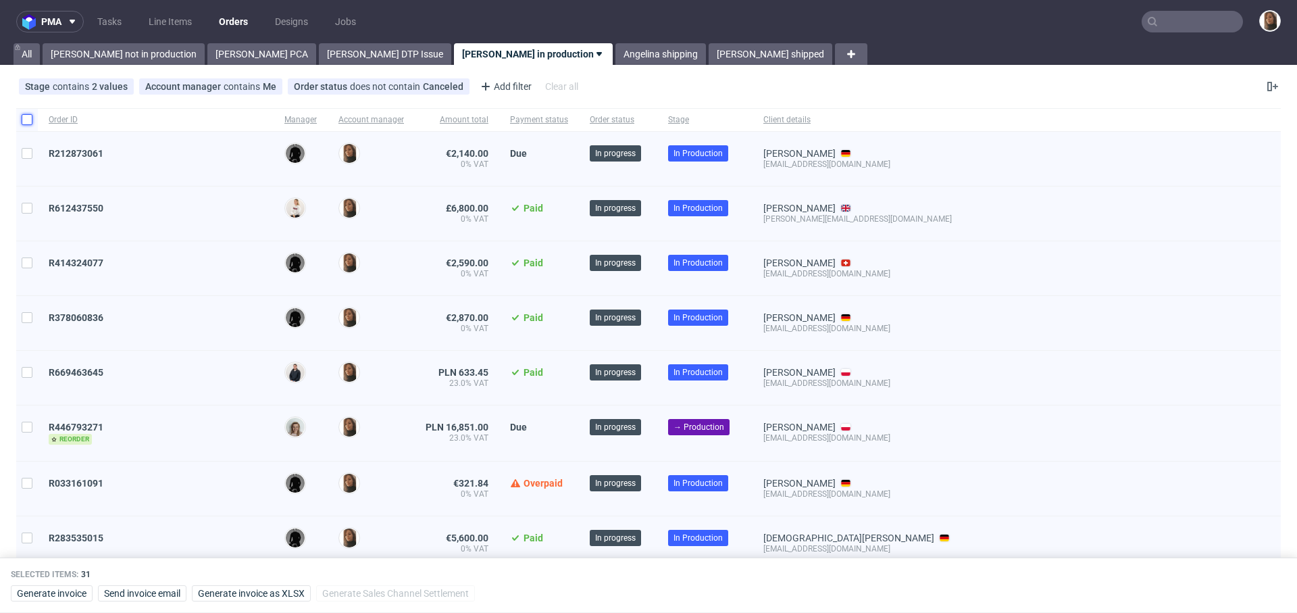
checkbox input "false"
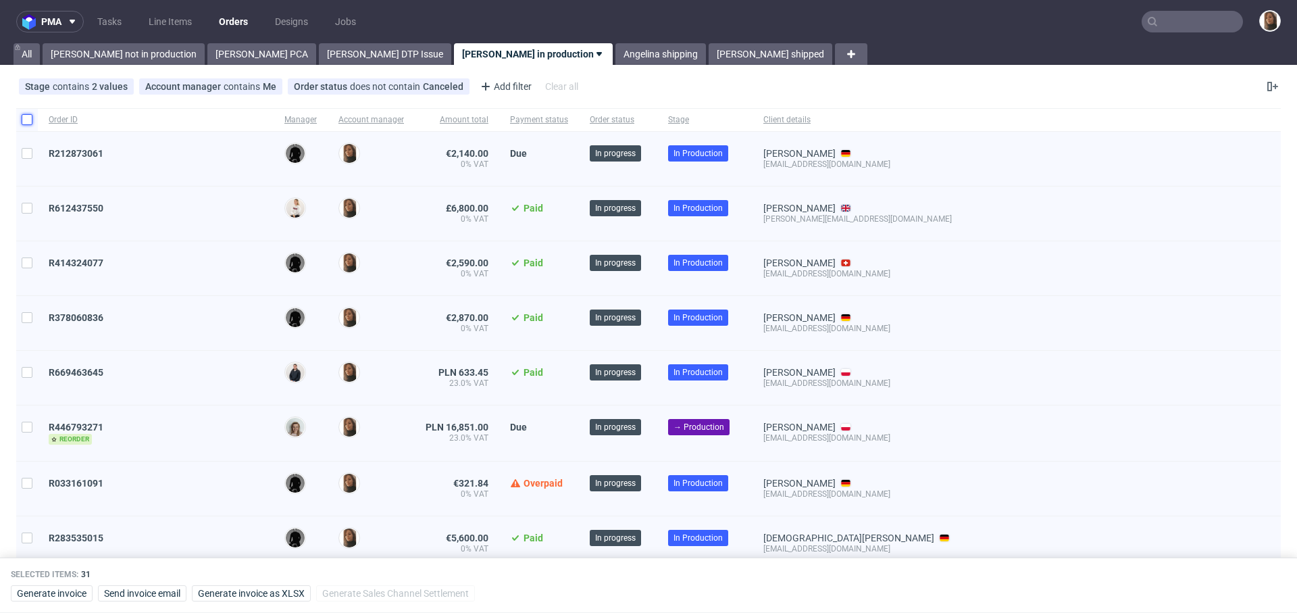
checkbox input "false"
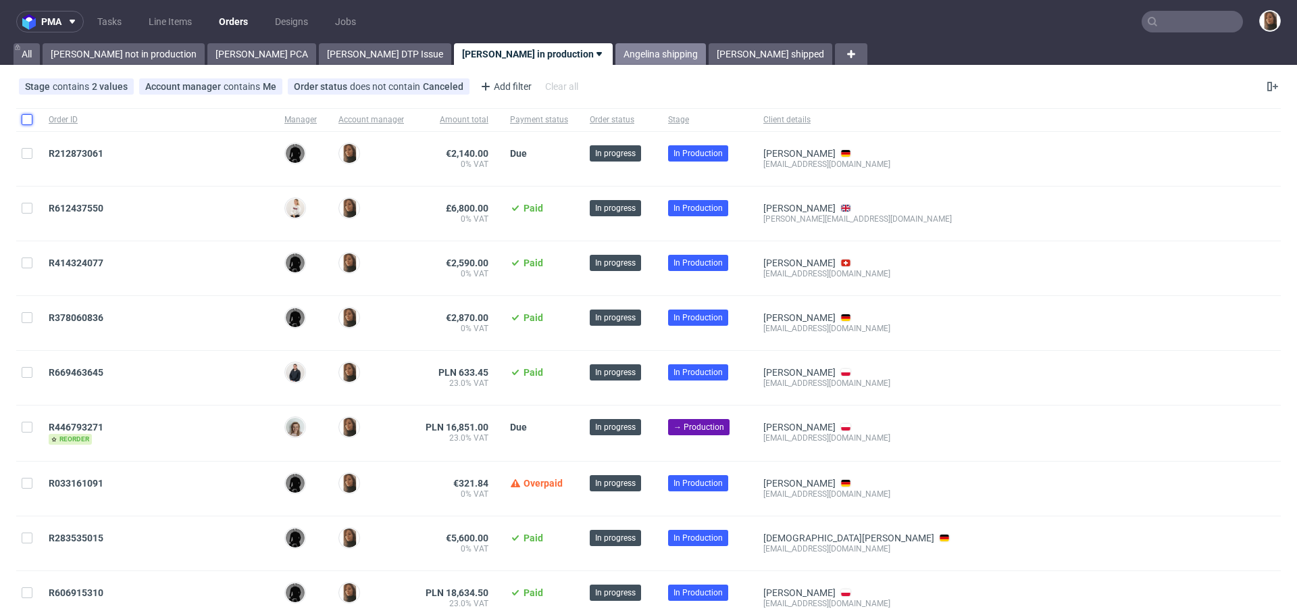
click at [615, 53] on link "Angelina shipping" at bounding box center [660, 54] width 91 height 22
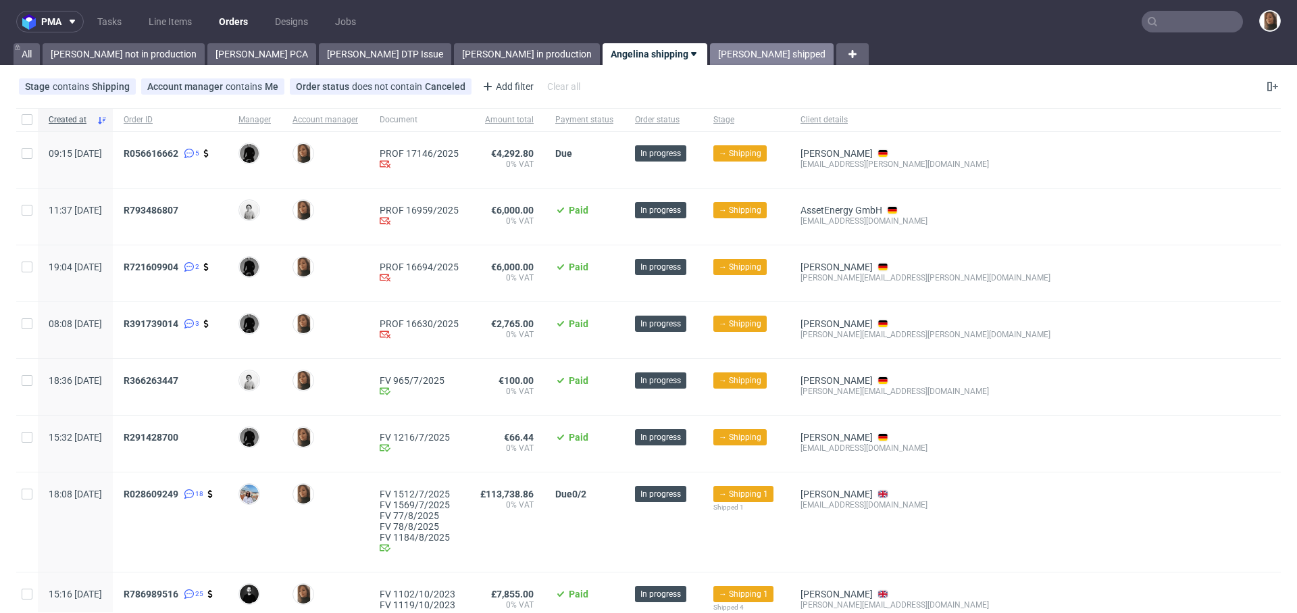
click at [710, 47] on link "Angelina shipped" at bounding box center [772, 54] width 124 height 22
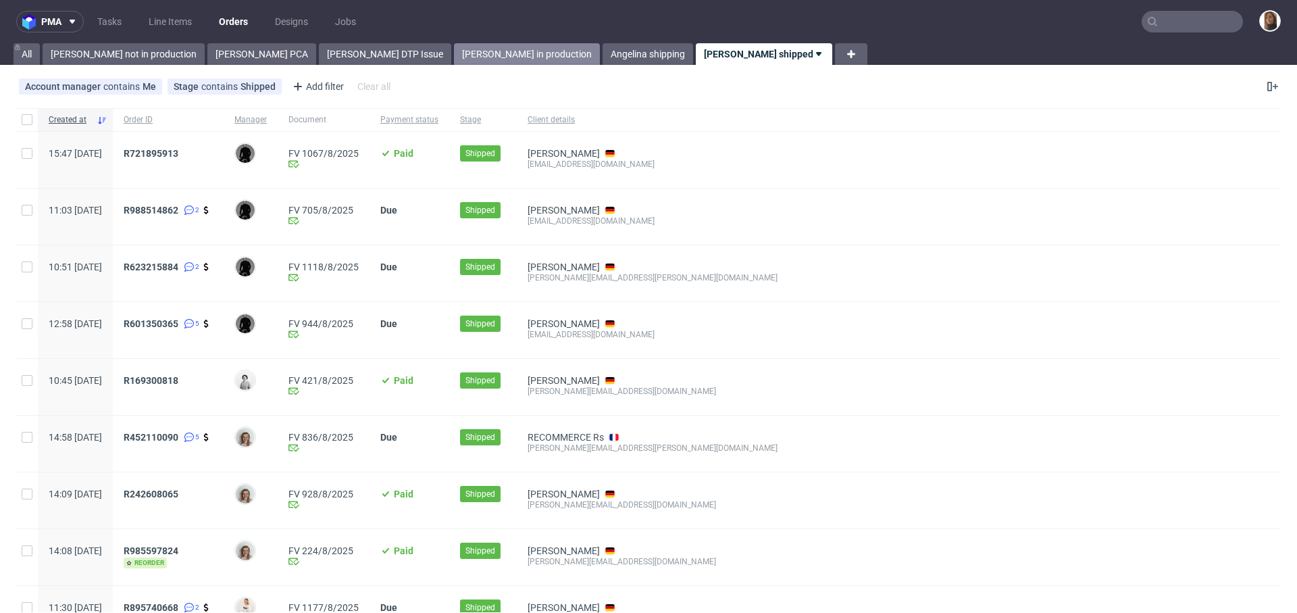
click at [454, 53] on link "Angelina in production" at bounding box center [527, 54] width 146 height 22
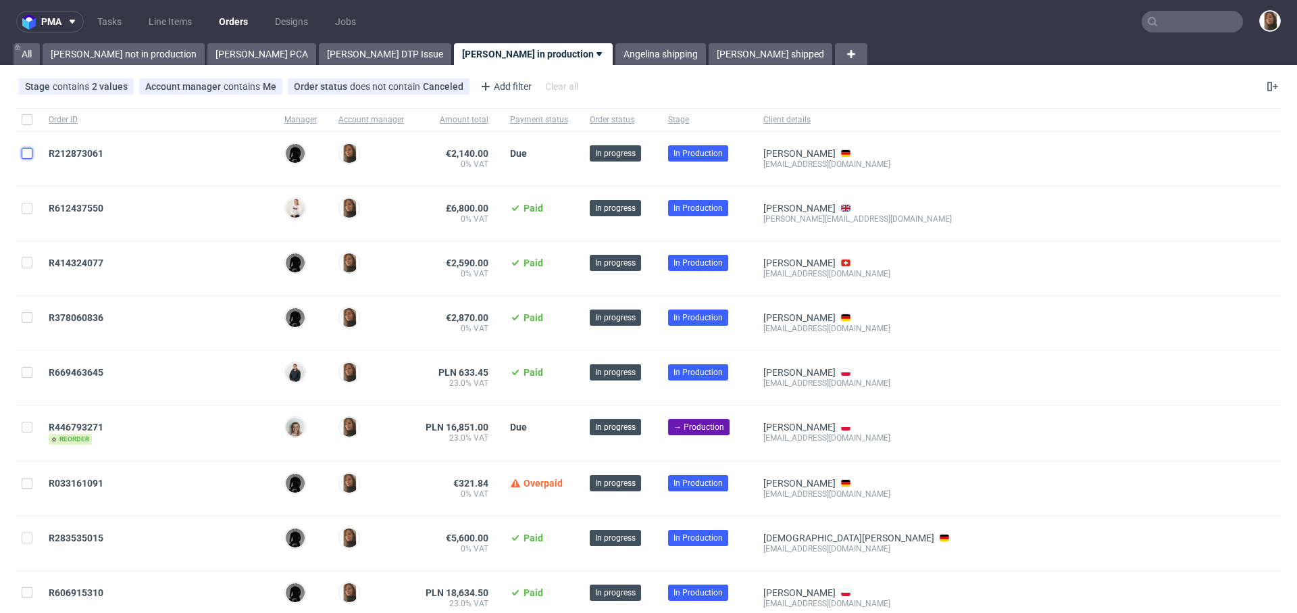
click at [26, 152] on input "checkbox" at bounding box center [27, 153] width 11 height 11
checkbox input "true"
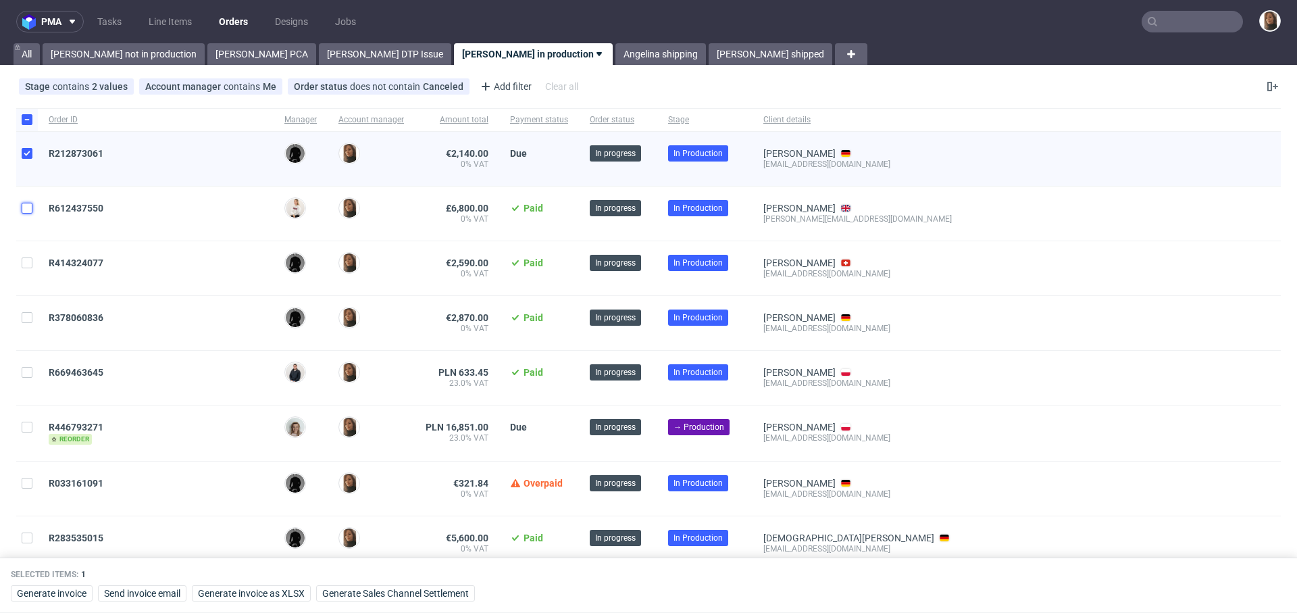
click at [26, 205] on input "checkbox" at bounding box center [27, 208] width 11 height 11
checkbox input "true"
click at [24, 264] on input "checkbox" at bounding box center [27, 262] width 11 height 11
checkbox input "true"
click at [29, 316] on input "checkbox" at bounding box center [27, 317] width 11 height 11
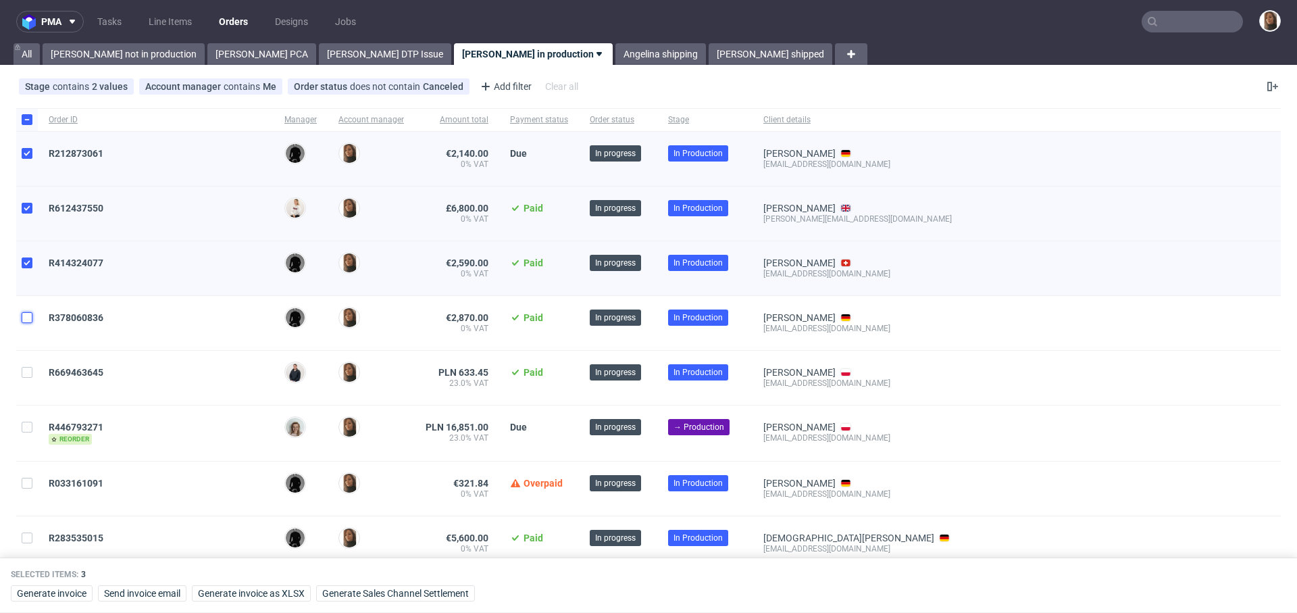
checkbox input "true"
click at [27, 377] on div at bounding box center [27, 378] width 22 height 54
checkbox input "true"
click at [31, 427] on input "checkbox" at bounding box center [27, 427] width 11 height 11
checkbox input "true"
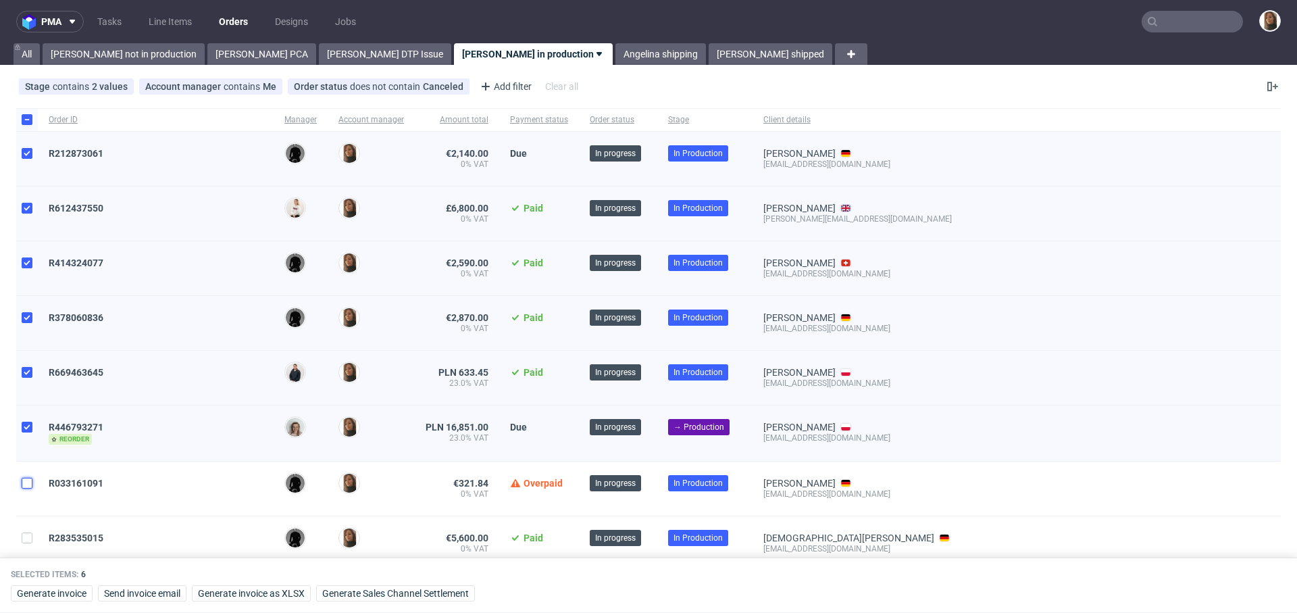
click at [29, 480] on input "checkbox" at bounding box center [27, 483] width 11 height 11
checkbox input "true"
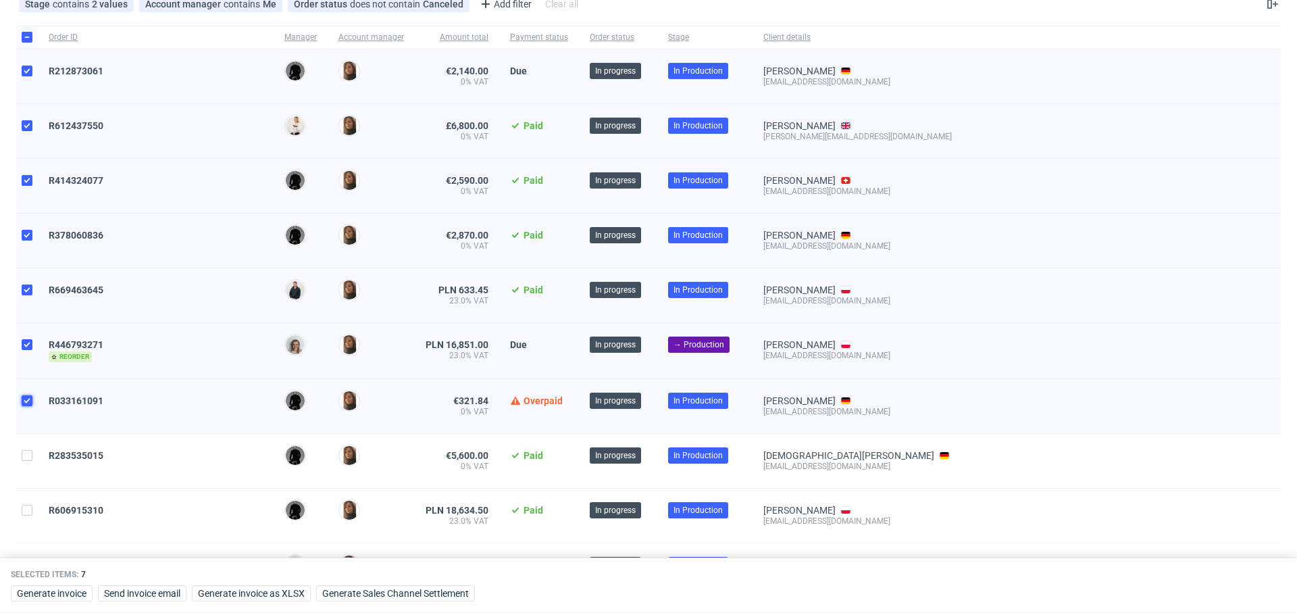
scroll to position [89, 0]
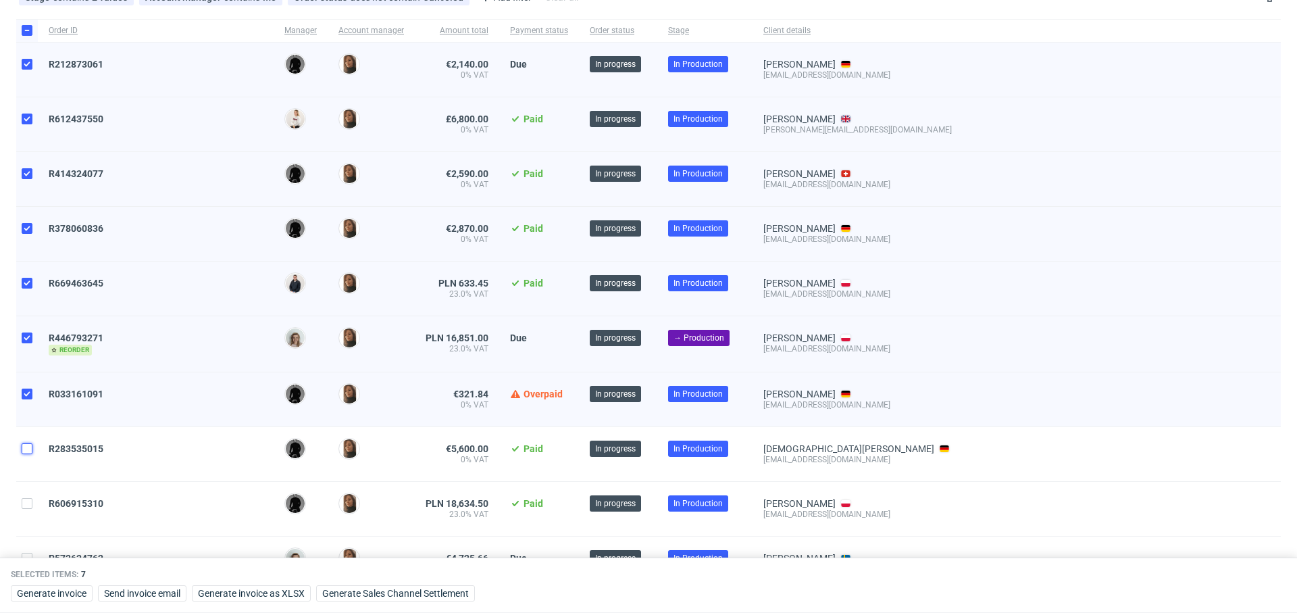
click at [28, 449] on input "checkbox" at bounding box center [27, 448] width 11 height 11
click at [25, 499] on input "checkbox" at bounding box center [27, 503] width 11 height 11
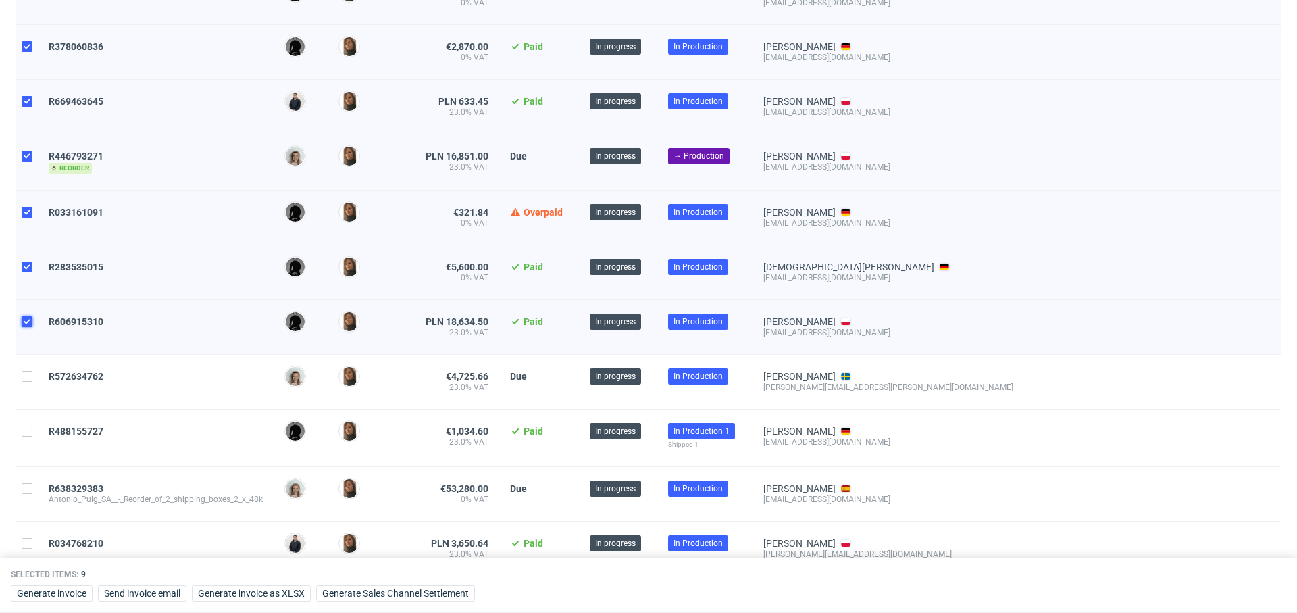
scroll to position [277, 0]
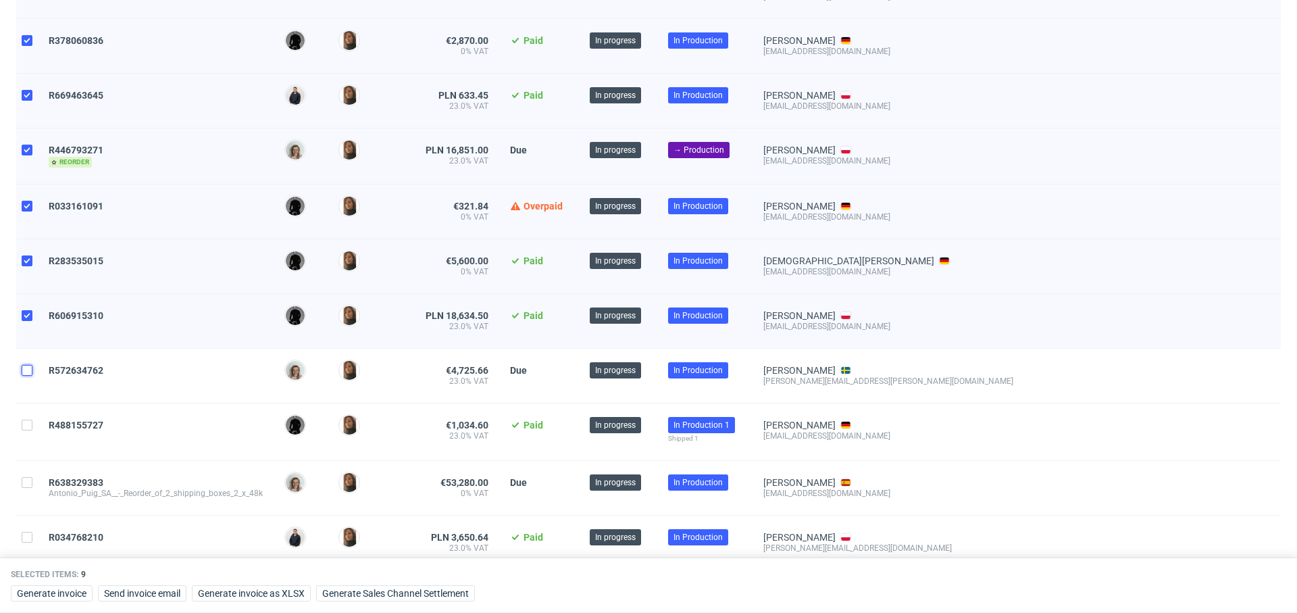
click at [28, 366] on input "checkbox" at bounding box center [27, 370] width 11 height 11
click at [25, 422] on input "checkbox" at bounding box center [27, 425] width 11 height 11
click at [25, 478] on input "checkbox" at bounding box center [27, 482] width 11 height 11
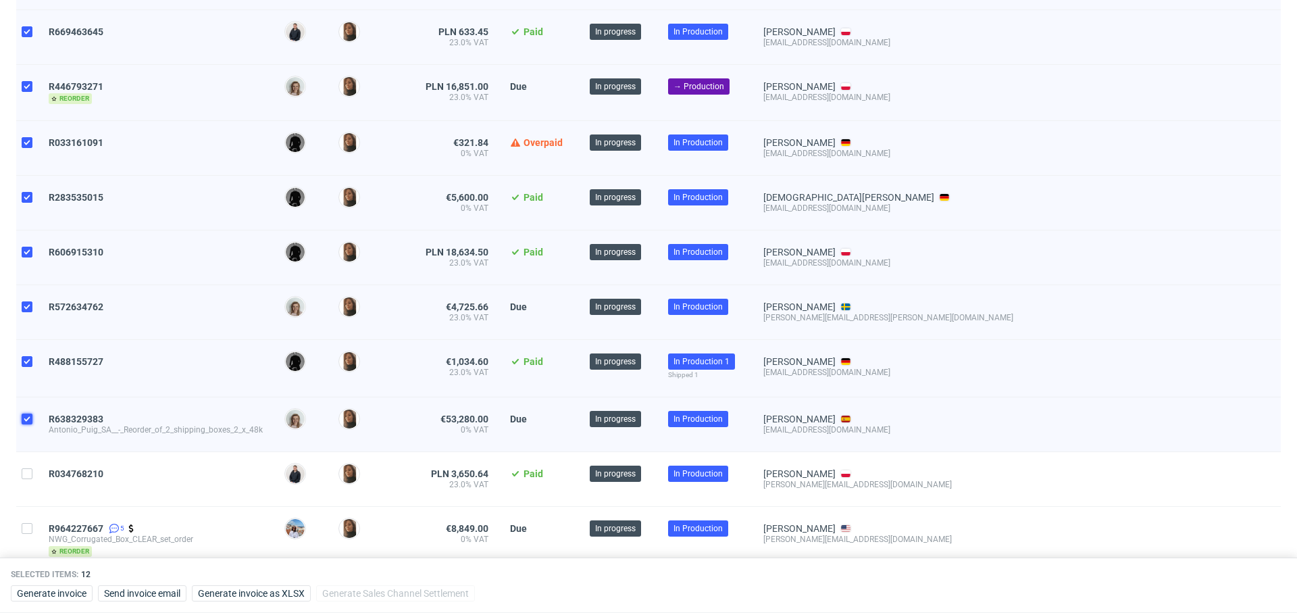
scroll to position [344, 0]
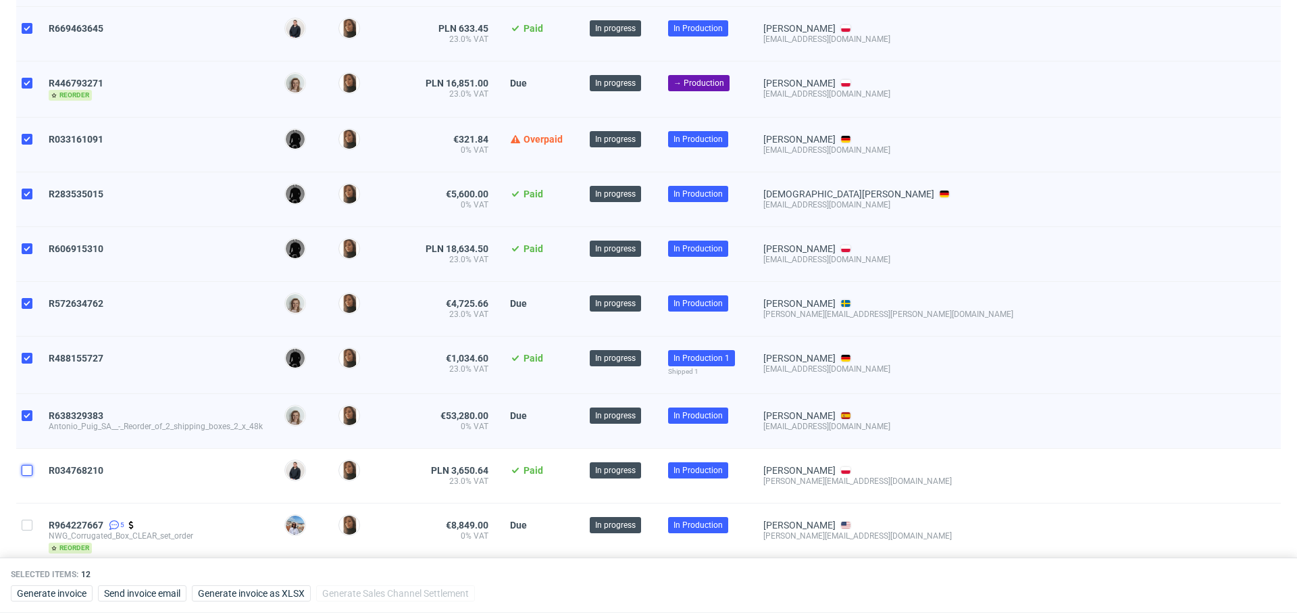
click at [25, 469] on input "checkbox" at bounding box center [27, 470] width 11 height 11
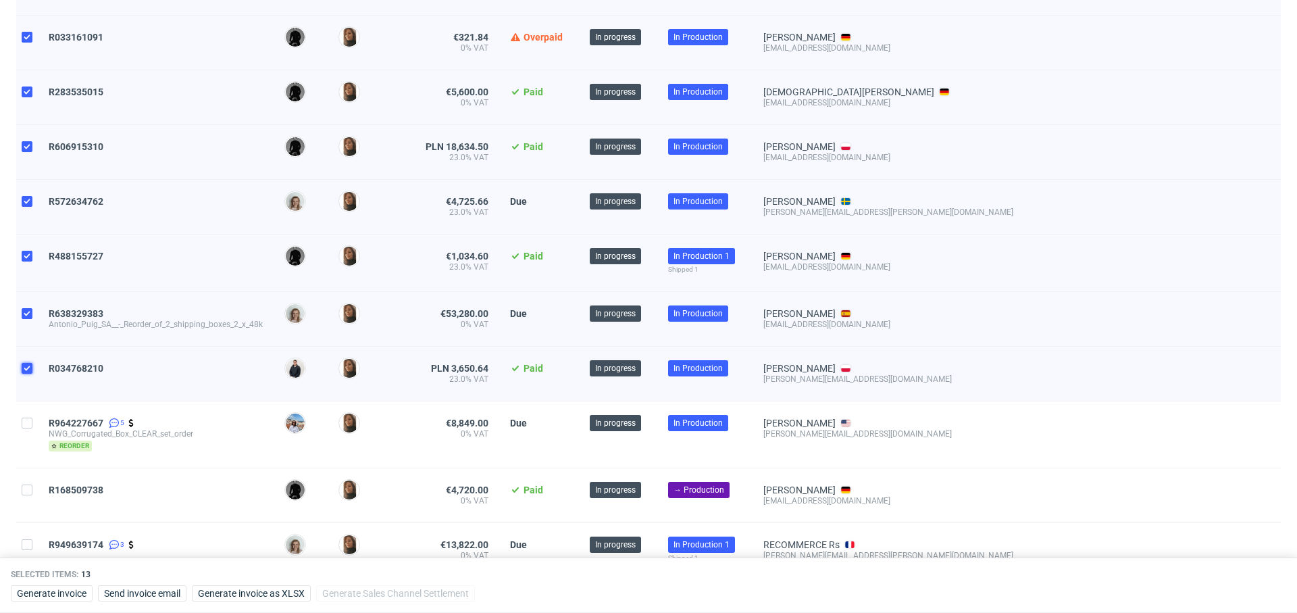
scroll to position [473, 0]
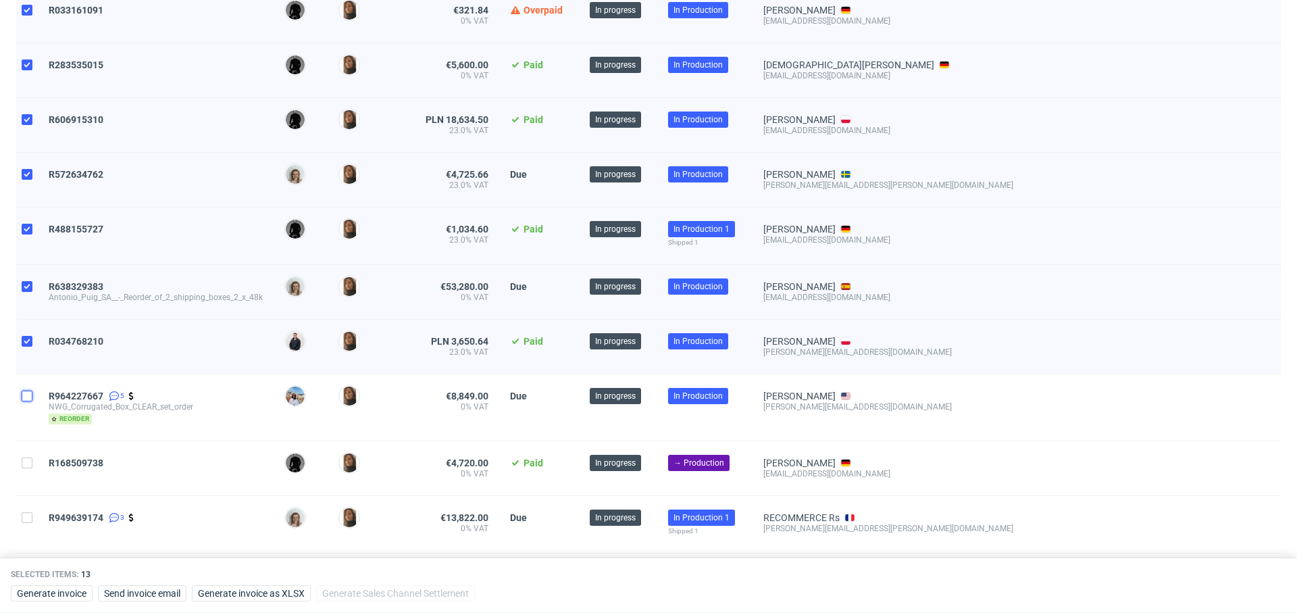
click at [30, 391] on input "checkbox" at bounding box center [27, 396] width 11 height 11
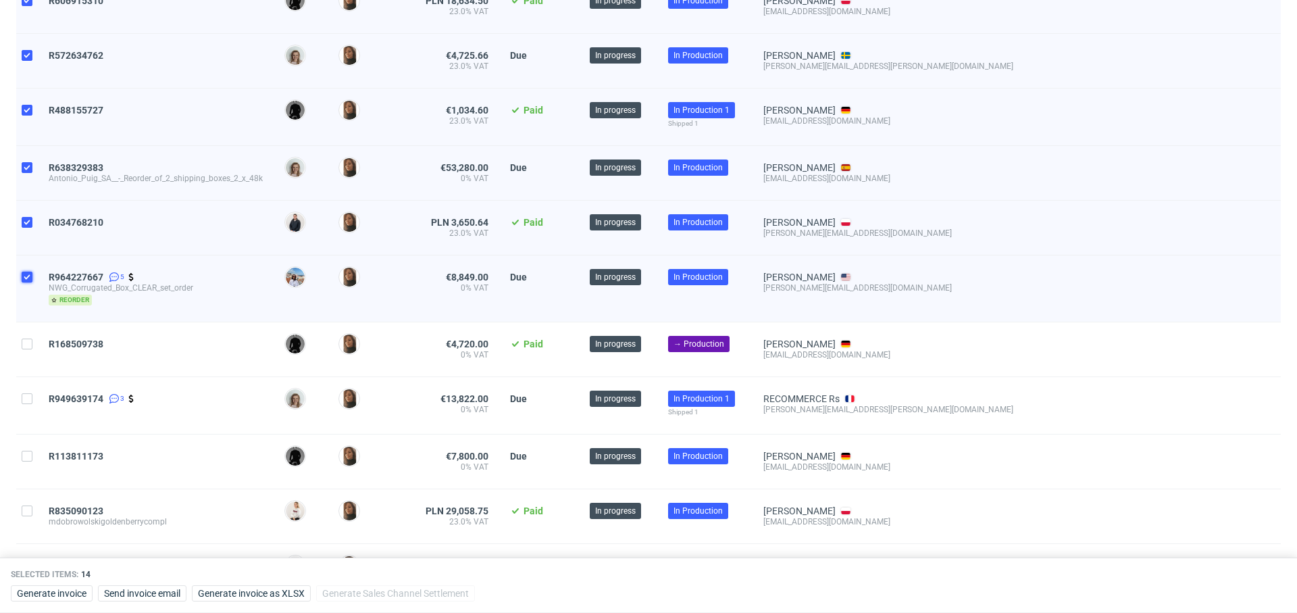
scroll to position [595, 0]
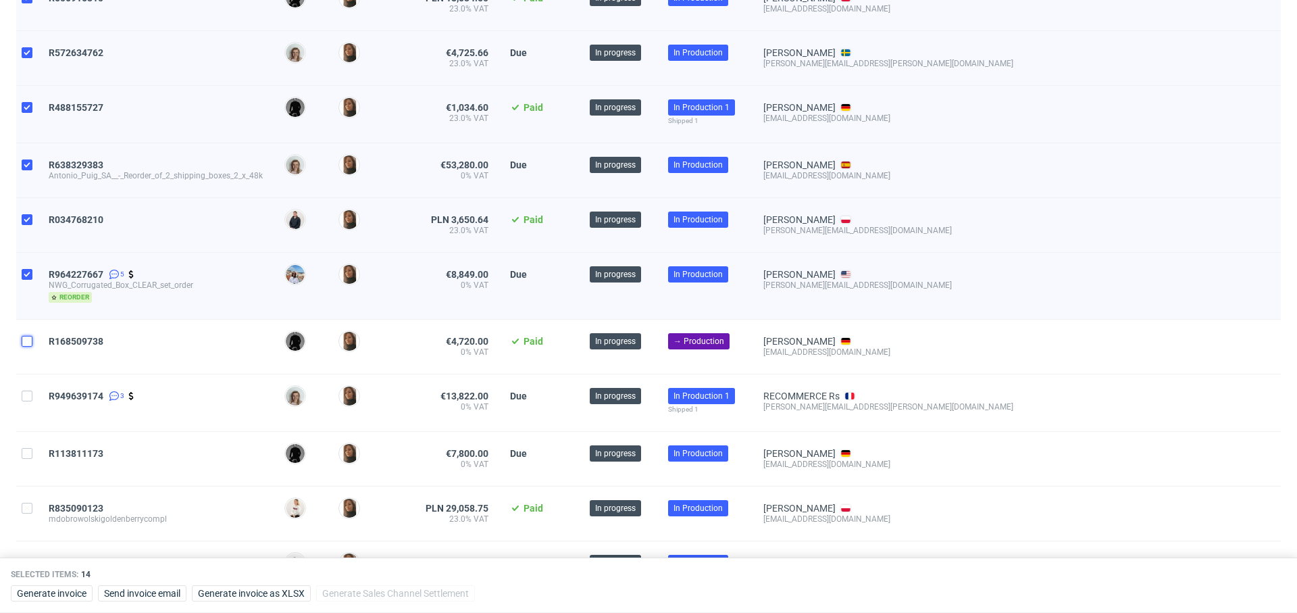
click at [28, 341] on input "checkbox" at bounding box center [27, 341] width 11 height 11
click at [28, 392] on input "checkbox" at bounding box center [27, 396] width 11 height 11
click at [30, 451] on input "checkbox" at bounding box center [27, 453] width 11 height 11
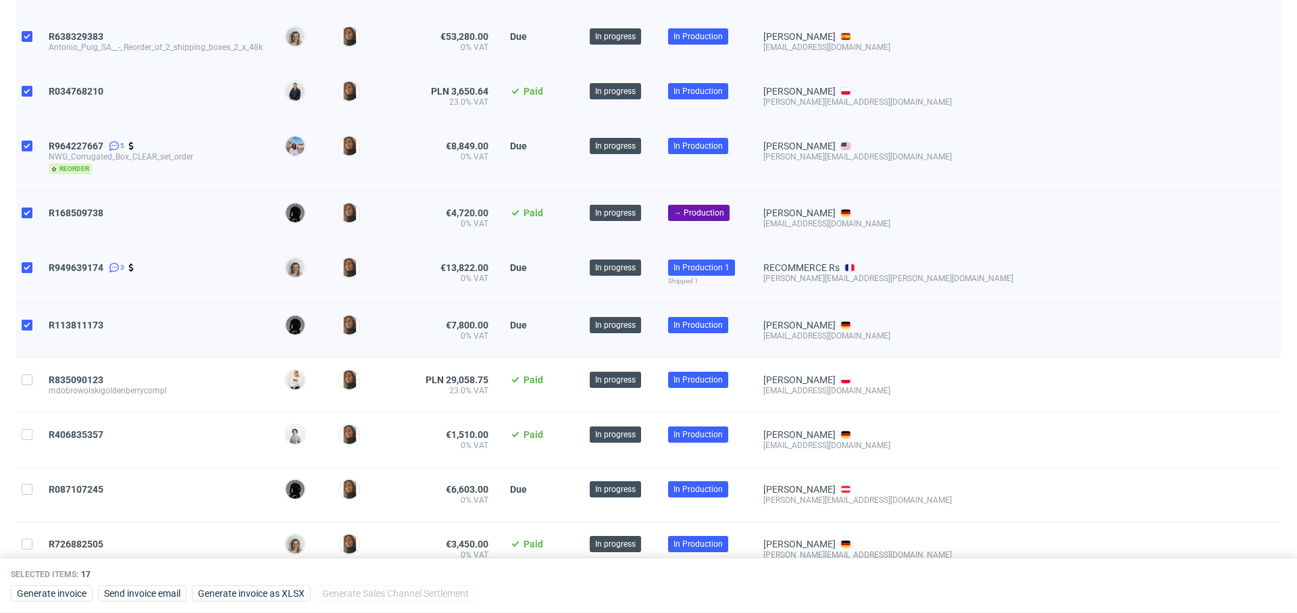
scroll to position [758, 0]
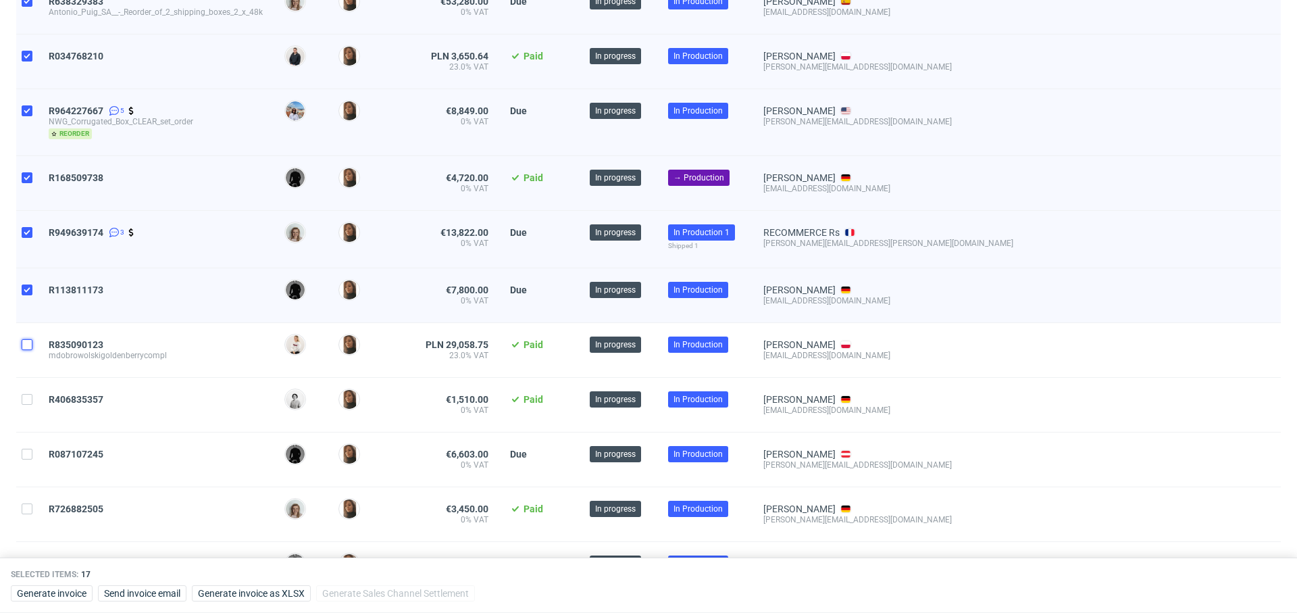
click at [27, 341] on input "checkbox" at bounding box center [27, 344] width 11 height 11
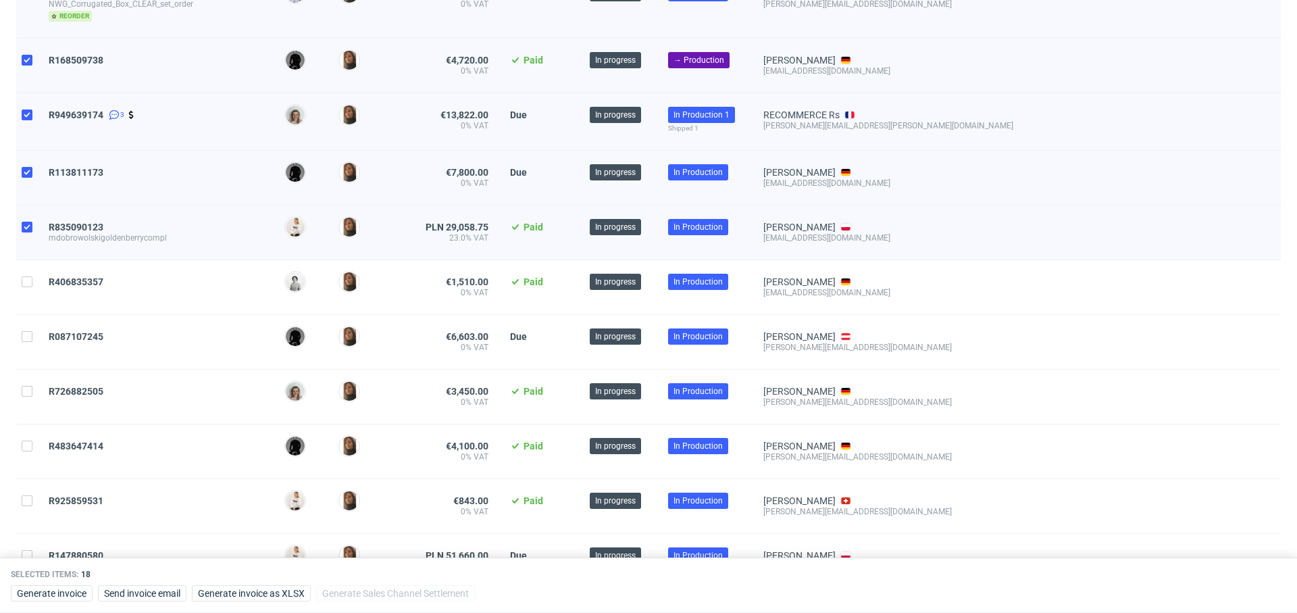
scroll to position [874, 0]
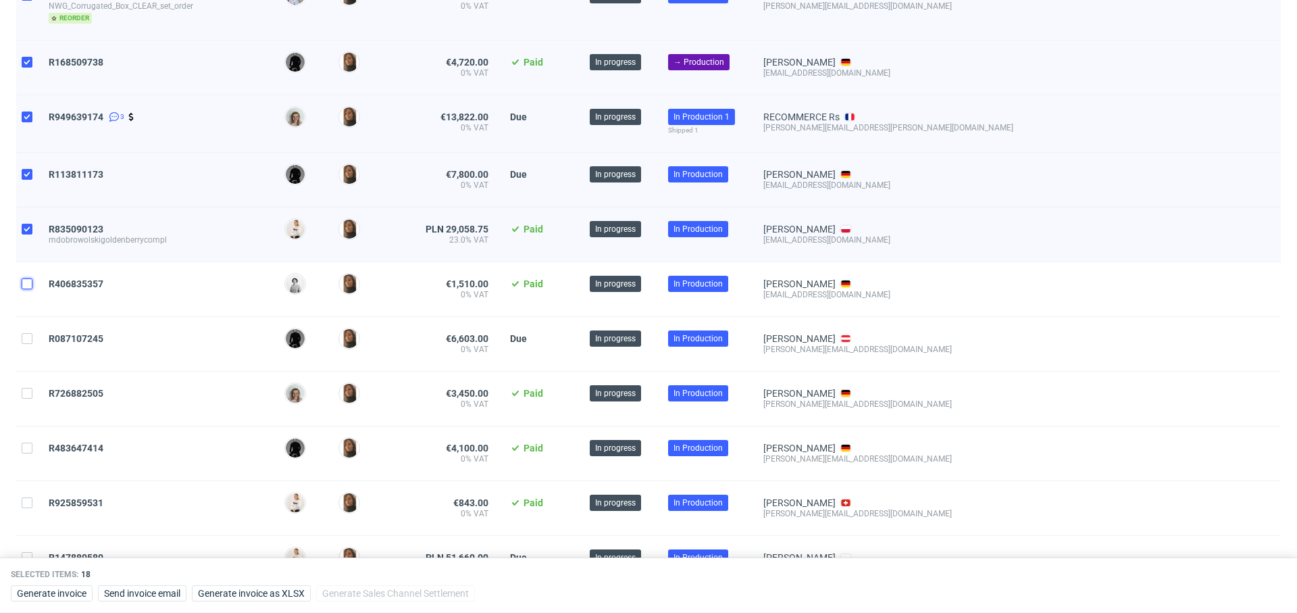
click at [28, 280] on input "checkbox" at bounding box center [27, 283] width 11 height 11
click at [30, 333] on input "checkbox" at bounding box center [27, 338] width 11 height 11
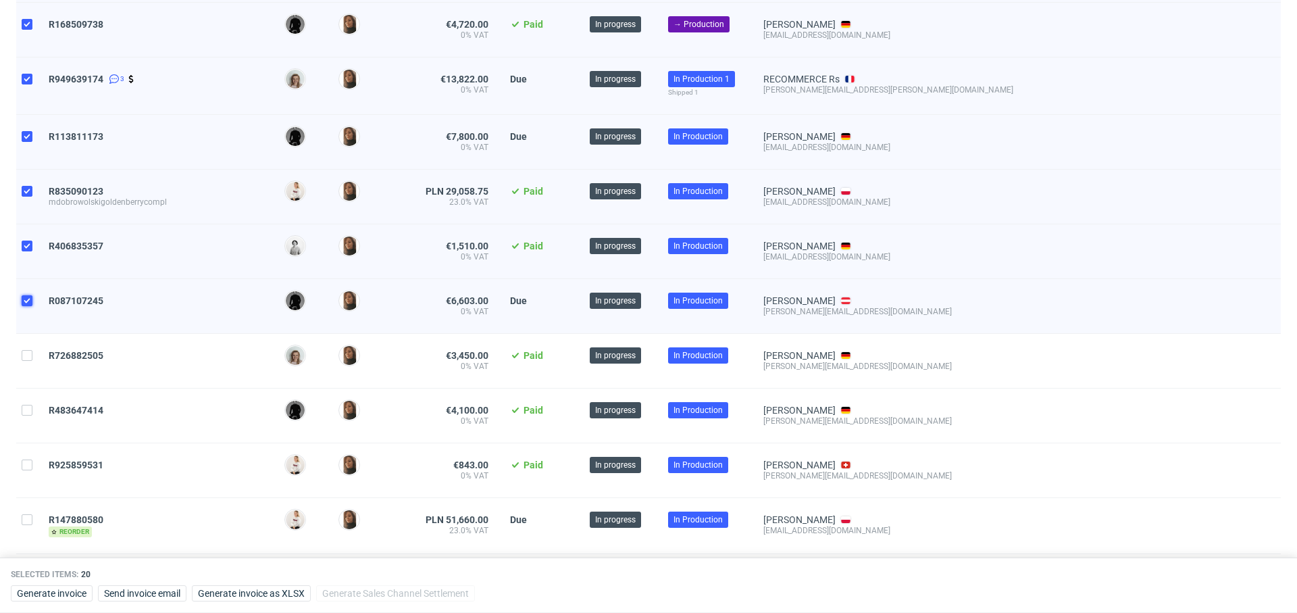
scroll to position [920, 0]
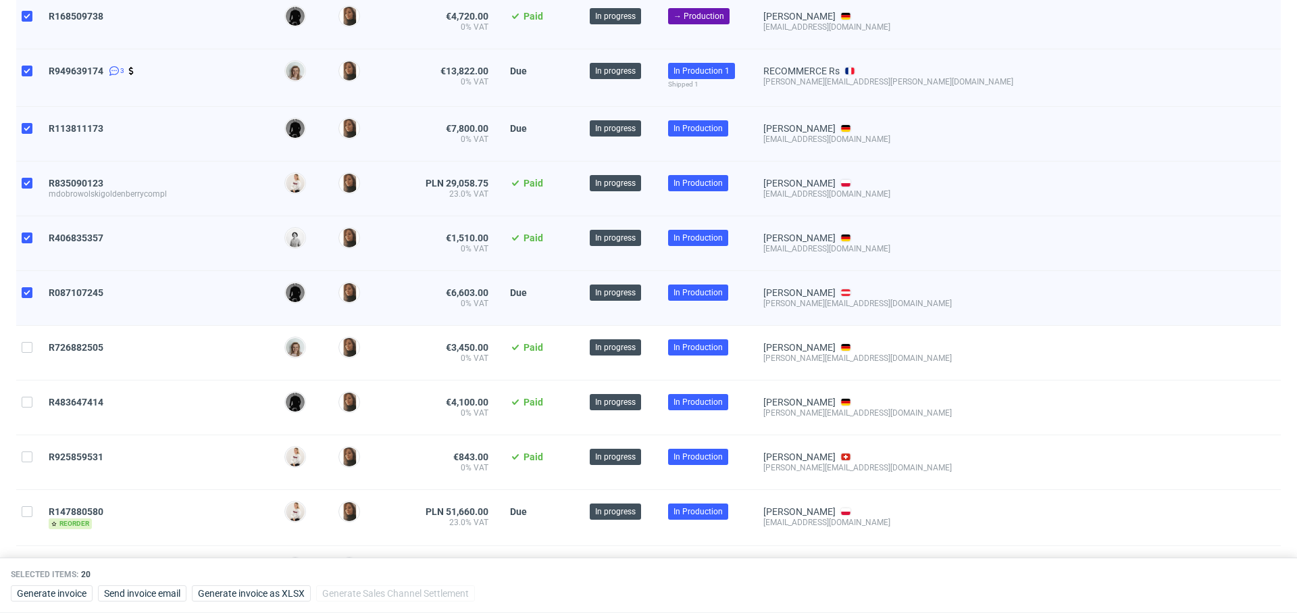
click at [33, 343] on div at bounding box center [27, 353] width 22 height 54
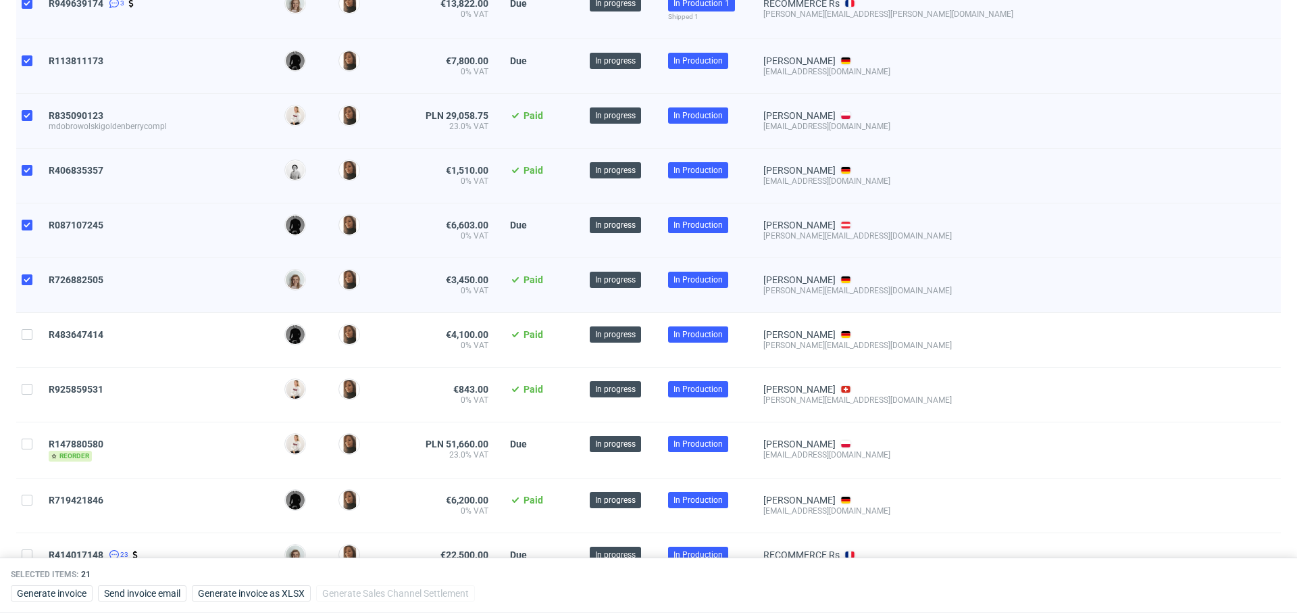
scroll to position [992, 0]
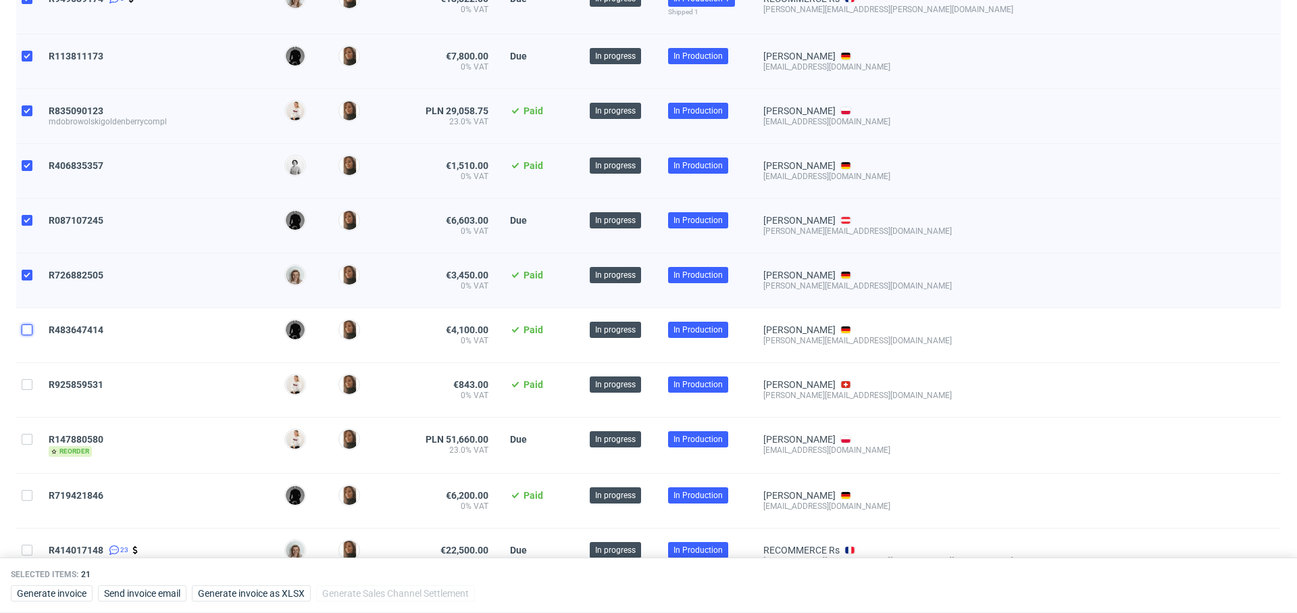
click at [28, 329] on input "checkbox" at bounding box center [27, 329] width 11 height 11
click at [25, 380] on input "checkbox" at bounding box center [27, 384] width 11 height 11
click at [28, 436] on input "checkbox" at bounding box center [27, 439] width 11 height 11
click at [27, 490] on input "checkbox" at bounding box center [27, 495] width 11 height 11
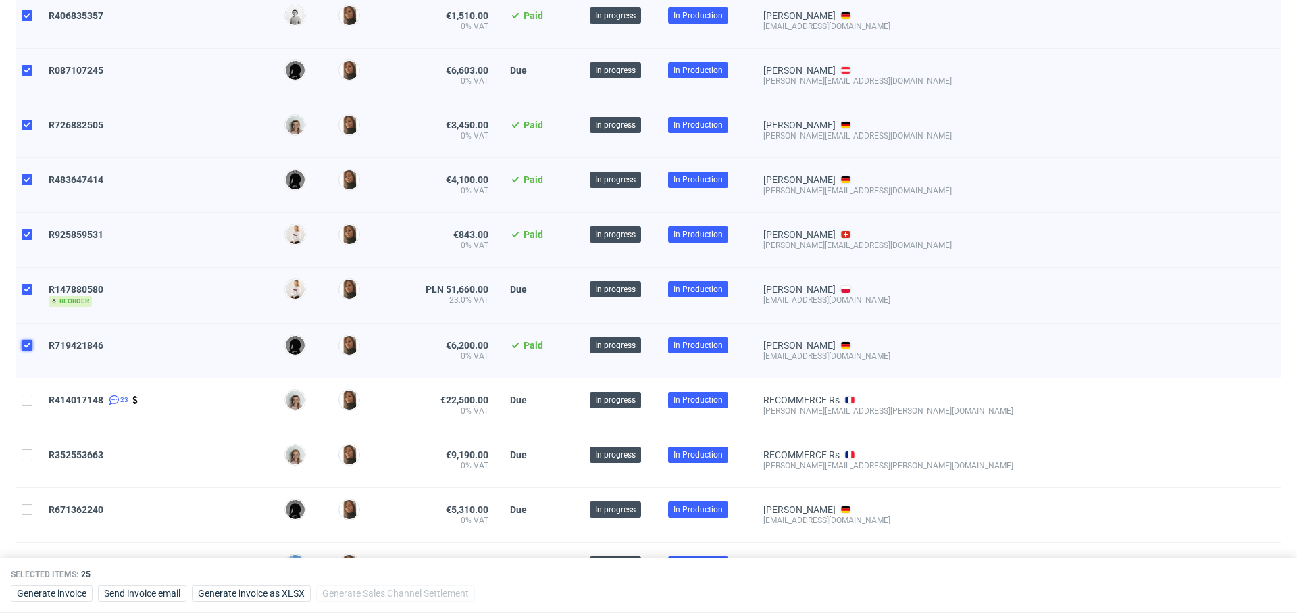
scroll to position [1184, 0]
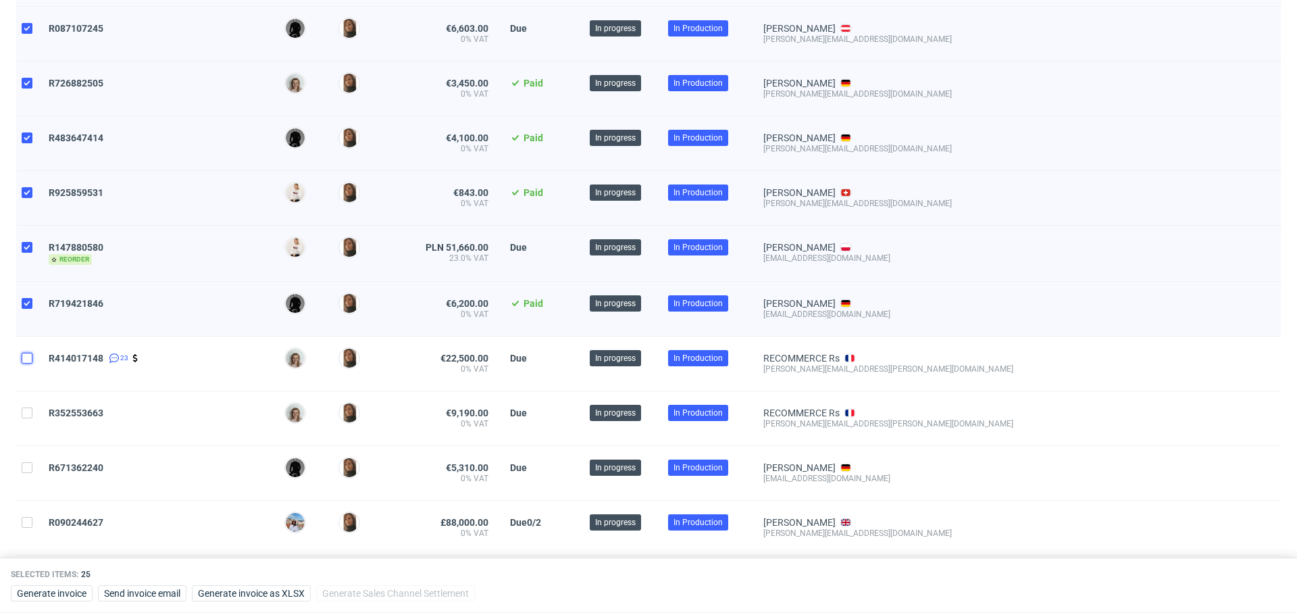
click at [24, 353] on input "checkbox" at bounding box center [27, 358] width 11 height 11
click at [24, 407] on input "checkbox" at bounding box center [27, 412] width 11 height 11
click at [29, 463] on input "checkbox" at bounding box center [27, 467] width 11 height 11
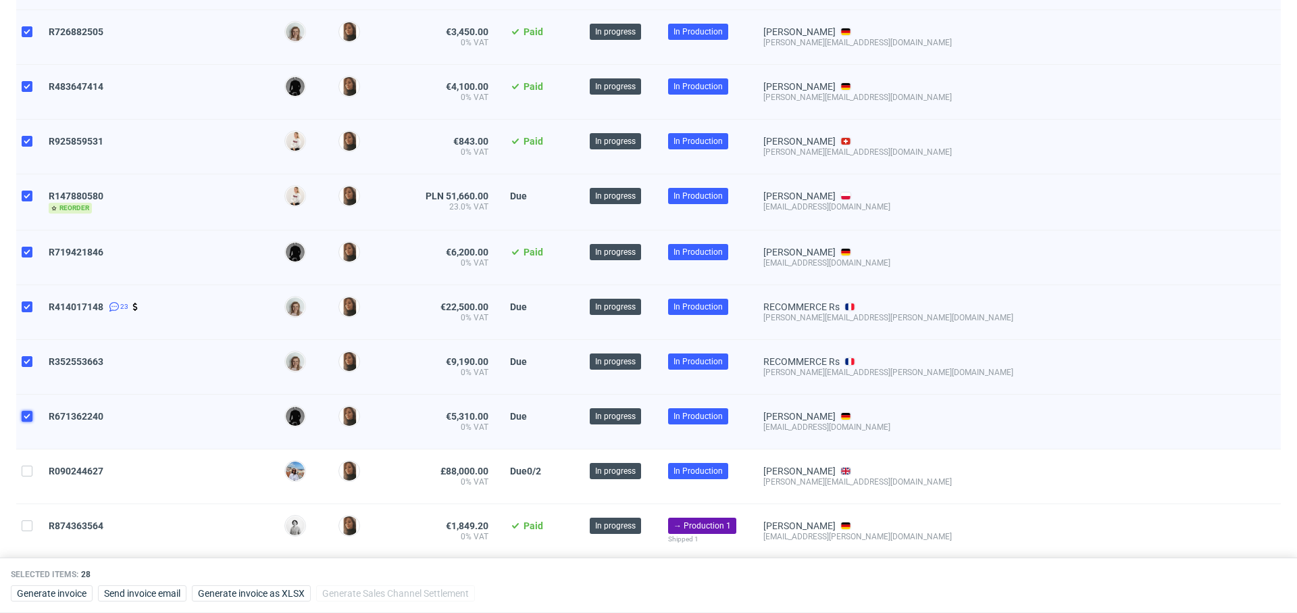
scroll to position [1240, 0]
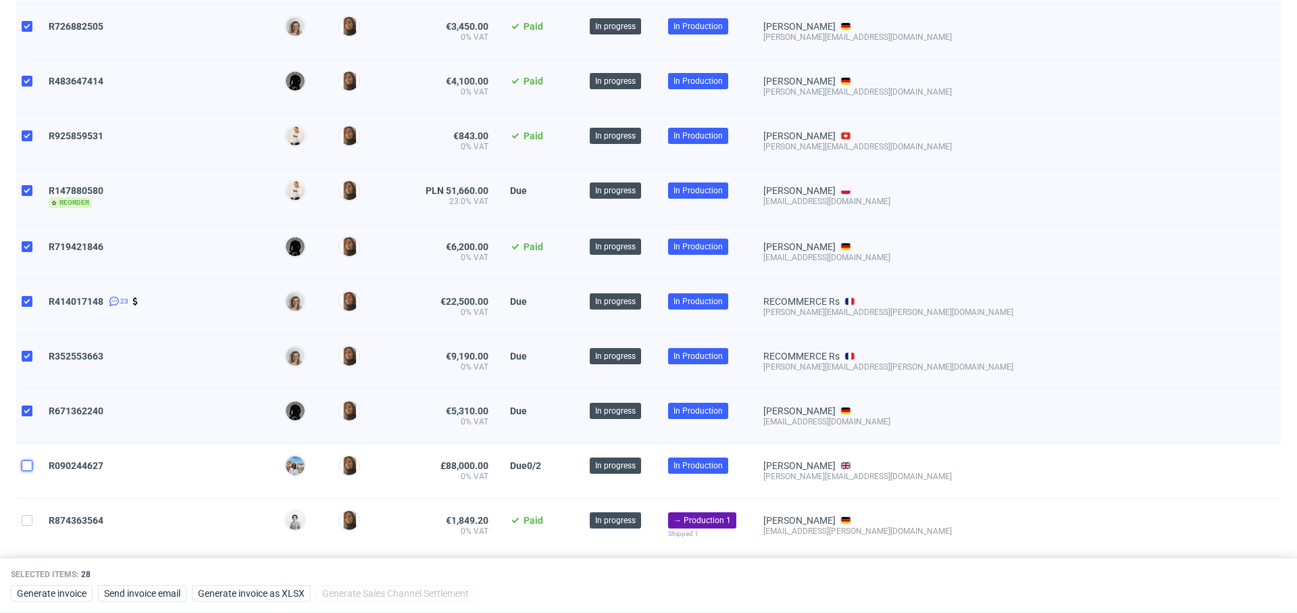
click at [29, 463] on input "checkbox" at bounding box center [27, 465] width 11 height 11
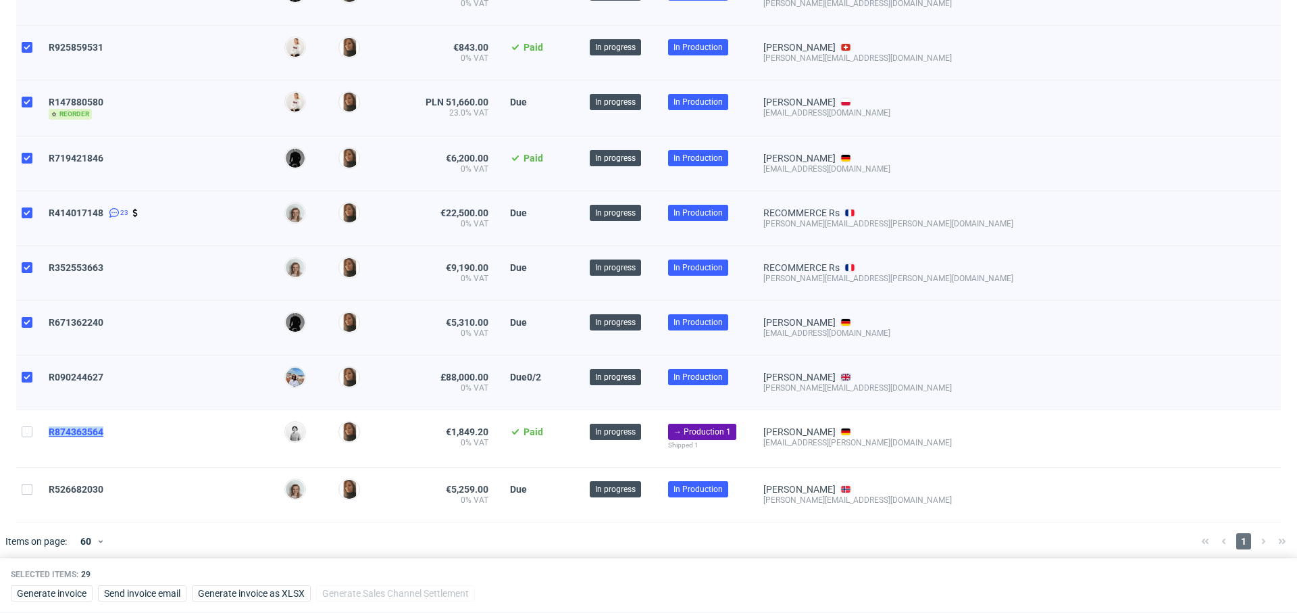
drag, startPoint x: 119, startPoint y: 420, endPoint x: 49, endPoint y: 420, distance: 69.6
click at [49, 426] on div "R874363564" at bounding box center [156, 431] width 214 height 11
copy span "R874363564"
click at [28, 426] on input "checkbox" at bounding box center [27, 431] width 11 height 11
click at [26, 484] on input "checkbox" at bounding box center [27, 489] width 11 height 11
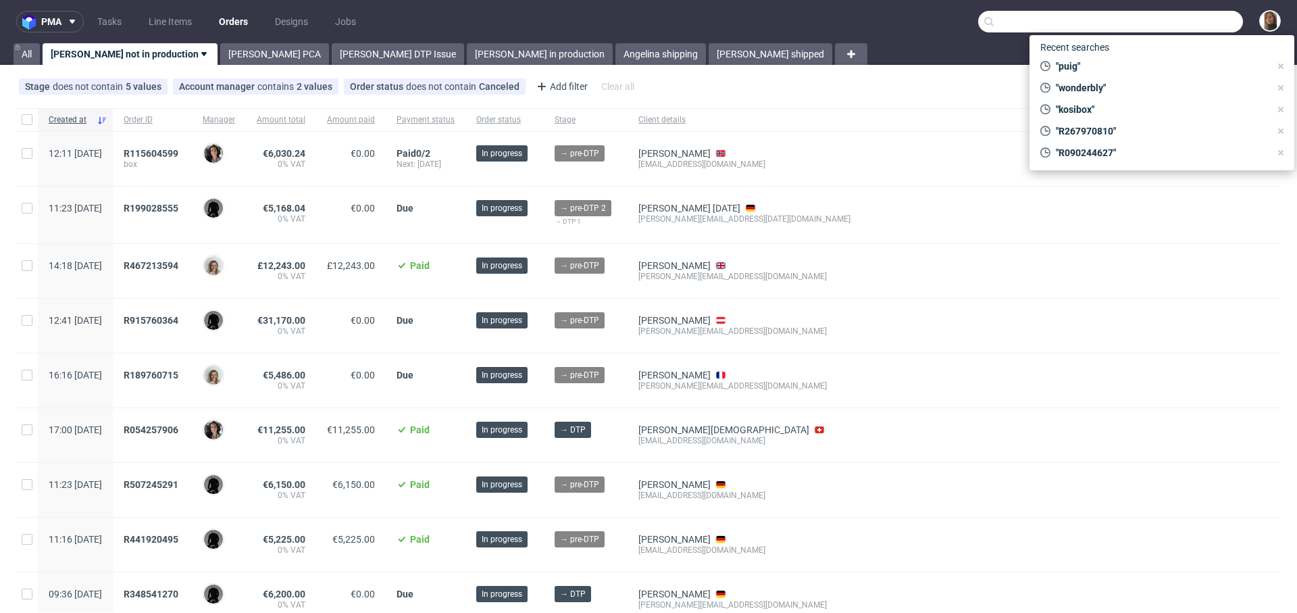
click at [1172, 20] on input "text" at bounding box center [1110, 22] width 265 height 22
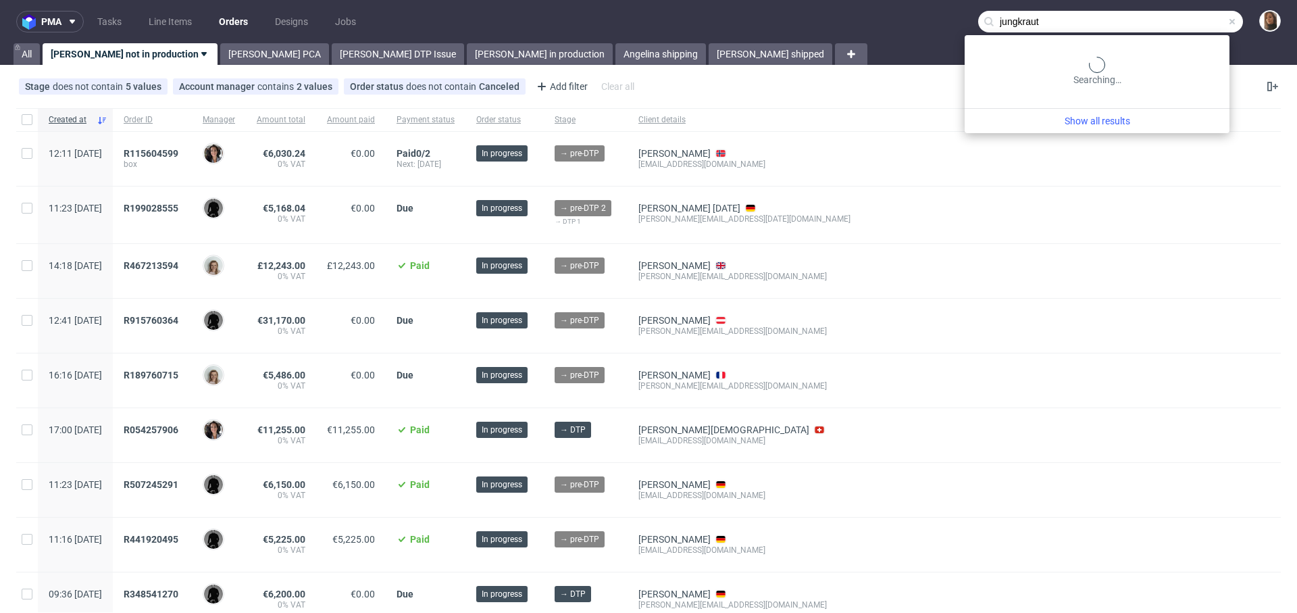
type input "jungkraut"
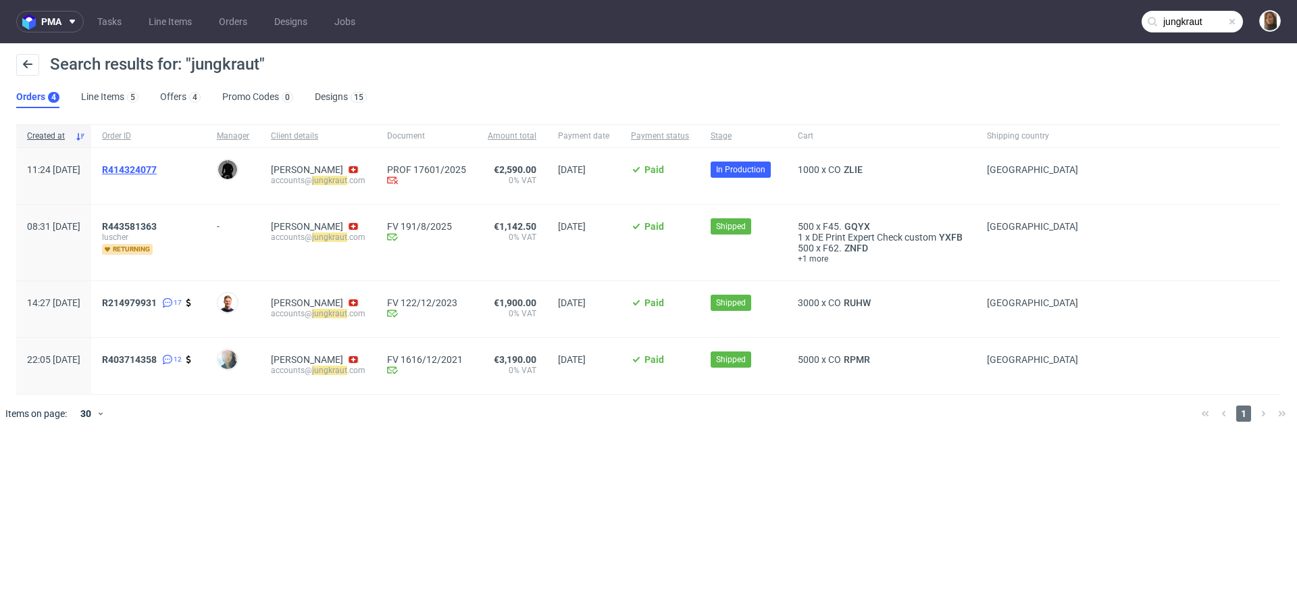
click at [157, 174] on span "R414324077" at bounding box center [129, 169] width 55 height 11
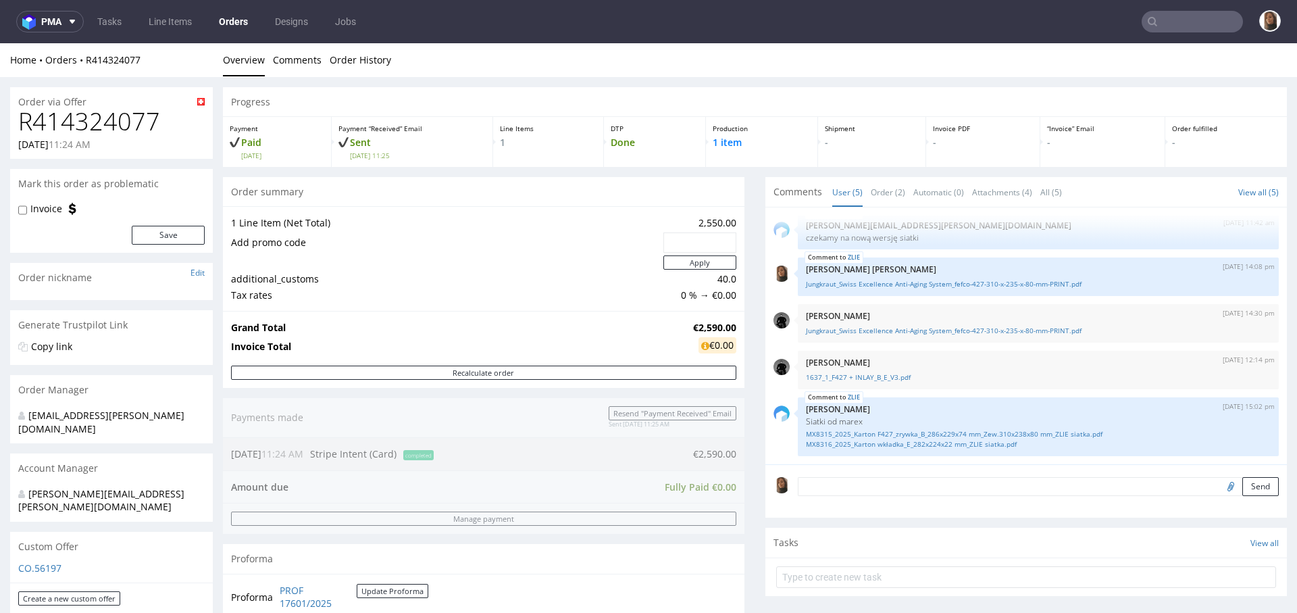
click at [228, 22] on link "Orders" at bounding box center [233, 22] width 45 height 22
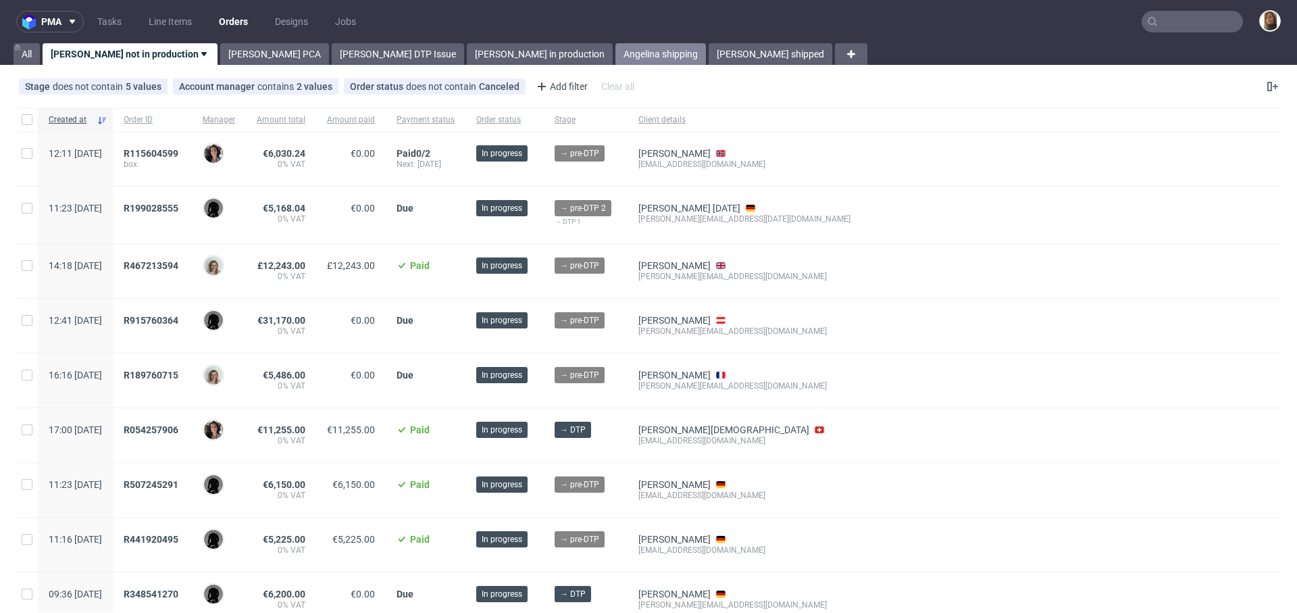
click at [615, 53] on link "Angelina shipping" at bounding box center [660, 54] width 91 height 22
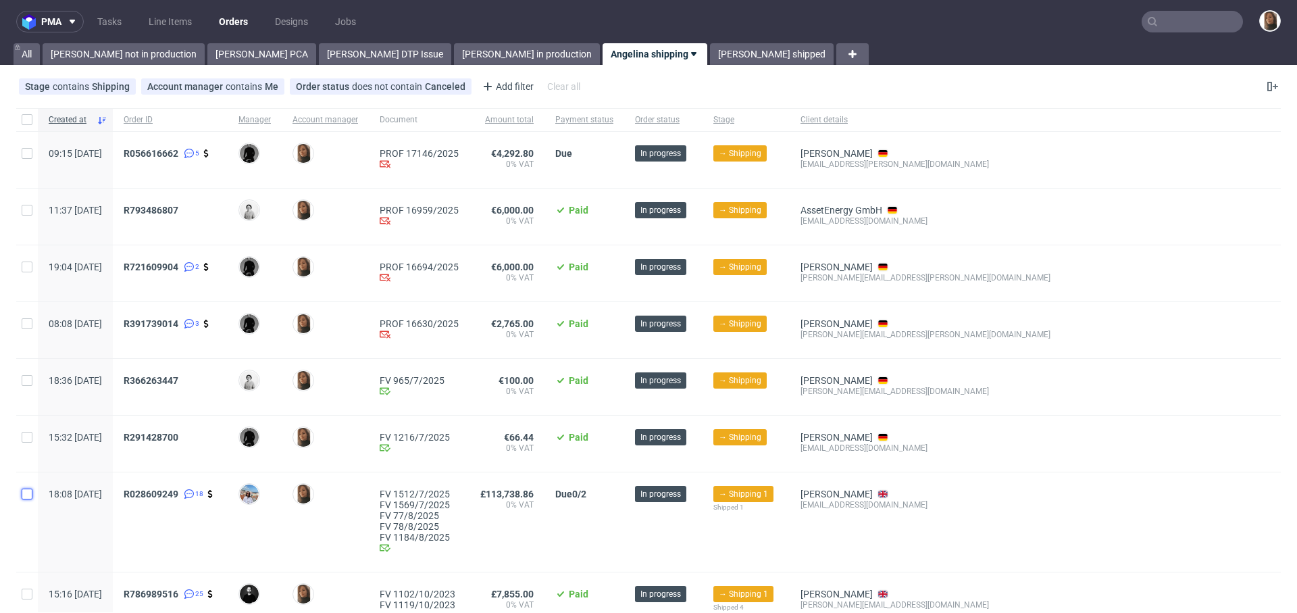
click at [28, 490] on input "checkbox" at bounding box center [27, 493] width 11 height 11
checkbox input "true"
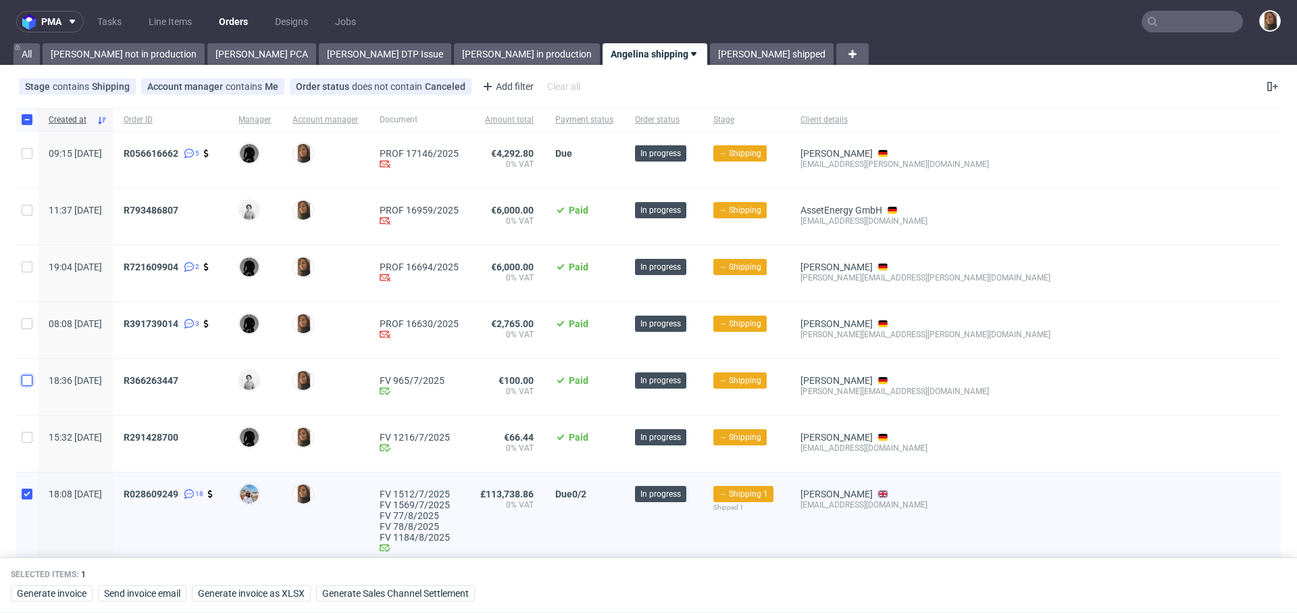
click at [28, 381] on input "checkbox" at bounding box center [27, 380] width 11 height 11
checkbox input "true"
click at [30, 322] on input "checkbox" at bounding box center [27, 323] width 11 height 11
checkbox input "true"
click at [31, 268] on input "checkbox" at bounding box center [27, 266] width 11 height 11
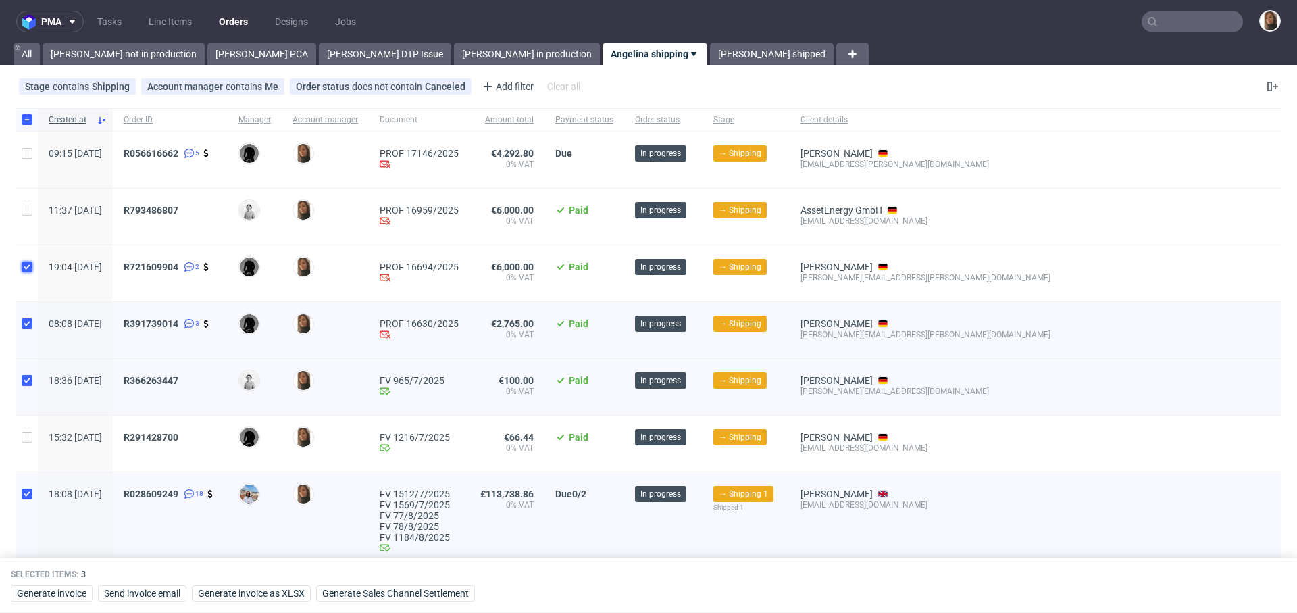
checkbox input "true"
click at [29, 213] on input "checkbox" at bounding box center [27, 210] width 11 height 11
checkbox input "true"
click at [29, 157] on input "checkbox" at bounding box center [27, 153] width 11 height 11
click at [29, 156] on input "checkbox" at bounding box center [27, 153] width 11 height 11
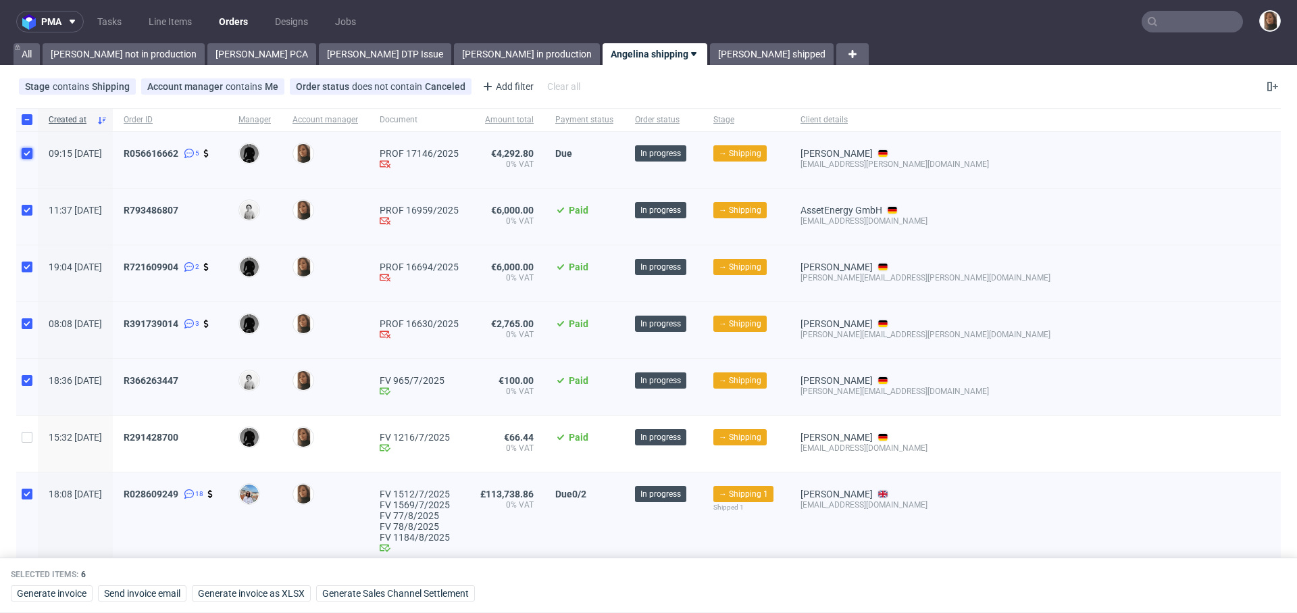
checkbox input "false"
click at [32, 117] on input "checkbox" at bounding box center [27, 119] width 11 height 11
checkbox input "false"
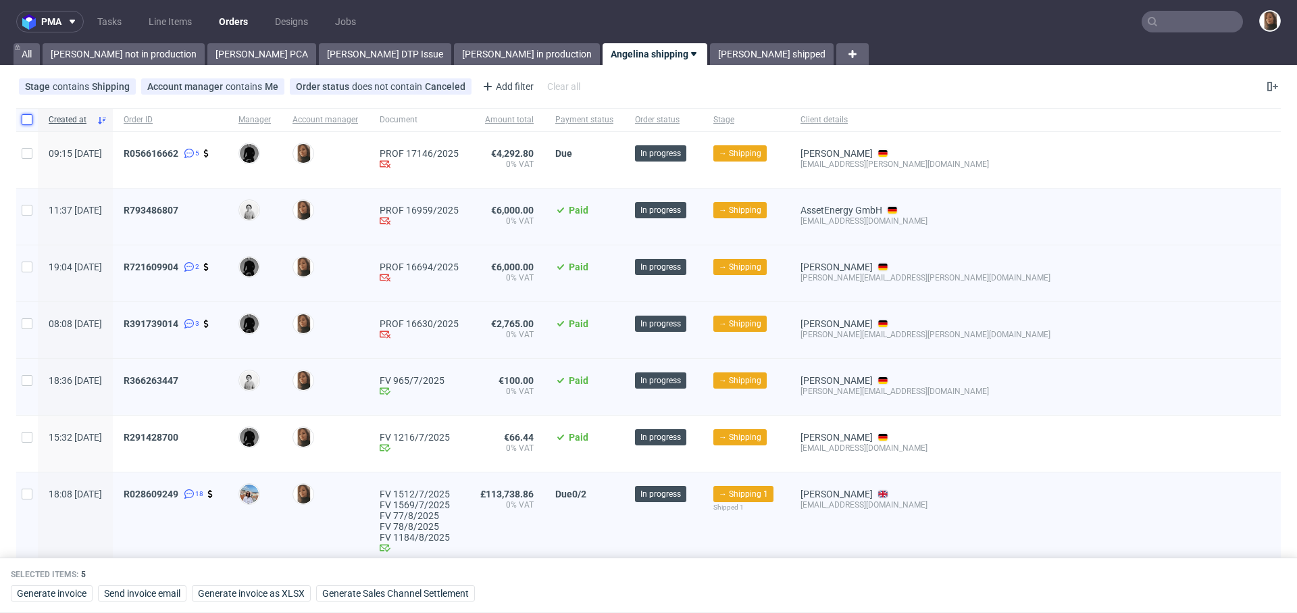
checkbox input "false"
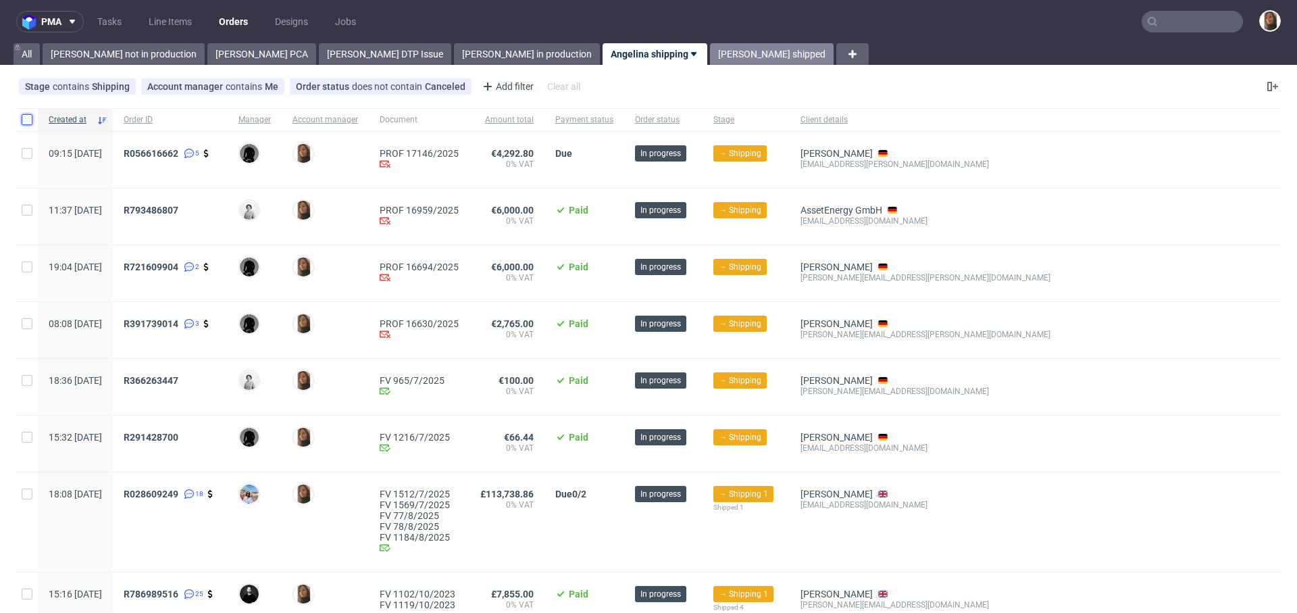
click at [710, 53] on link "[PERSON_NAME] shipped" at bounding box center [772, 54] width 124 height 22
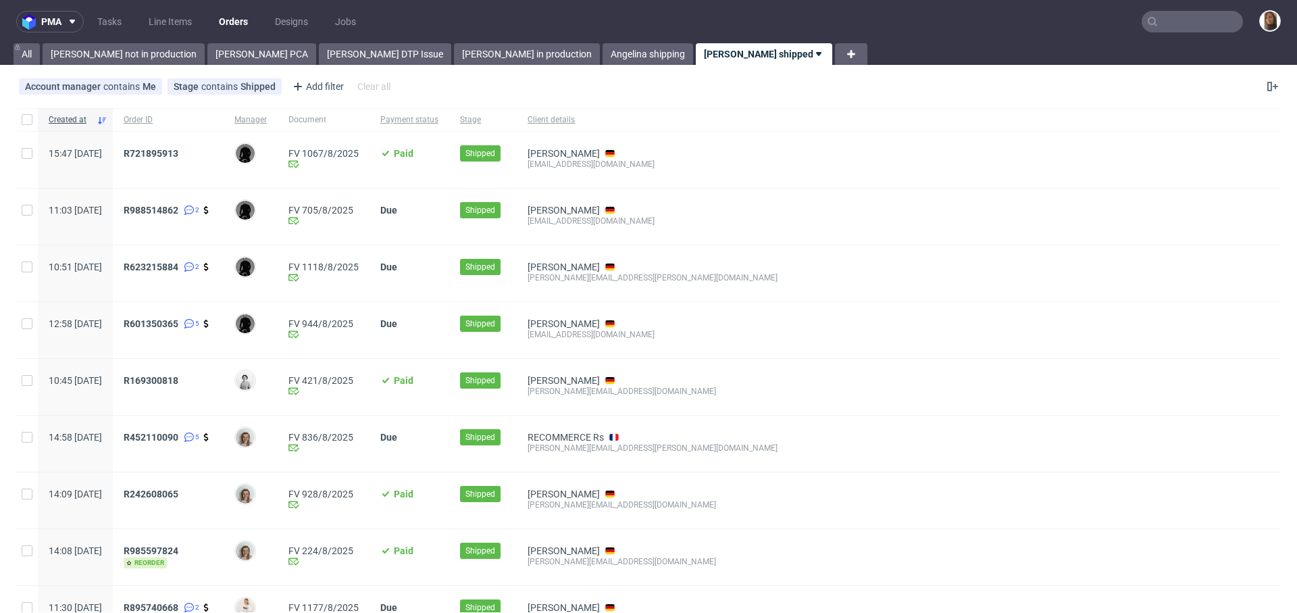
click at [238, 20] on link "Orders" at bounding box center [233, 22] width 45 height 22
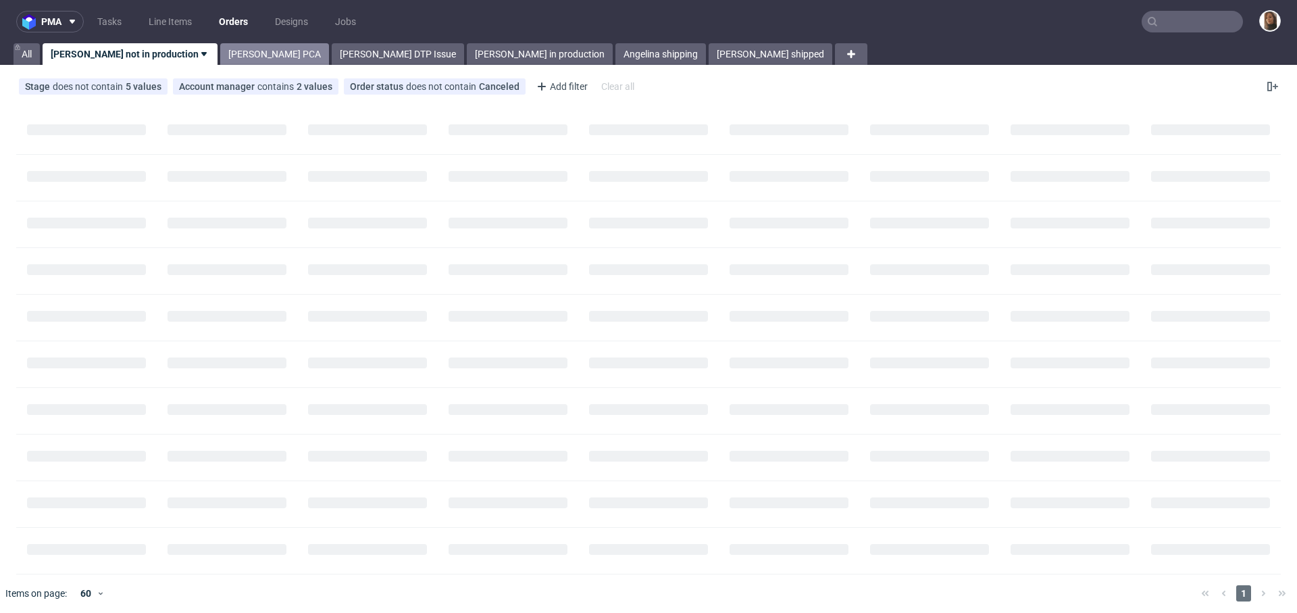
click at [220, 55] on link "[PERSON_NAME] PCA" at bounding box center [274, 54] width 109 height 22
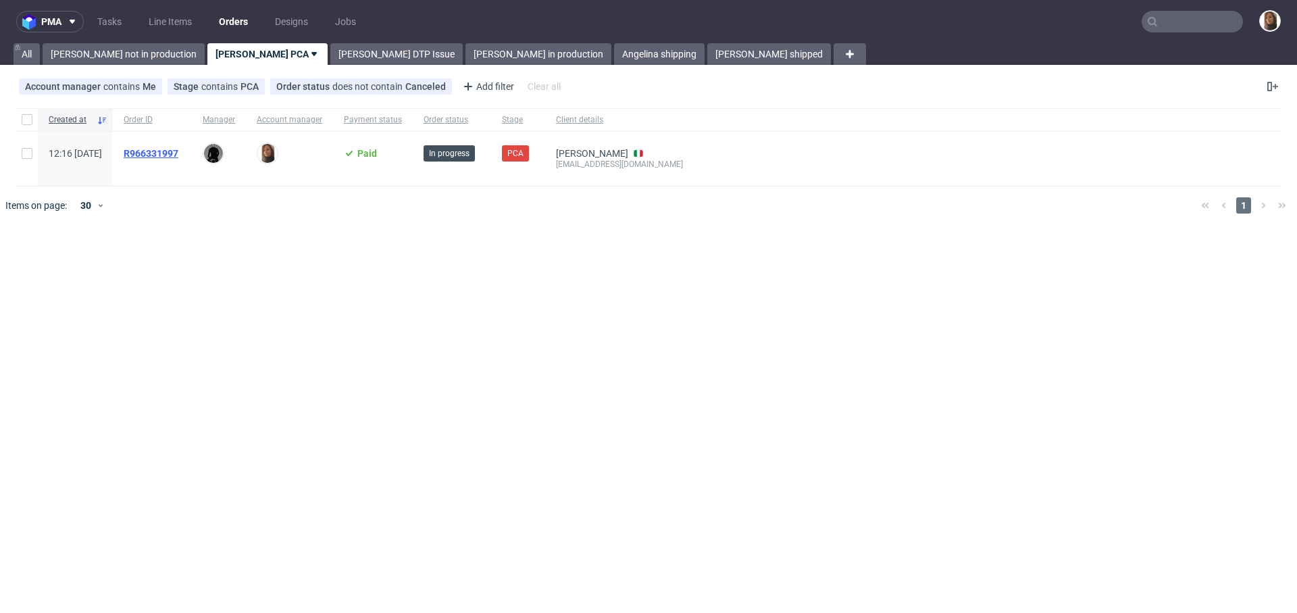
click at [178, 149] on span "R966331997" at bounding box center [151, 153] width 55 height 11
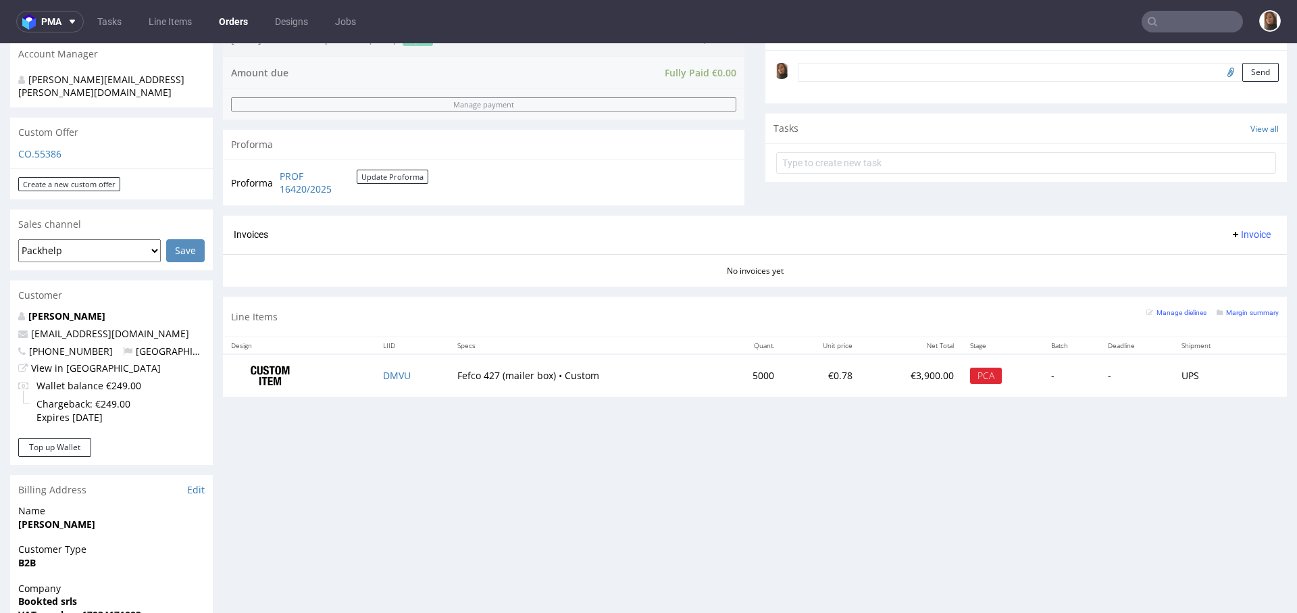
scroll to position [411, 0]
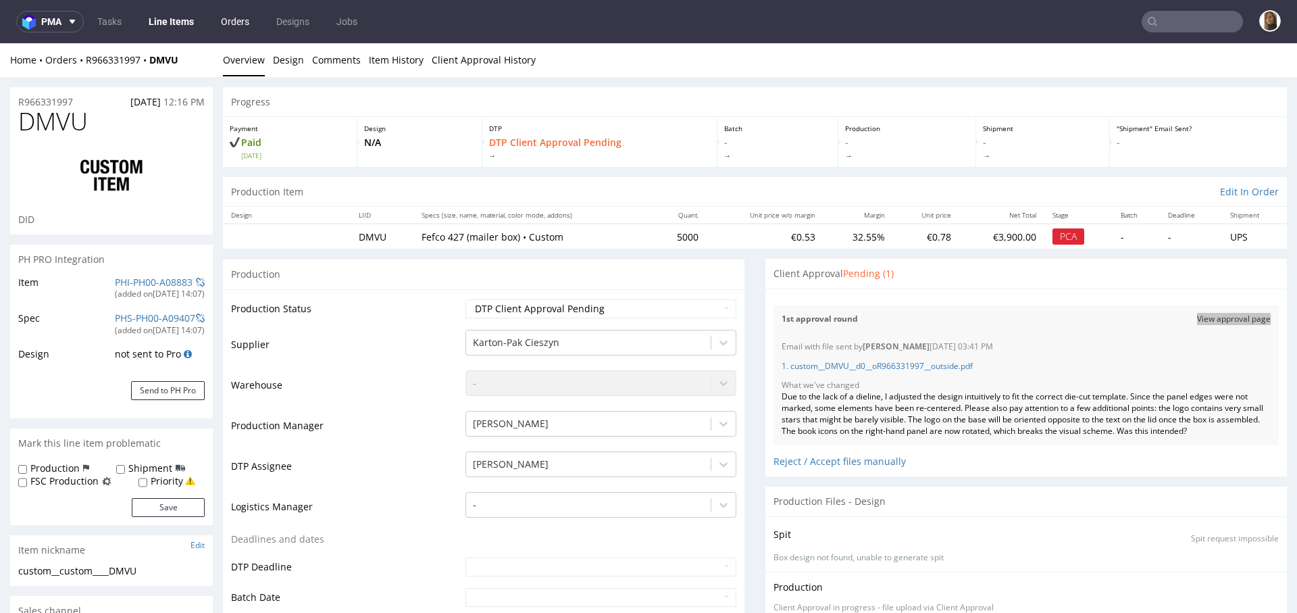
click at [225, 16] on link "Orders" at bounding box center [235, 22] width 45 height 22
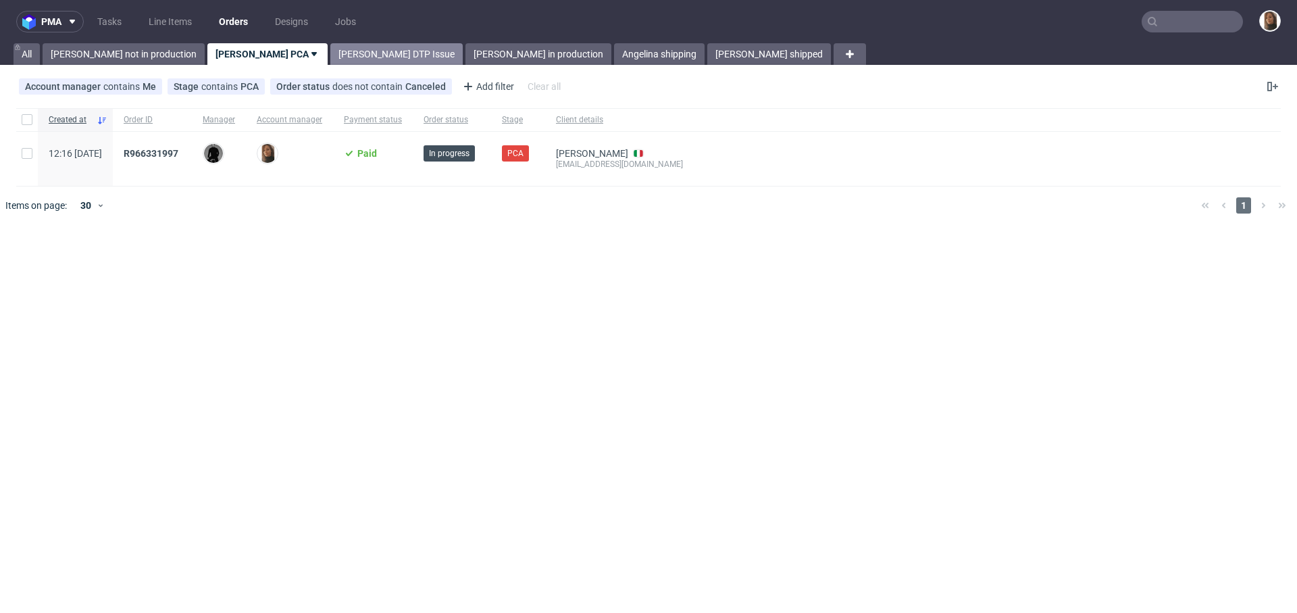
click at [330, 53] on link "[PERSON_NAME] DTP Issue" at bounding box center [396, 54] width 132 height 22
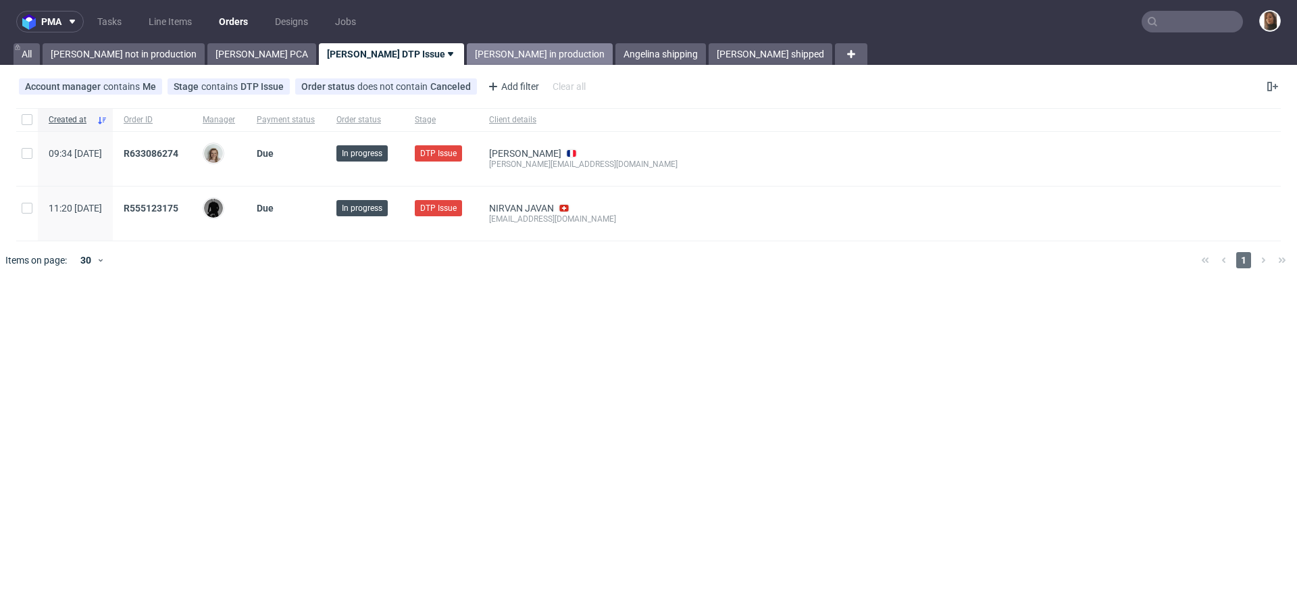
click at [467, 62] on link "[PERSON_NAME] in production" at bounding box center [540, 54] width 146 height 22
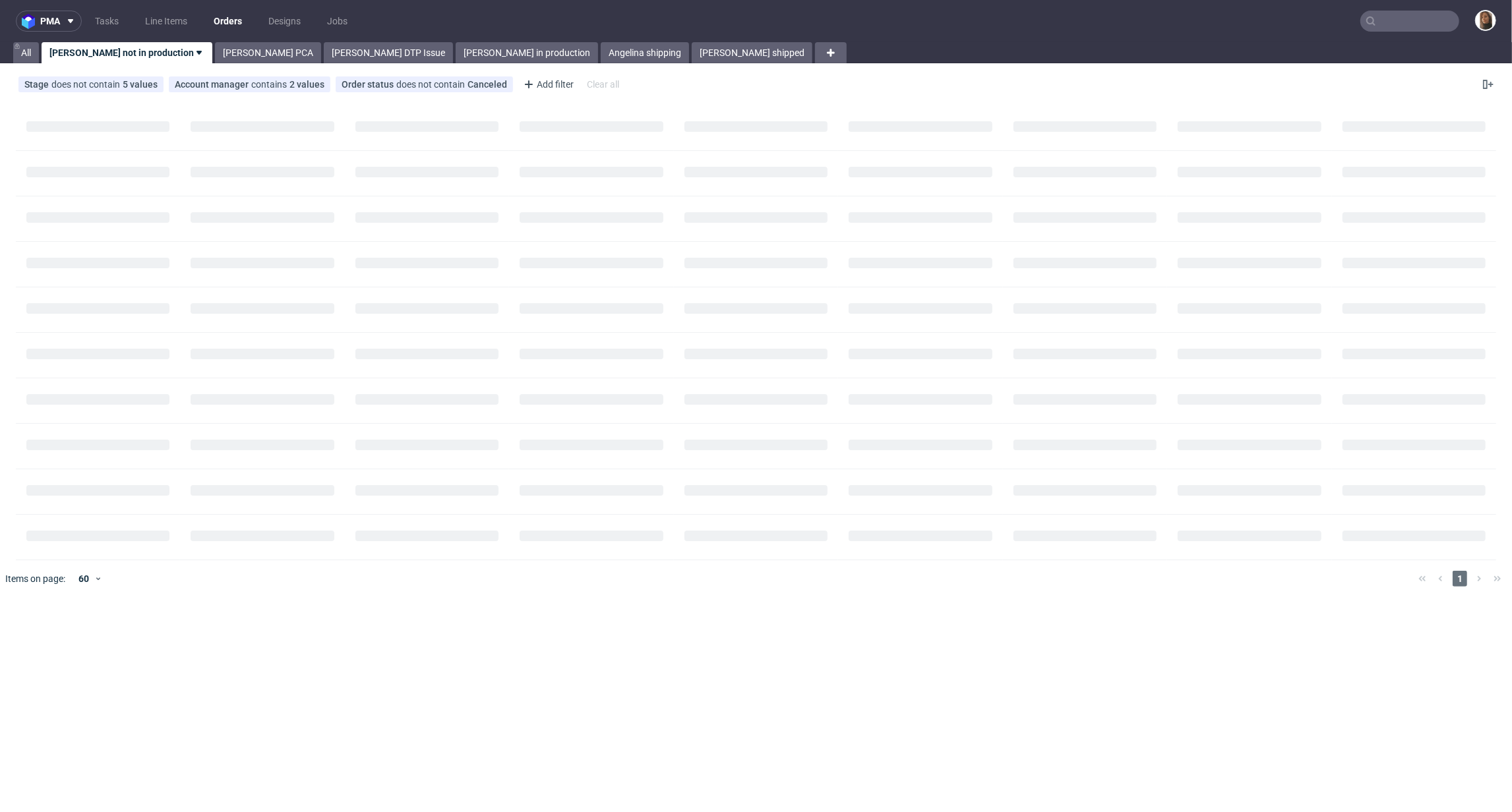
click at [1396, 23] on input "text" at bounding box center [1410, 21] width 99 height 21
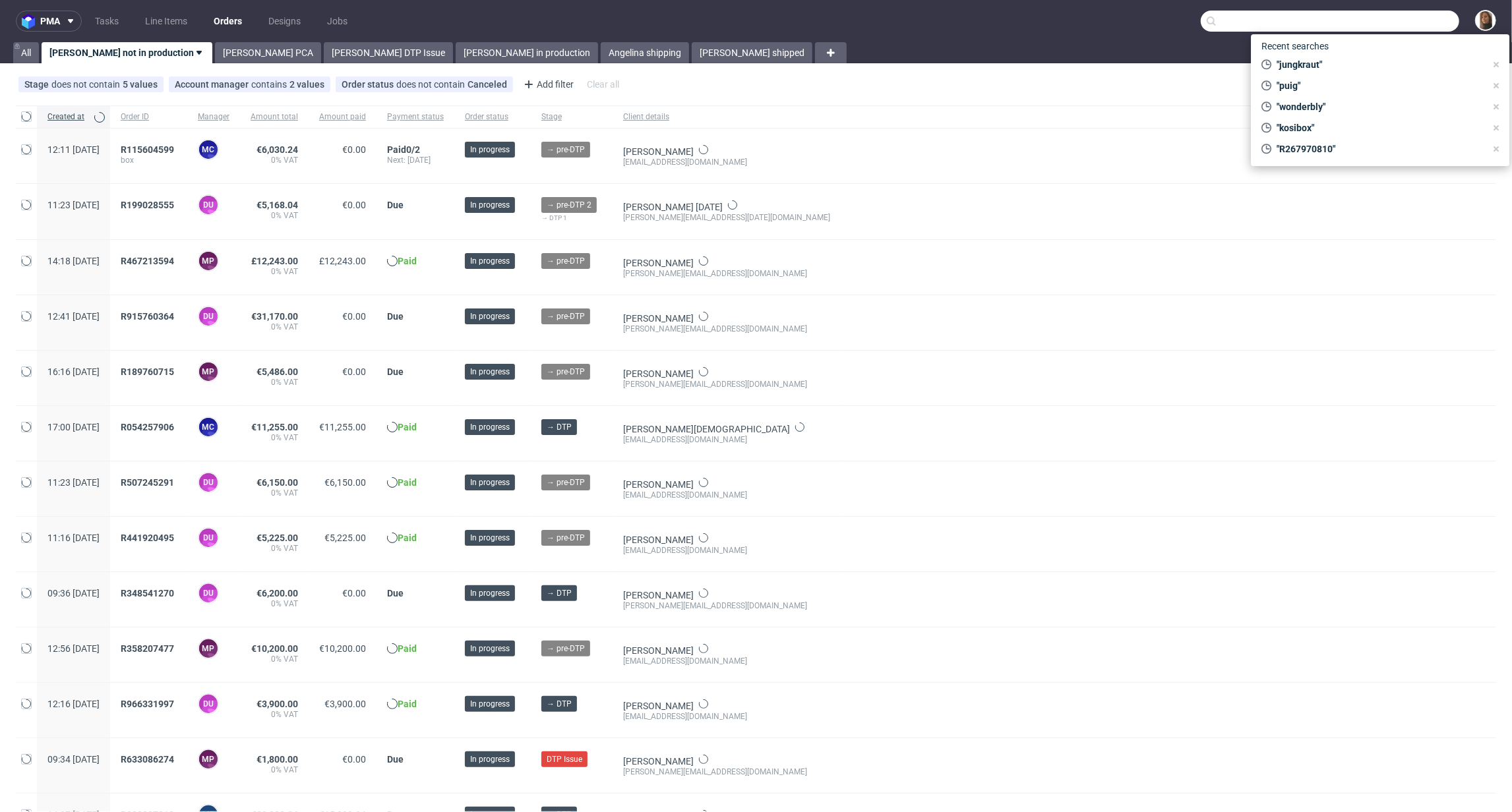
paste input "R721895913"
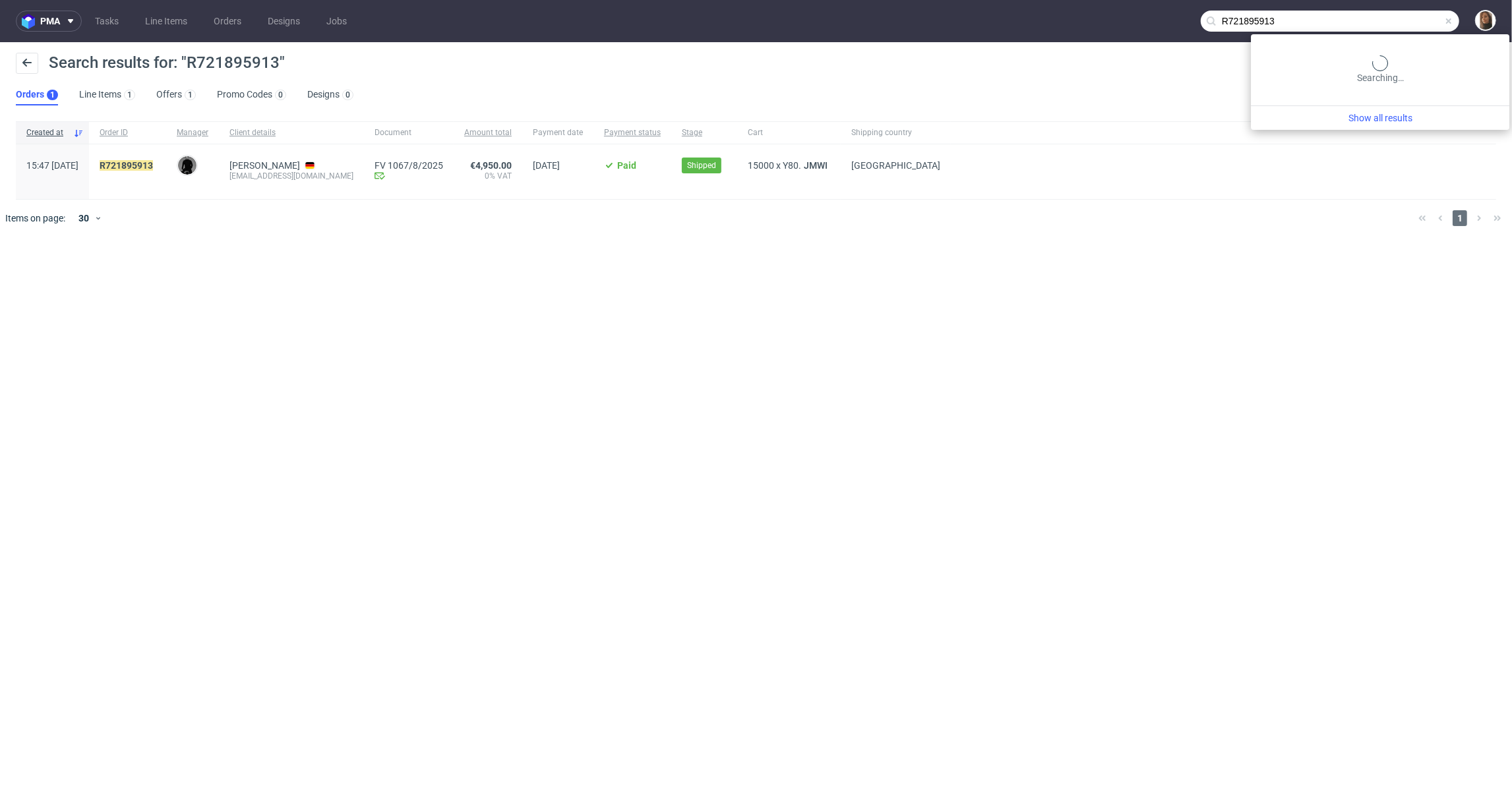
click at [1402, 11] on input "R721895913" at bounding box center [1329, 21] width 259 height 21
paste input "623215884"
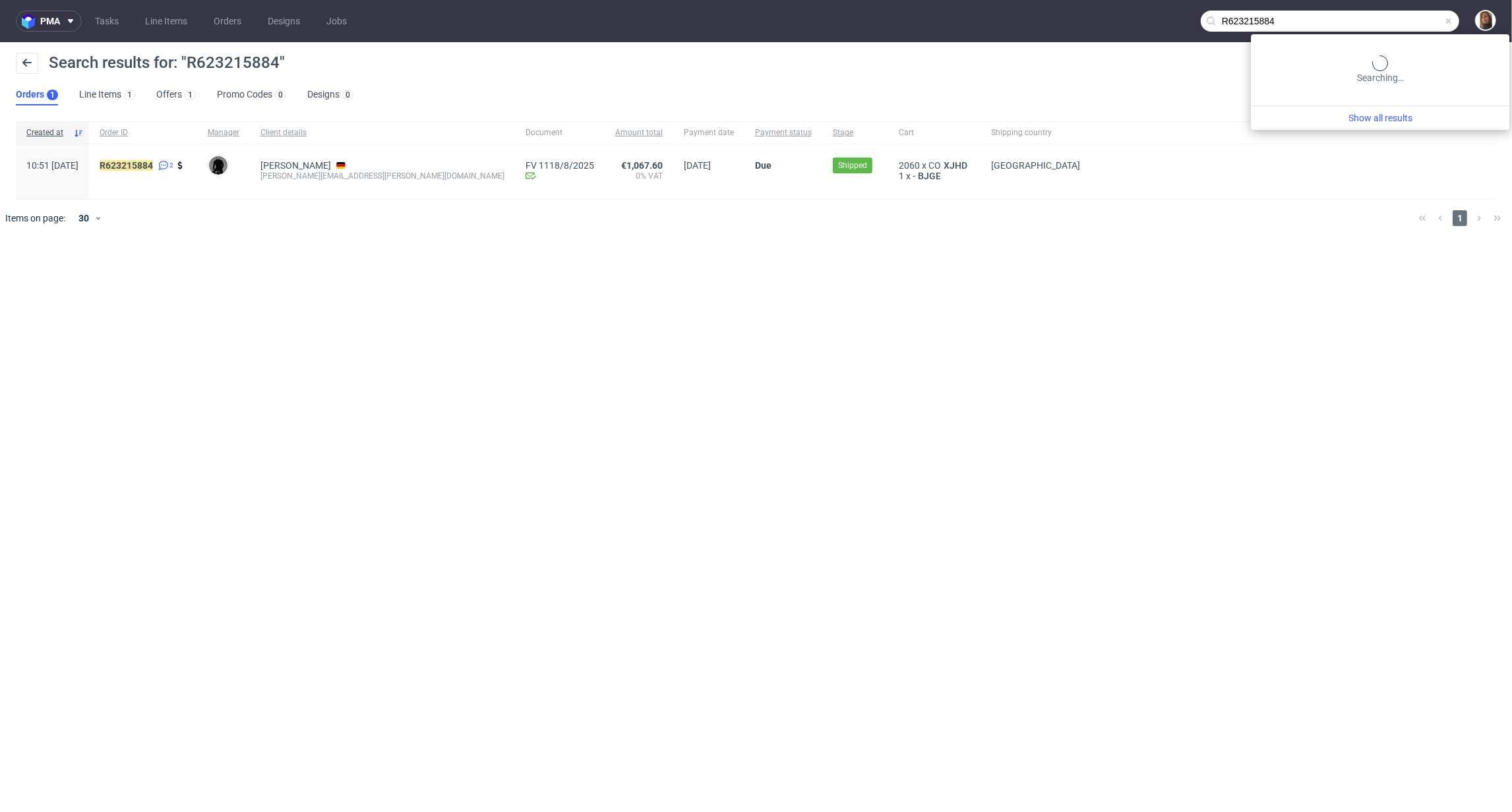
click at [1404, 18] on input "R623215884" at bounding box center [1329, 21] width 259 height 21
paste input "01350365"
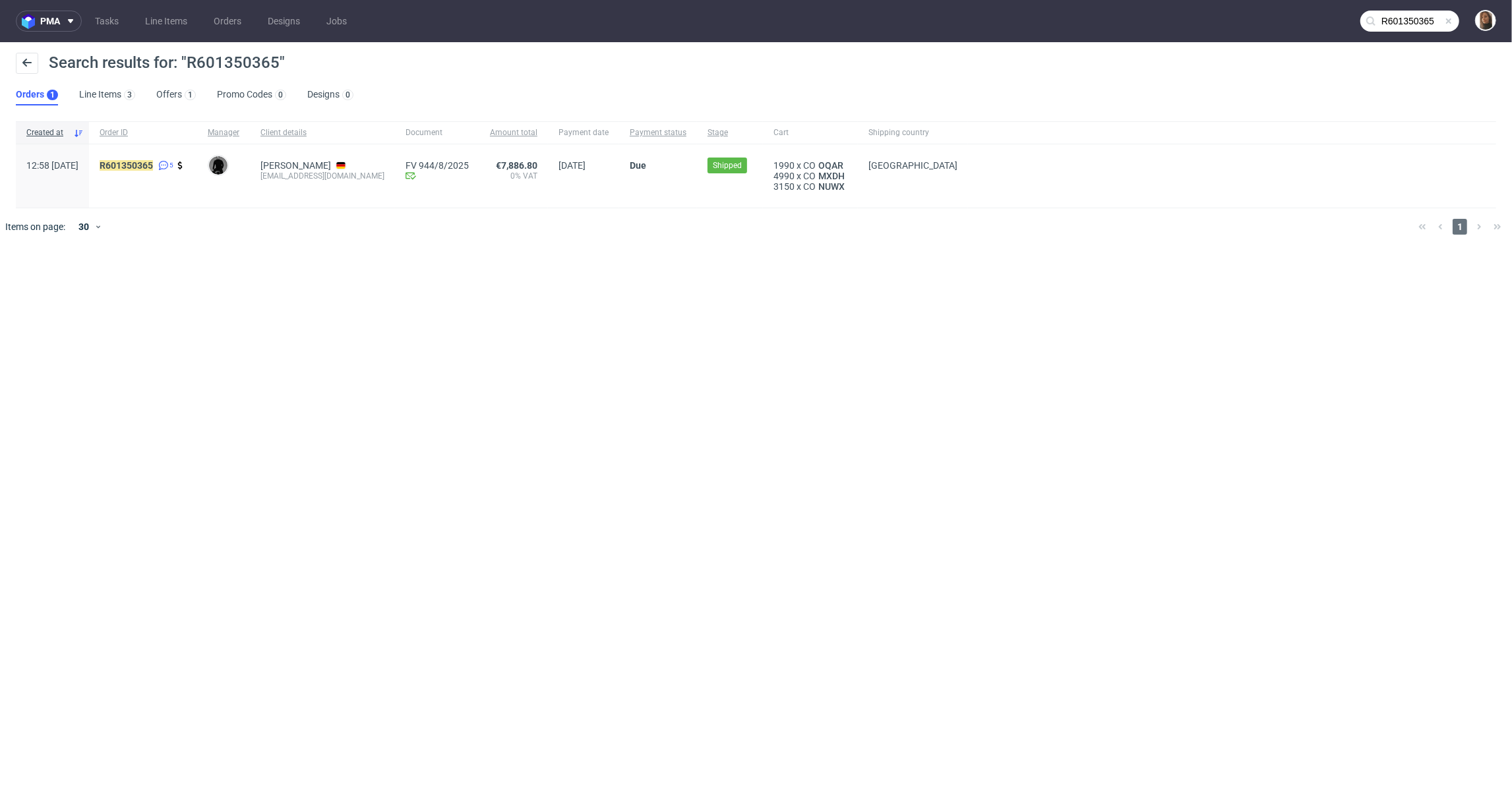
click at [1395, 20] on input "R601350365" at bounding box center [1410, 21] width 99 height 21
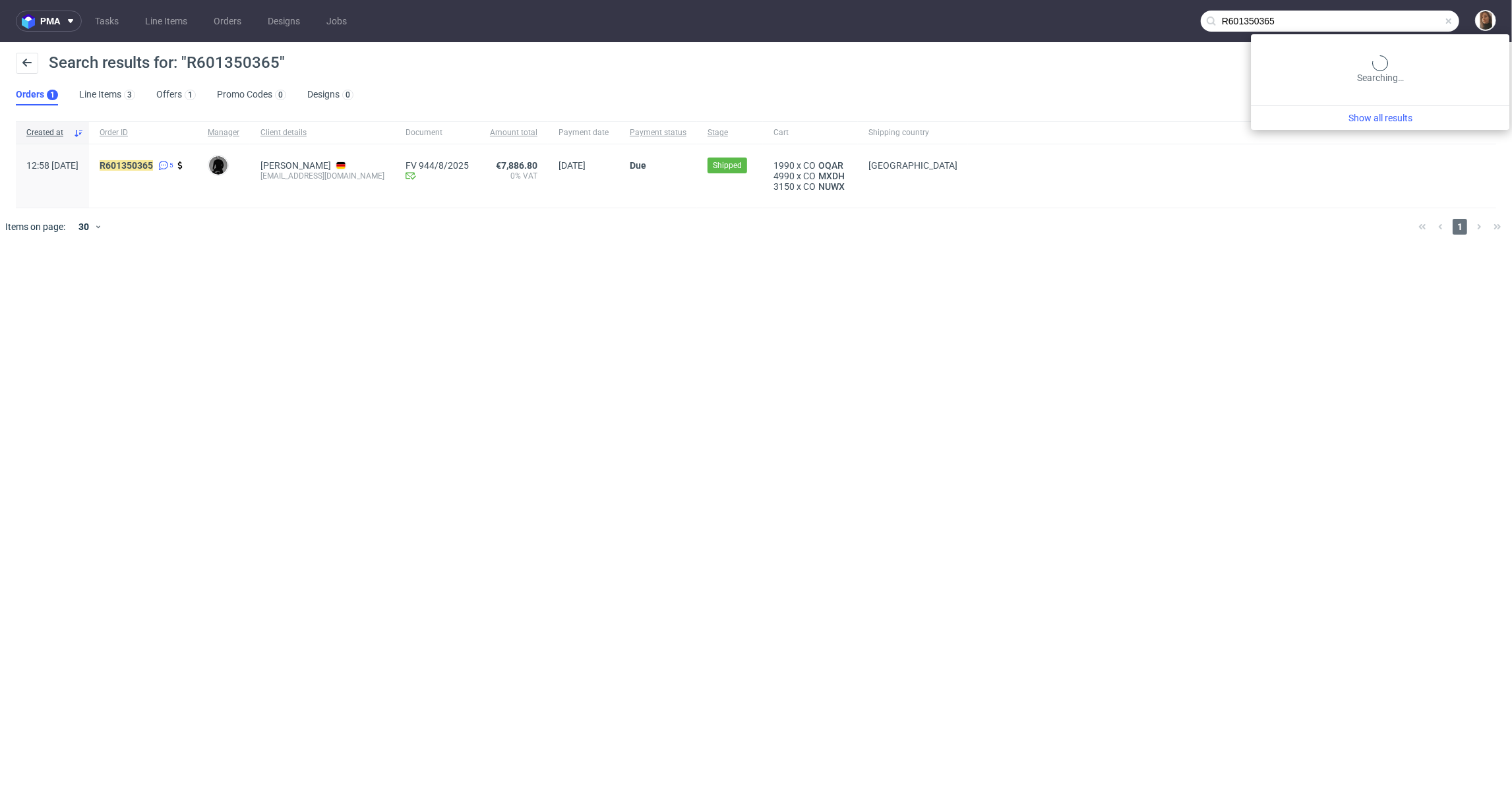
click at [1395, 20] on input "R601350365" at bounding box center [1329, 21] width 259 height 21
paste input "6946364"
type input "R669463645"
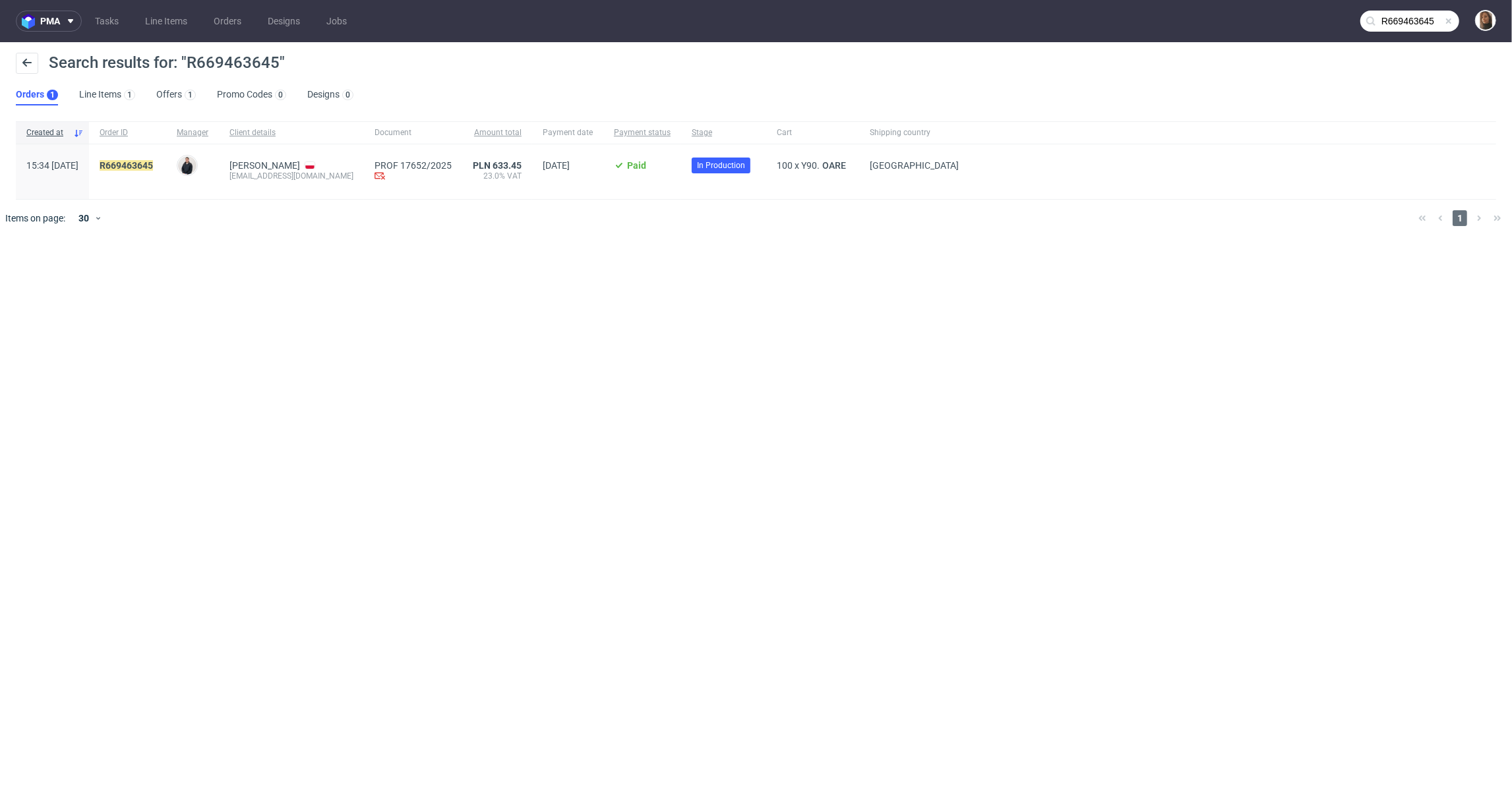
click at [159, 159] on div "R669463645" at bounding box center [127, 172] width 77 height 55
click at [153, 164] on mark "R669463645" at bounding box center [126, 165] width 54 height 11
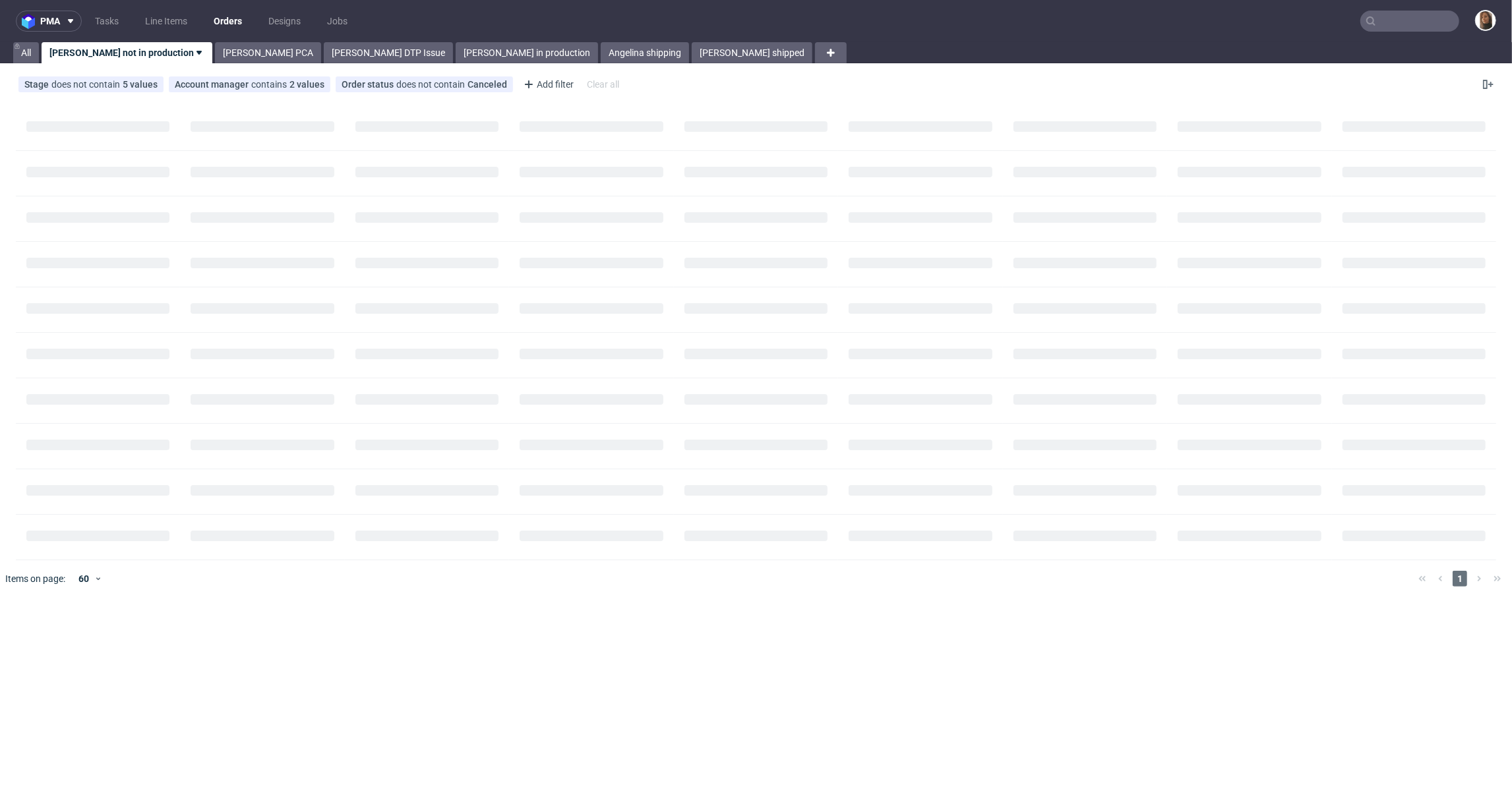
click at [1405, 27] on input "text" at bounding box center [1410, 21] width 99 height 21
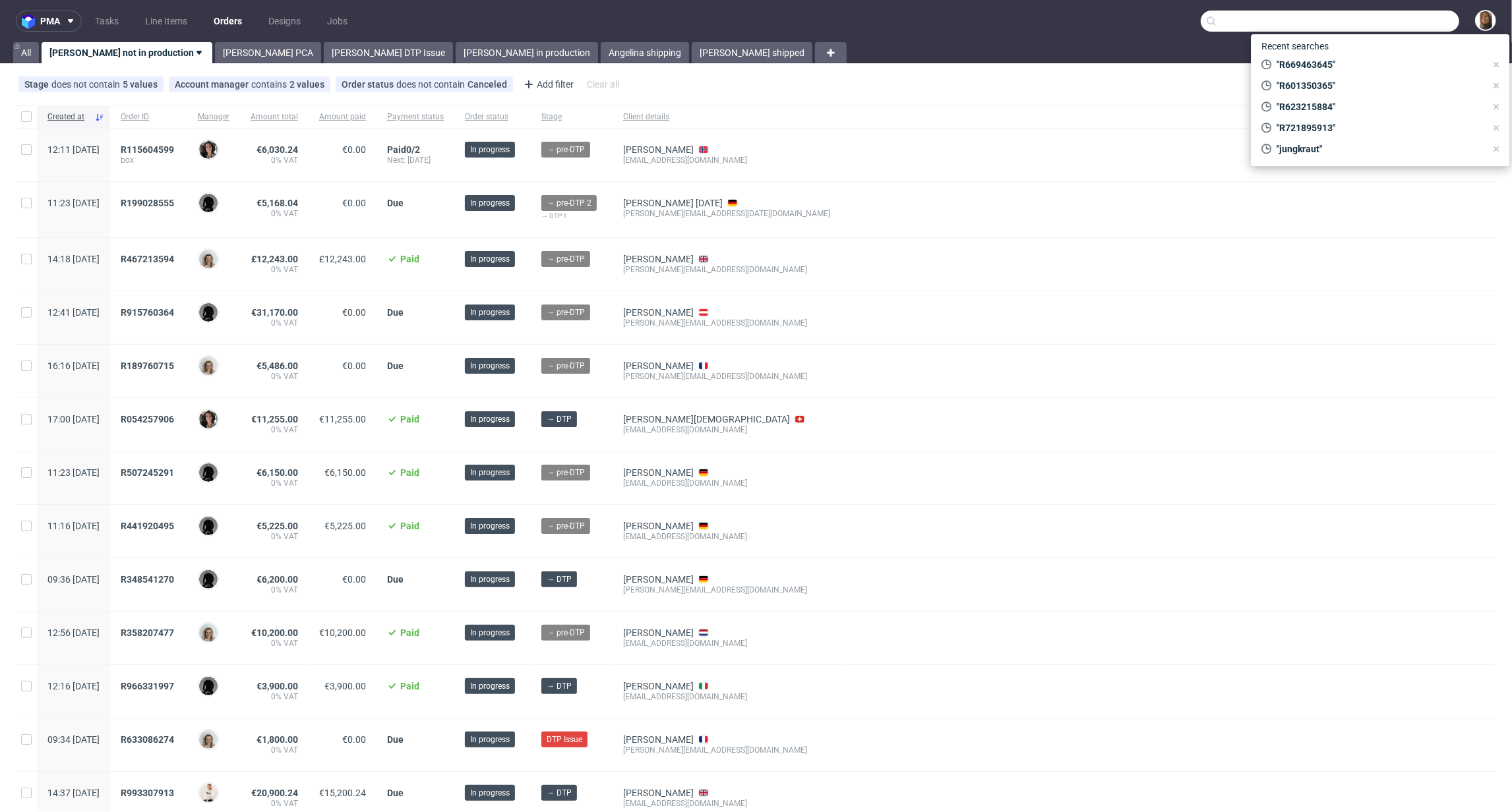
paste input "R888523667"
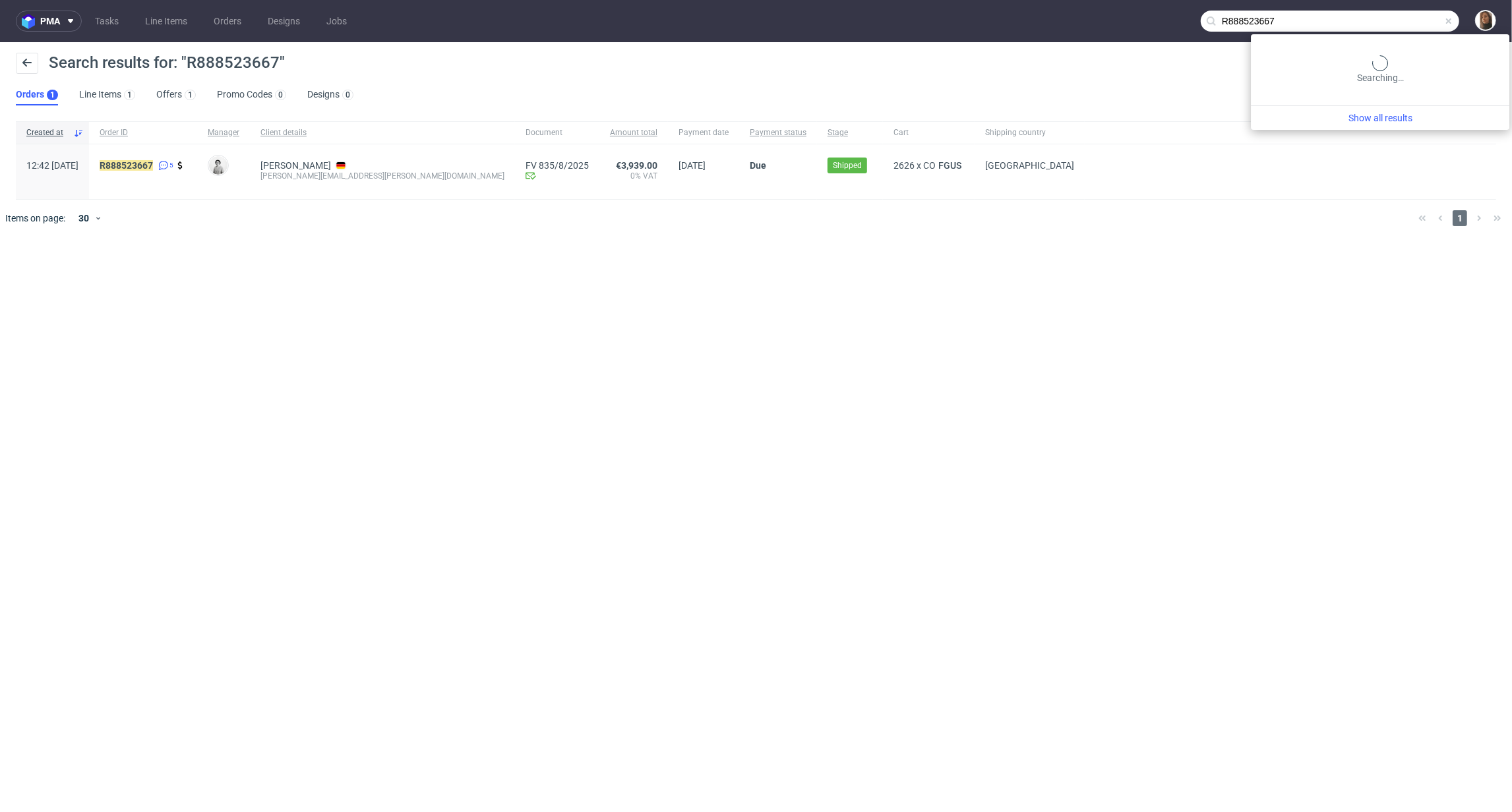
click at [1400, 20] on input "R888523667" at bounding box center [1329, 21] width 259 height 21
paste input "028609249"
type input "R028609249"
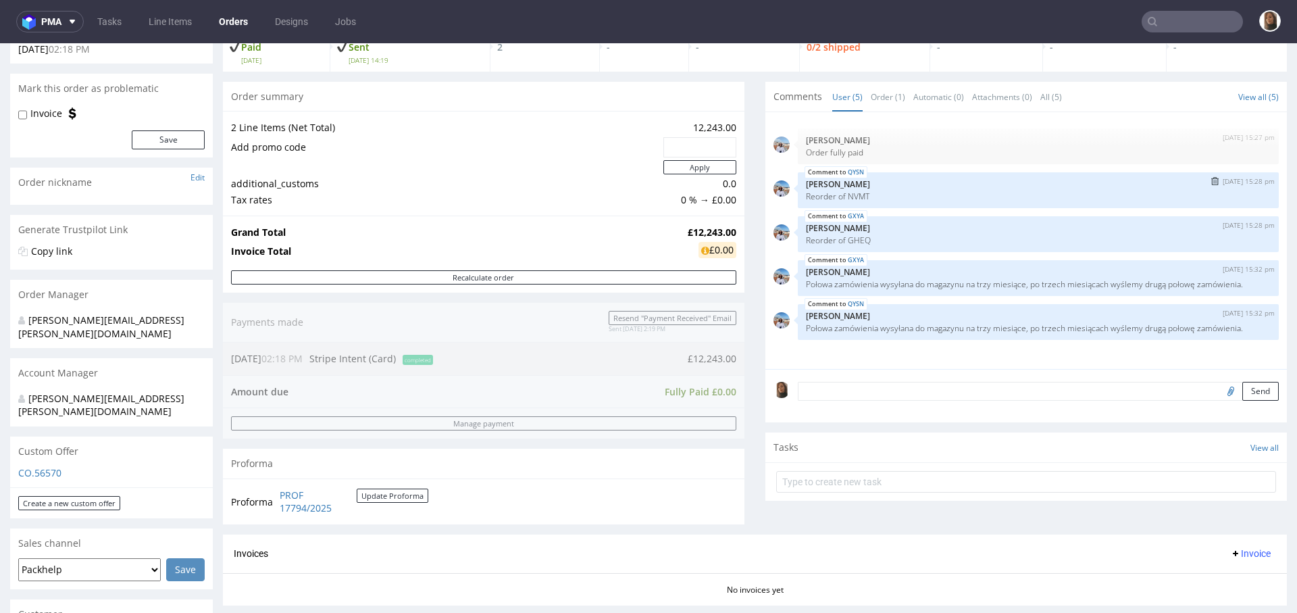
scroll to position [97, 0]
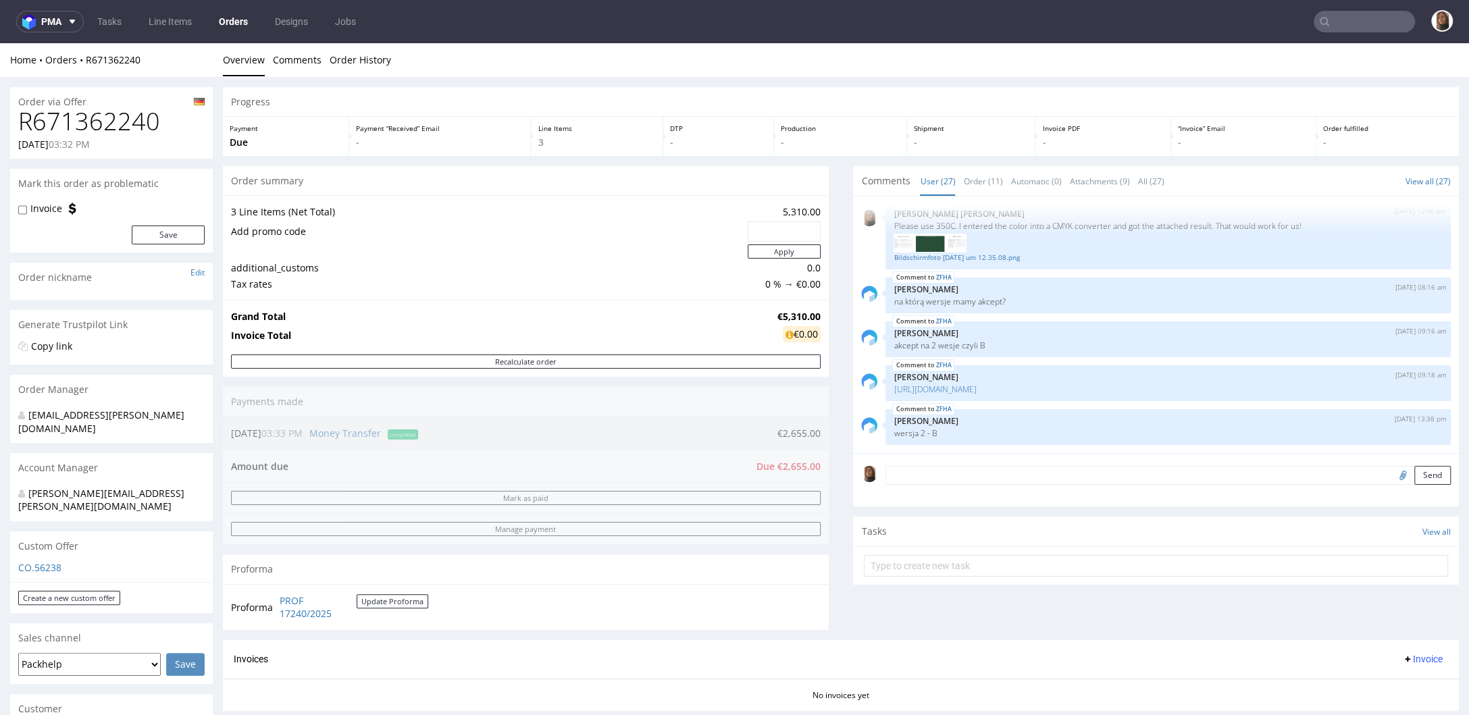
click at [110, 121] on h1 "R671362240" at bounding box center [111, 121] width 186 height 27
copy h1 "R671362240"
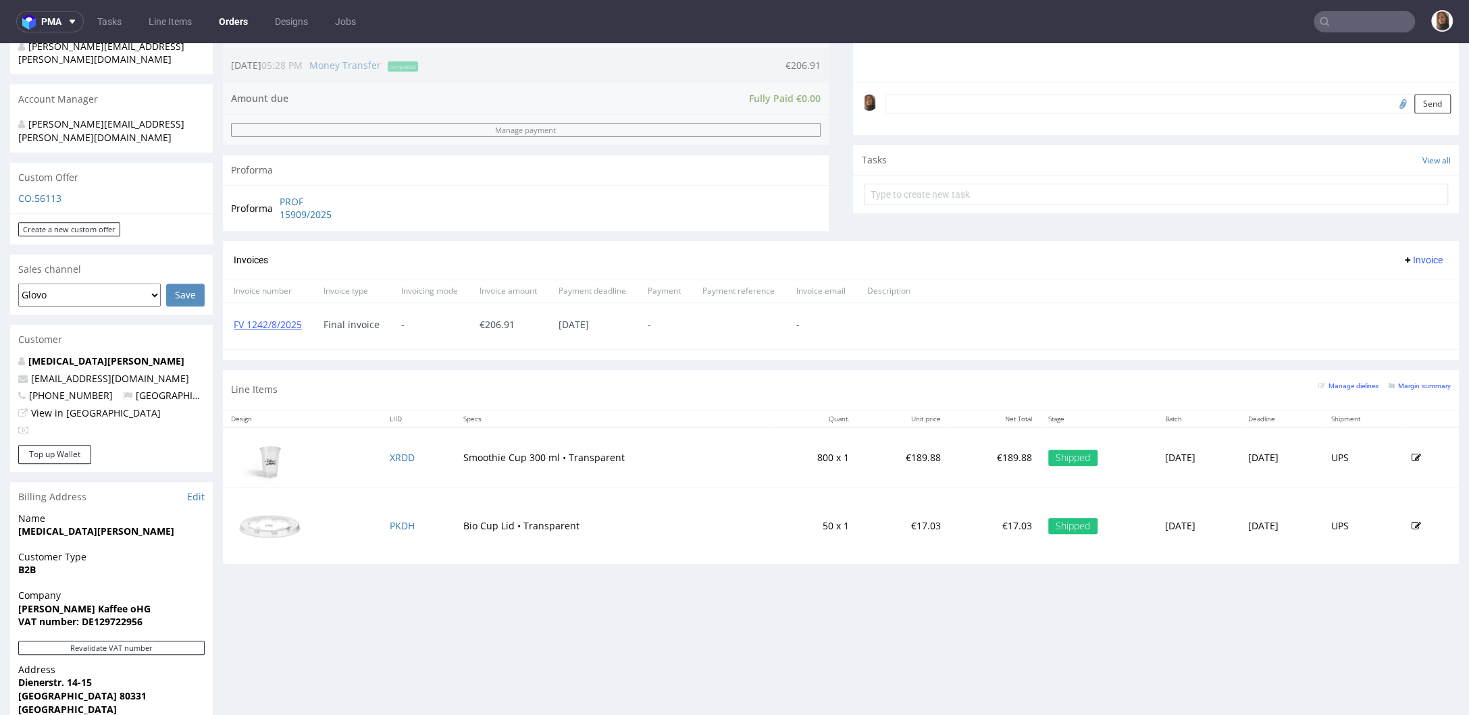
scroll to position [381, 0]
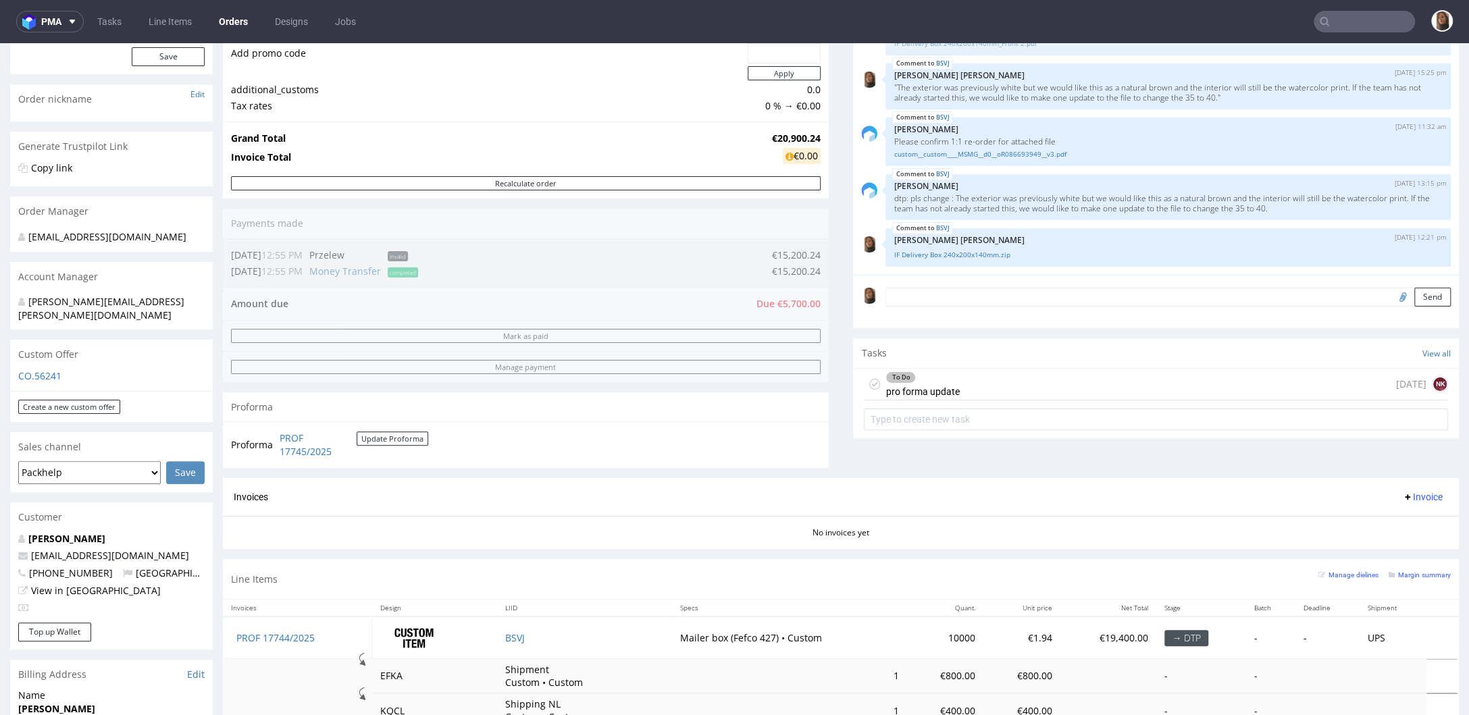
scroll to position [78, 0]
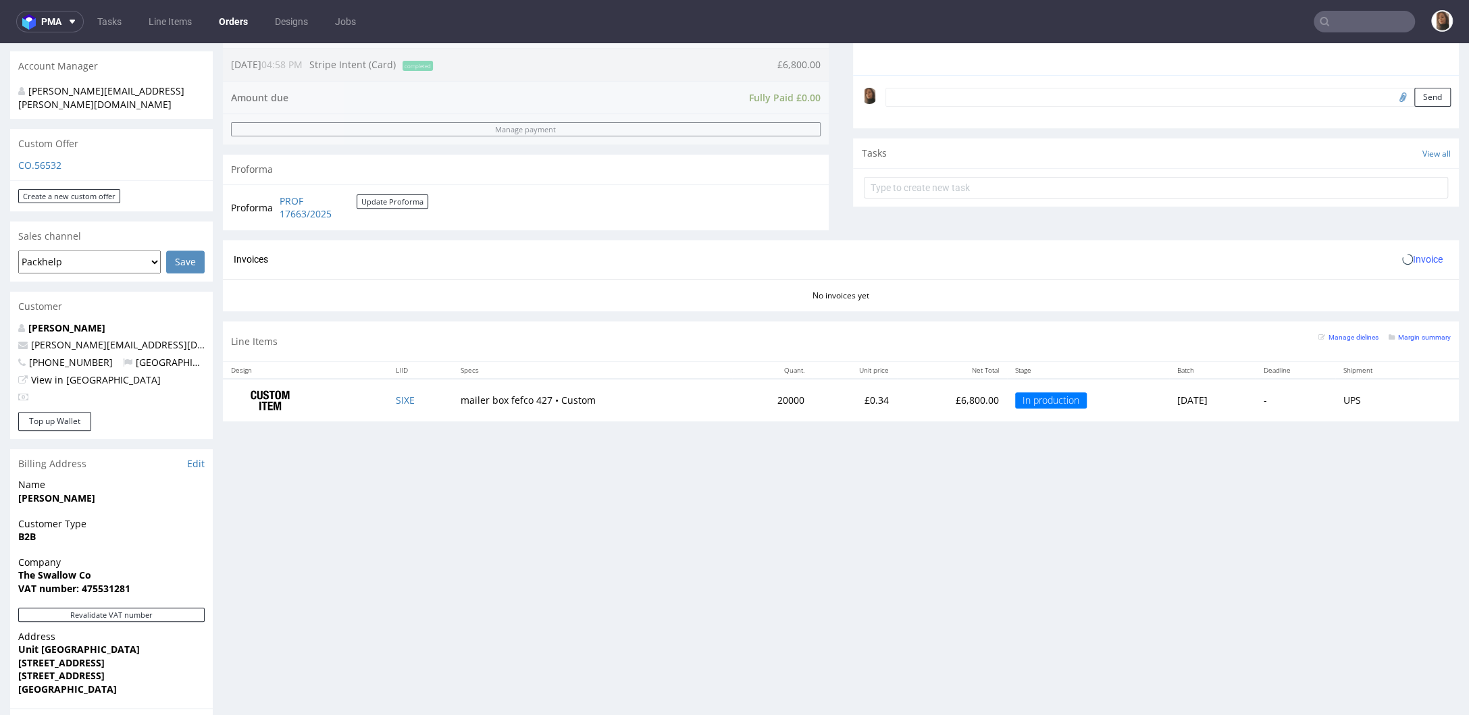
scroll to position [431, 0]
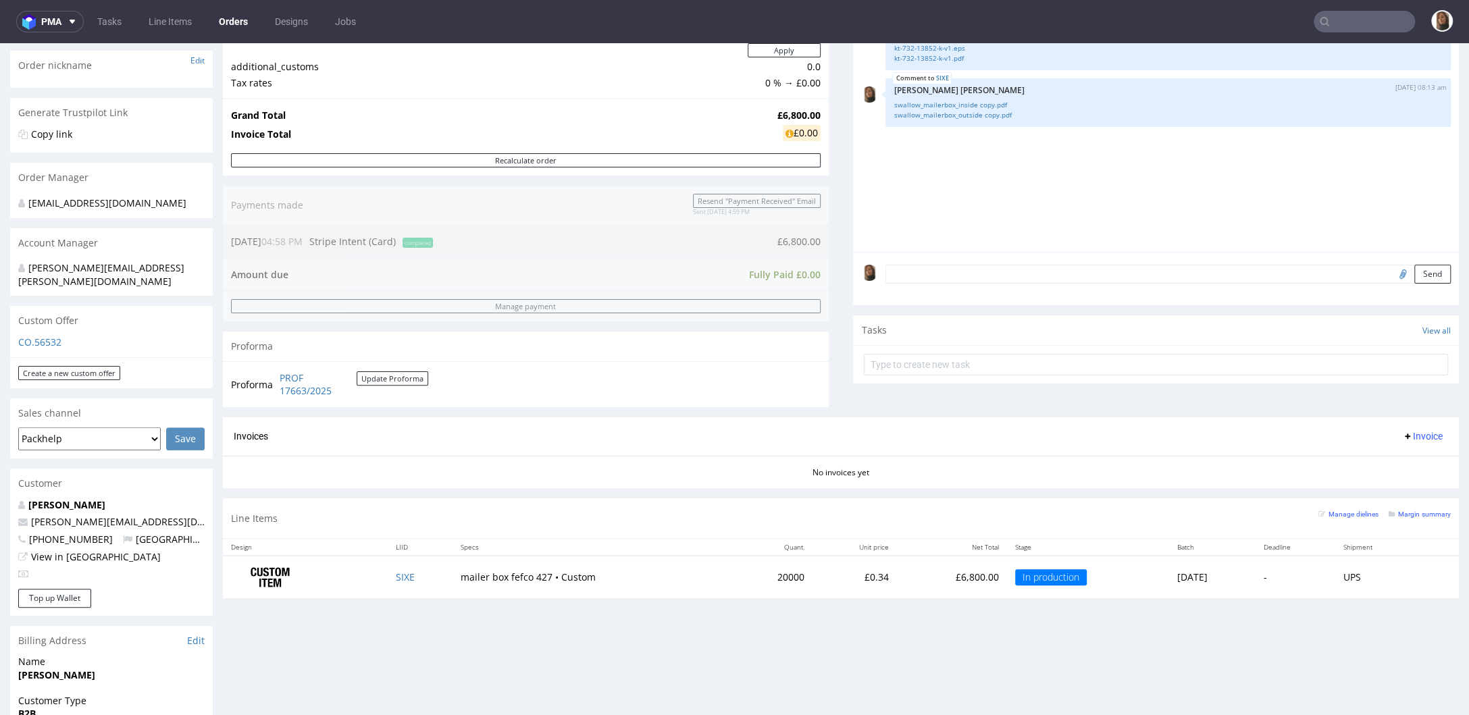
scroll to position [361, 0]
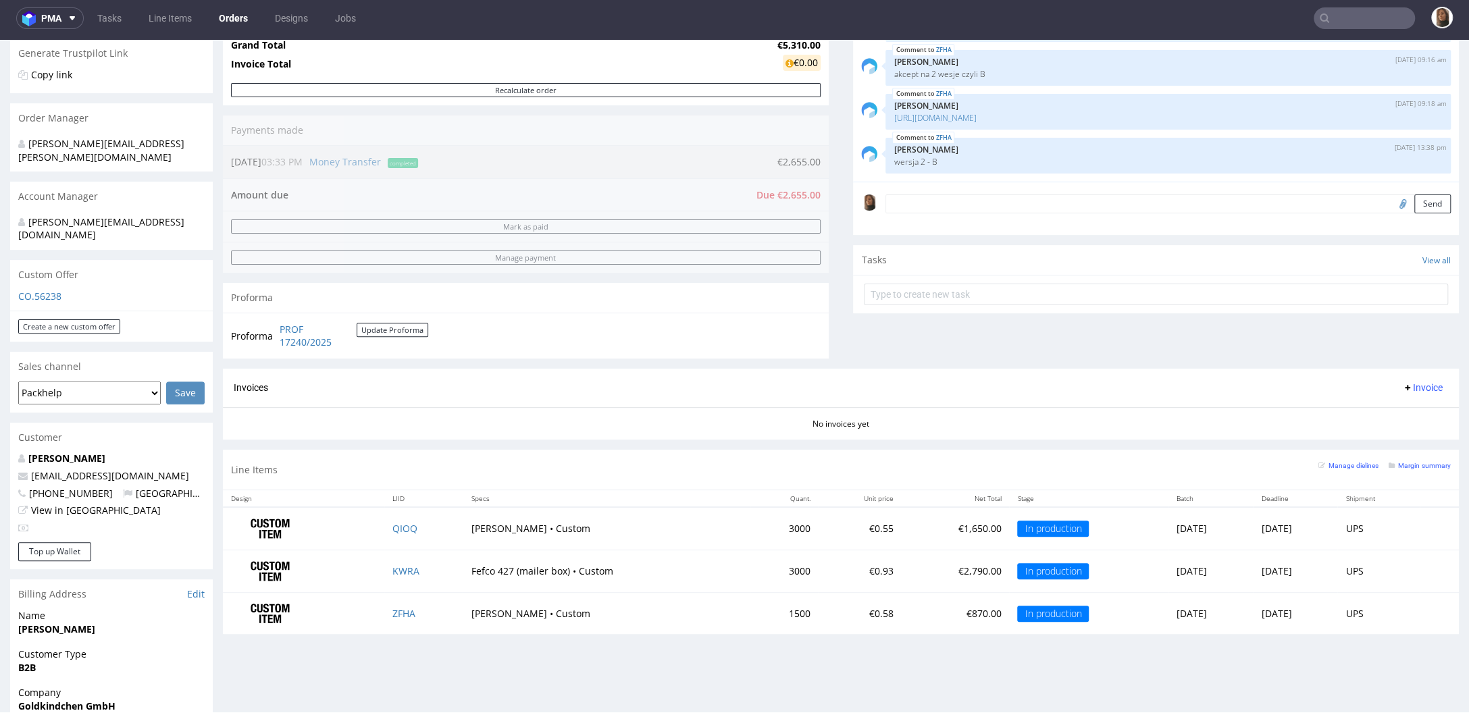
scroll to position [583, 0]
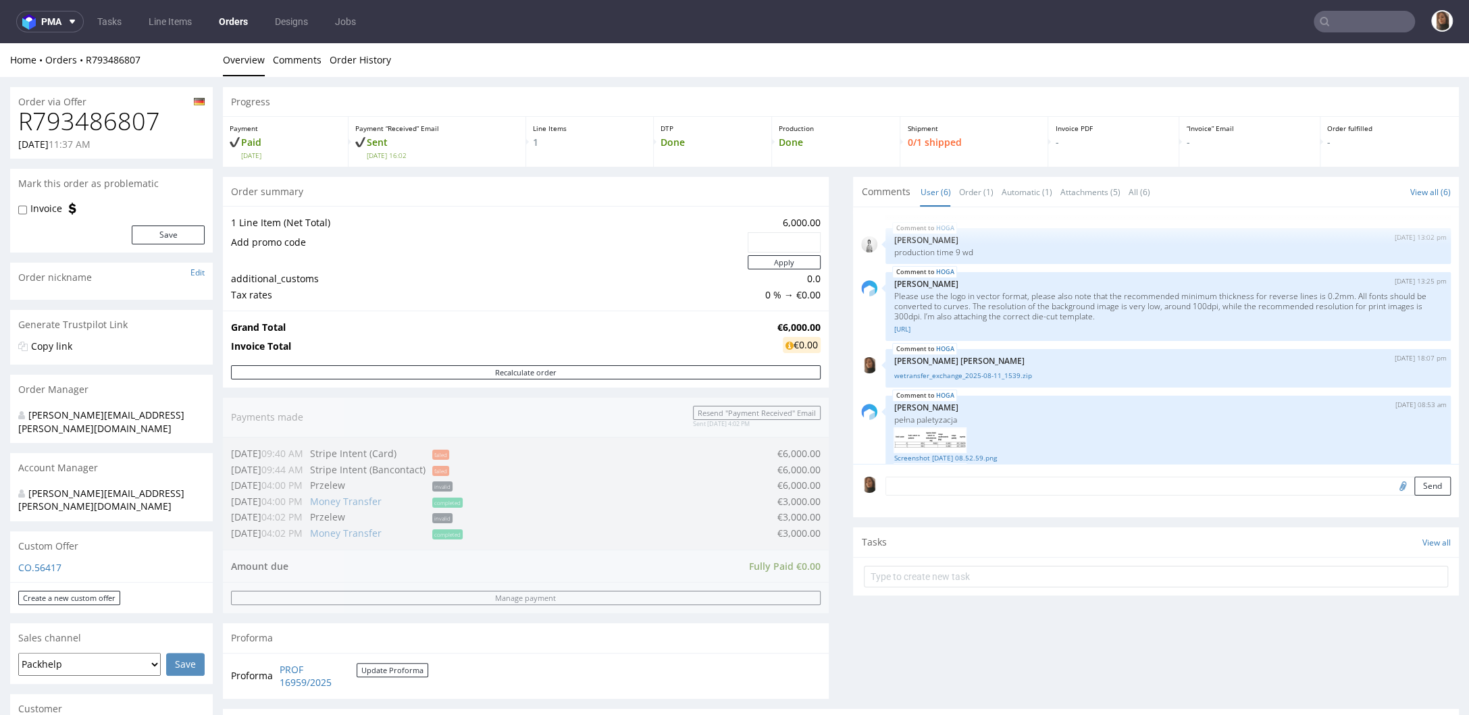
click at [238, 28] on link "Orders" at bounding box center [233, 22] width 45 height 22
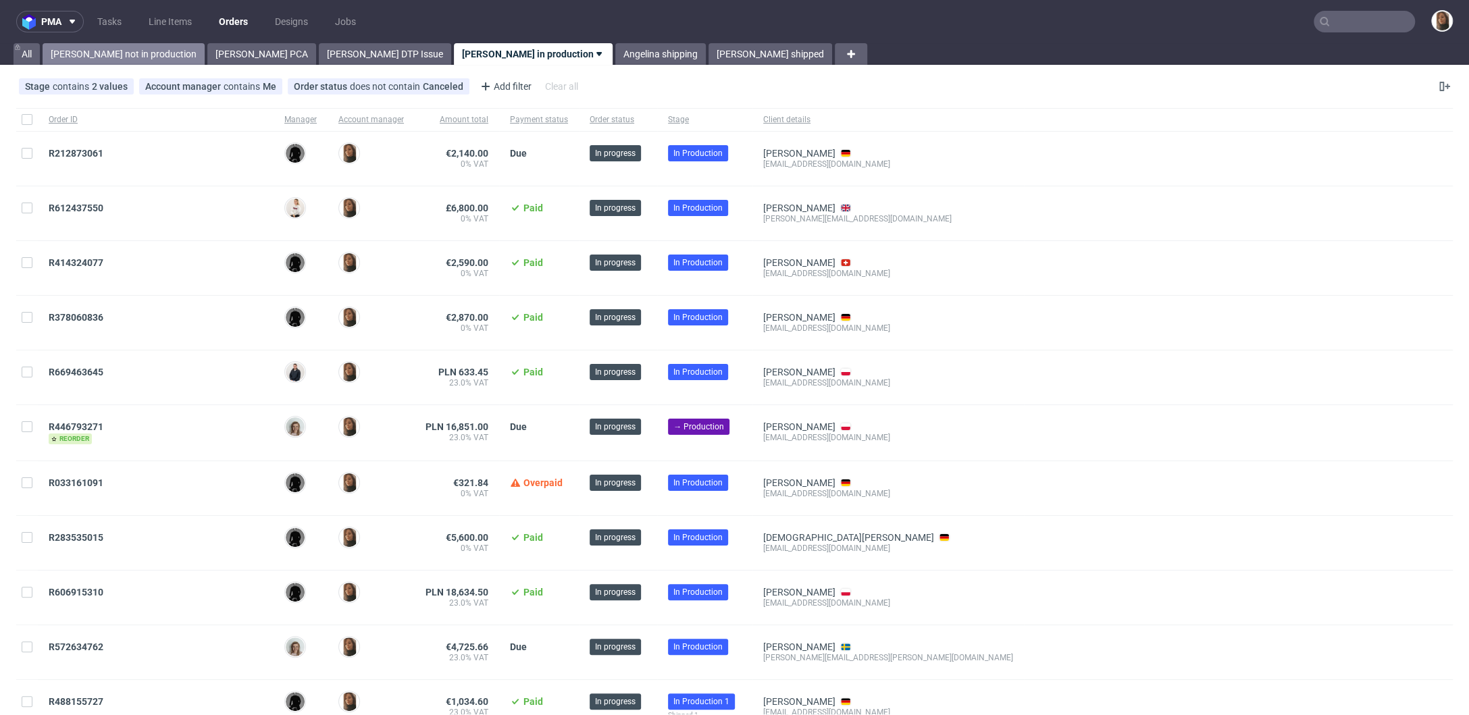
click at [96, 55] on link "[PERSON_NAME] not in production" at bounding box center [124, 54] width 162 height 22
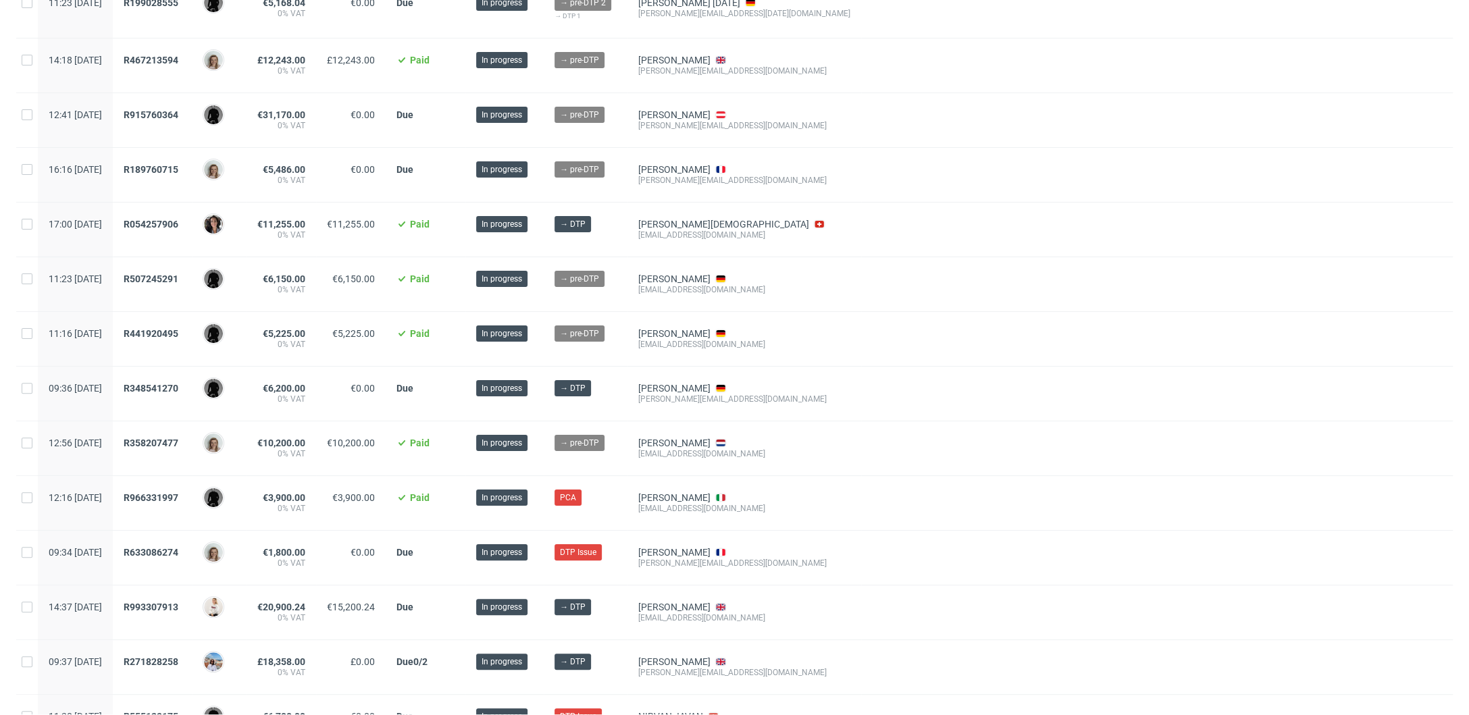
scroll to position [207, 0]
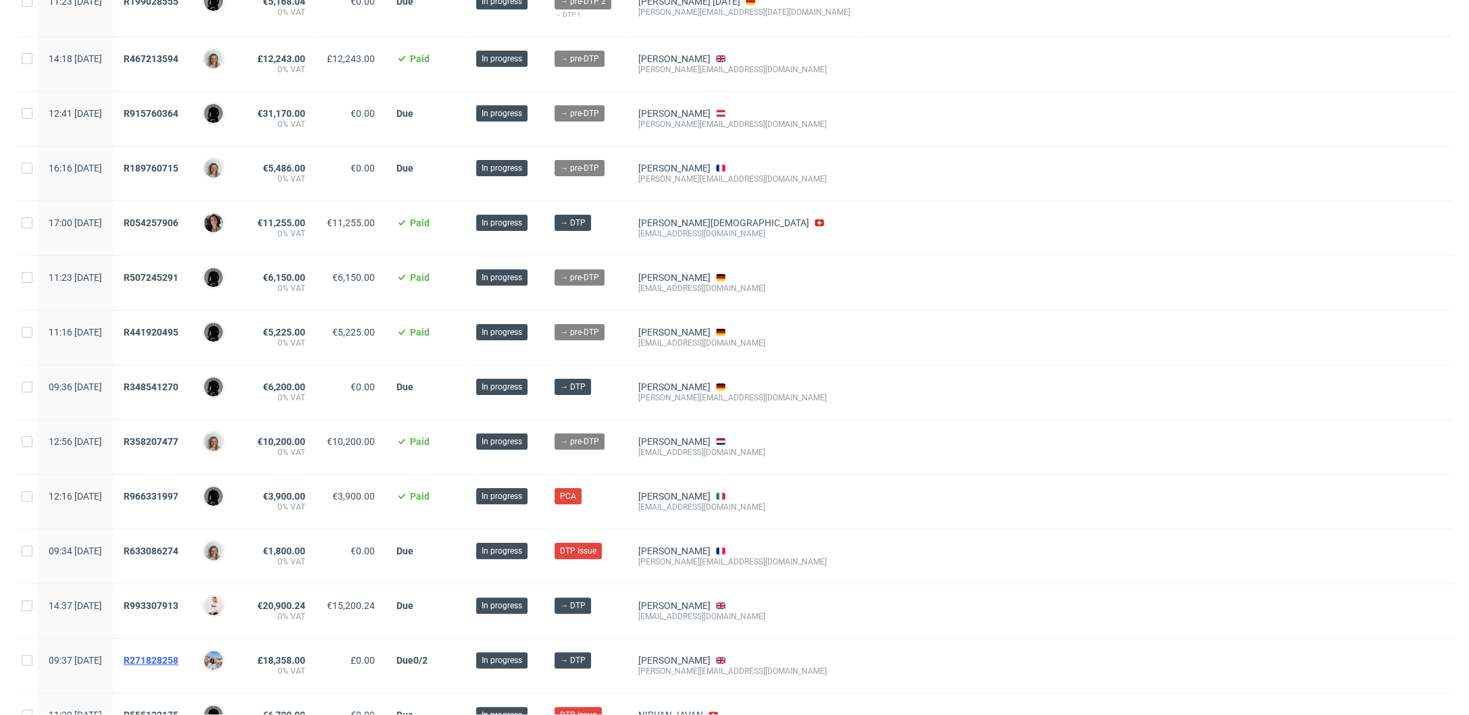
click at [178, 655] on span "R271828258" at bounding box center [151, 660] width 55 height 11
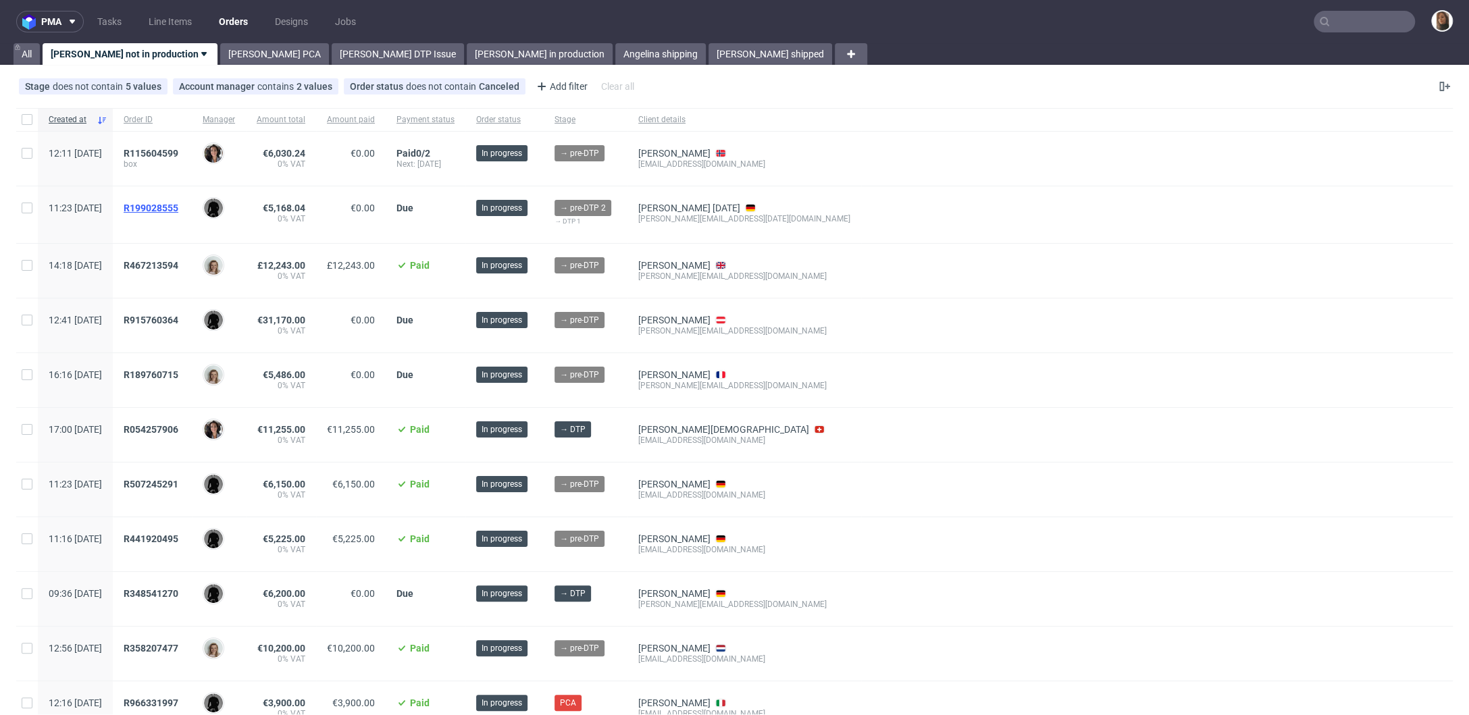
click at [178, 205] on span "R199028555" at bounding box center [151, 208] width 55 height 11
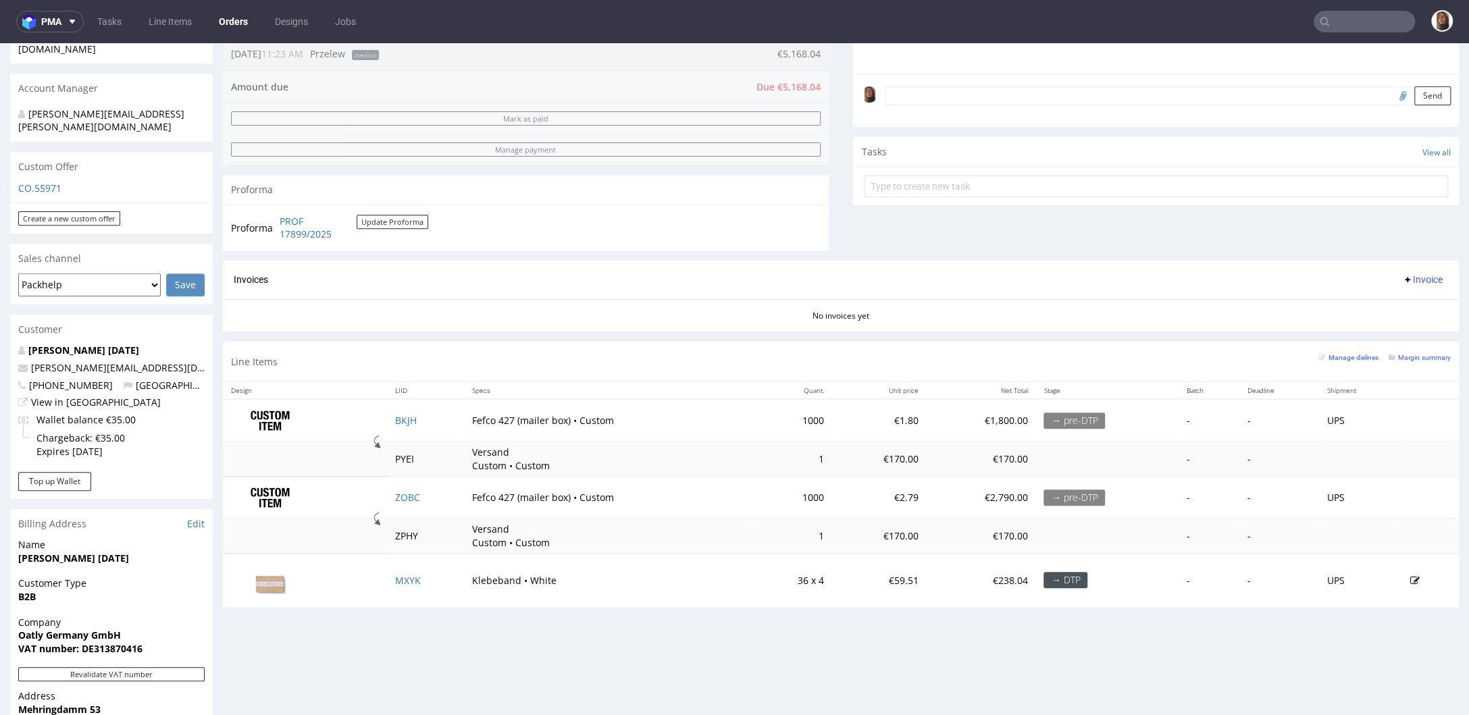
scroll to position [377, 0]
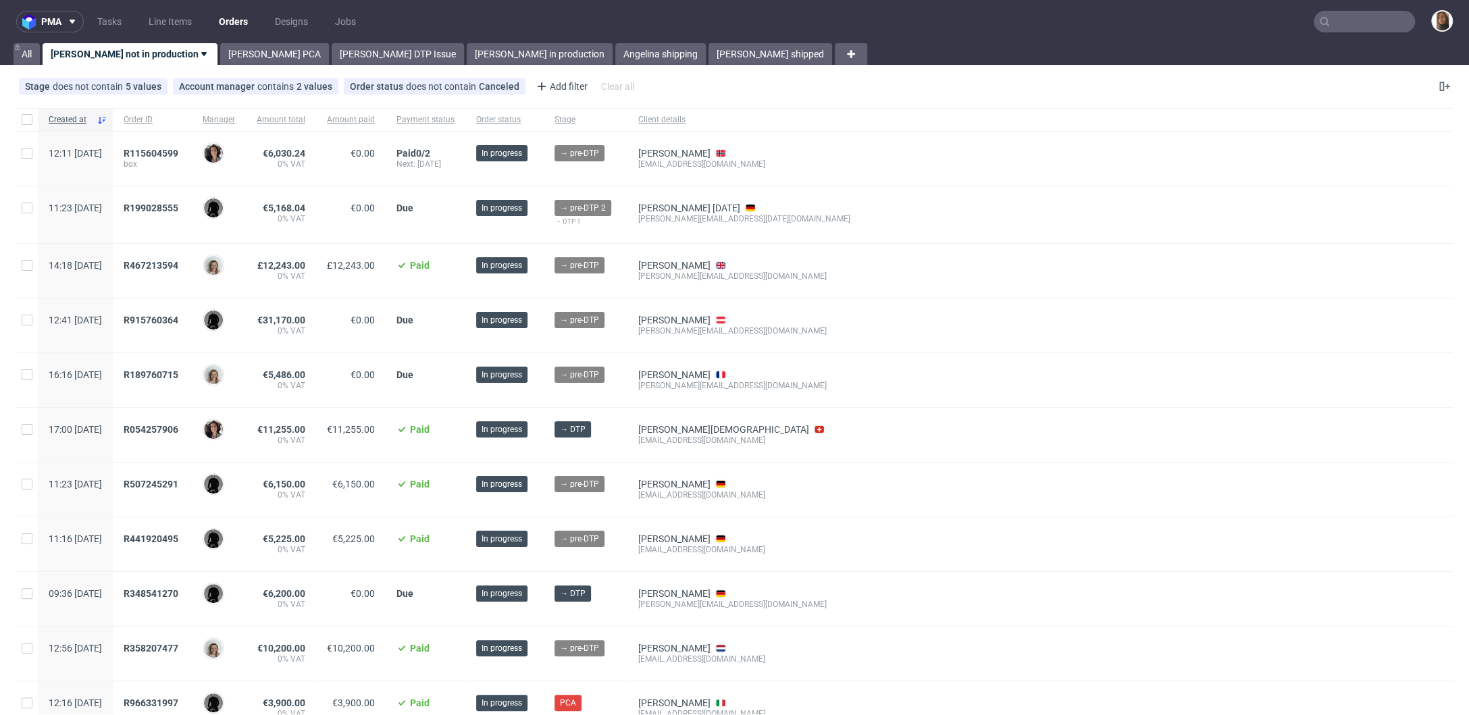
click at [205, 65] on div "pma Tasks Line Items Orders Designs Jobs All Angelina not in production Angelin…" at bounding box center [734, 357] width 1469 height 715
click at [1346, 16] on input "text" at bounding box center [1364, 22] width 101 height 22
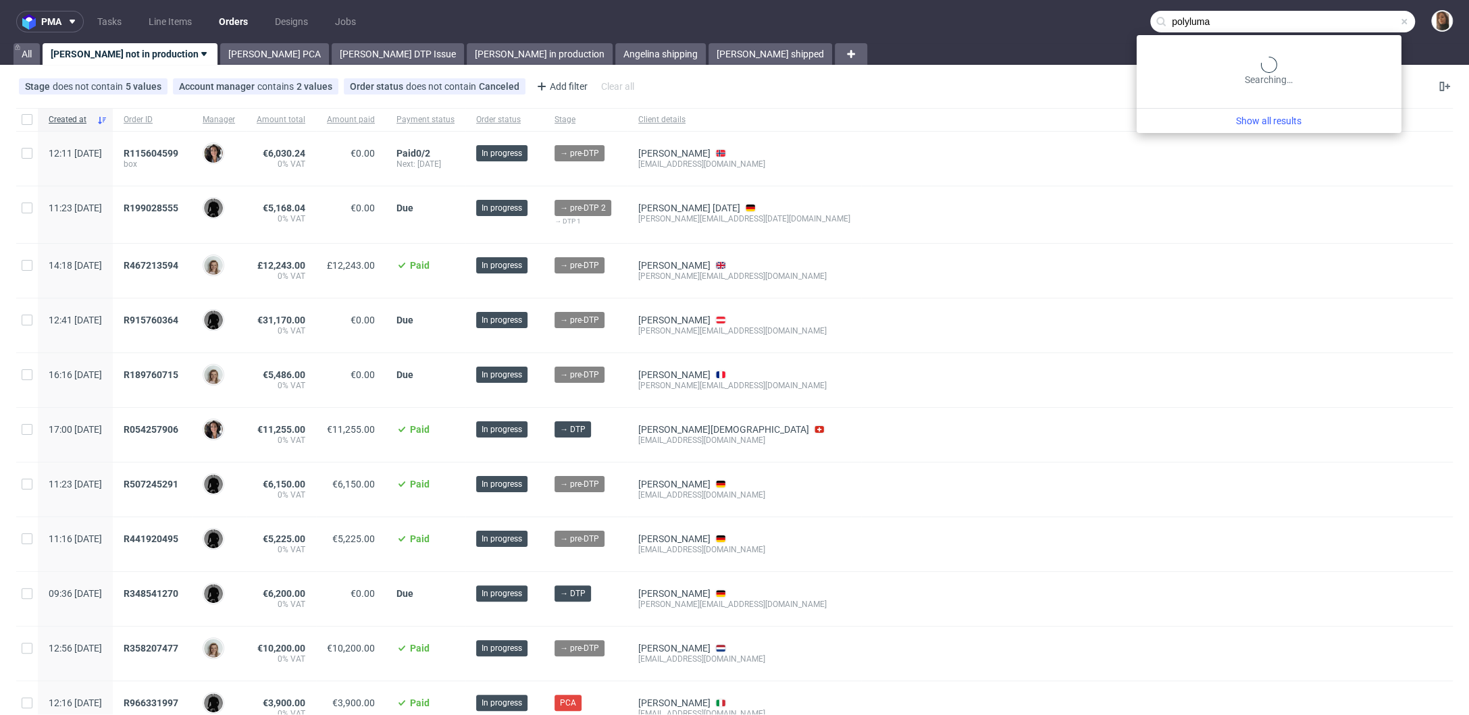
type input "polyluma"
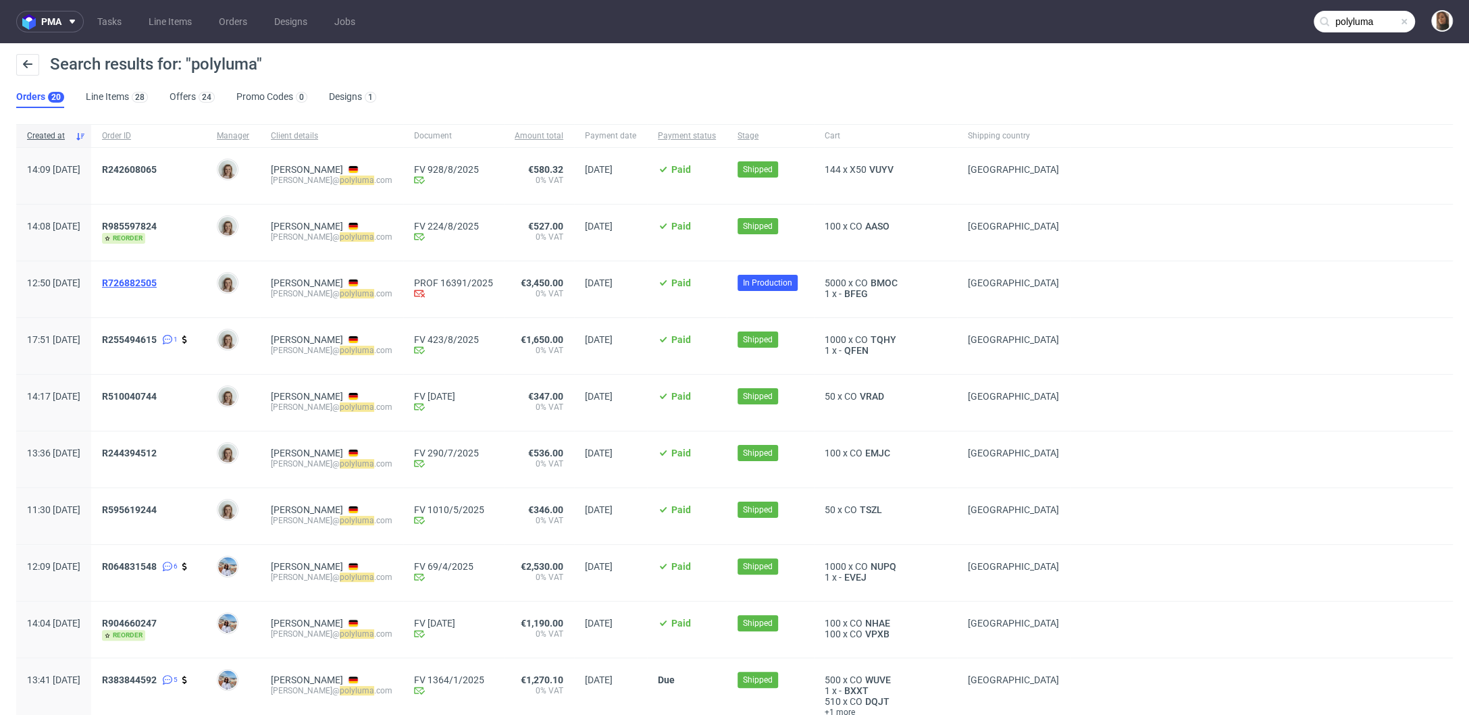
click at [157, 282] on span "R726882505" at bounding box center [129, 283] width 55 height 11
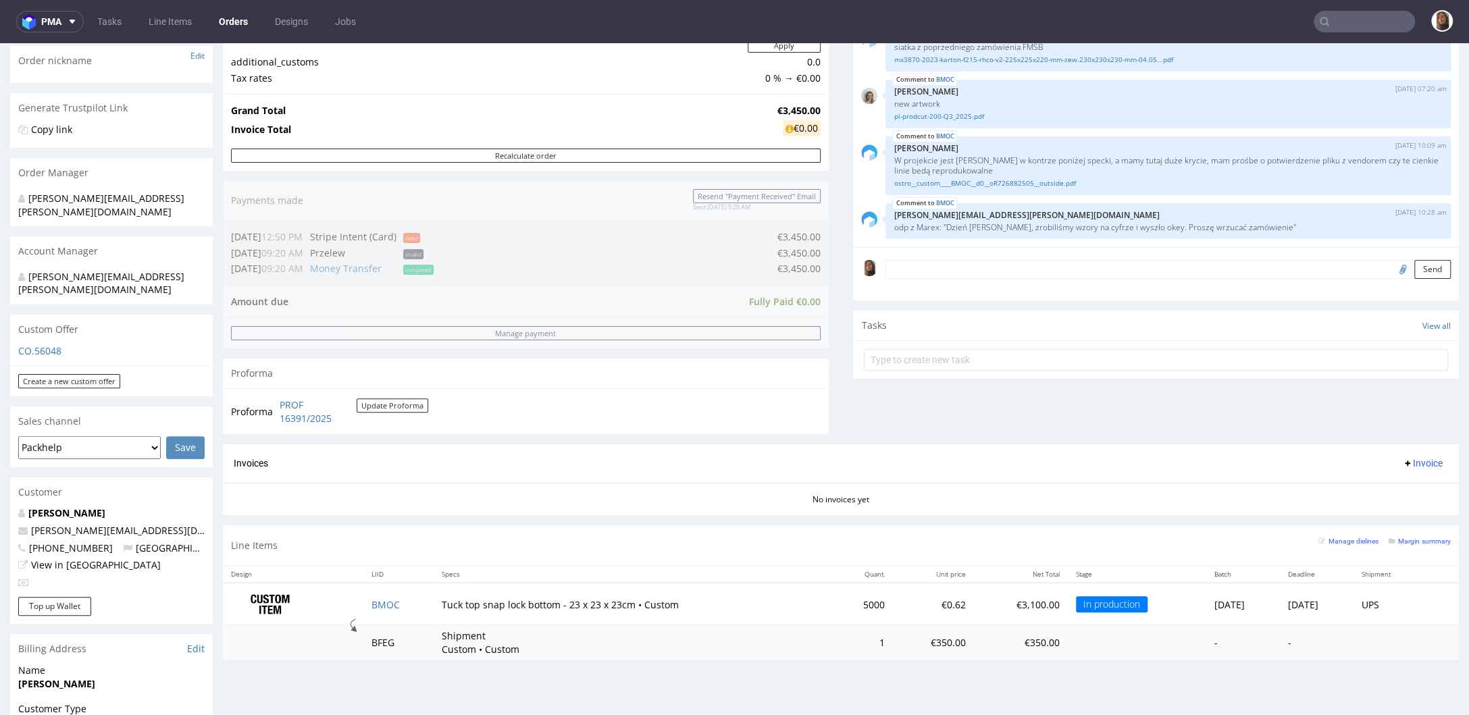
scroll to position [220, 0]
click at [51, 342] on p "CO.56048" at bounding box center [111, 349] width 186 height 14
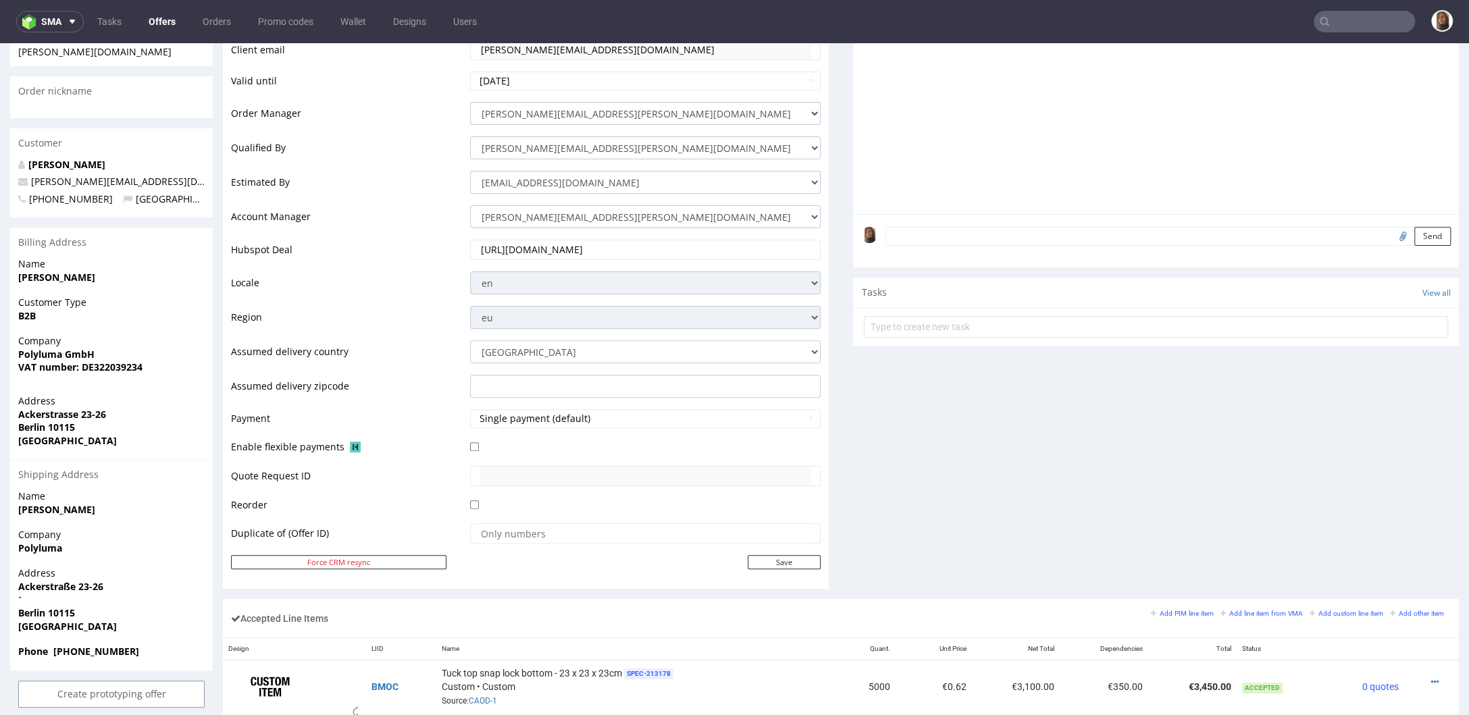
scroll to position [355, 0]
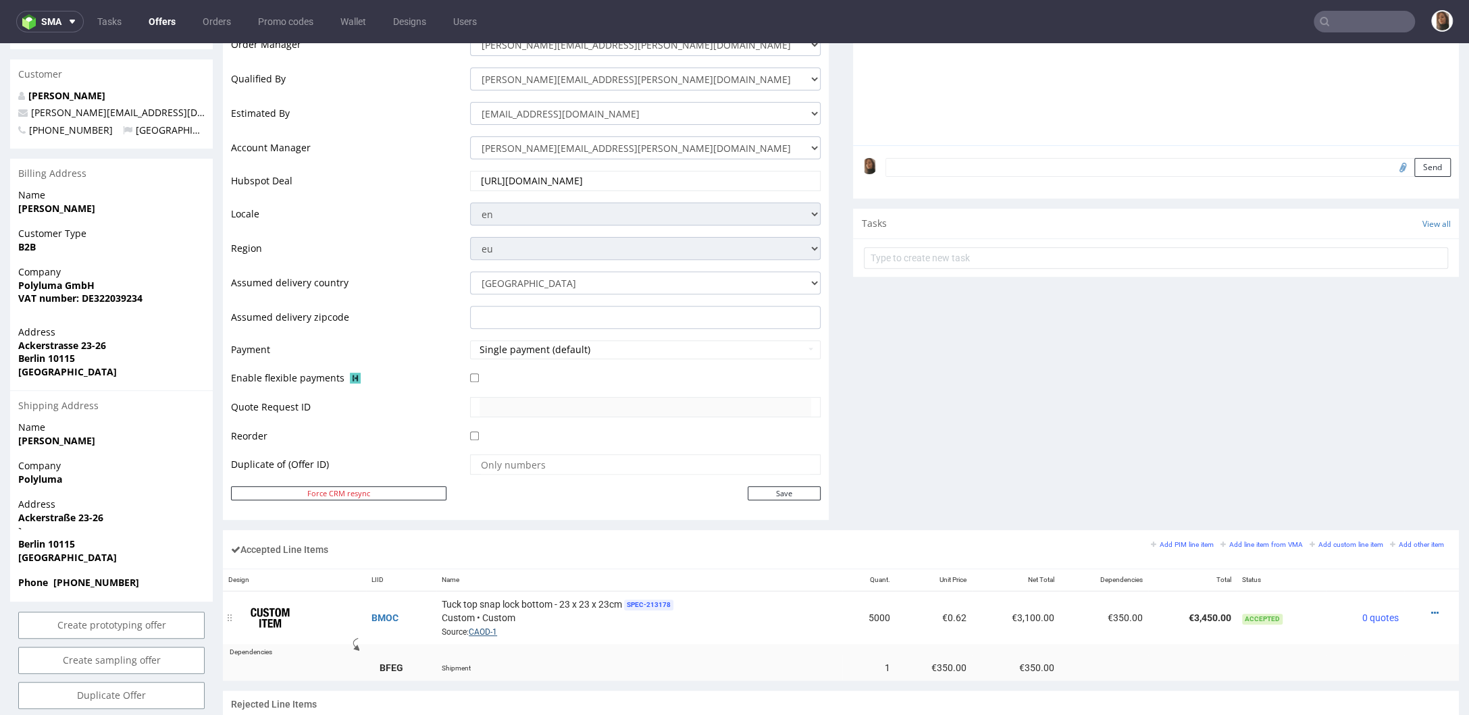
click at [478, 629] on link "CAOD-1" at bounding box center [483, 632] width 28 height 9
click at [1365, 20] on input "text" at bounding box center [1364, 22] width 101 height 22
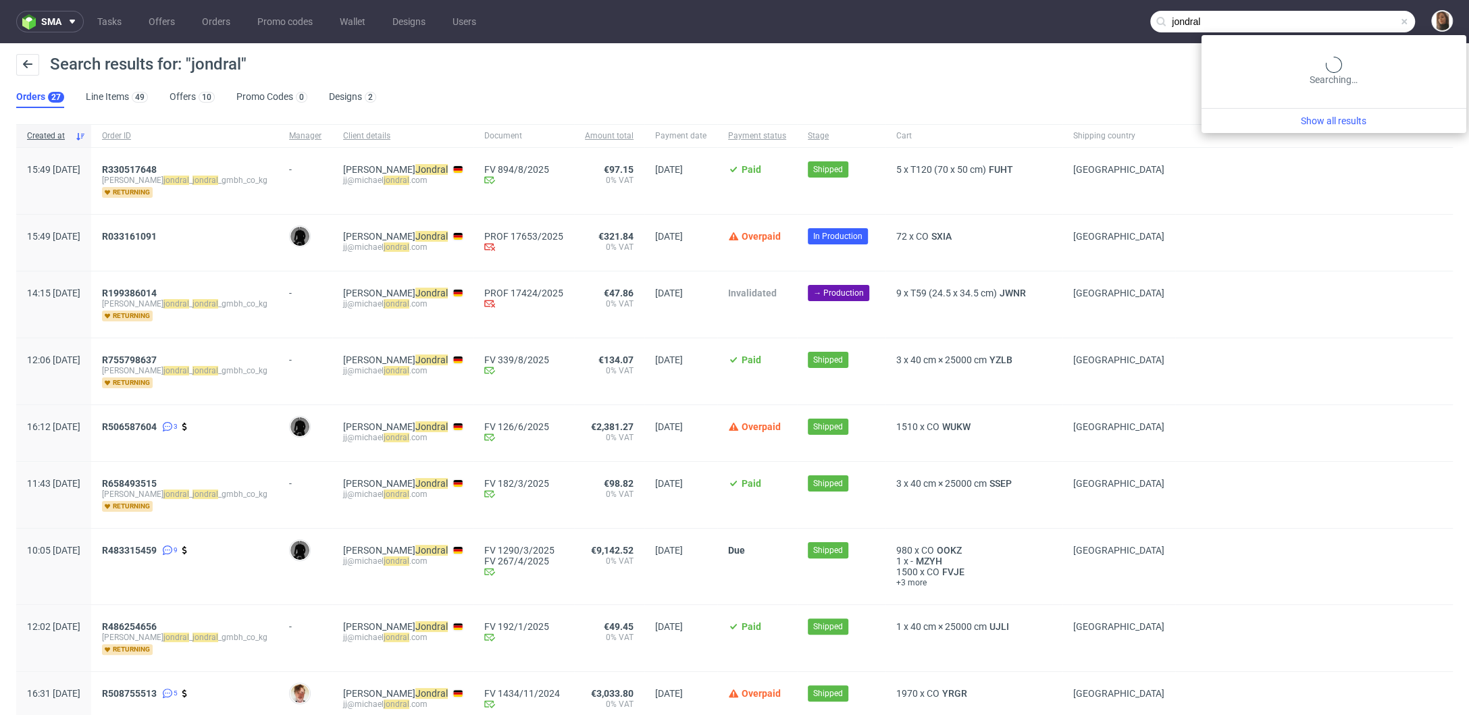
click at [1359, 29] on input "jondral" at bounding box center [1283, 22] width 265 height 22
type input "schulz"
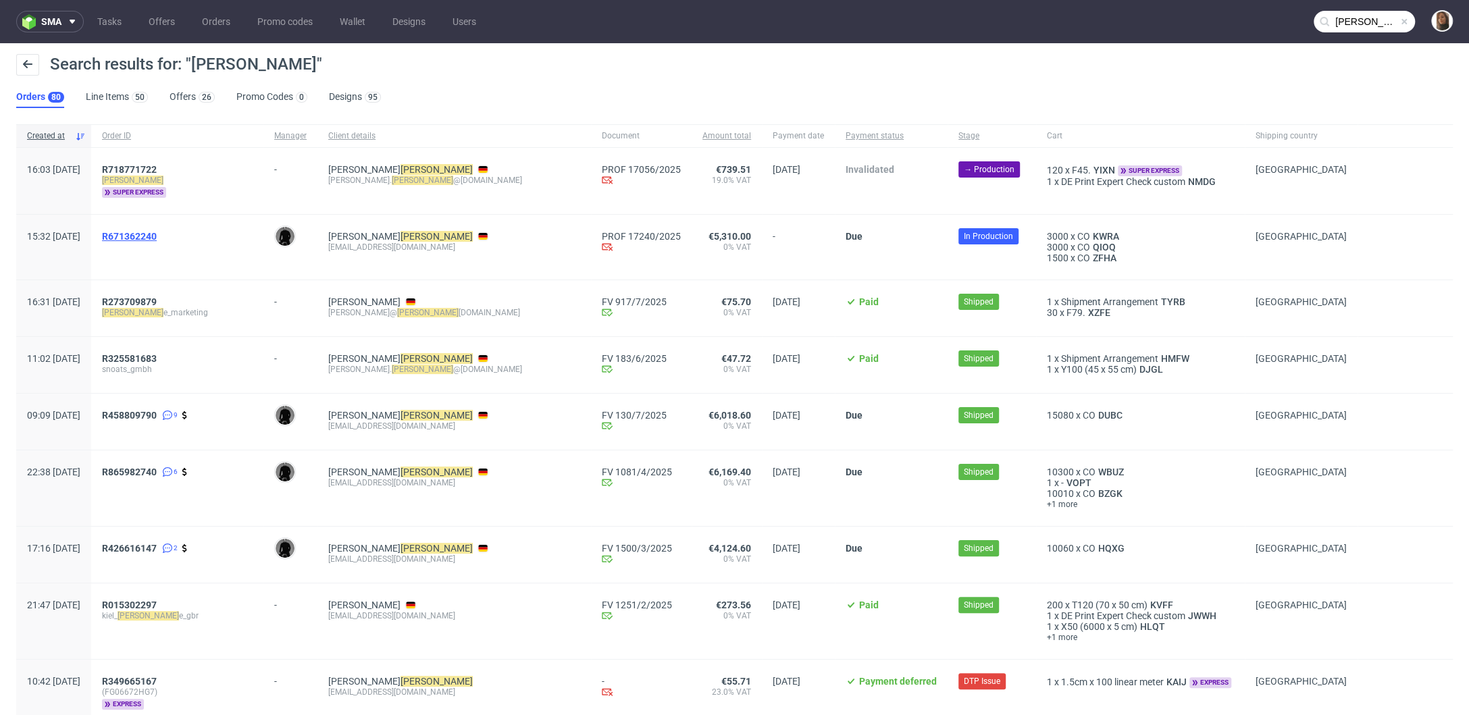
click at [149, 236] on span "R671362240" at bounding box center [129, 236] width 55 height 11
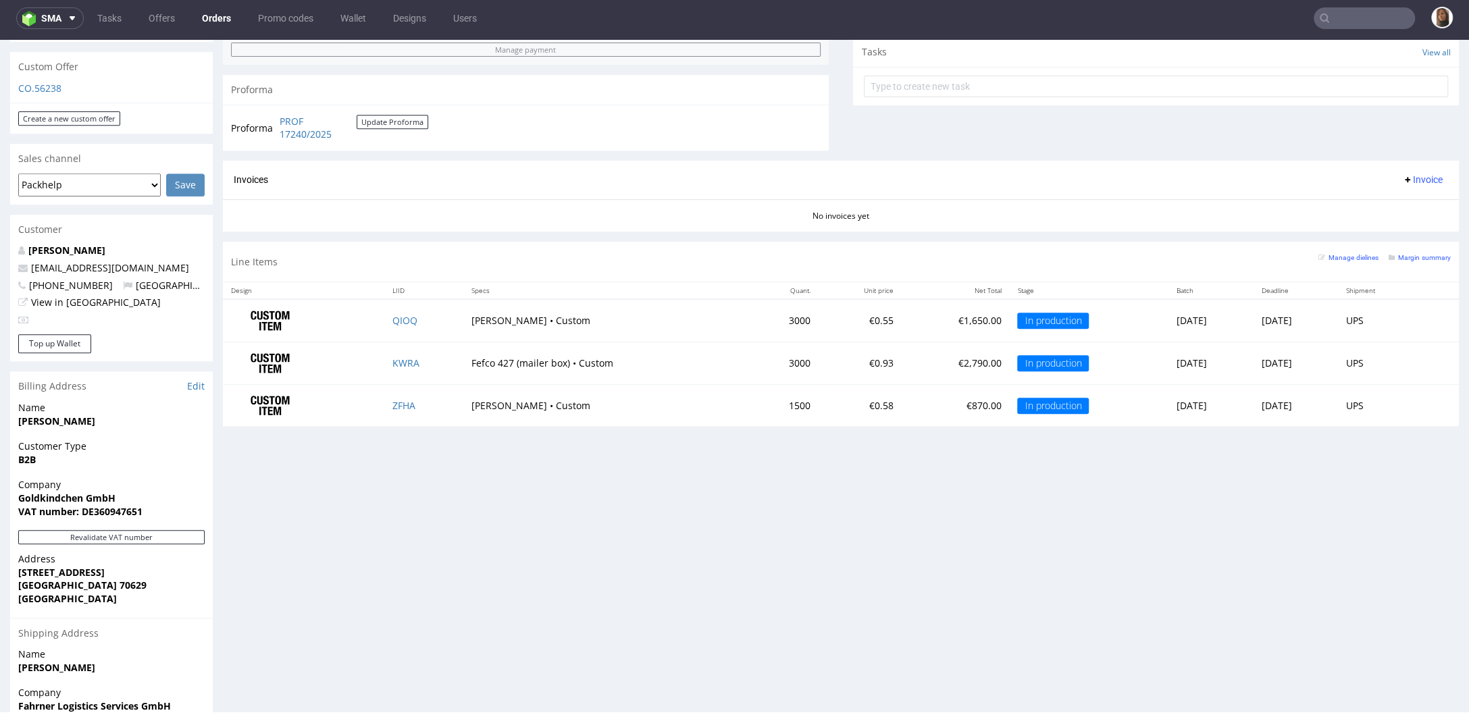
scroll to position [357, 0]
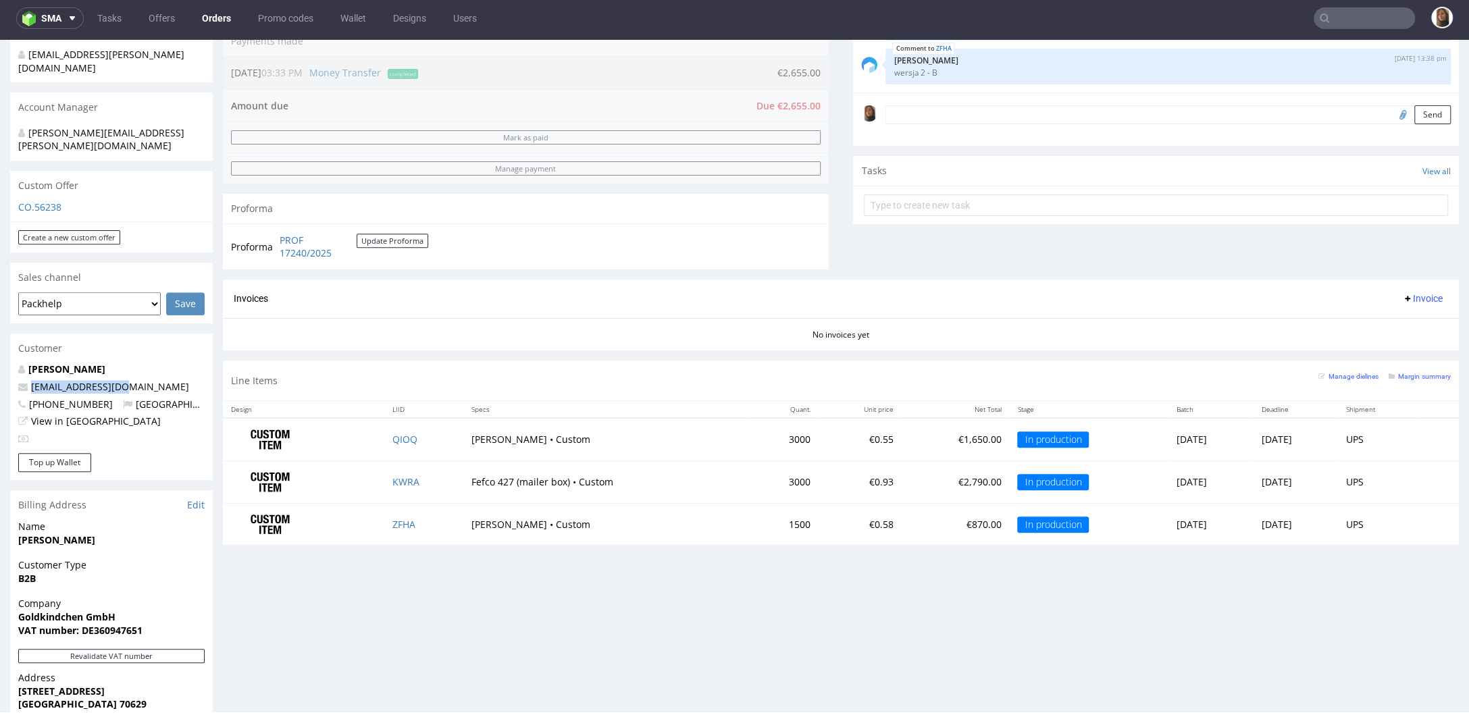
drag, startPoint x: 136, startPoint y: 361, endPoint x: 18, endPoint y: 361, distance: 118.2
click at [18, 380] on p "ds@goldkindchen.de" at bounding box center [111, 387] width 186 height 14
copy span "ds@goldkindchen.de"
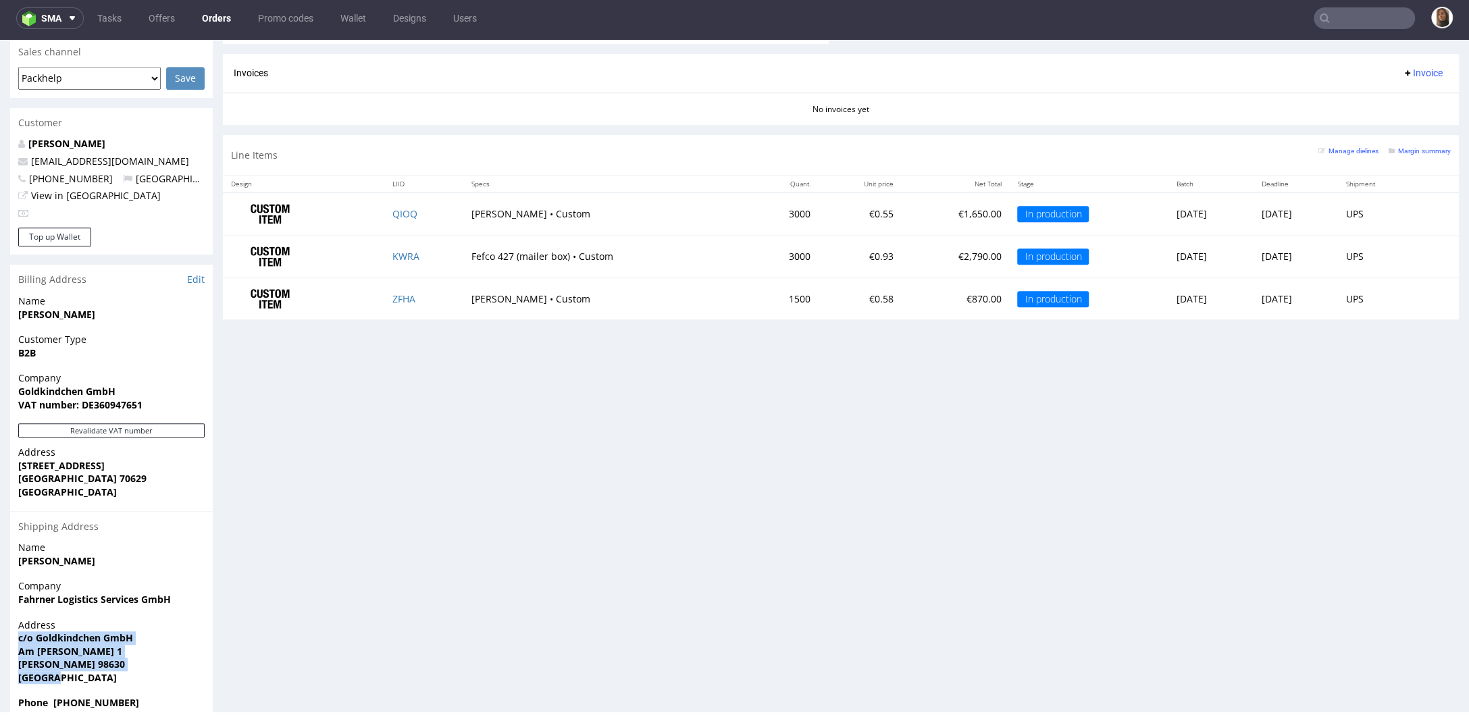
drag, startPoint x: 59, startPoint y: 657, endPoint x: 16, endPoint y: 611, distance: 62.6
click at [16, 619] on div "Address c/o Goldkindchen GmbH Am Aschenbach 1 Römhild-Gleichamberg 98630 Germany" at bounding box center [111, 658] width 203 height 78
copy p "c/o Goldkindchen GmbH Am Aschenbach 1 Römhild-Gleichamberg 98630 Germany"
click at [1348, 14] on input "text" at bounding box center [1364, 18] width 101 height 22
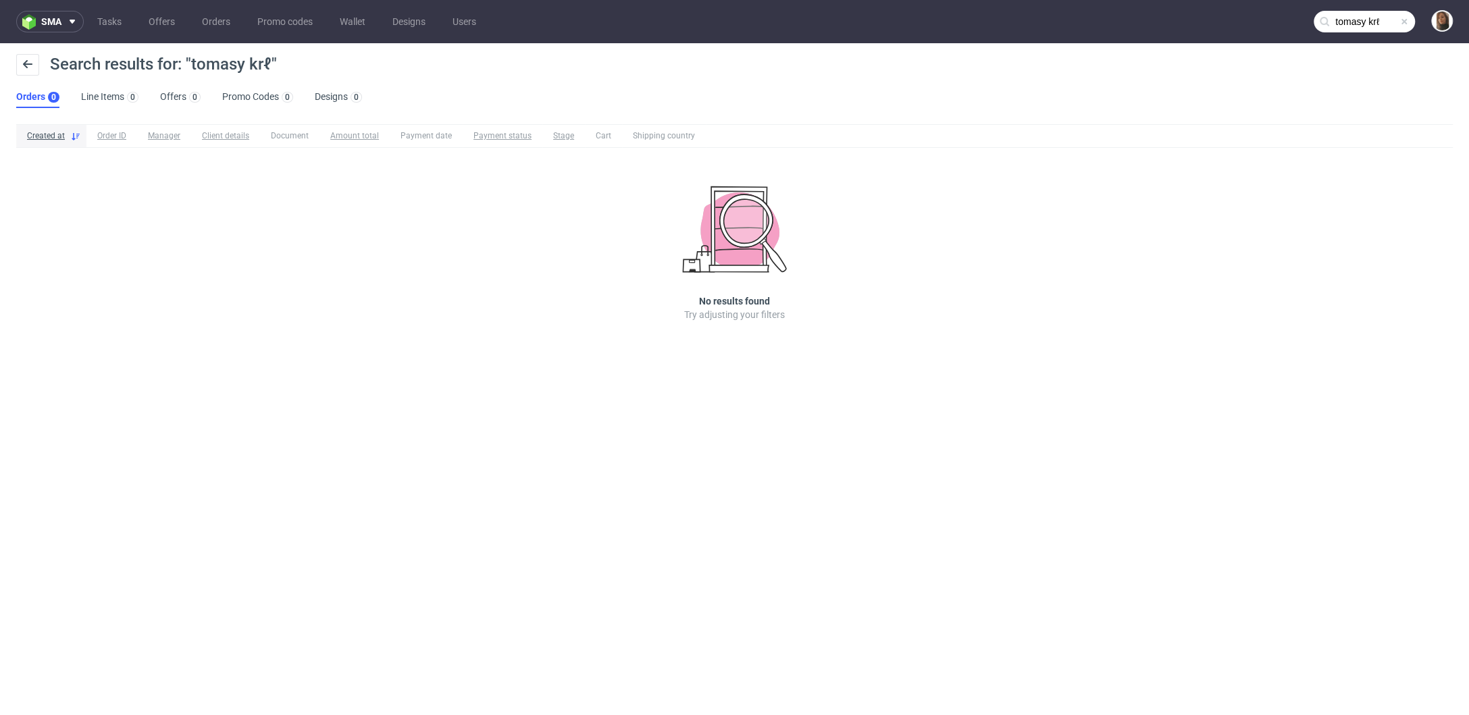
click at [1353, 26] on input "tomasy krℓ" at bounding box center [1364, 22] width 101 height 22
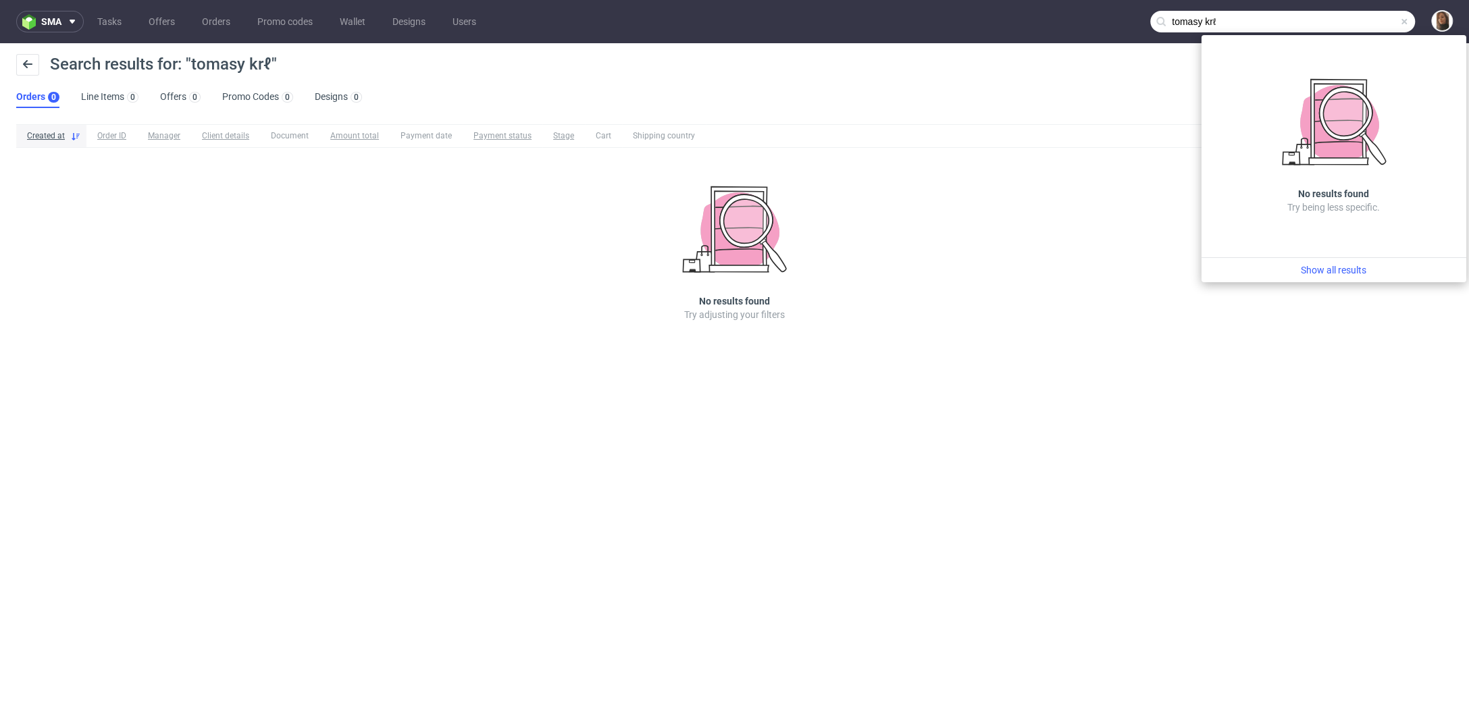
drag, startPoint x: 1301, startPoint y: 18, endPoint x: 1040, endPoint y: 15, distance: 260.8
click at [1040, 15] on nav "sma Tasks Offers Orders Promo codes Wallet Designs Users tomasy krℓ" at bounding box center [734, 21] width 1469 height 43
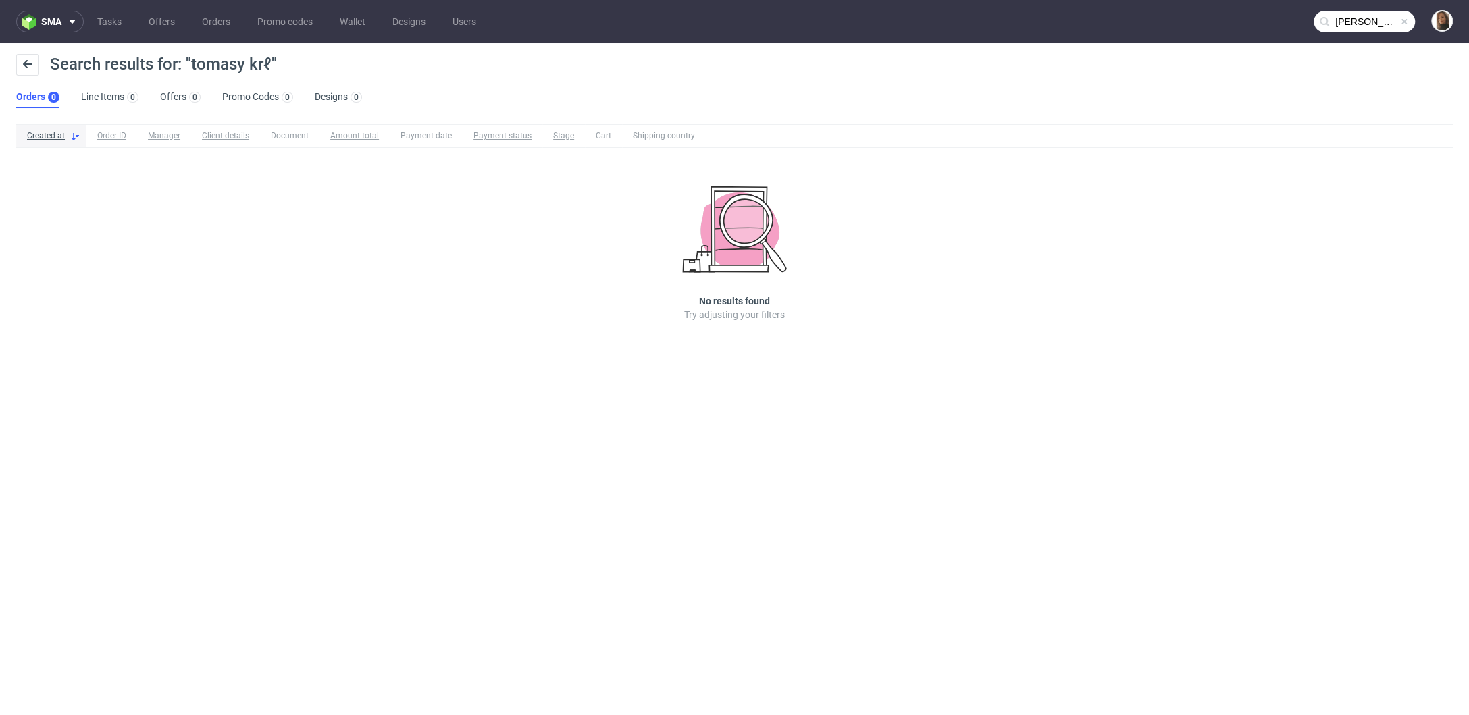
type input "tomasz król"
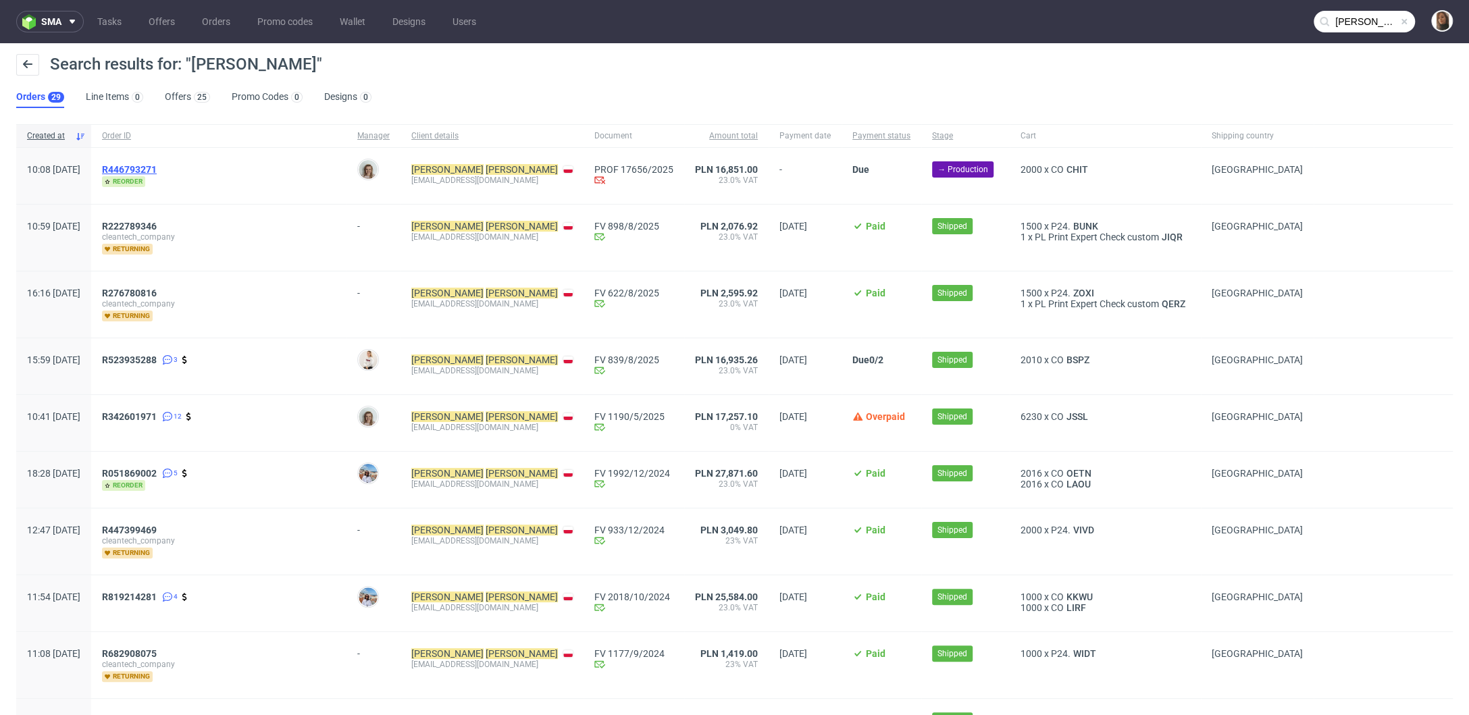
click at [157, 166] on span "R446793271" at bounding box center [129, 169] width 55 height 11
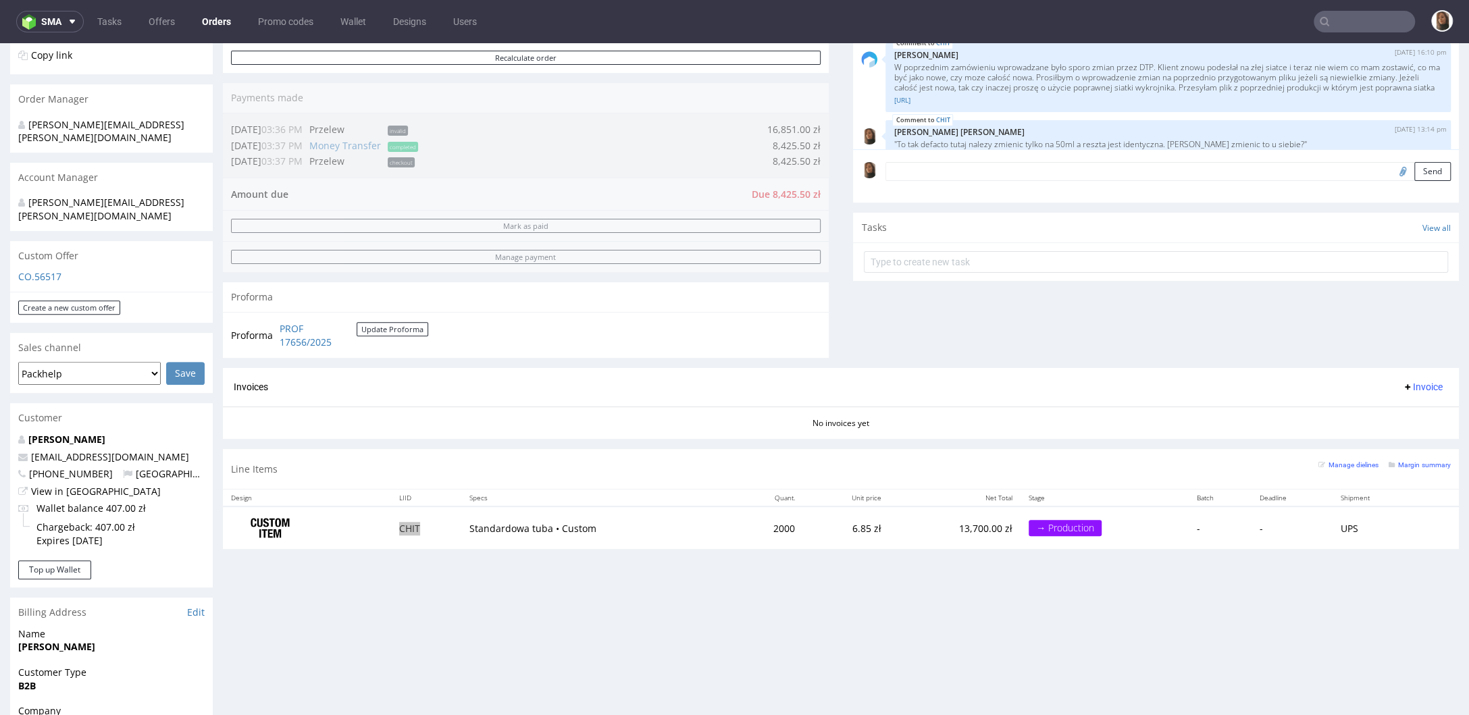
scroll to position [343, 0]
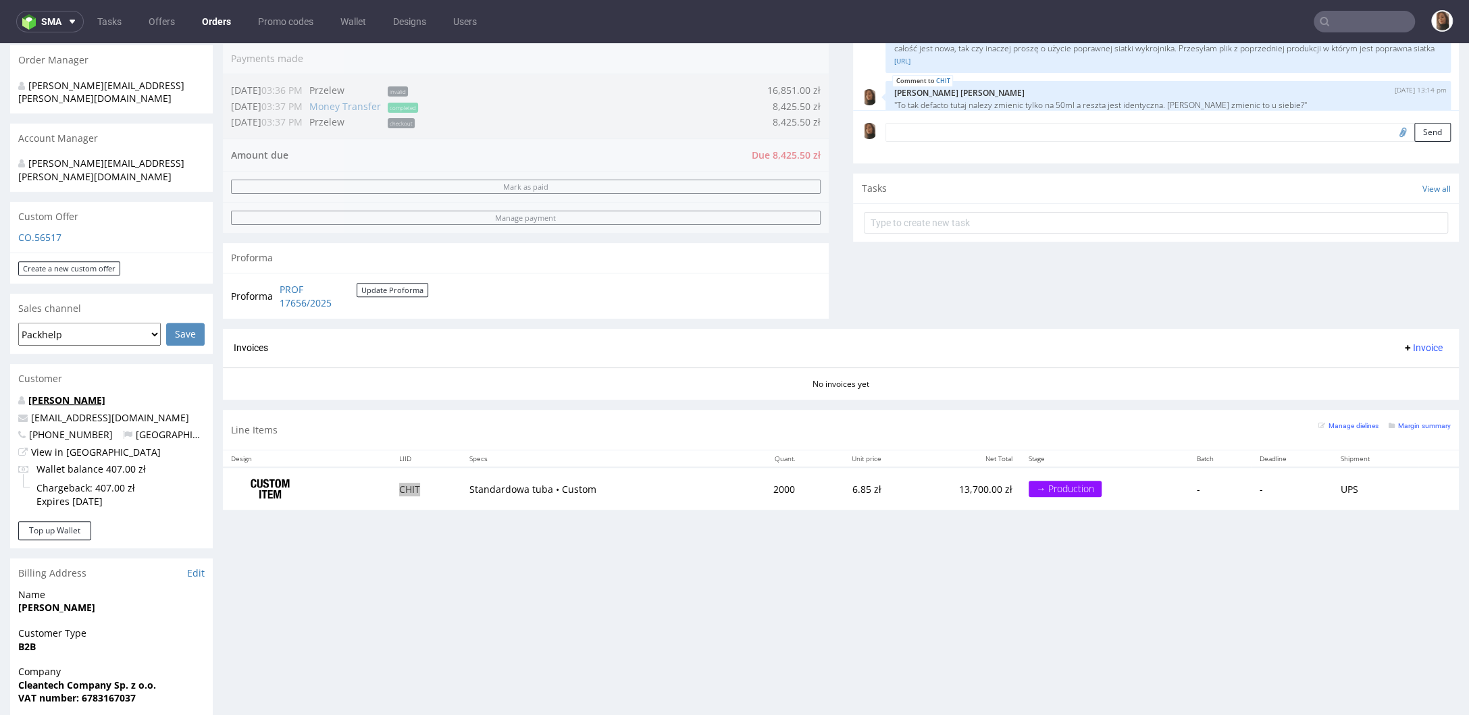
click at [65, 394] on link "Tomasz Król" at bounding box center [66, 400] width 77 height 13
click at [57, 394] on link "[PERSON_NAME]" at bounding box center [66, 400] width 77 height 13
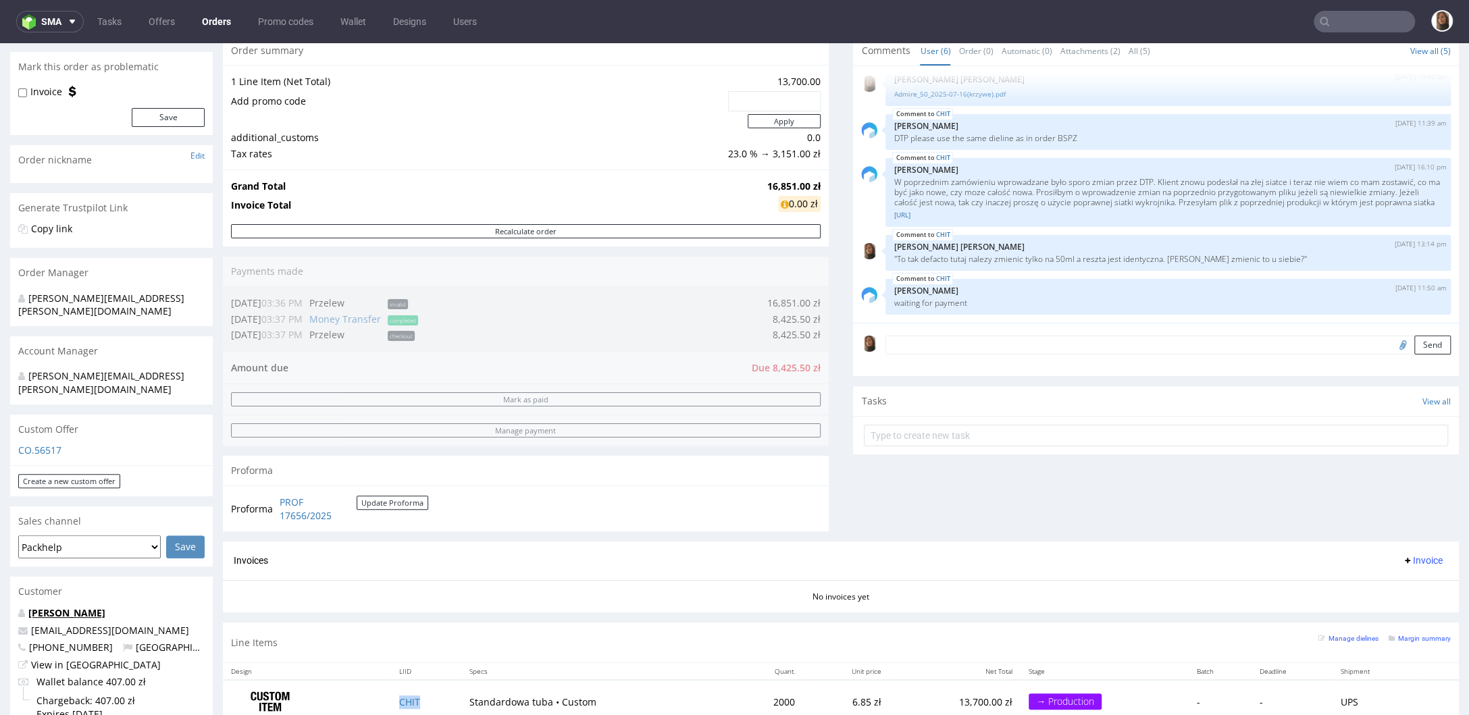
scroll to position [408, 0]
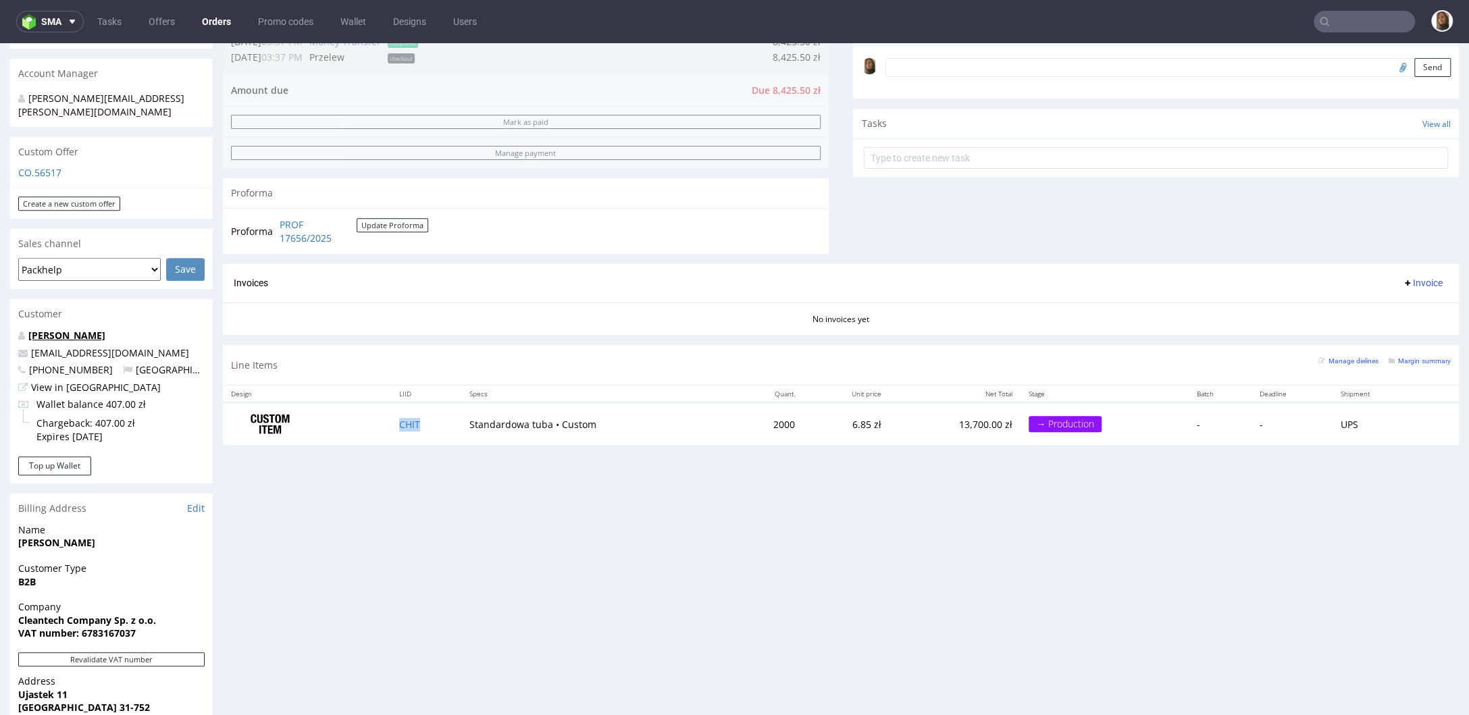
click at [45, 329] on link "[PERSON_NAME]" at bounding box center [66, 335] width 77 height 13
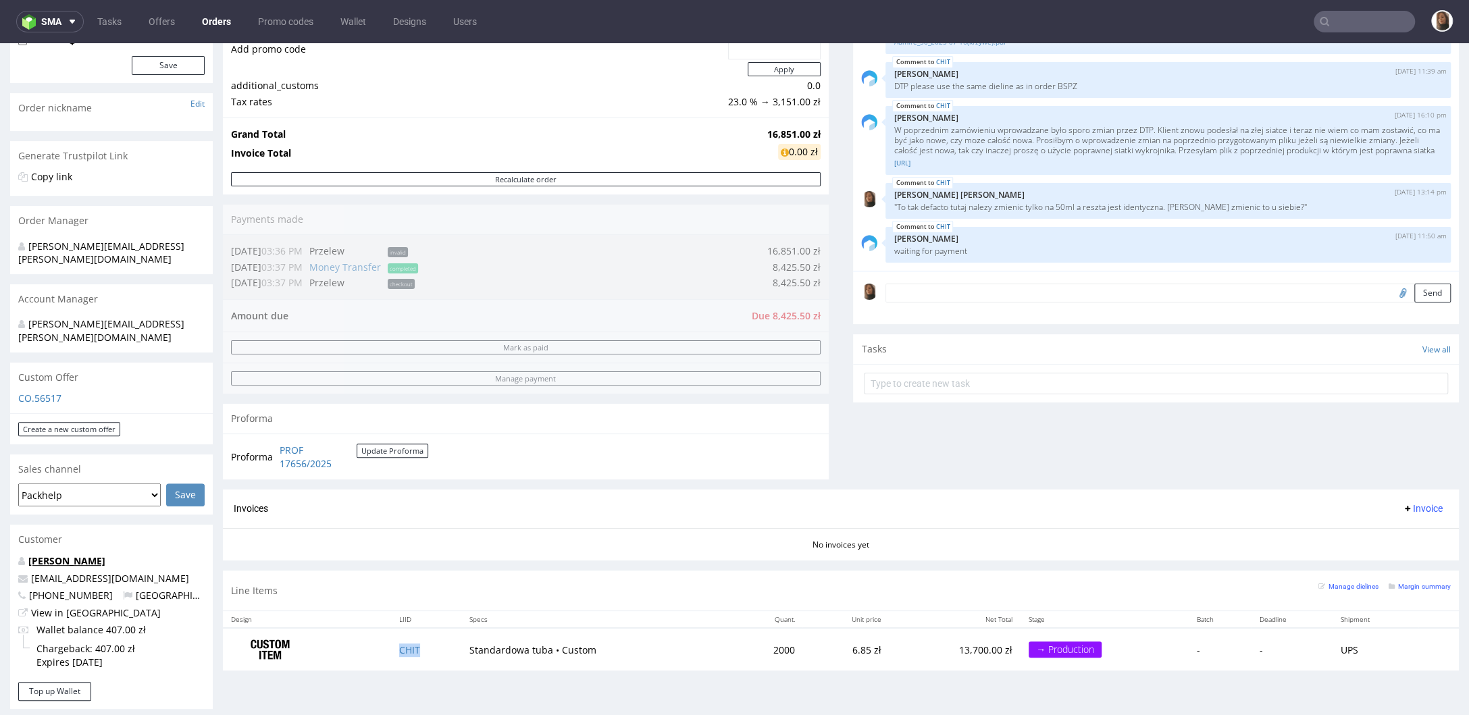
scroll to position [161, 0]
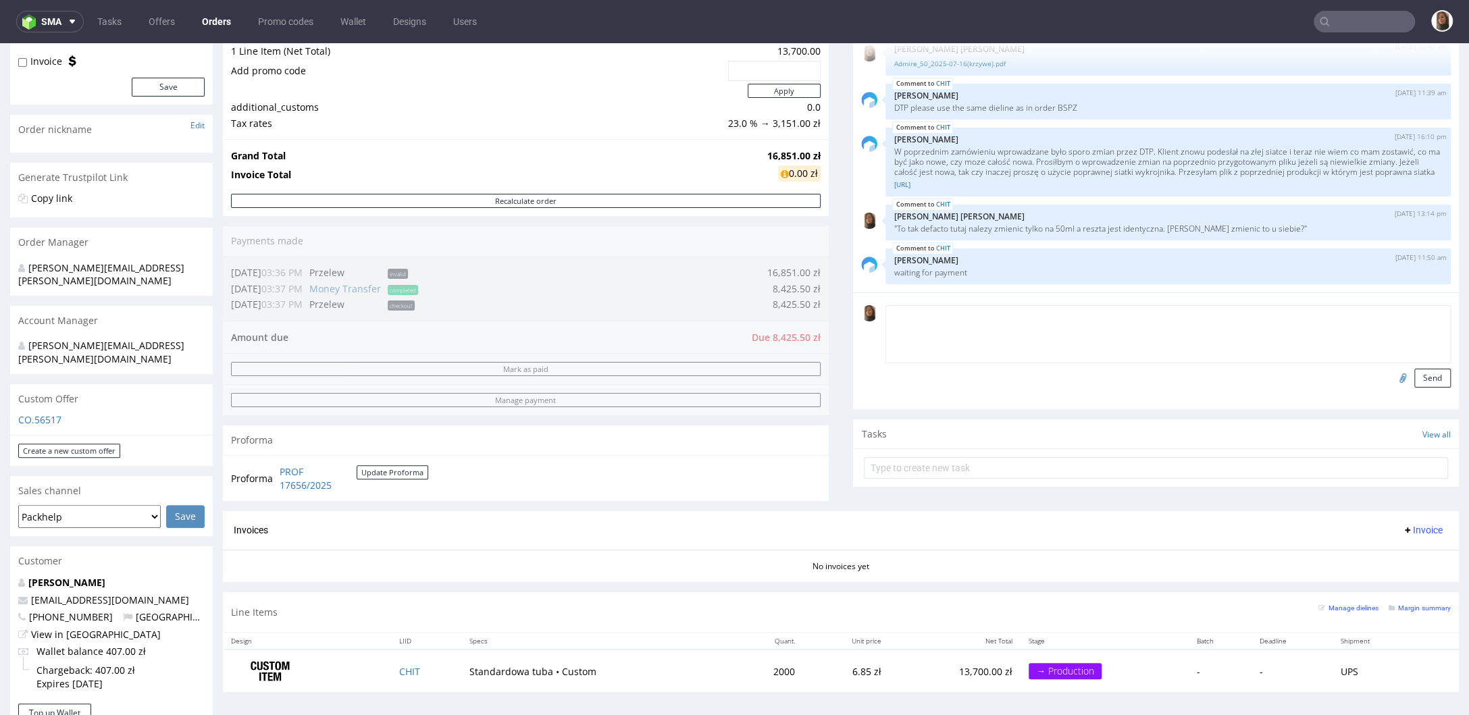
click at [909, 316] on textarea at bounding box center [1168, 334] width 565 height 58
paste textarea "PAYMENT: 50% NOW, 50% 7 DAYS after delivery"
type textarea "PAYMENT: 50% NOW, 50% 7 DAYS after delivery"
click at [1415, 381] on button "Send" at bounding box center [1433, 378] width 36 height 19
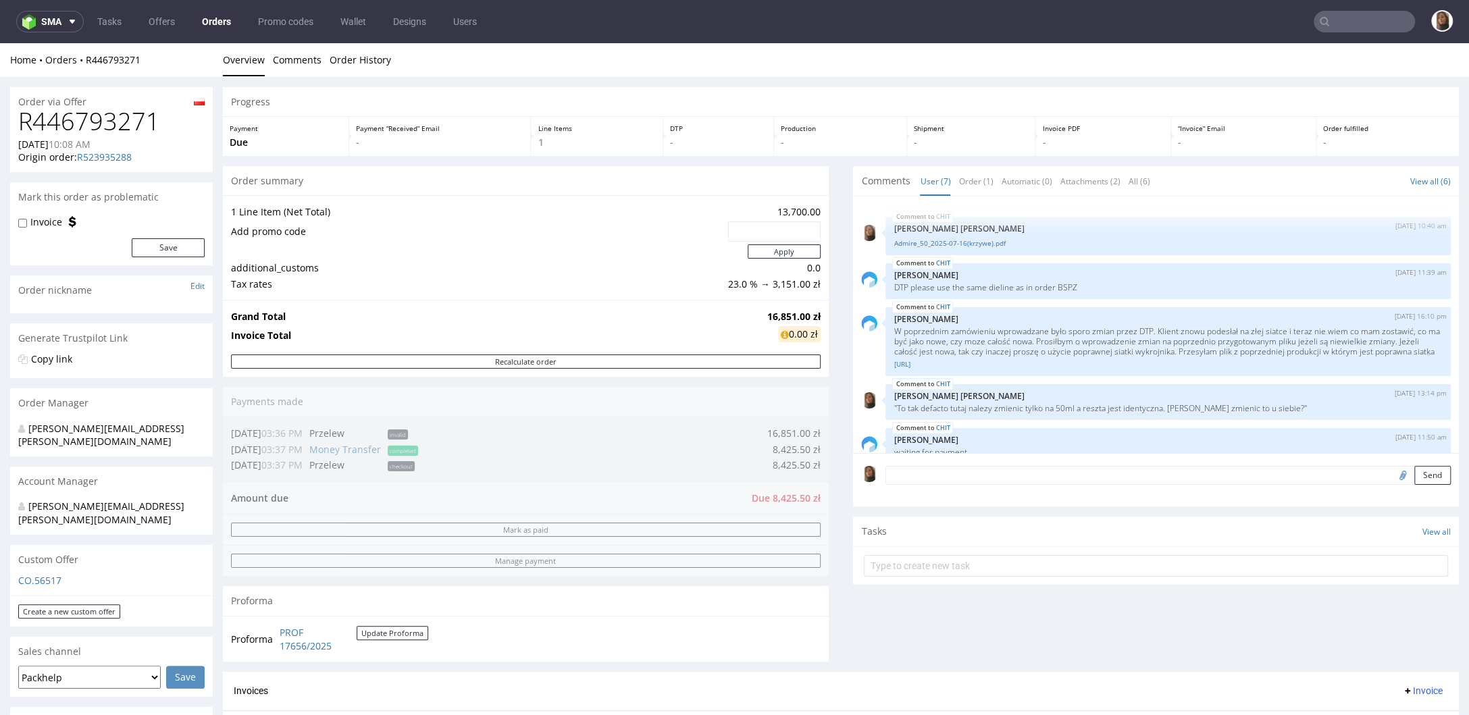
scroll to position [112, 0]
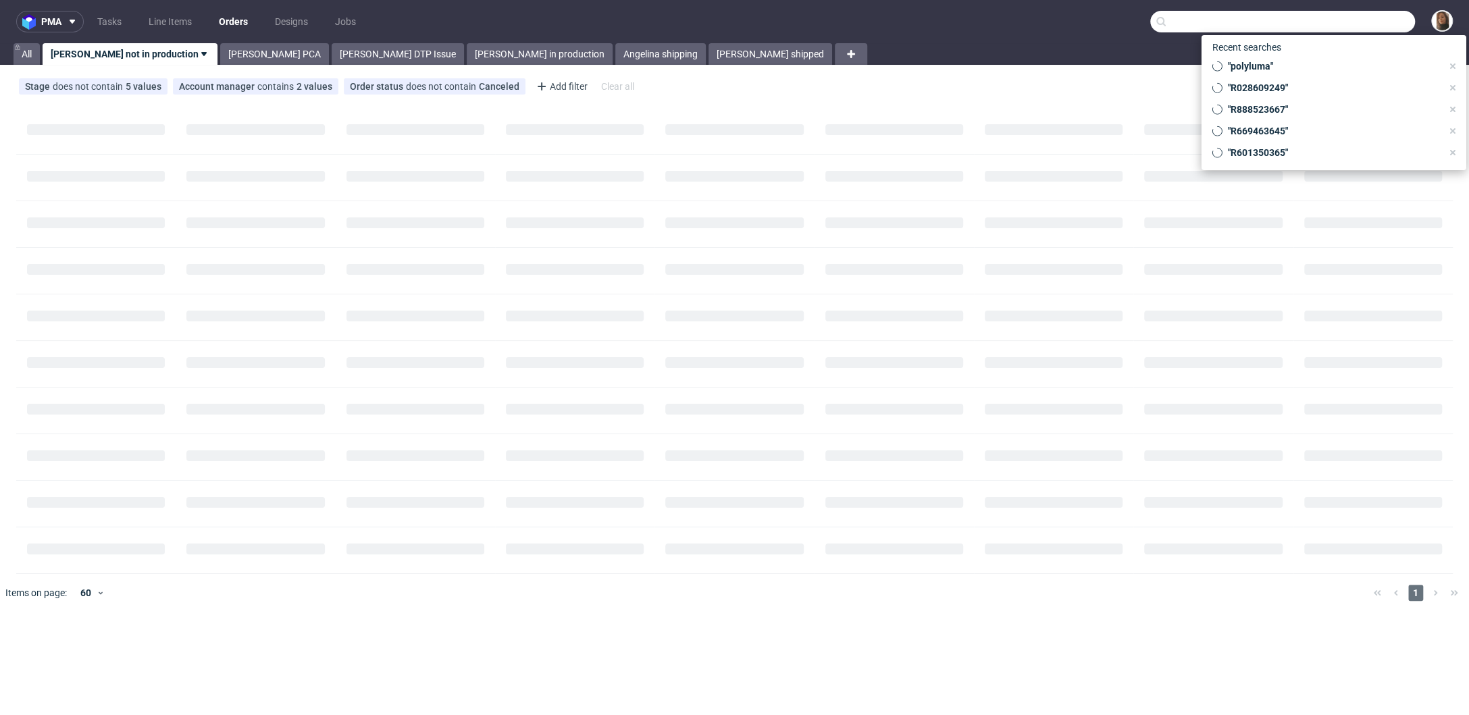
click at [1352, 20] on input "text" at bounding box center [1283, 22] width 265 height 22
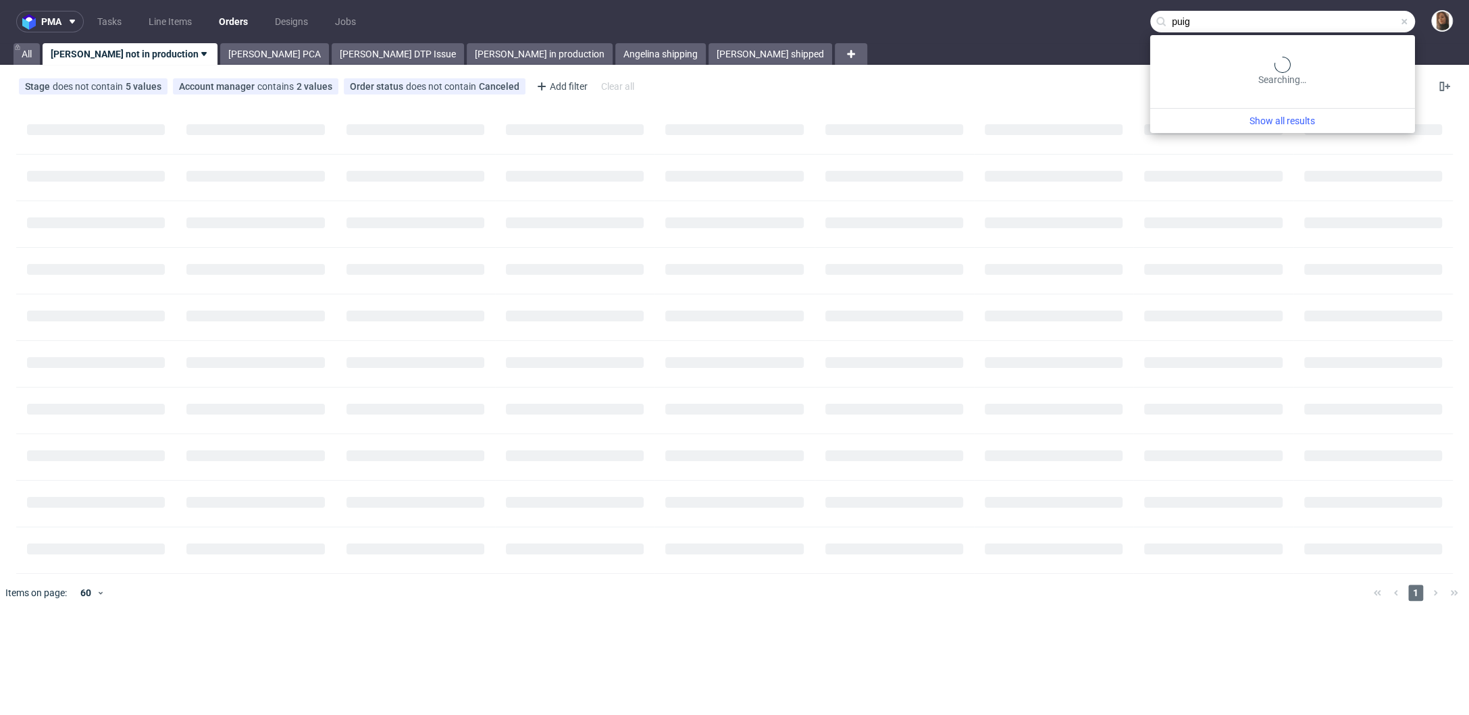
type input "puig"
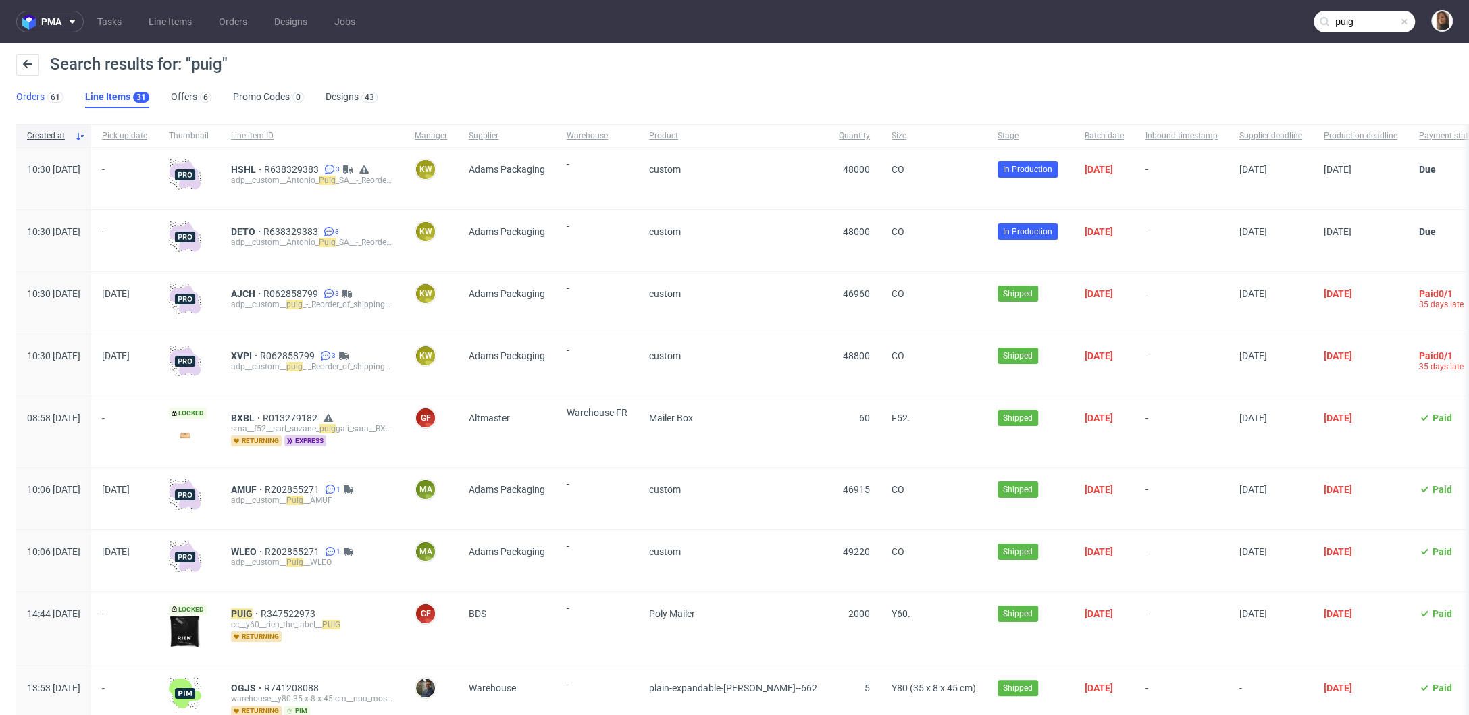
click at [28, 93] on link "Orders 61" at bounding box center [39, 97] width 47 height 22
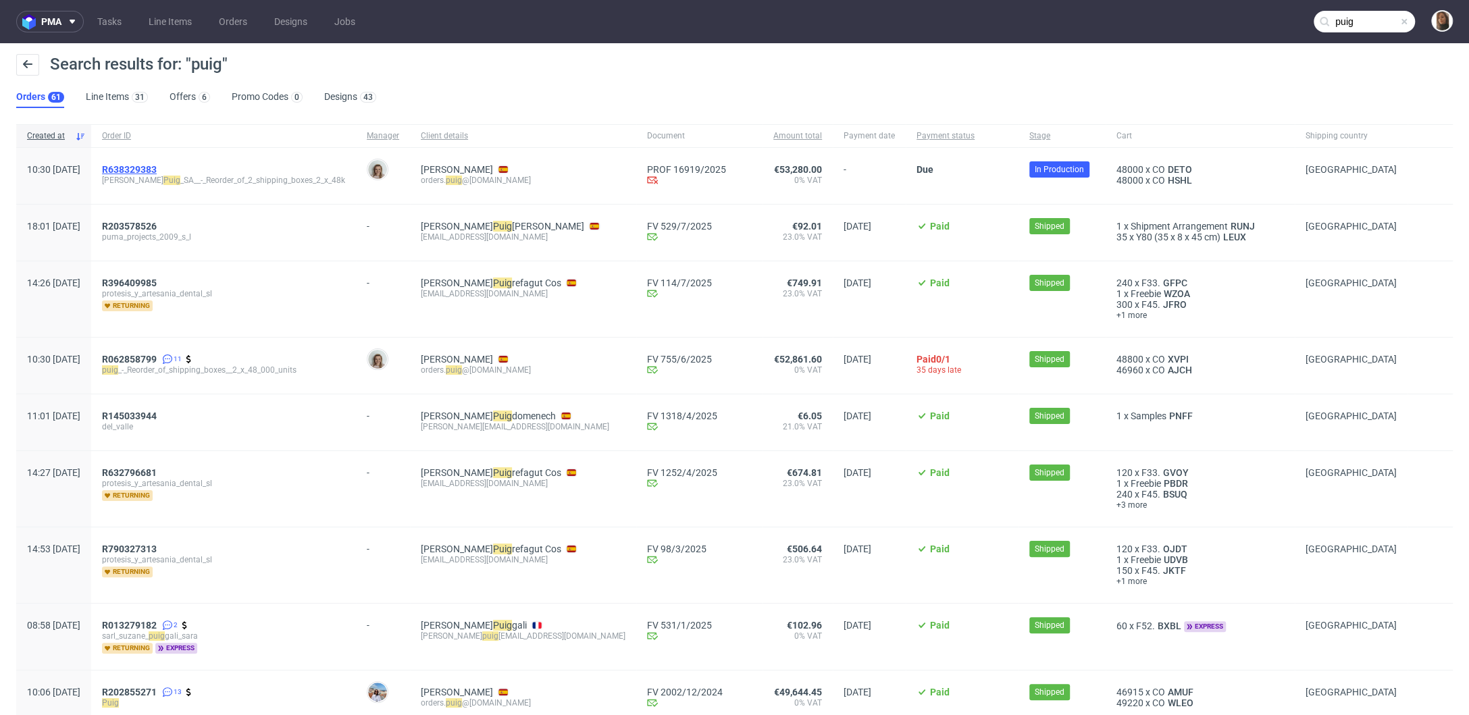
click at [157, 173] on span "R638329383" at bounding box center [129, 169] width 55 height 11
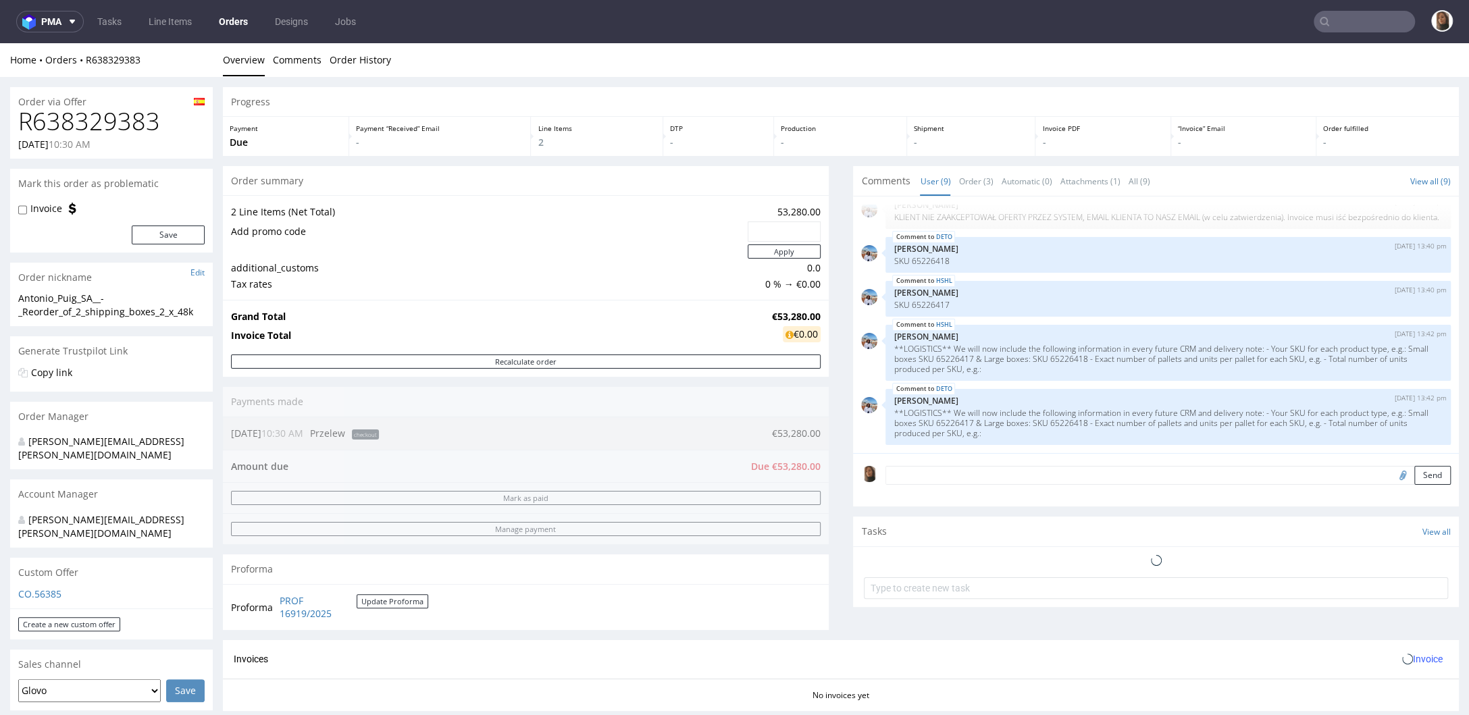
scroll to position [436, 0]
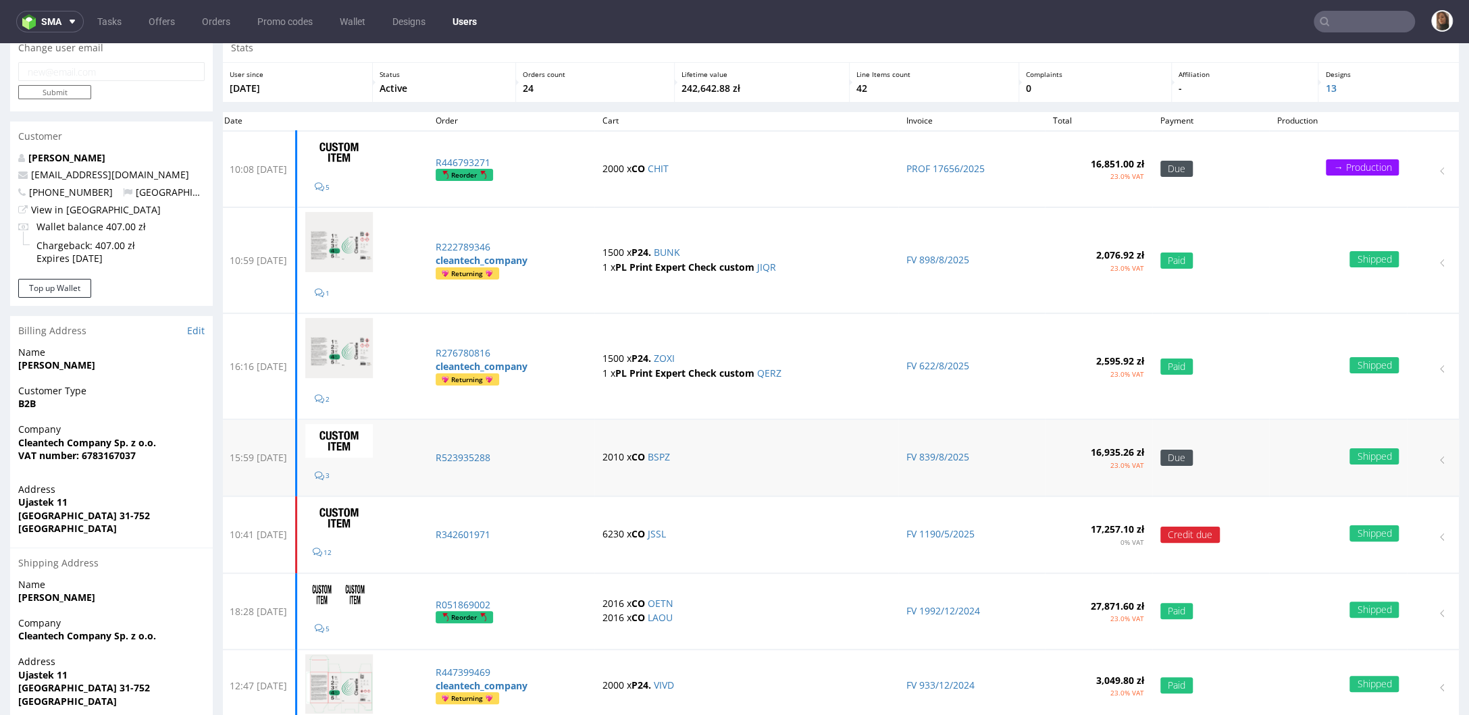
scroll to position [55, 0]
click at [494, 533] on p "R342601971" at bounding box center [511, 535] width 151 height 14
click at [501, 598] on p "R051869002" at bounding box center [511, 605] width 151 height 14
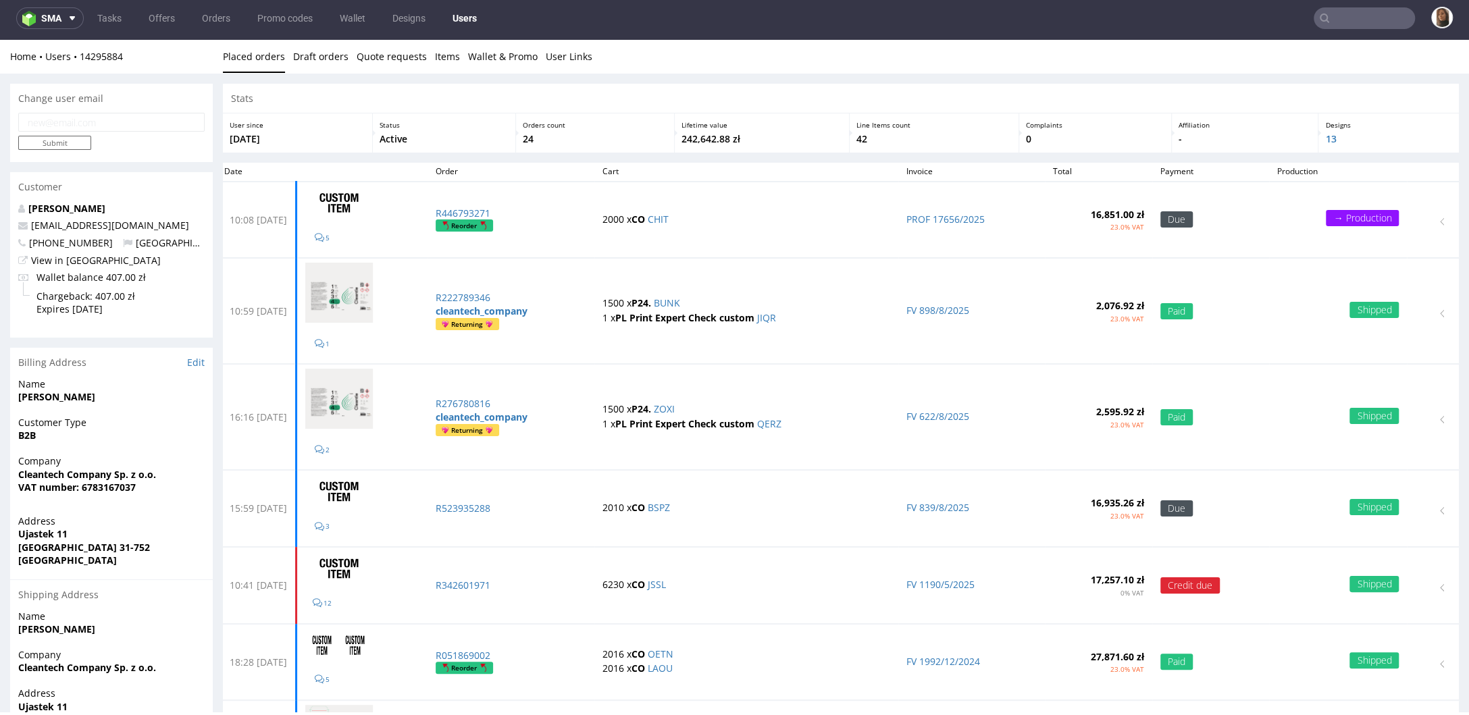
scroll to position [3, 0]
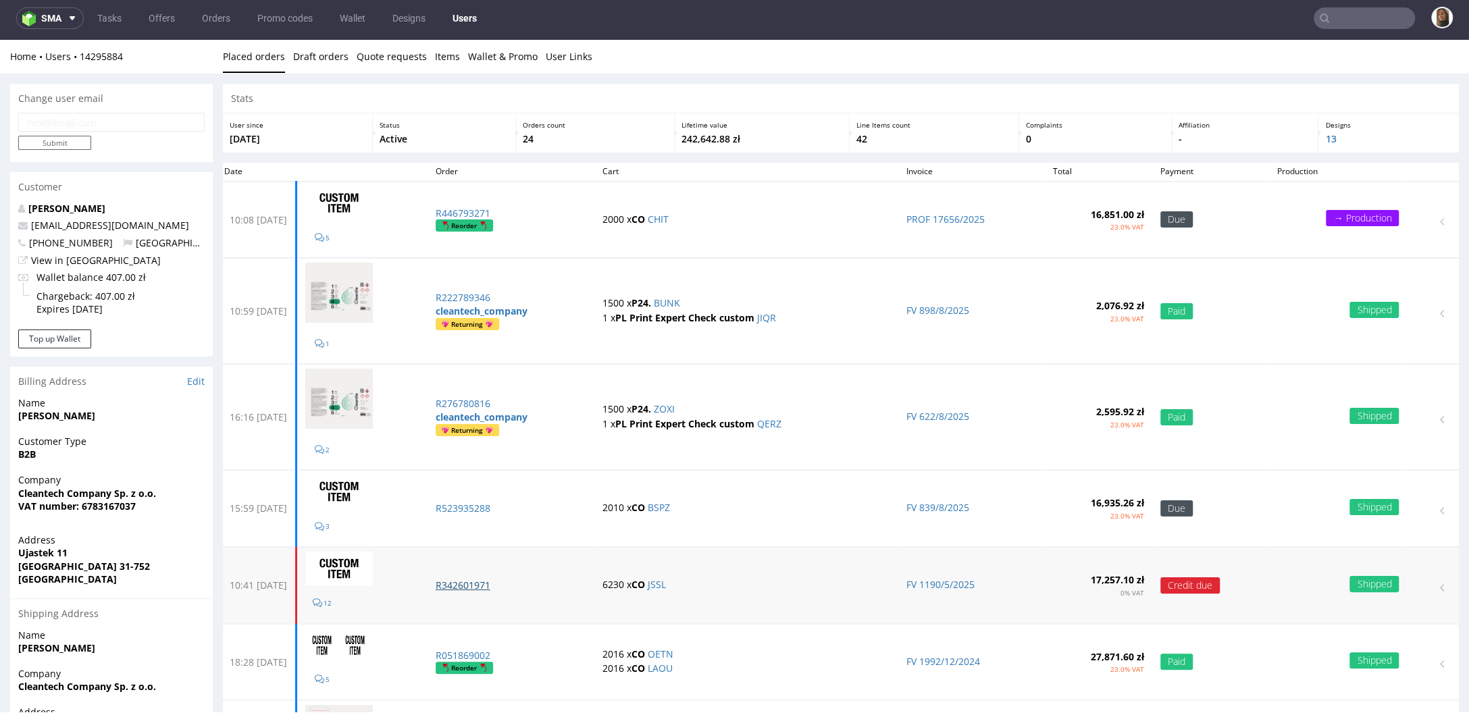
click at [505, 580] on p "R342601971" at bounding box center [511, 586] width 151 height 14
click at [502, 649] on p "R051869002" at bounding box center [511, 656] width 151 height 14
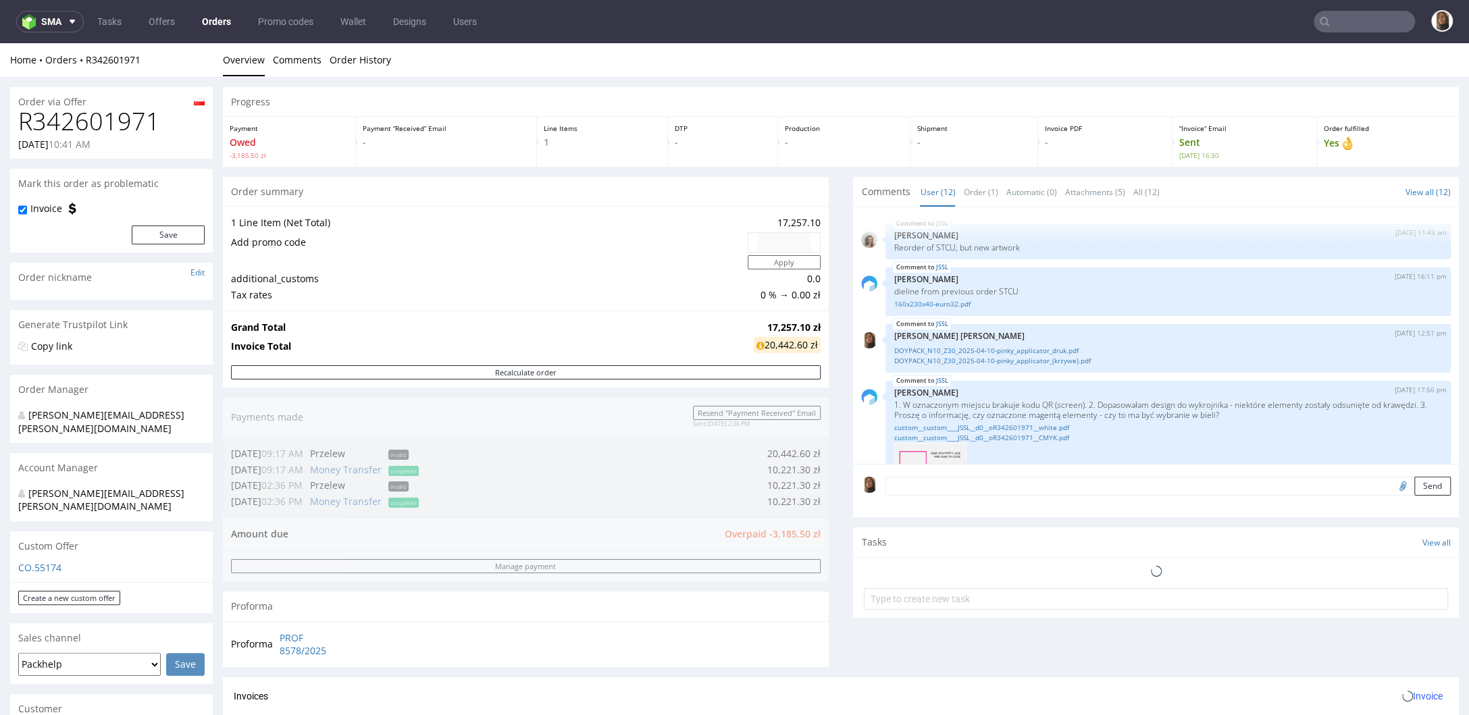
scroll to position [474, 0]
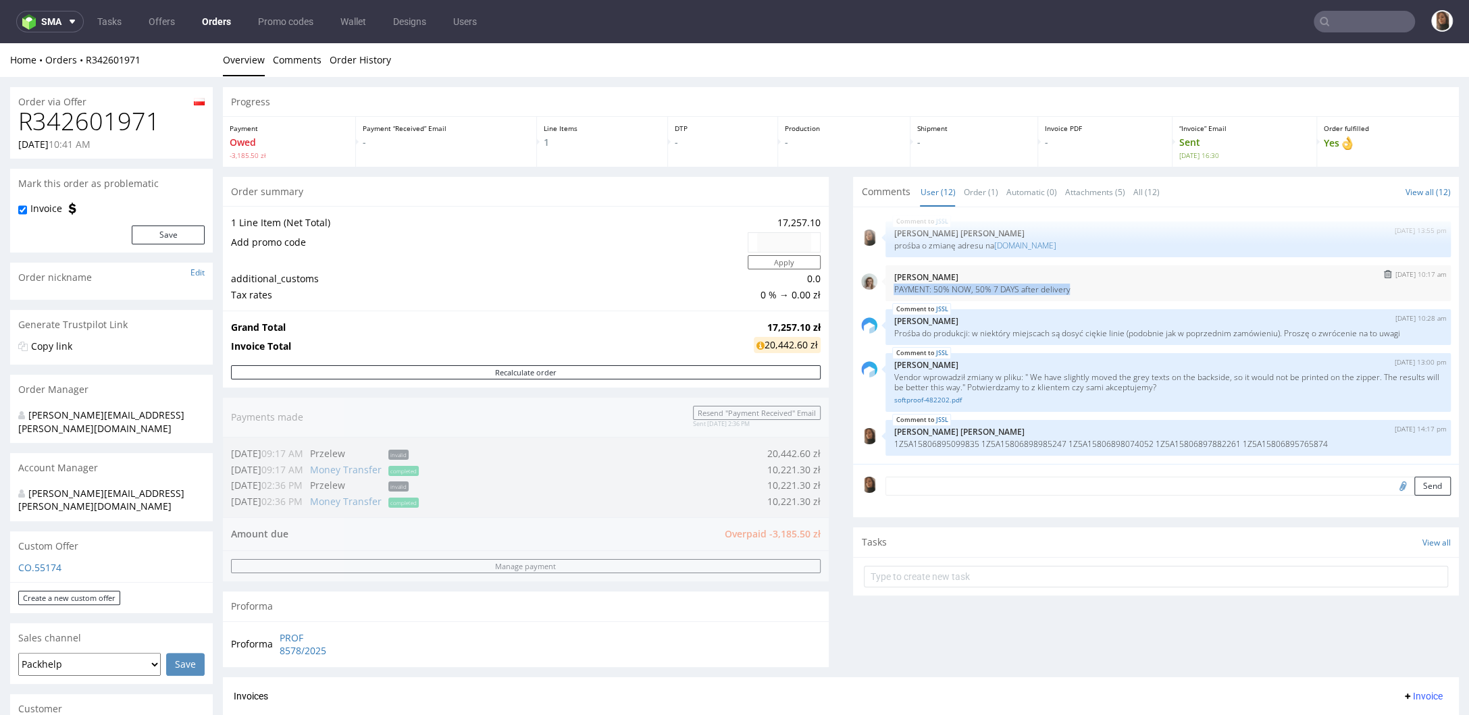
drag, startPoint x: 1083, startPoint y: 286, endPoint x: 874, endPoint y: 285, distance: 209.4
click at [886, 285] on div "[DATE] 10:17 am [PERSON_NAME] PAYMENT: 50% NOW, 50% 7 DAYS after delivery" at bounding box center [1168, 284] width 565 height 36
copy p "PAYMENT: 50% NOW, 50% 7 DAYS after delivery"
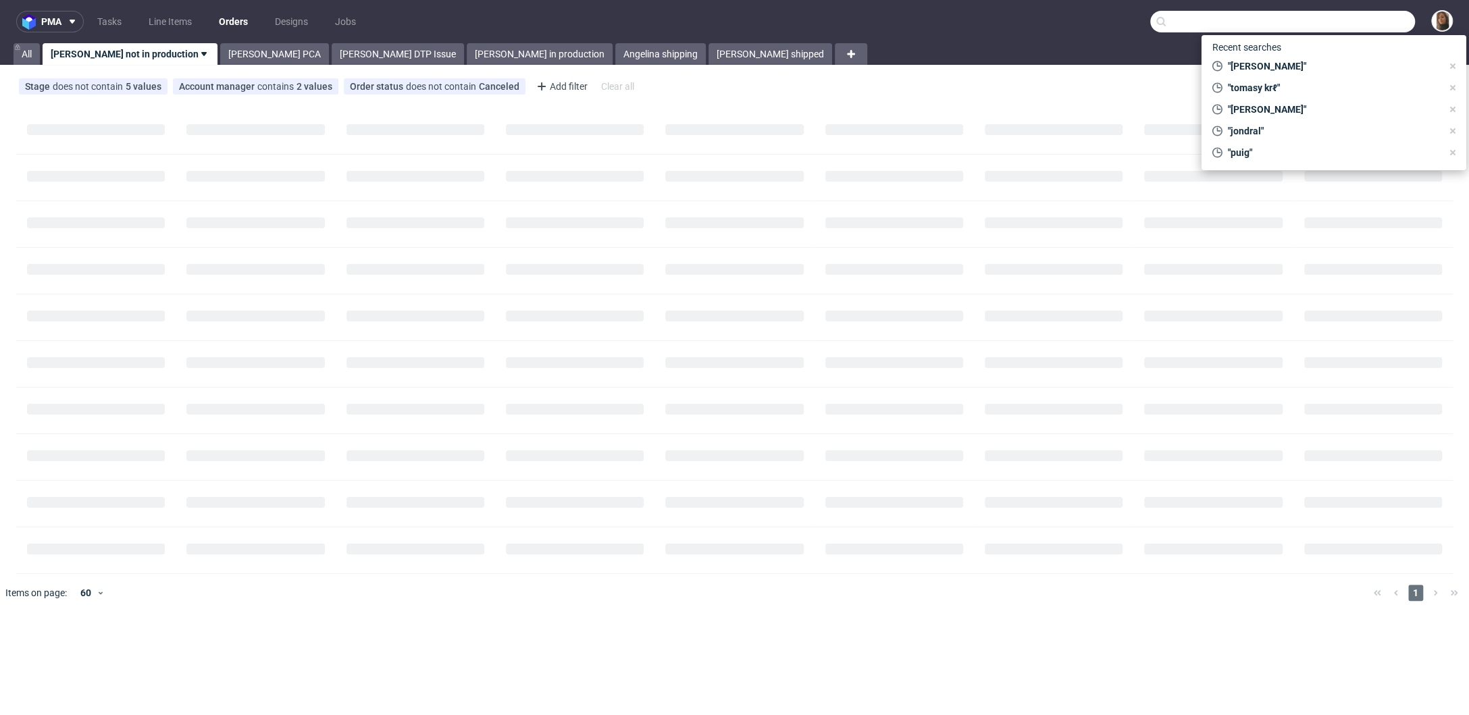
click at [1351, 18] on input "text" at bounding box center [1283, 22] width 265 height 22
paste input "R283535015"
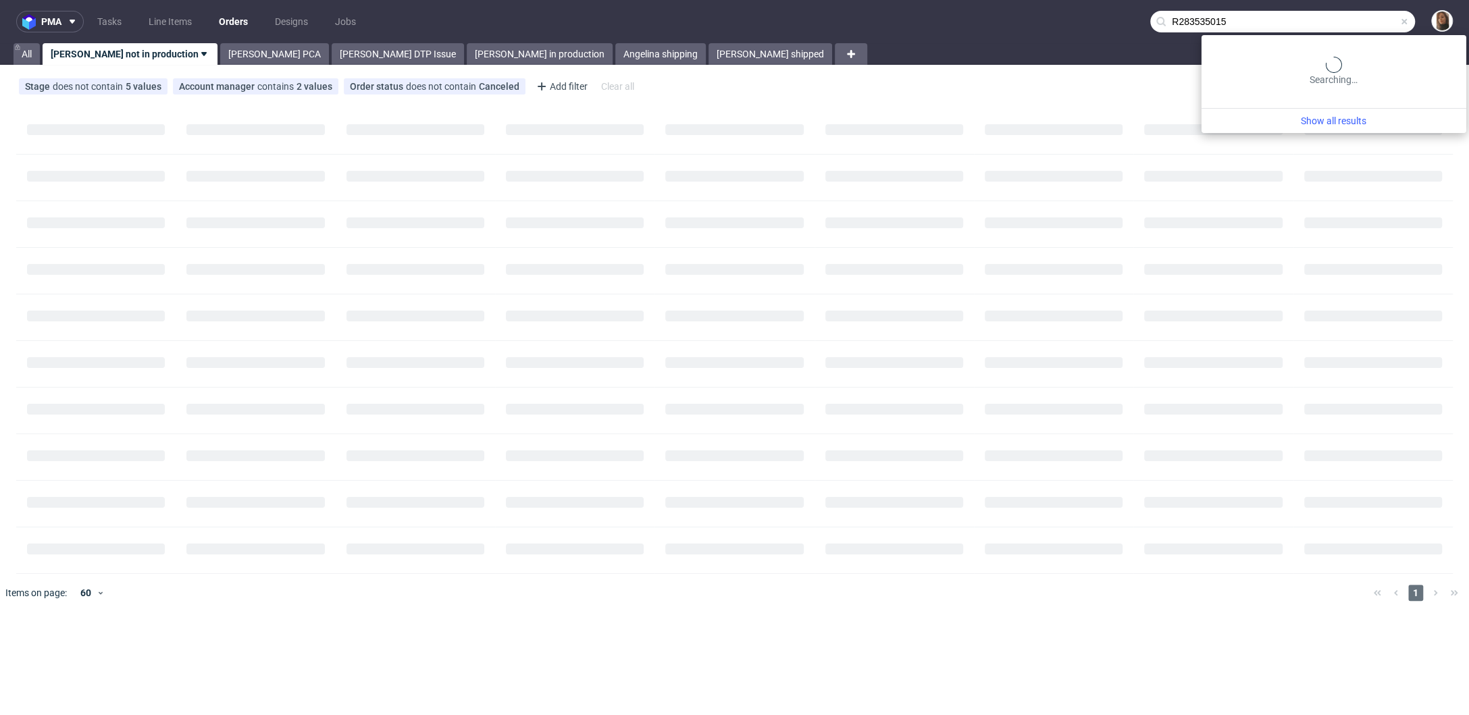
type input "R283535015"
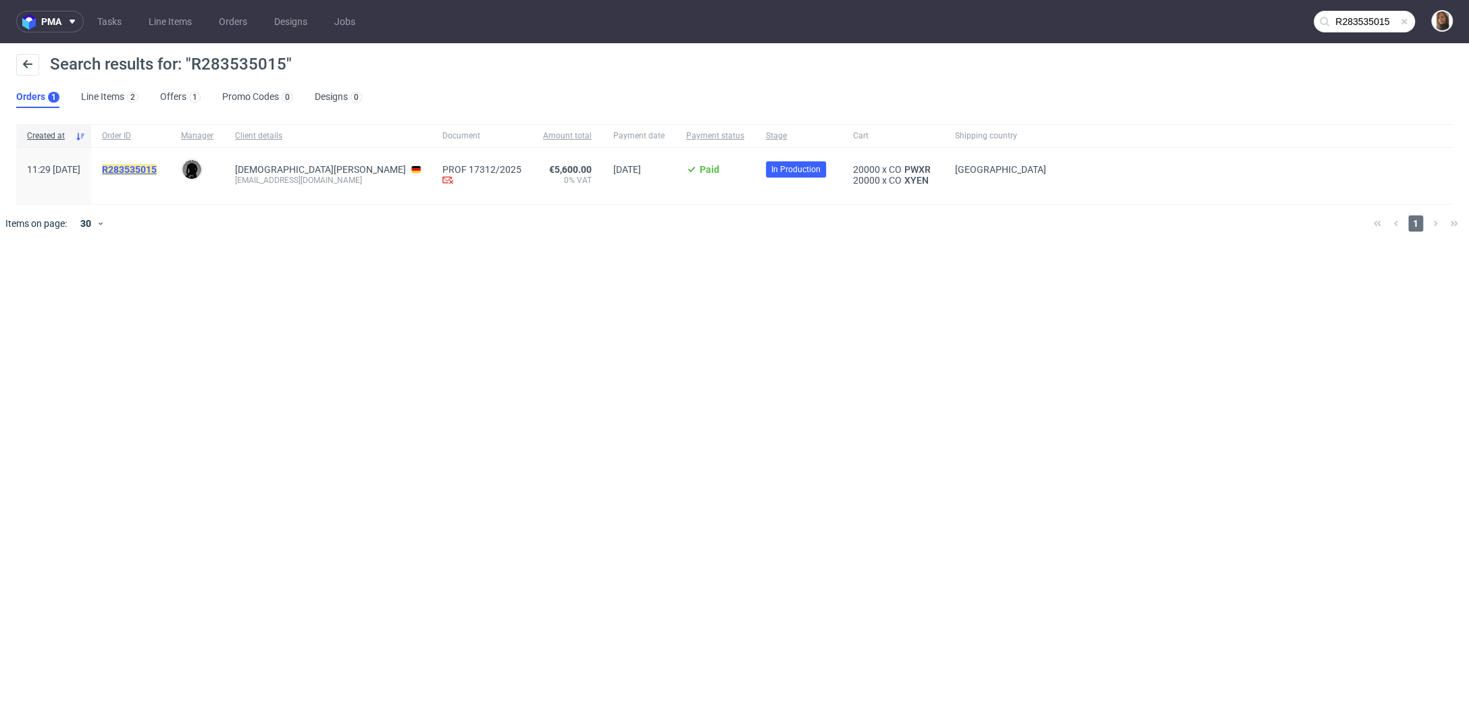
click at [157, 164] on mark "R283535015" at bounding box center [129, 169] width 55 height 11
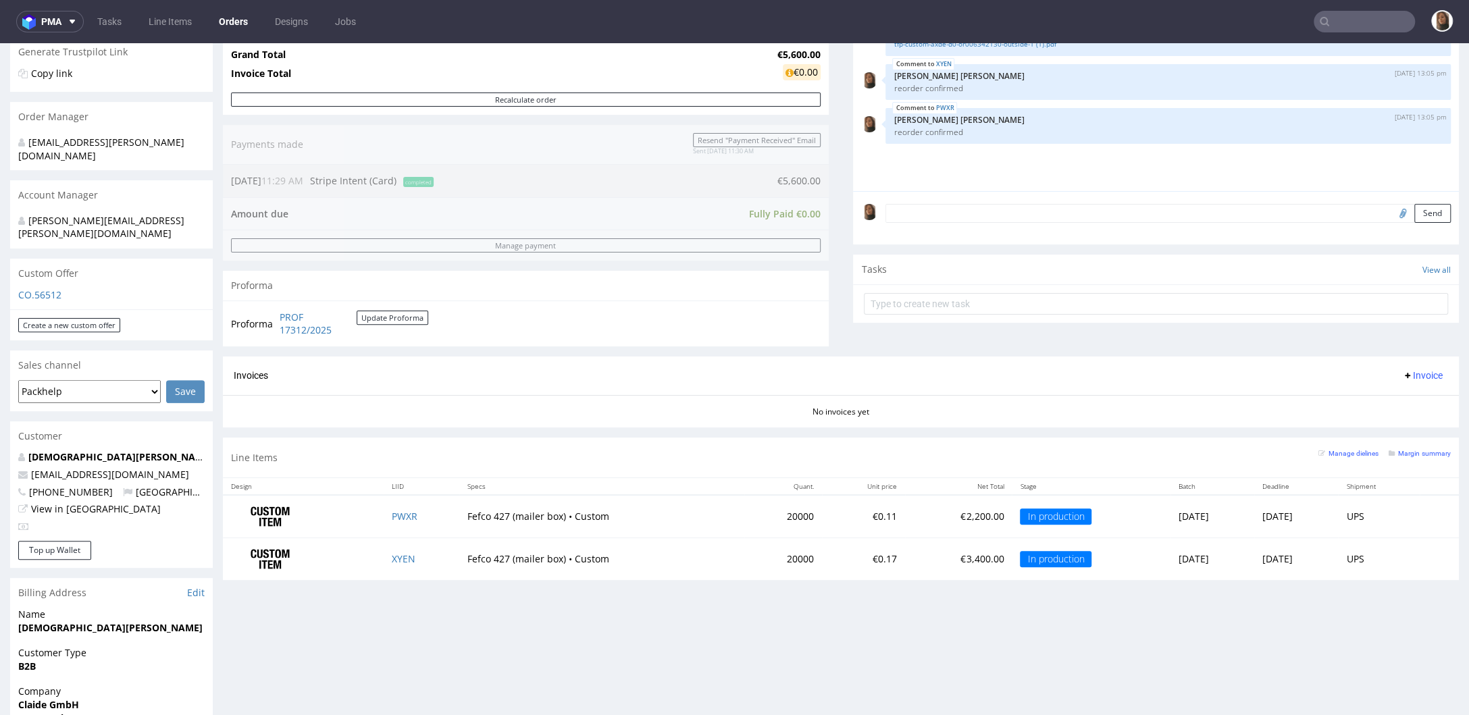
scroll to position [300, 0]
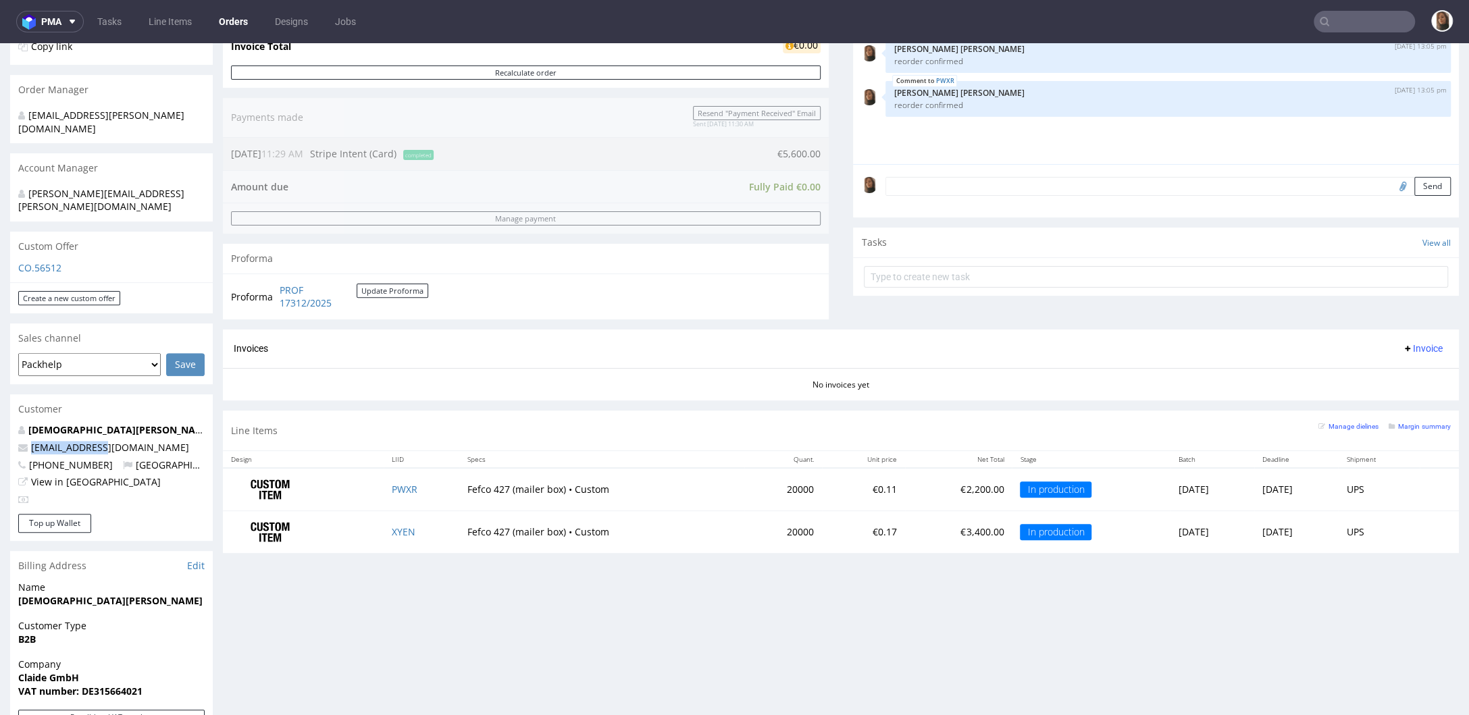
drag, startPoint x: 110, startPoint y: 418, endPoint x: 15, endPoint y: 419, distance: 95.3
click at [15, 424] on div "Christian Löffler mail@claide.de +4917670619934 Germany View in Hubspot" at bounding box center [111, 469] width 203 height 91
copy span "mail@claide.de"
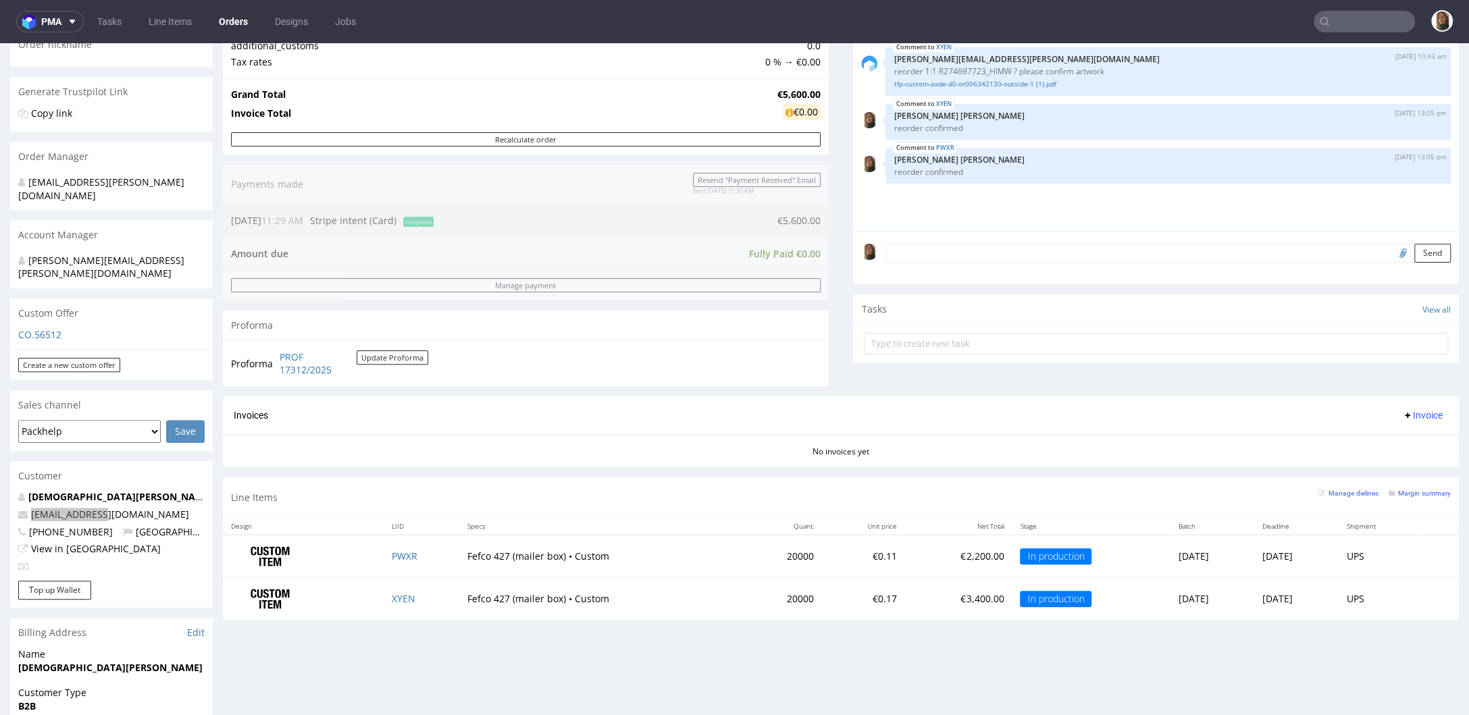
scroll to position [385, 0]
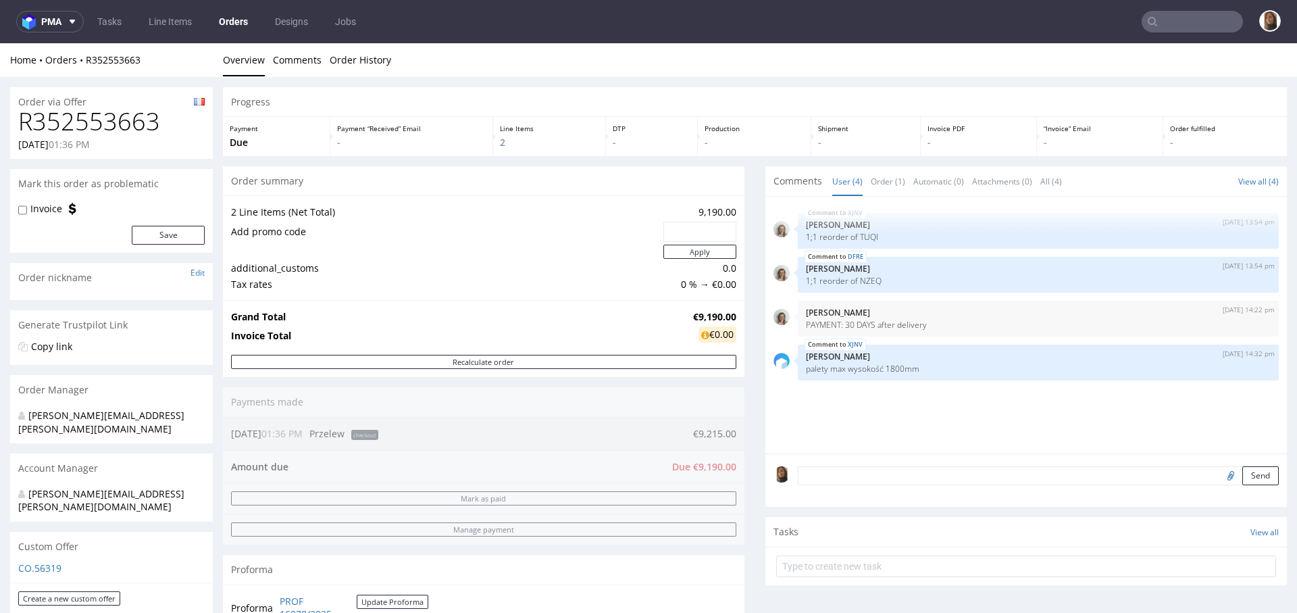
scroll to position [411, 0]
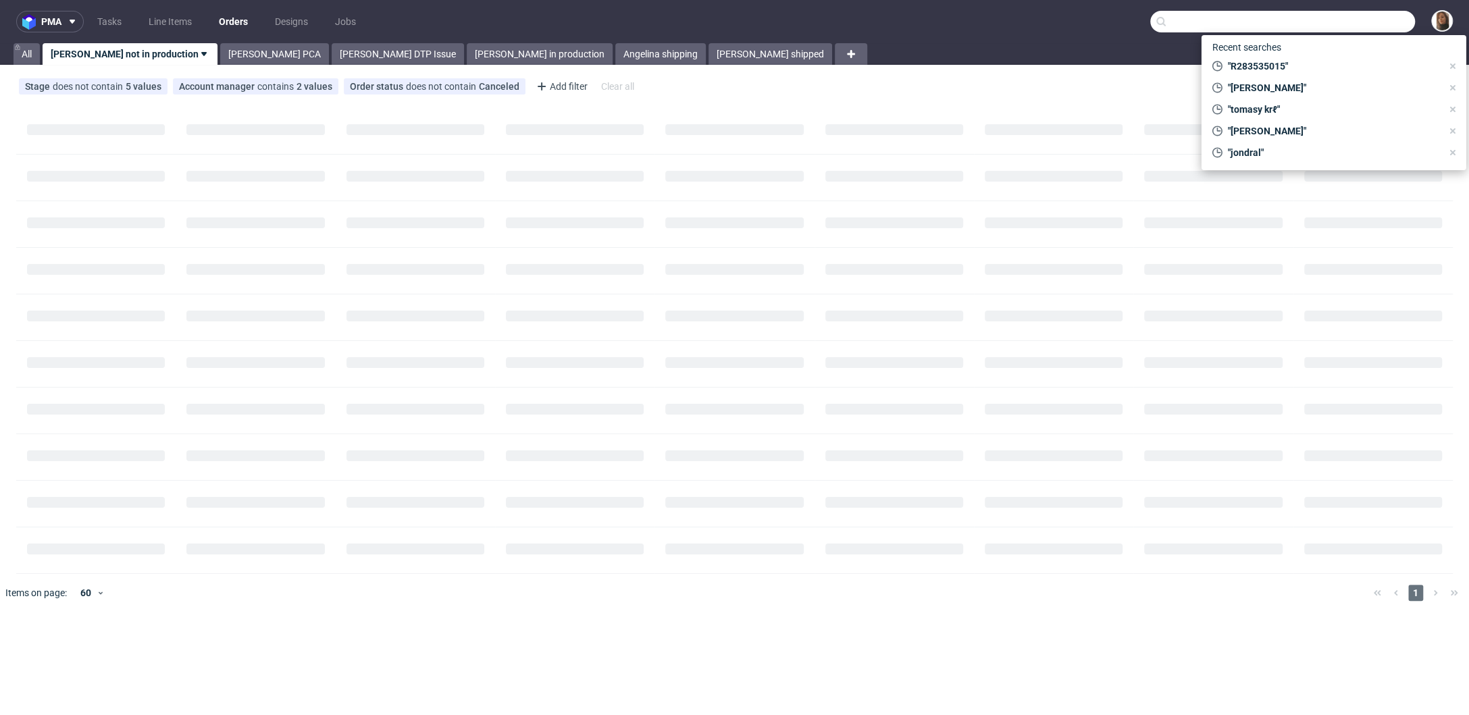
click at [1371, 24] on input "text" at bounding box center [1283, 22] width 265 height 22
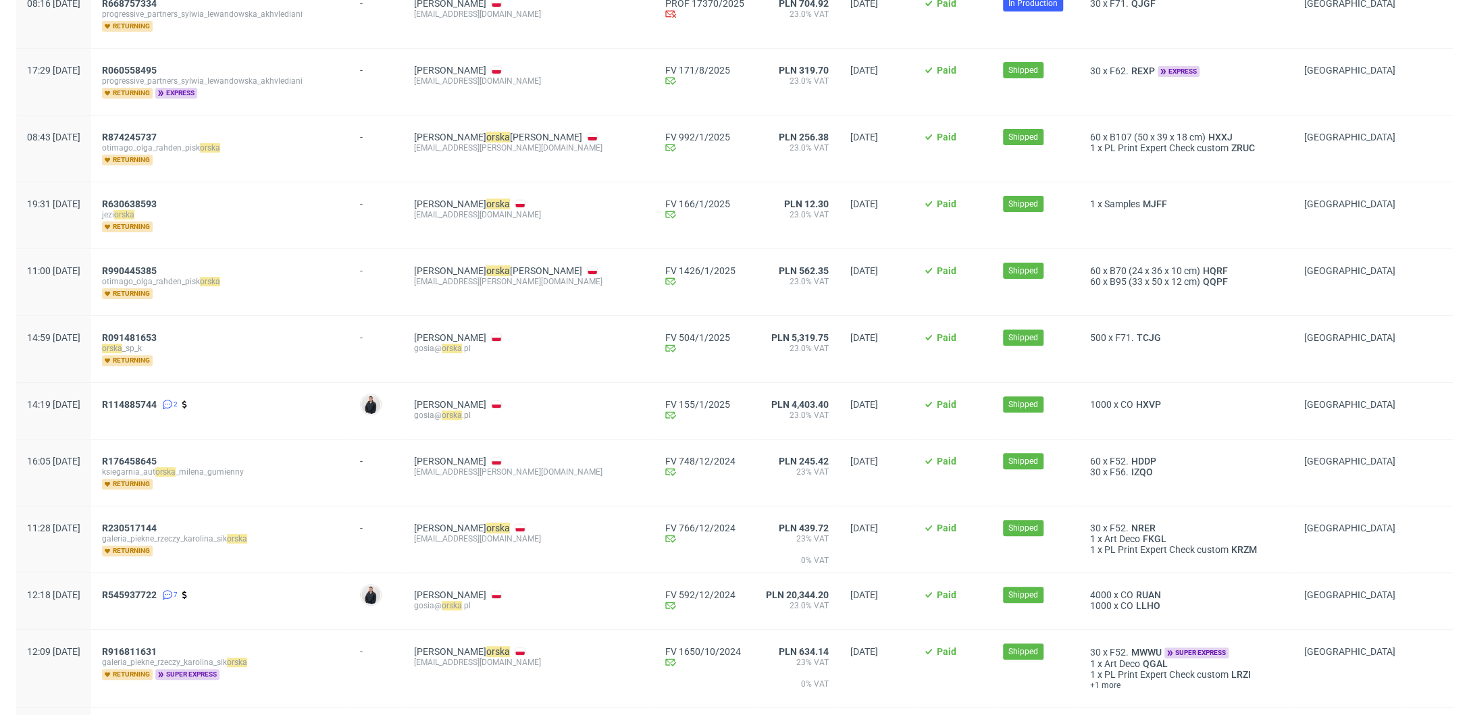
scroll to position [247, 0]
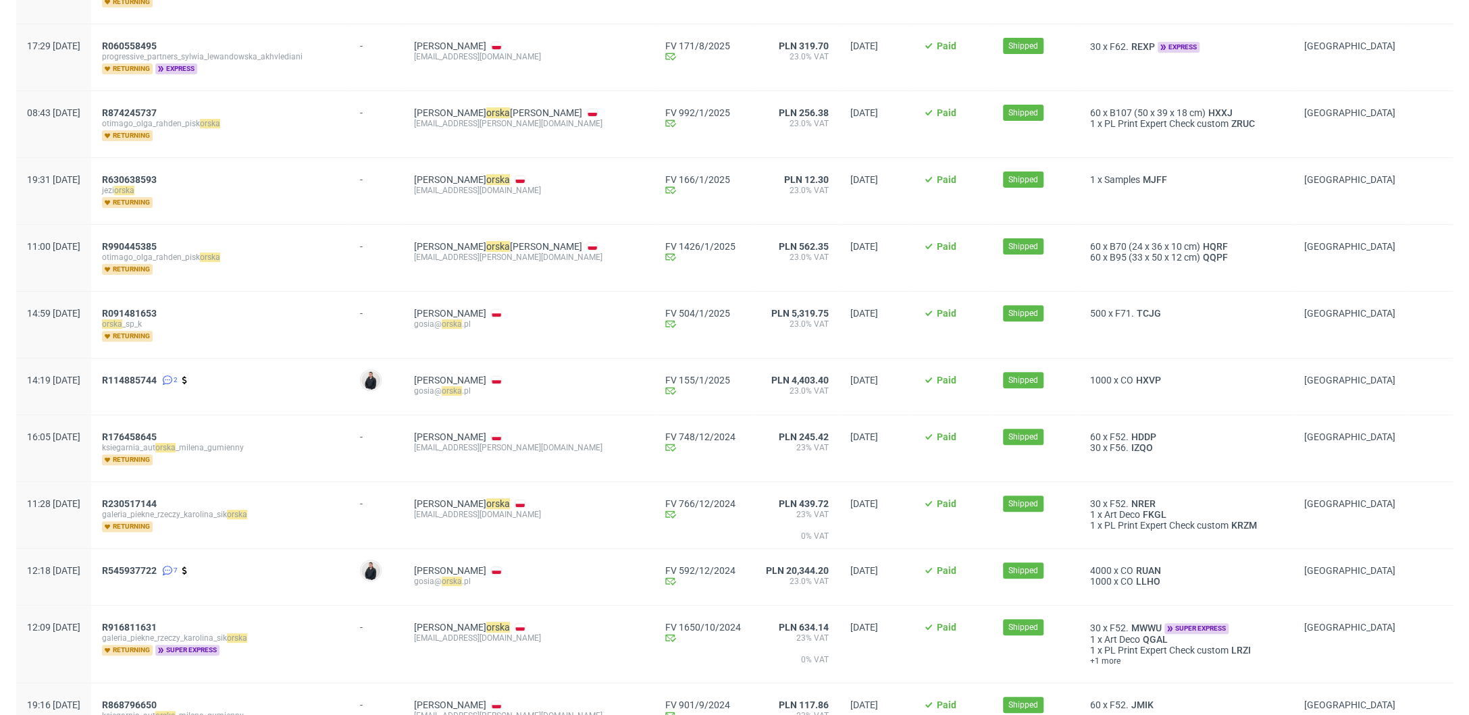
drag, startPoint x: 447, startPoint y: 307, endPoint x: 559, endPoint y: 307, distance: 112.2
click at [559, 307] on div "Małgorzata Klorek gosia@ orska .pl" at bounding box center [528, 325] width 251 height 66
copy link "Małgorzata Klorek"
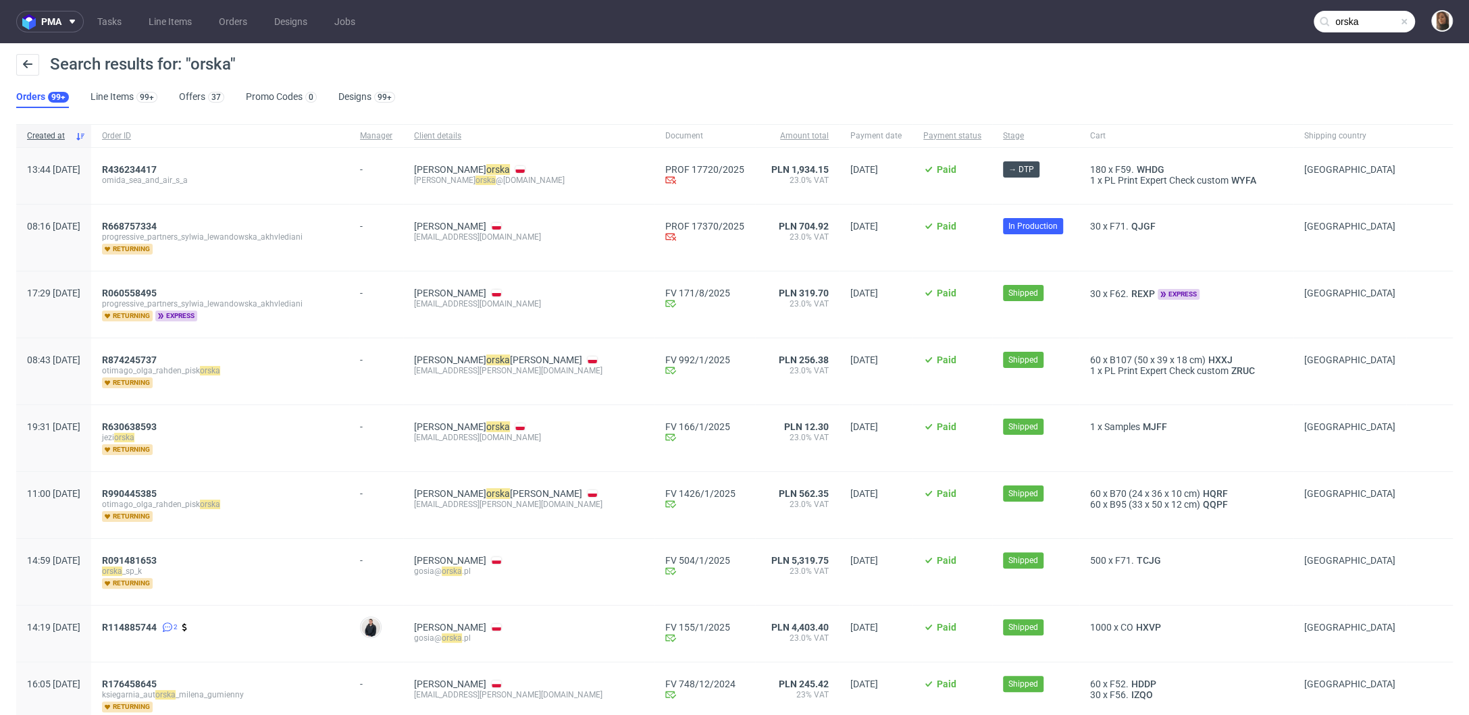
click at [1359, 25] on input "orska" at bounding box center [1364, 22] width 101 height 22
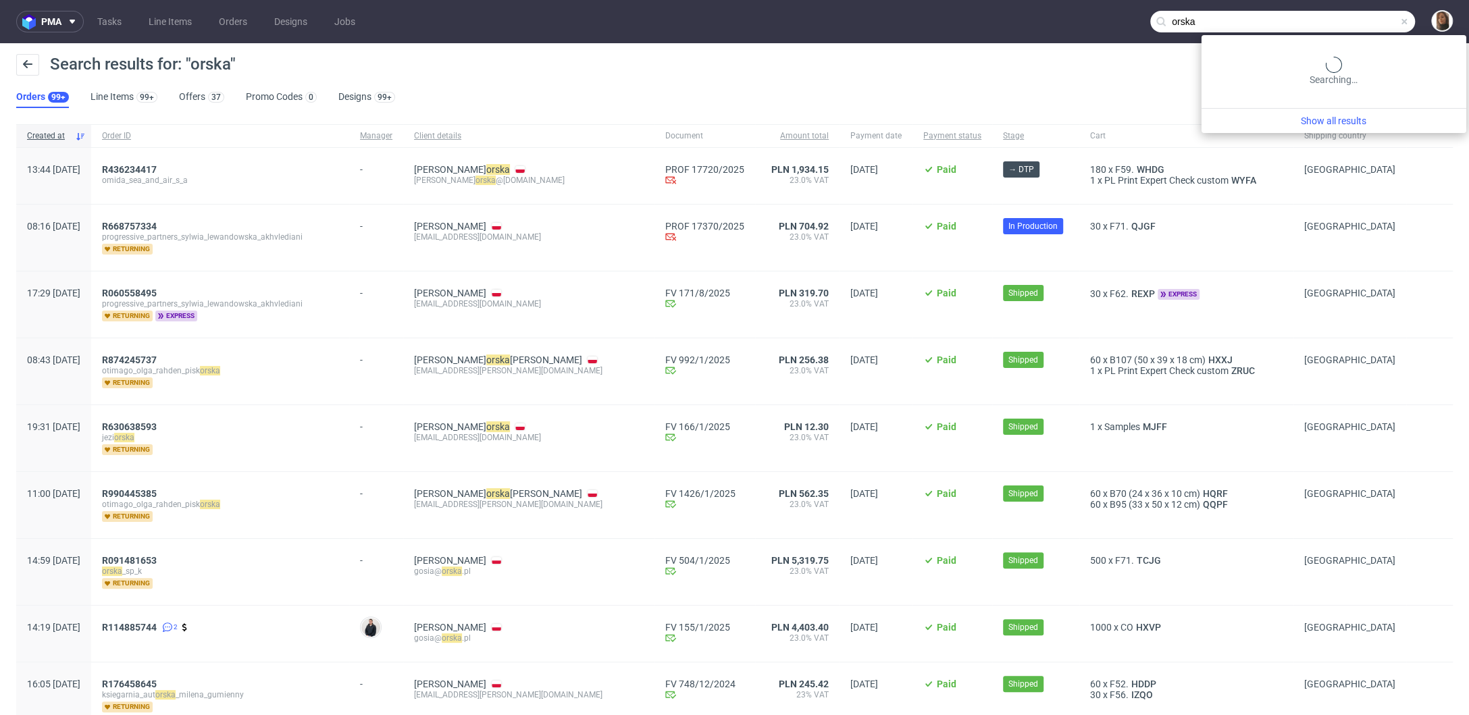
click at [1359, 25] on input "orska" at bounding box center [1283, 22] width 265 height 22
paste input "shop@a-n-a.com"
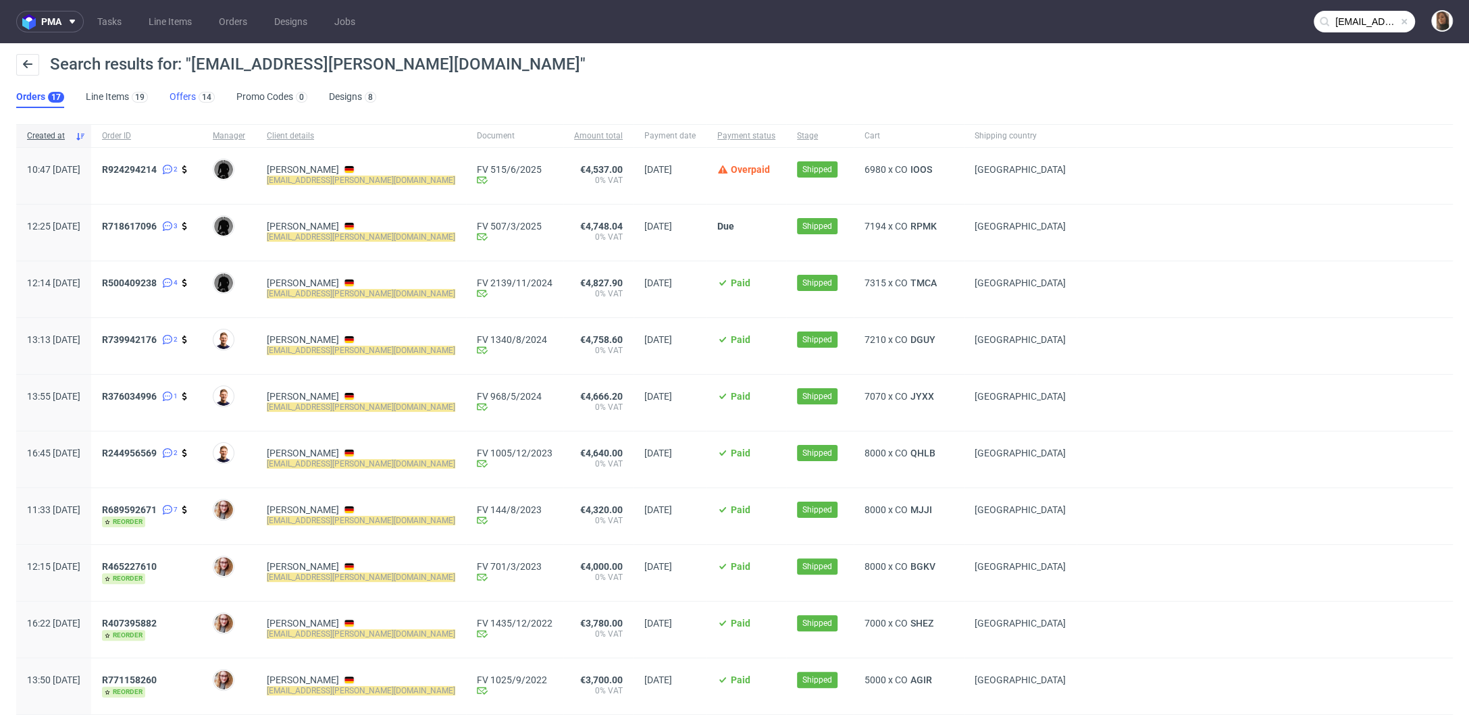
click at [179, 103] on link "Offers 14" at bounding box center [192, 97] width 45 height 22
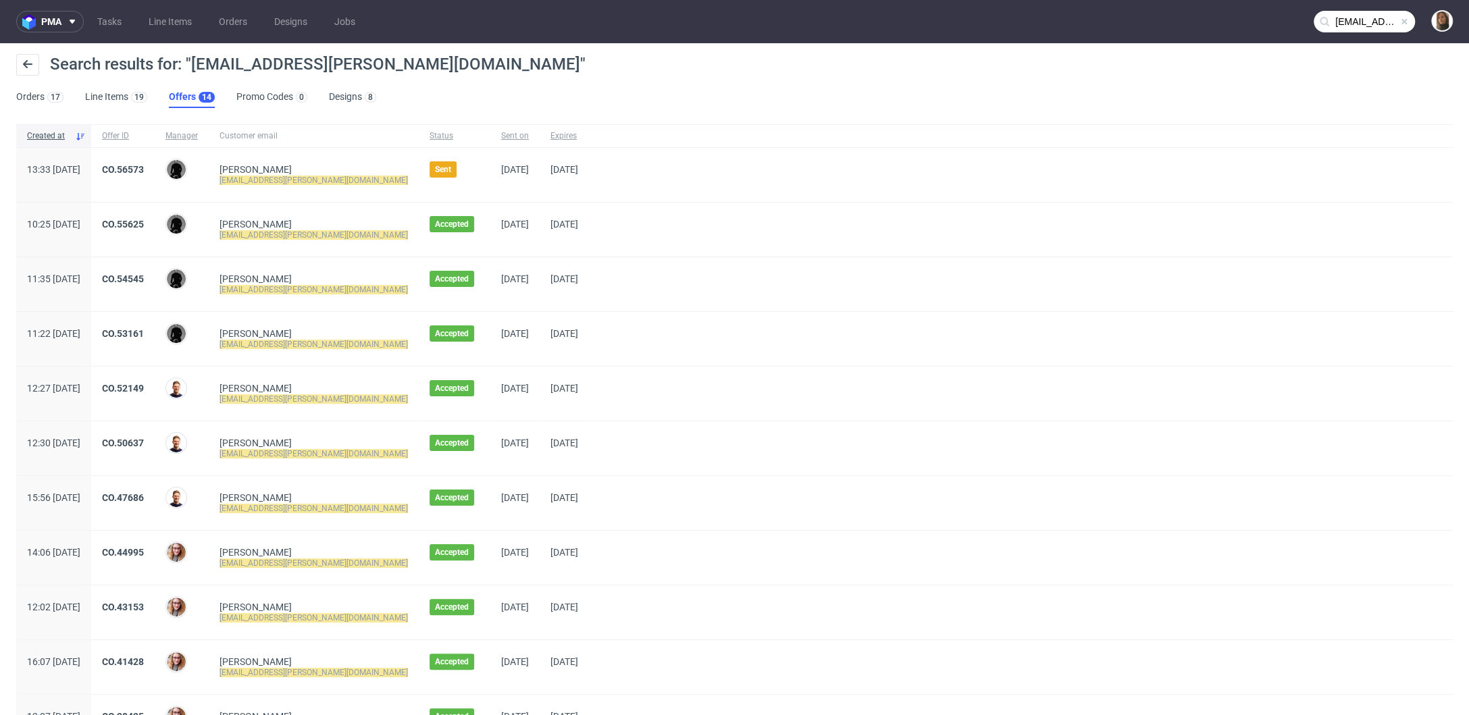
click at [1346, 22] on input "shop@a-n-a.com" at bounding box center [1364, 22] width 101 height 22
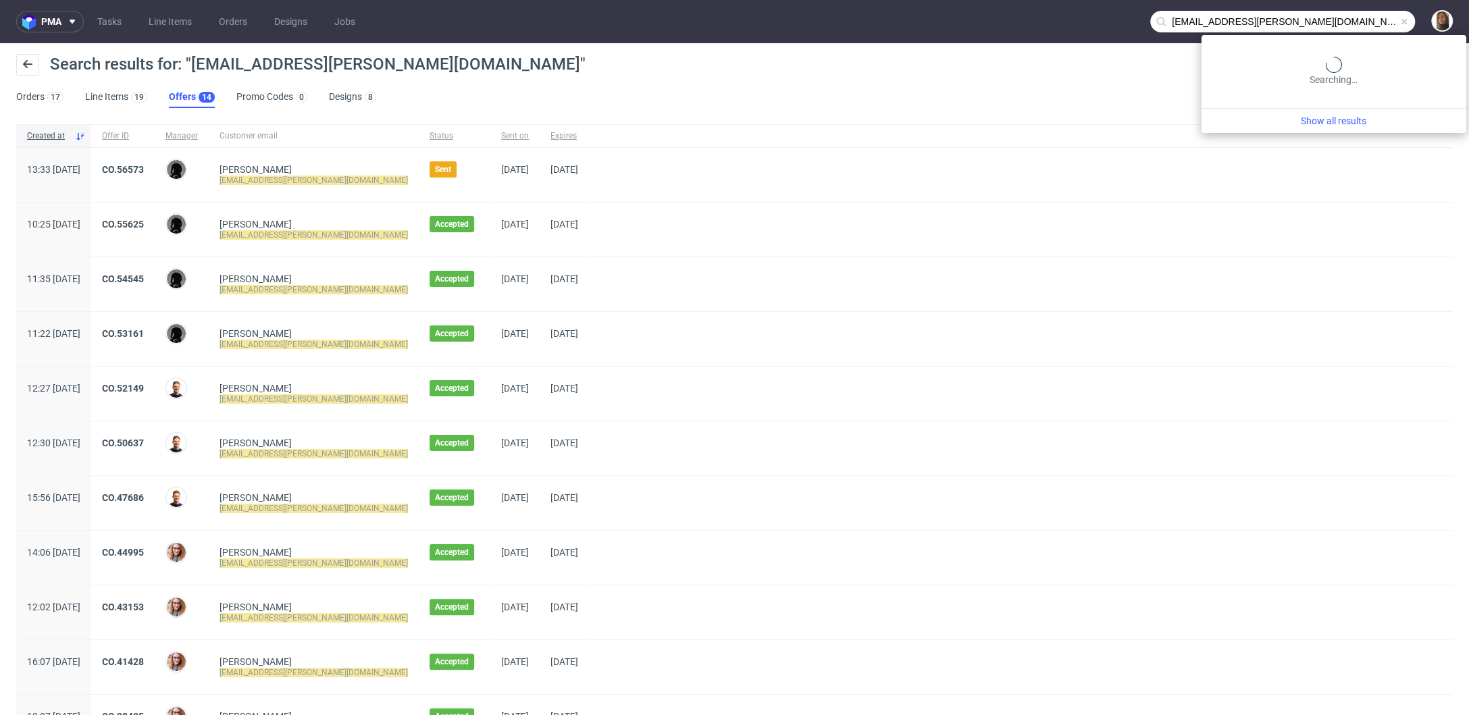
click at [1346, 22] on input "shop@a-n-a.com" at bounding box center [1283, 22] width 265 height 22
paste input "fabian@frsh.club"
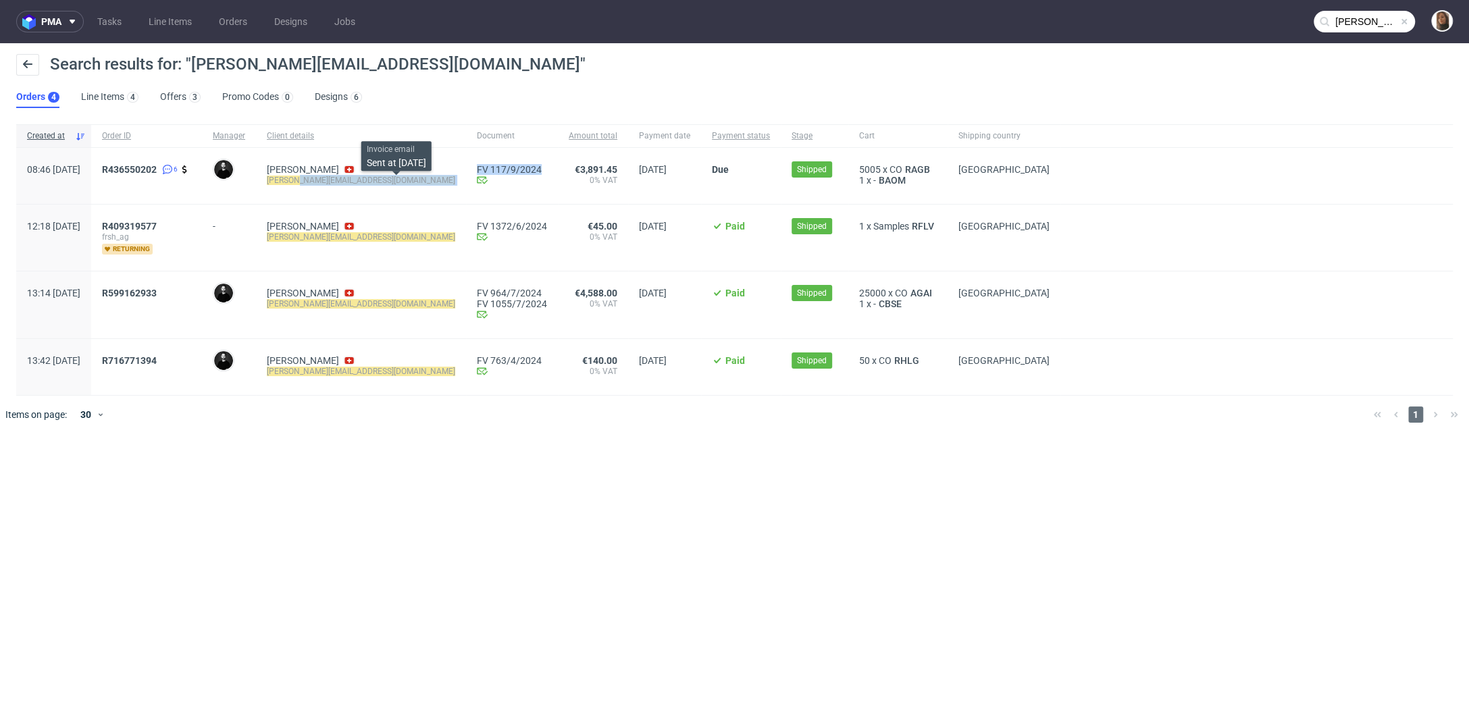
drag, startPoint x: 336, startPoint y: 182, endPoint x: 395, endPoint y: 182, distance: 58.8
click at [395, 182] on div "08:46 Fri 26.07.2024 R436550202 6 Grudzień Adrian Fabian Frei fabian@frsh.club …" at bounding box center [734, 176] width 1437 height 57
click at [367, 185] on span "Fabian Frei fabian@frsh.club" at bounding box center [361, 176] width 188 height 24
drag, startPoint x: 373, startPoint y: 184, endPoint x: 337, endPoint y: 184, distance: 35.8
click at [337, 184] on div "Fabian Frei fabian@frsh.club" at bounding box center [361, 176] width 210 height 56
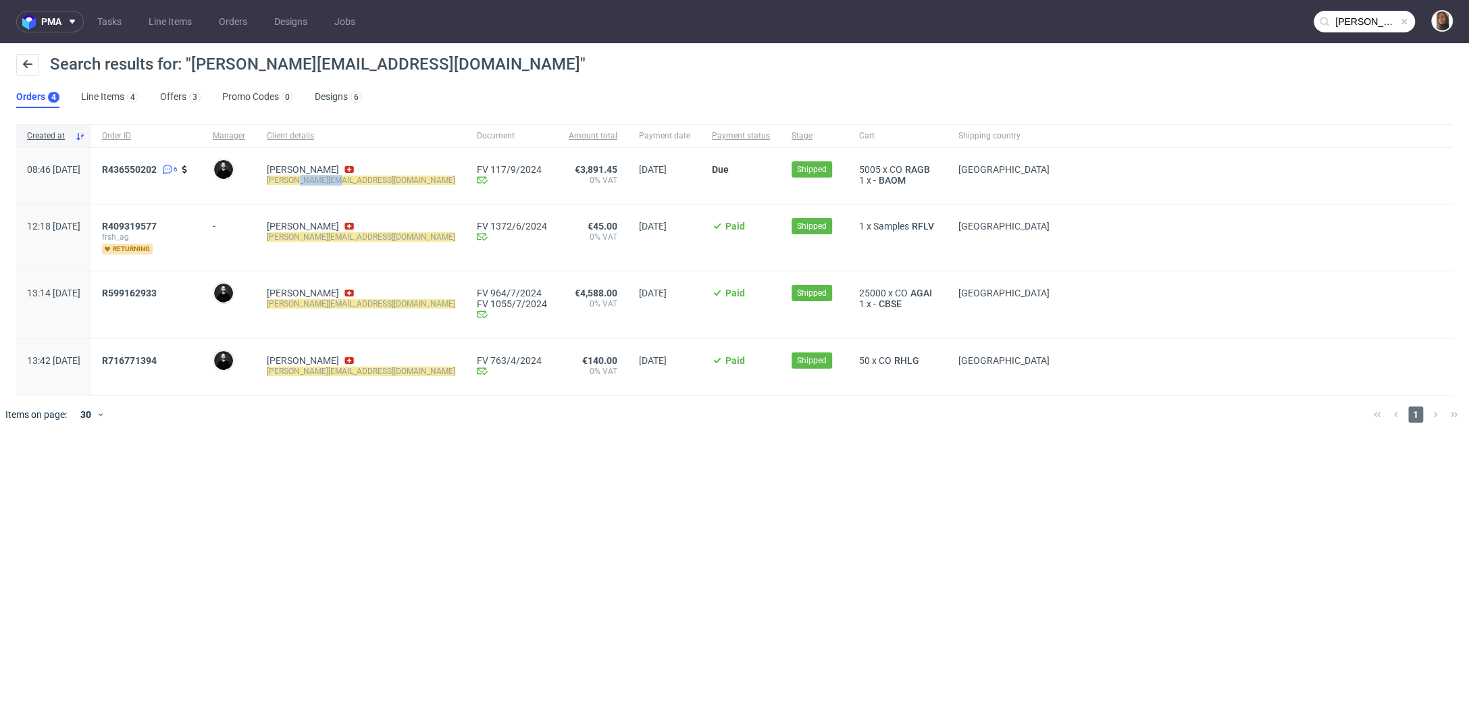
copy mark "frsh.club"
click at [1376, 24] on input "fabian@frsh.club" at bounding box center [1364, 22] width 101 height 22
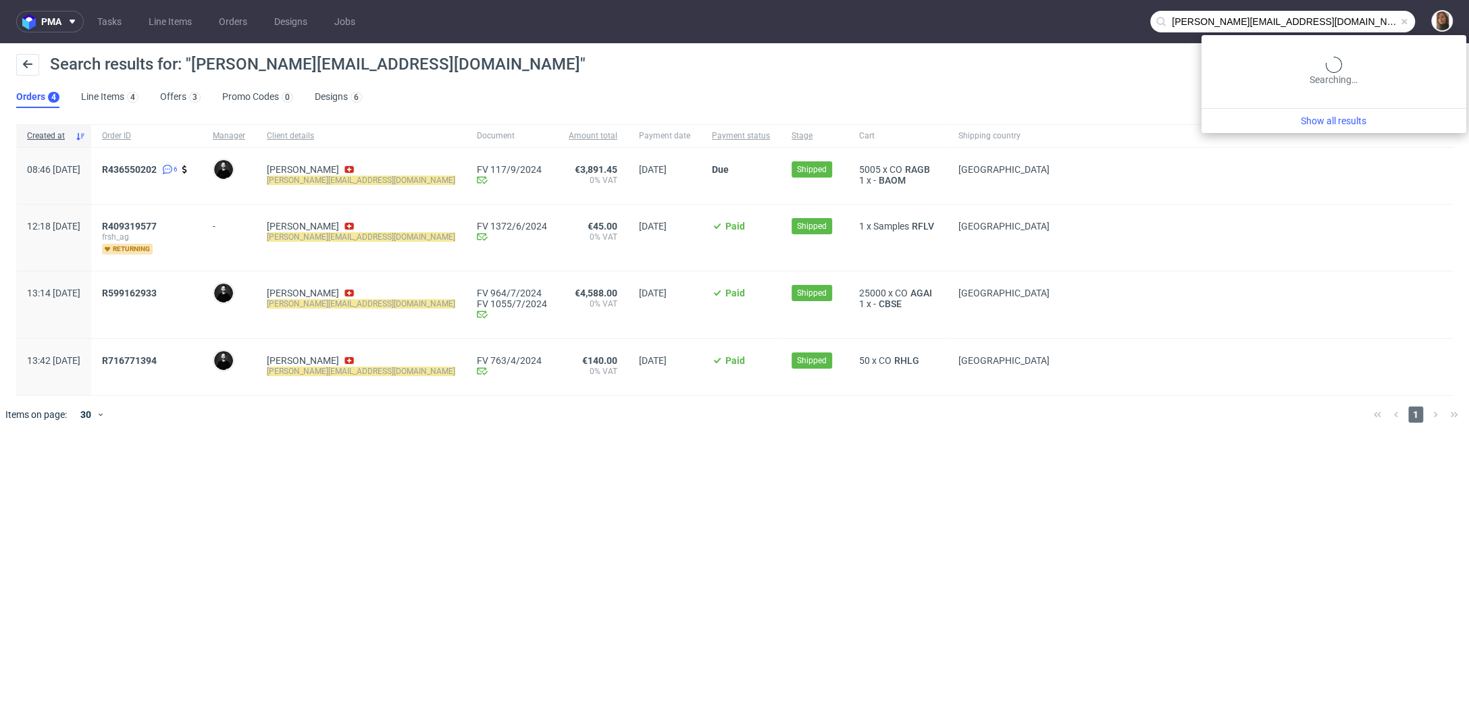
click at [1376, 24] on input "fabian@frsh.club" at bounding box center [1283, 22] width 265 height 22
paste input "text"
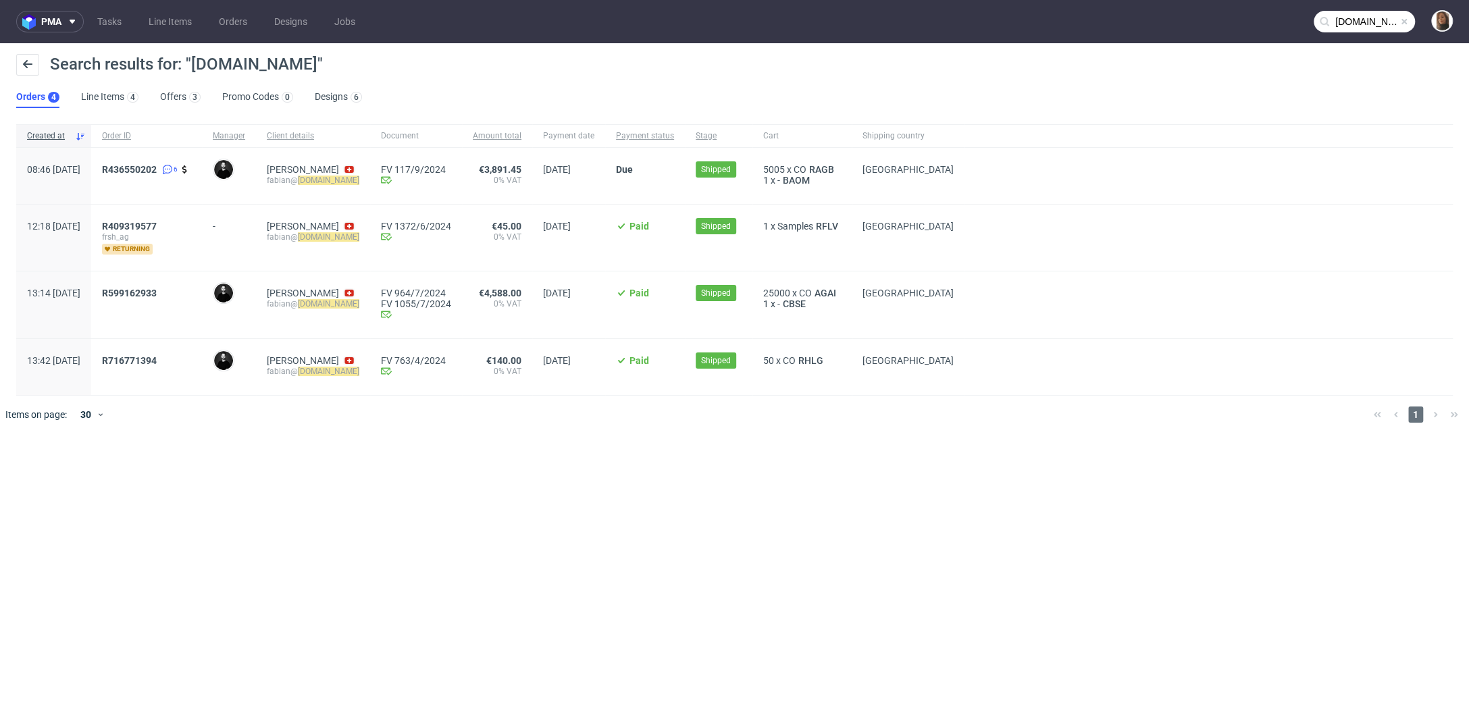
click at [1380, 19] on input "frsh.club" at bounding box center [1364, 22] width 101 height 22
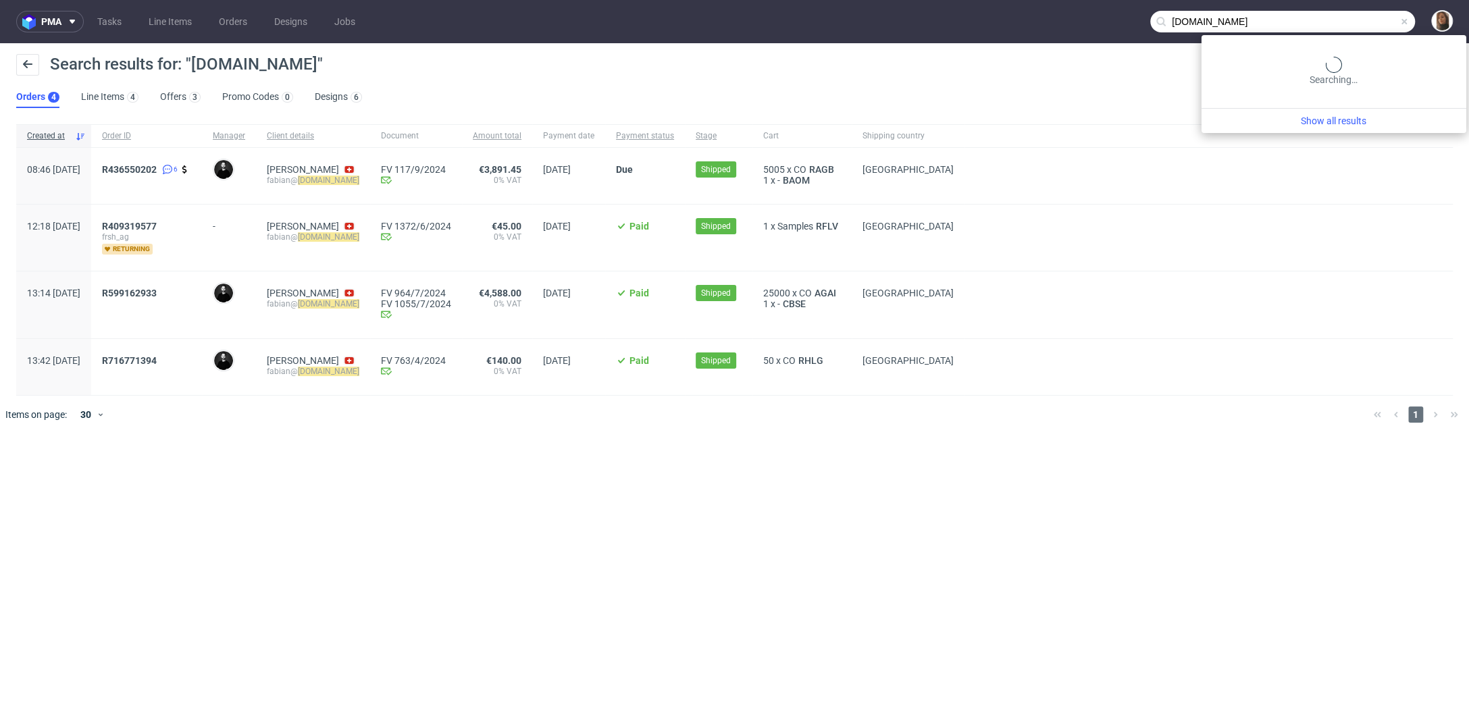
click at [1380, 19] on input "frsh.club" at bounding box center [1283, 22] width 265 height 22
type input "exseed"
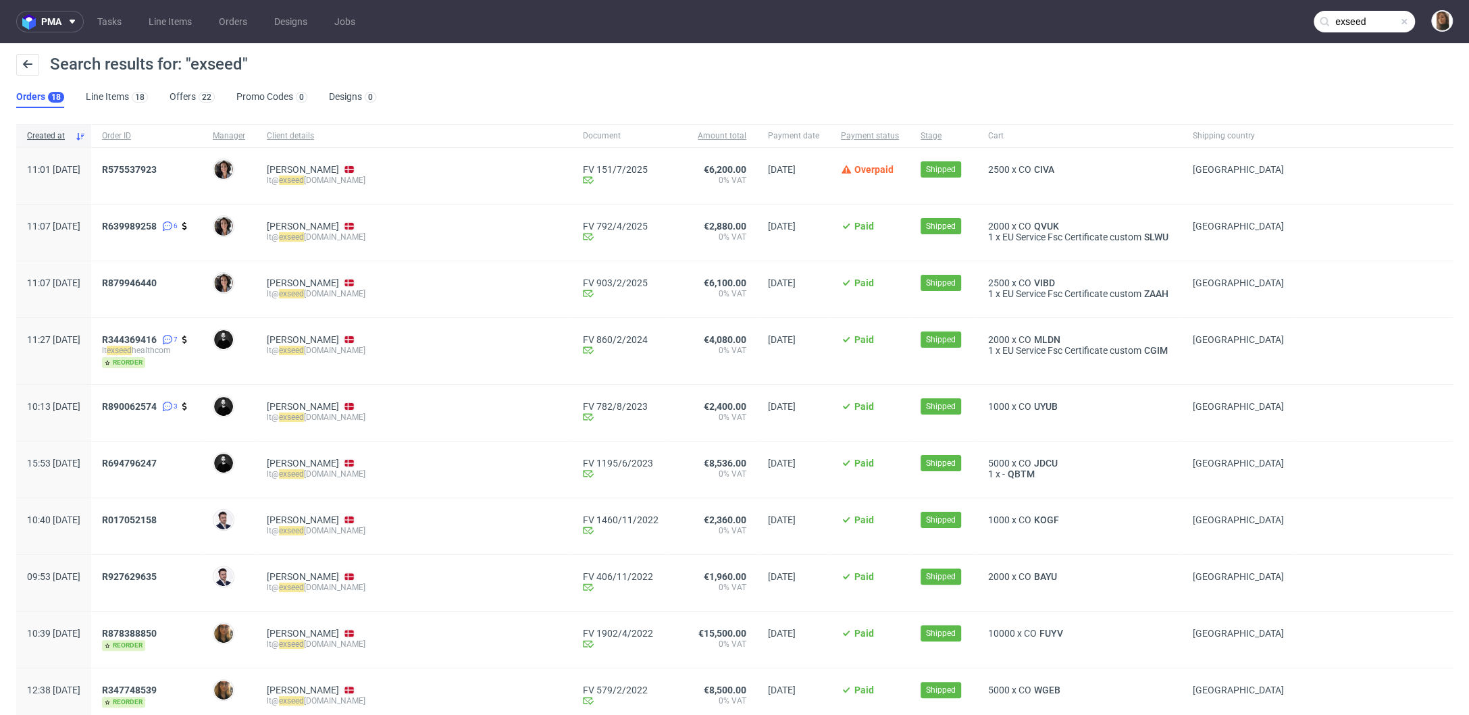
click at [304, 176] on mark "exseed" at bounding box center [291, 180] width 25 height 9
click at [180, 95] on link "Offers 22" at bounding box center [192, 97] width 45 height 22
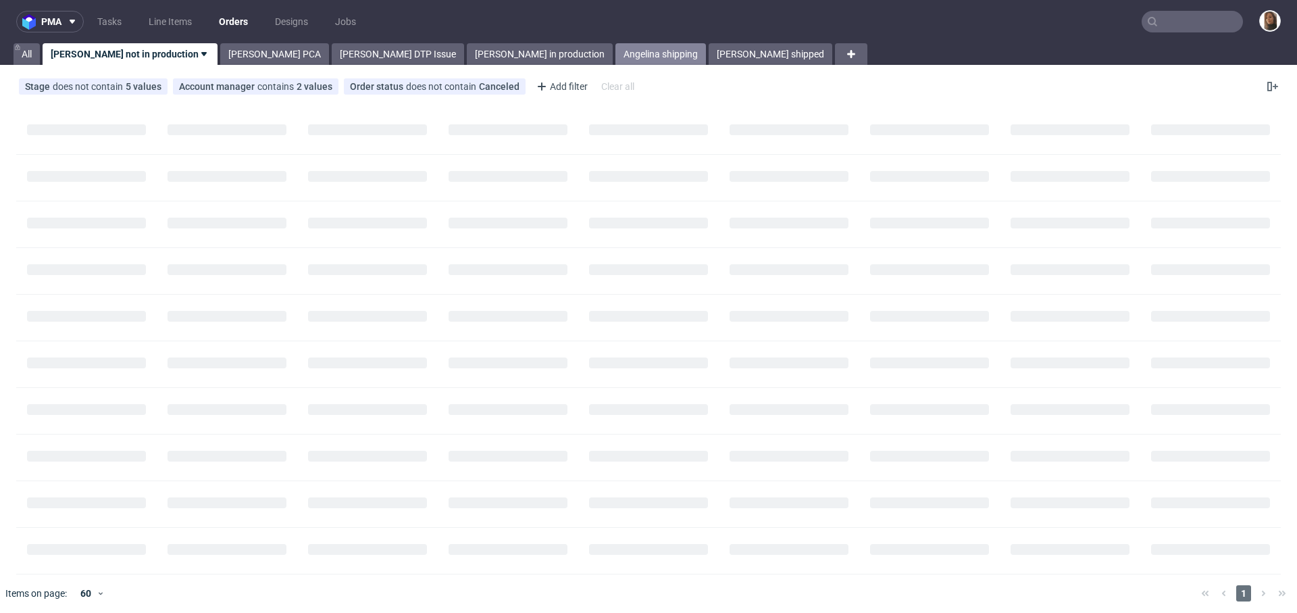
click at [615, 55] on link "Angelina shipping" at bounding box center [660, 54] width 91 height 22
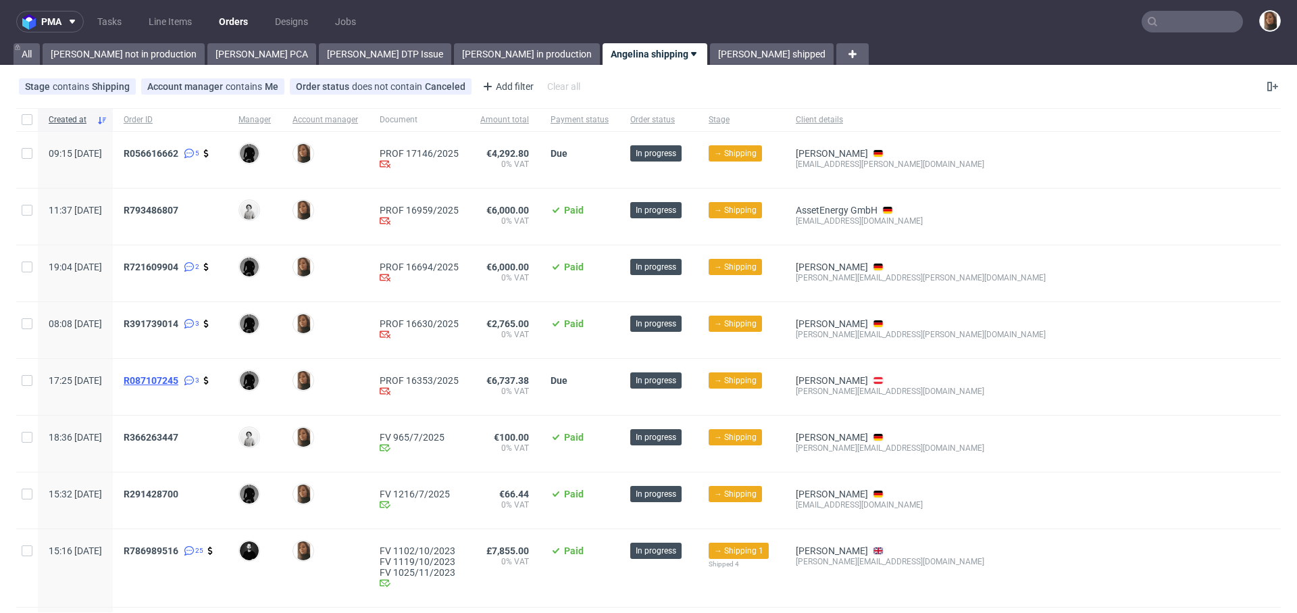
click at [178, 380] on span "R087107245" at bounding box center [151, 380] width 55 height 11
click at [178, 322] on span "R391739014" at bounding box center [151, 323] width 55 height 11
click at [178, 266] on span "R721609904" at bounding box center [151, 266] width 55 height 11
click at [178, 208] on span "R793486807" at bounding box center [151, 210] width 55 height 11
click at [178, 153] on span "R056616662" at bounding box center [151, 153] width 55 height 11
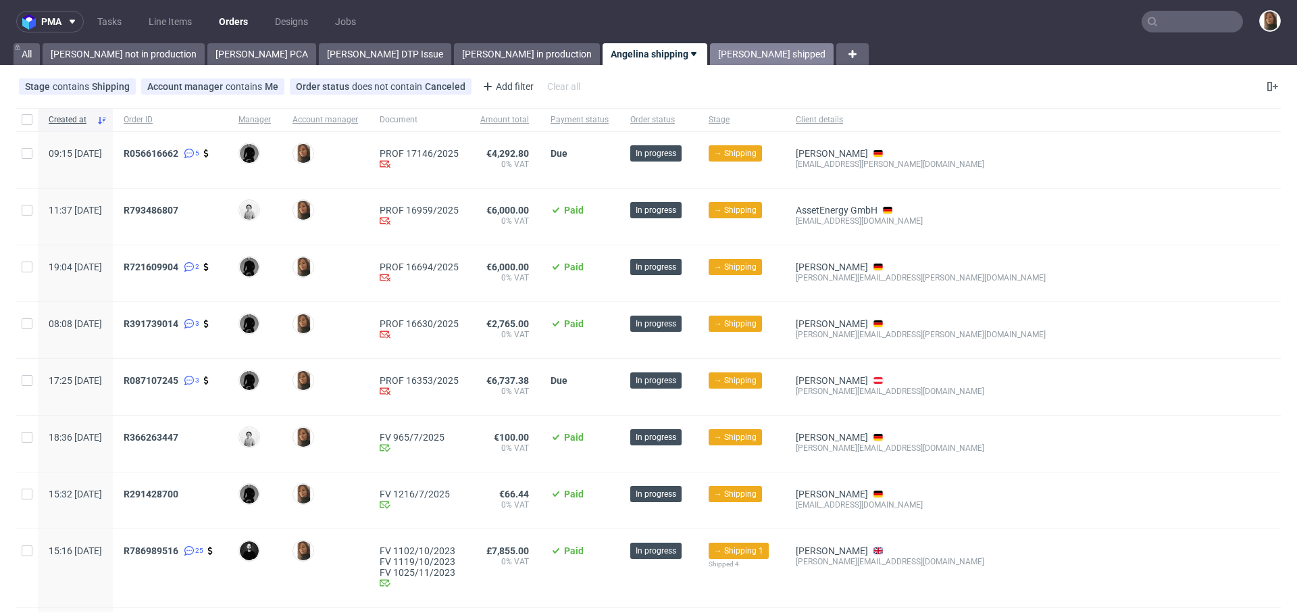
click at [710, 57] on link "[PERSON_NAME] shipped" at bounding box center [772, 54] width 124 height 22
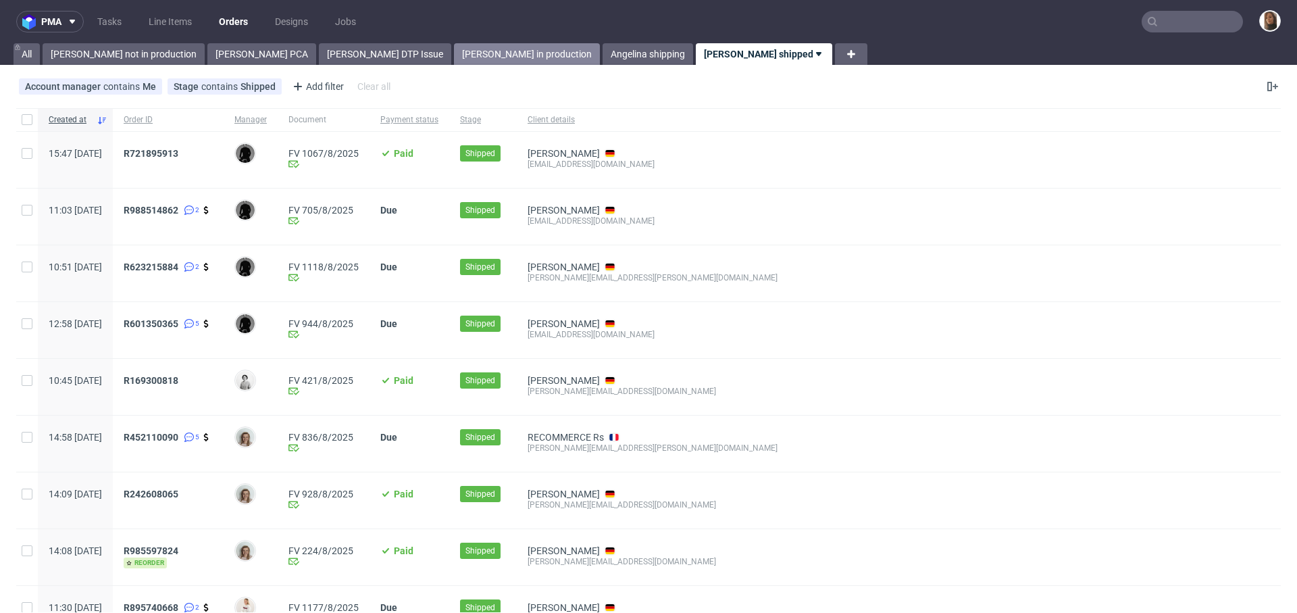
click at [454, 50] on link "Angelina in production" at bounding box center [527, 54] width 146 height 22
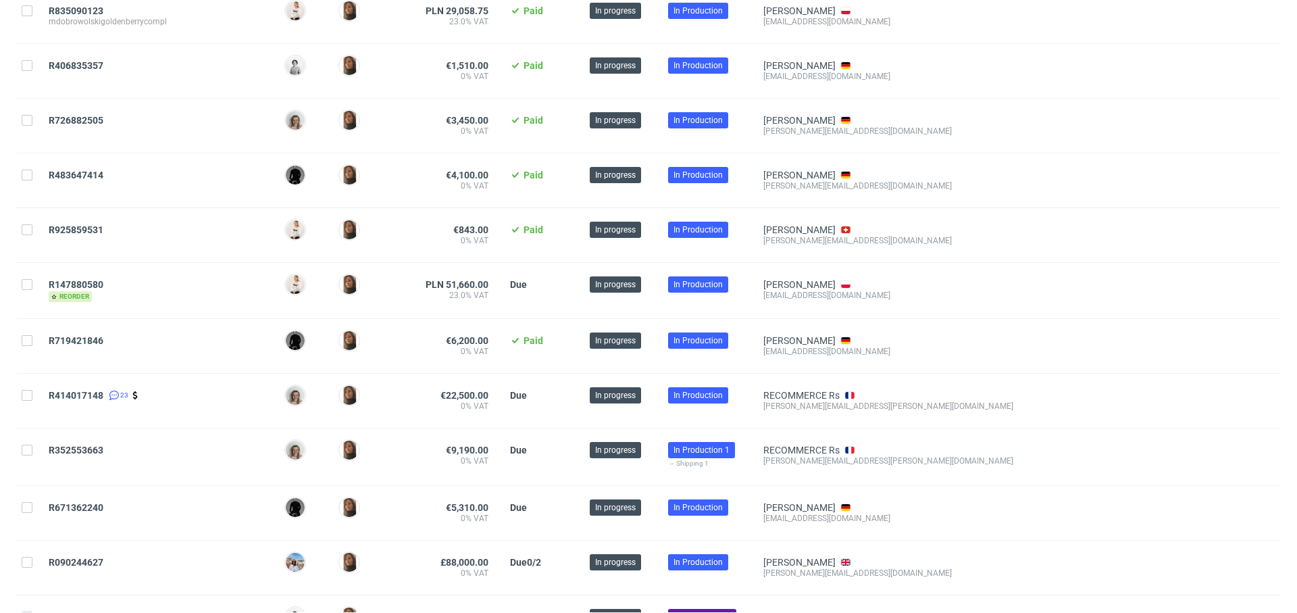
scroll to position [1277, 0]
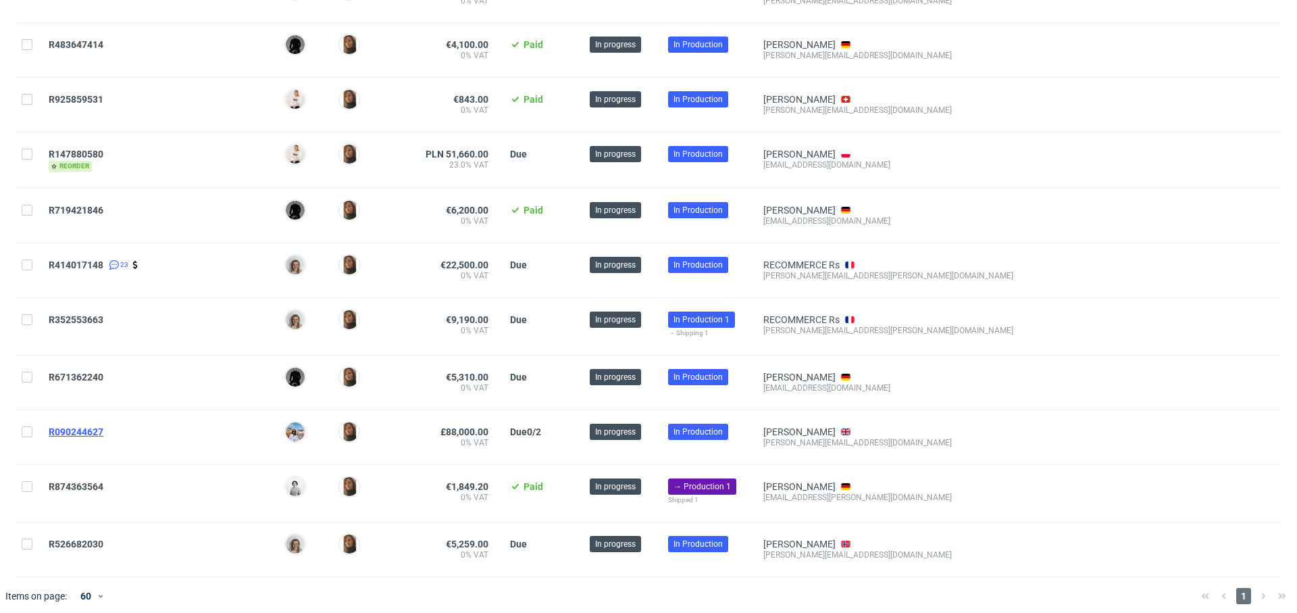
click at [74, 426] on span "R090244627" at bounding box center [76, 431] width 55 height 11
click at [93, 259] on span "R414017148" at bounding box center [76, 264] width 55 height 11
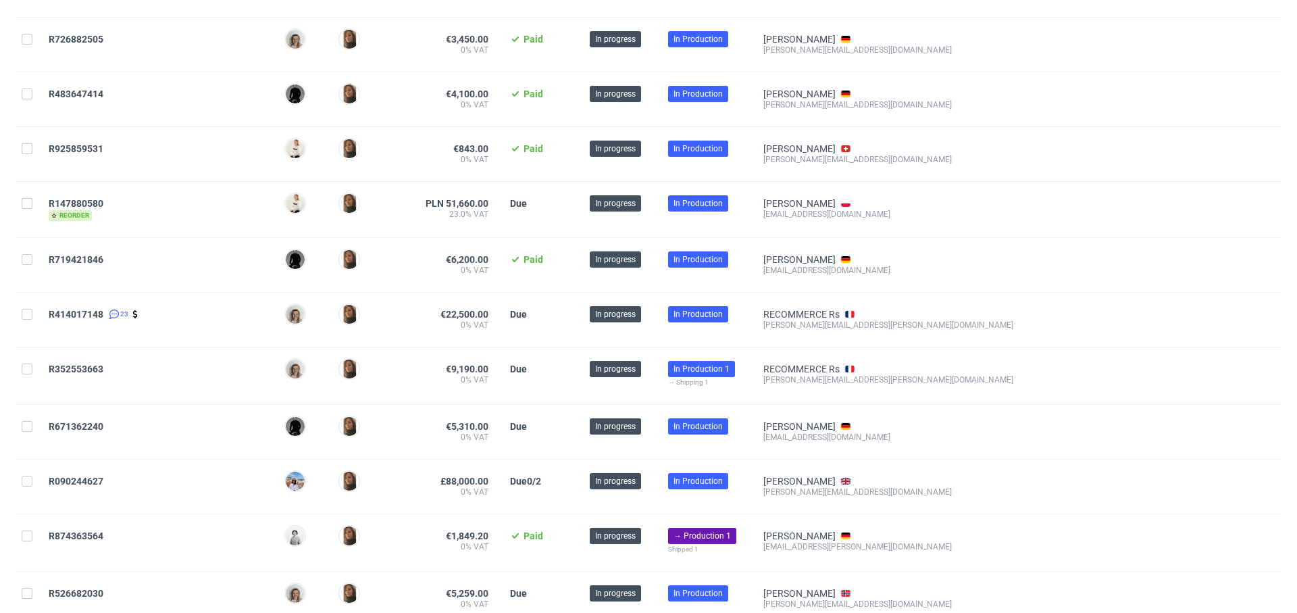
scroll to position [1228, 0]
click at [91, 197] on span "R147880580" at bounding box center [76, 202] width 55 height 11
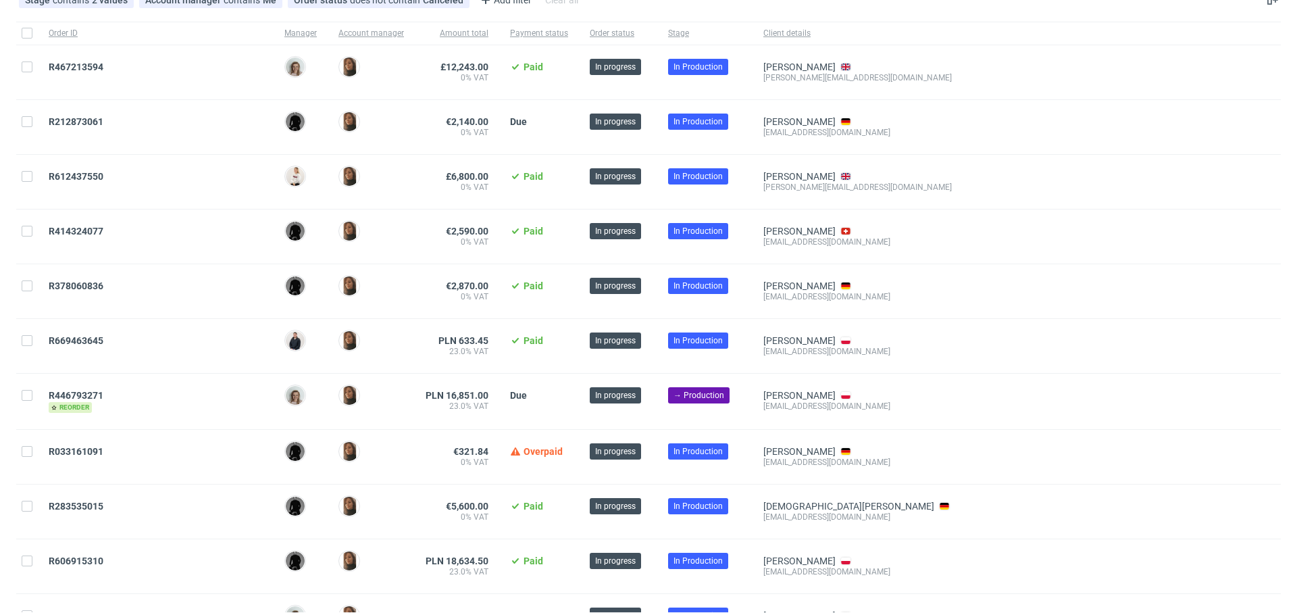
scroll to position [53, 0]
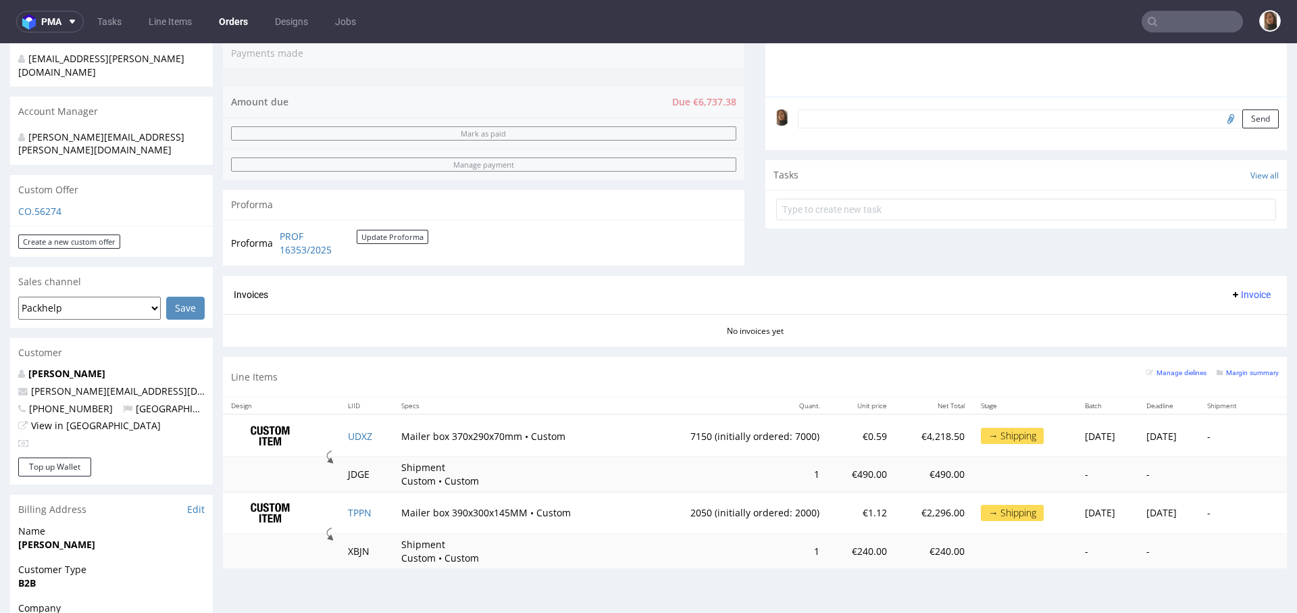
scroll to position [396, 0]
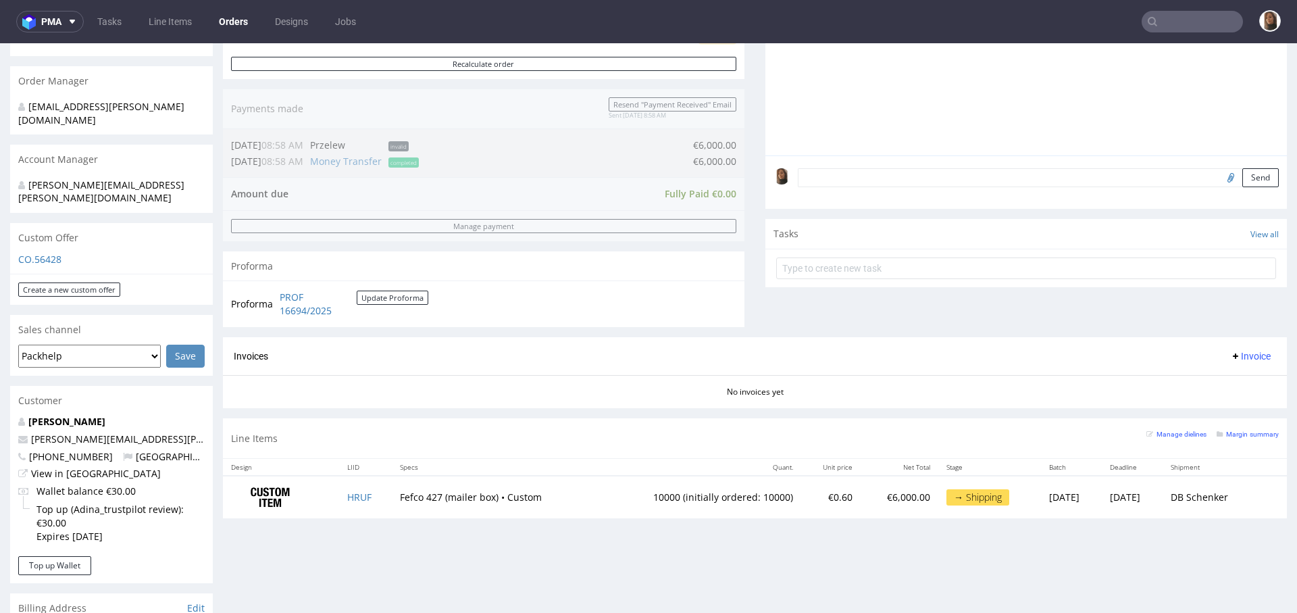
scroll to position [351, 0]
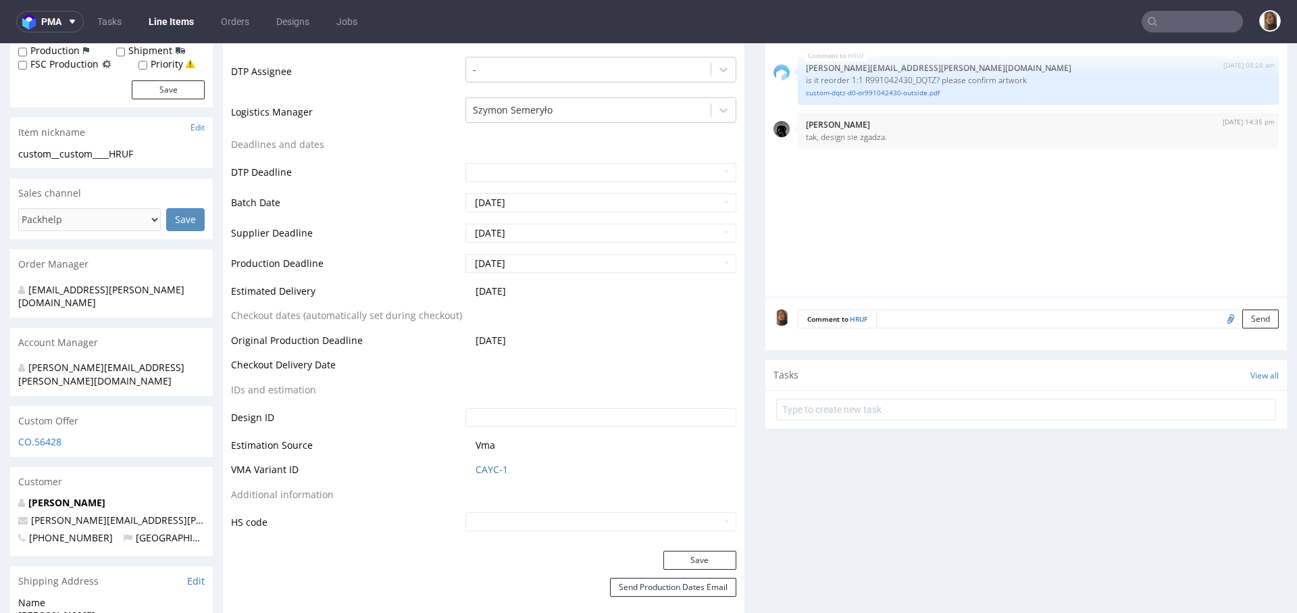
type input "10000"
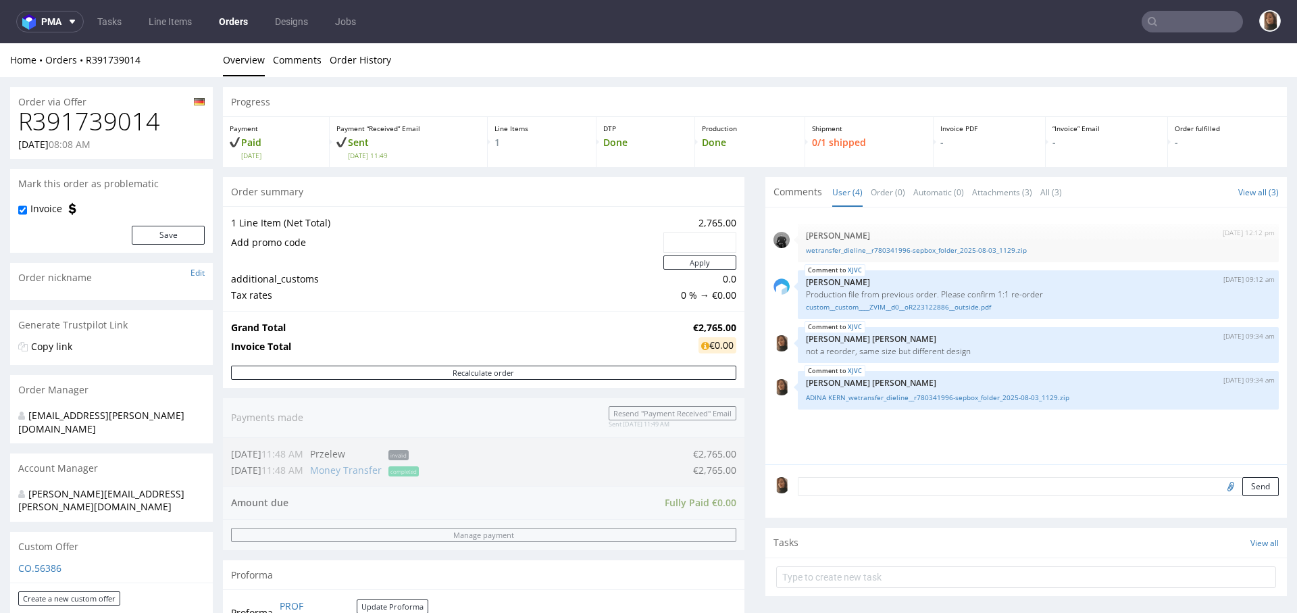
scroll to position [406, 0]
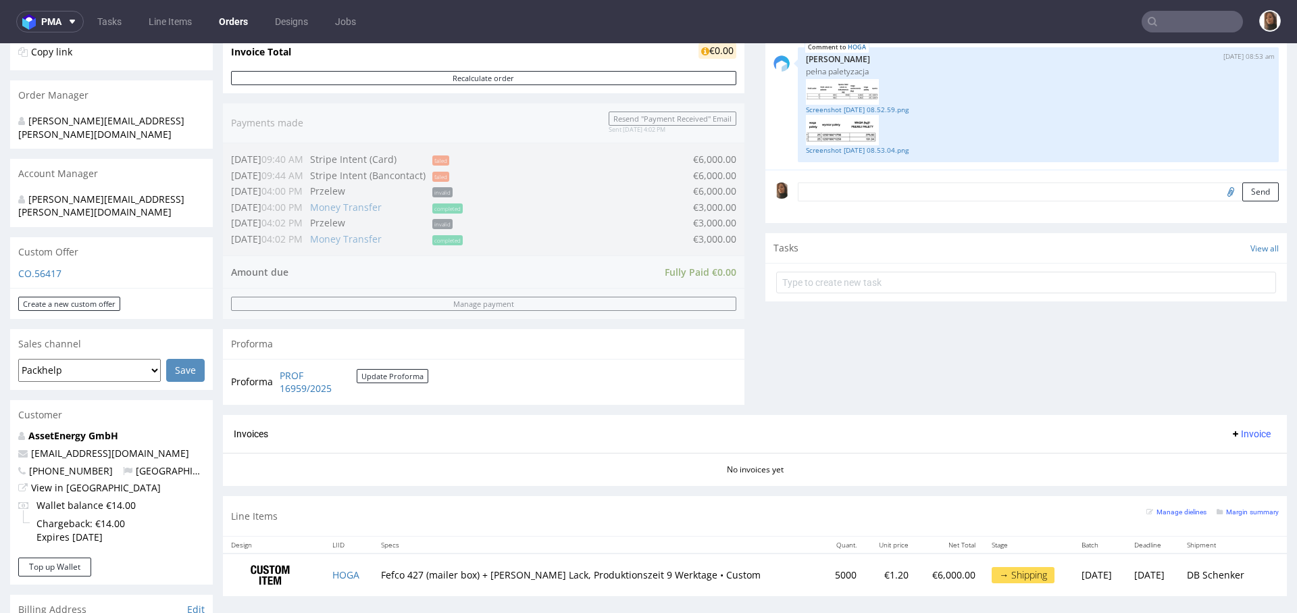
scroll to position [566, 0]
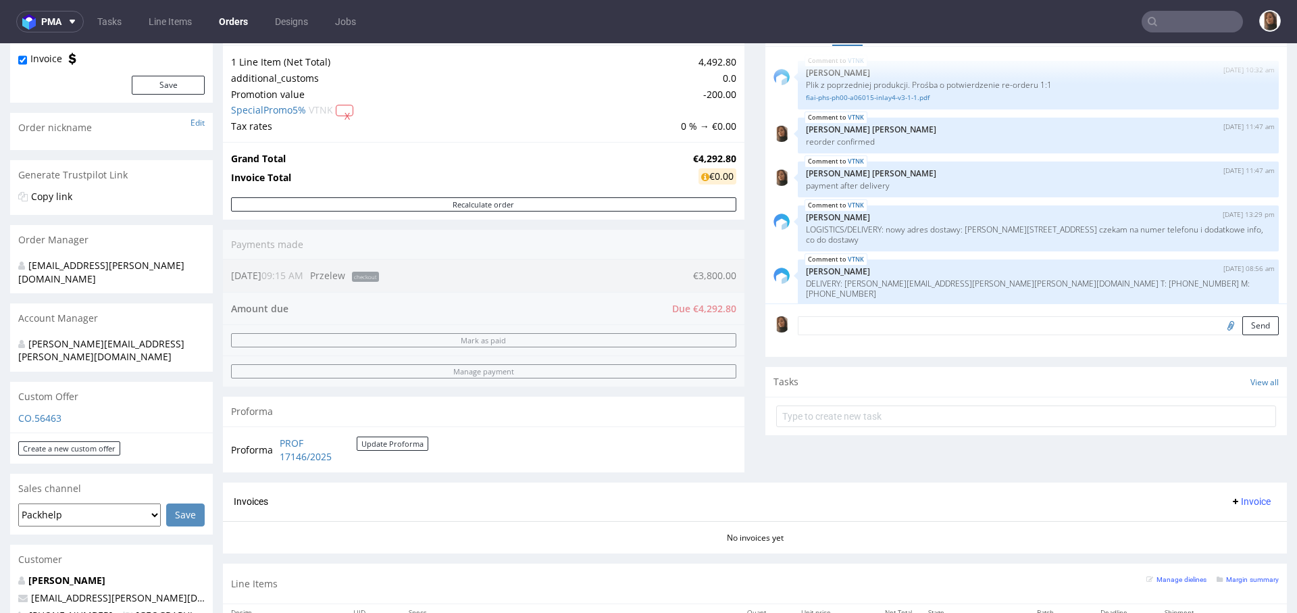
scroll to position [490, 0]
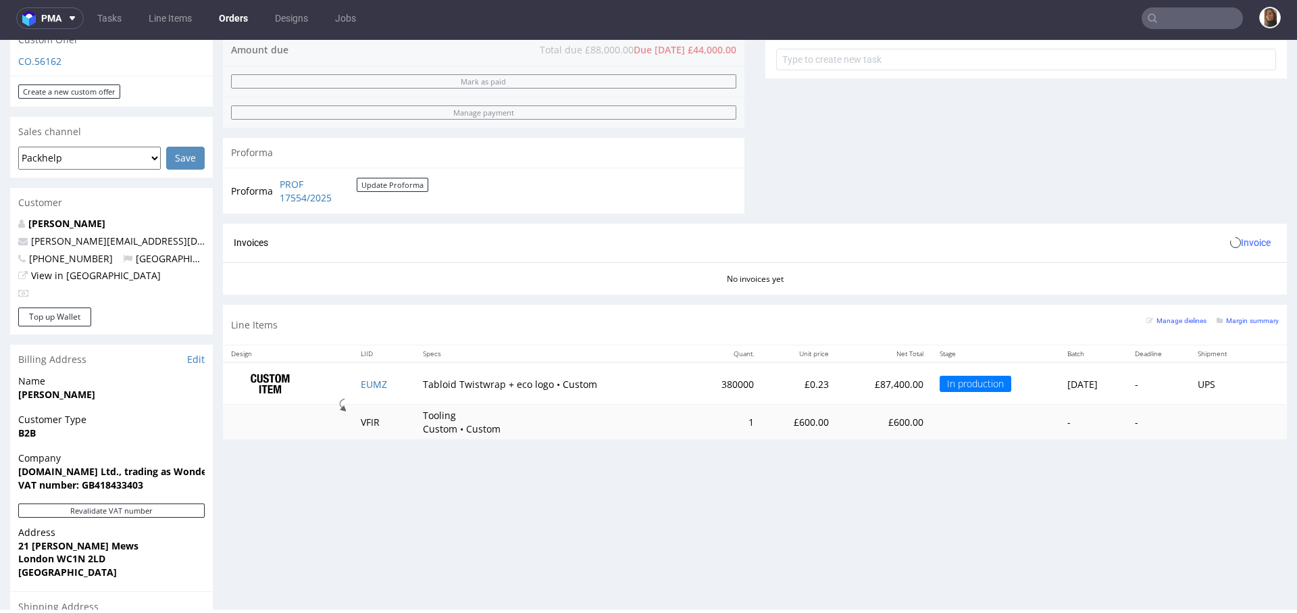
scroll to position [592, 0]
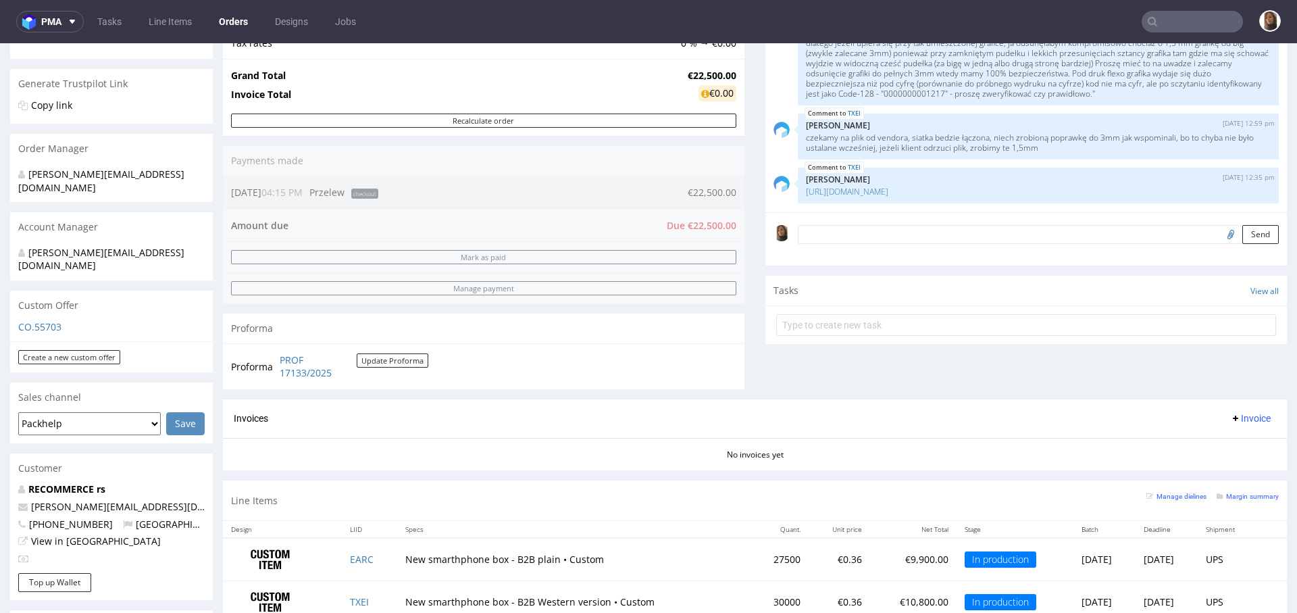
scroll to position [222, 0]
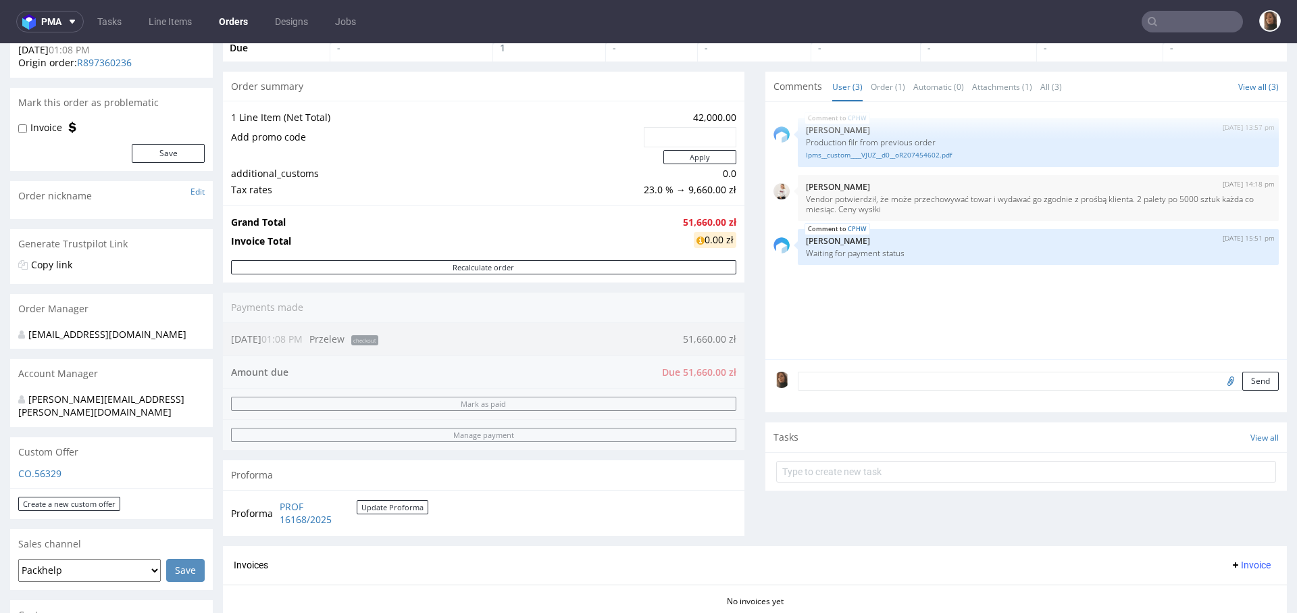
scroll to position [365, 0]
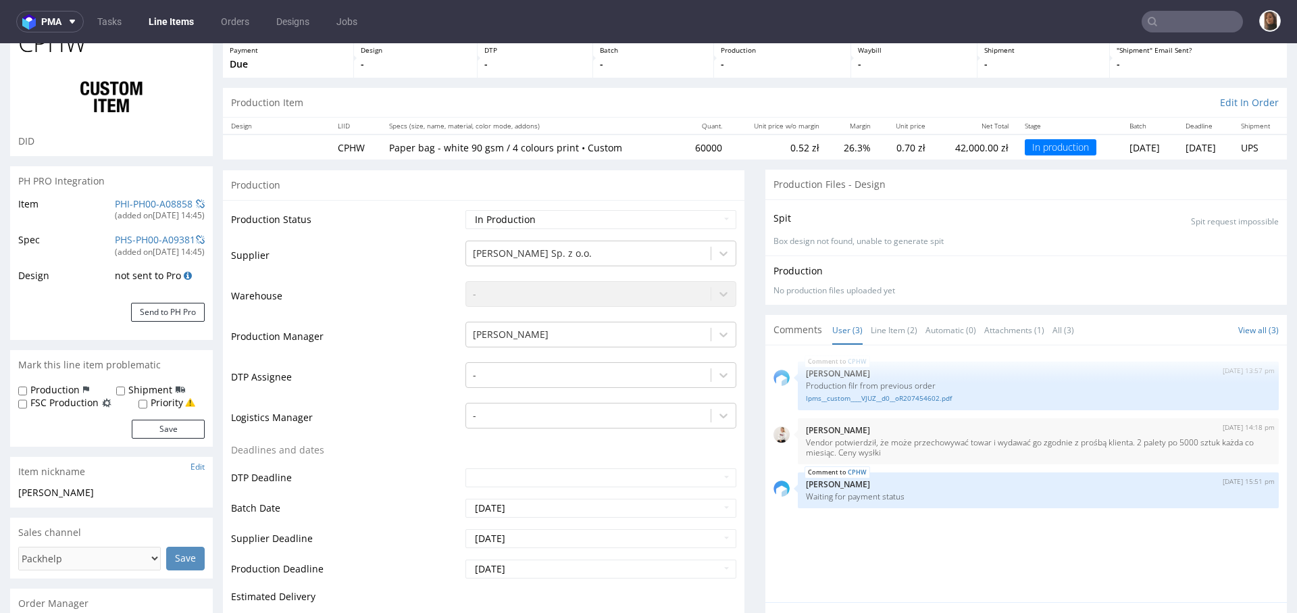
scroll to position [184, 0]
